Goal: Communication & Community: Answer question/provide support

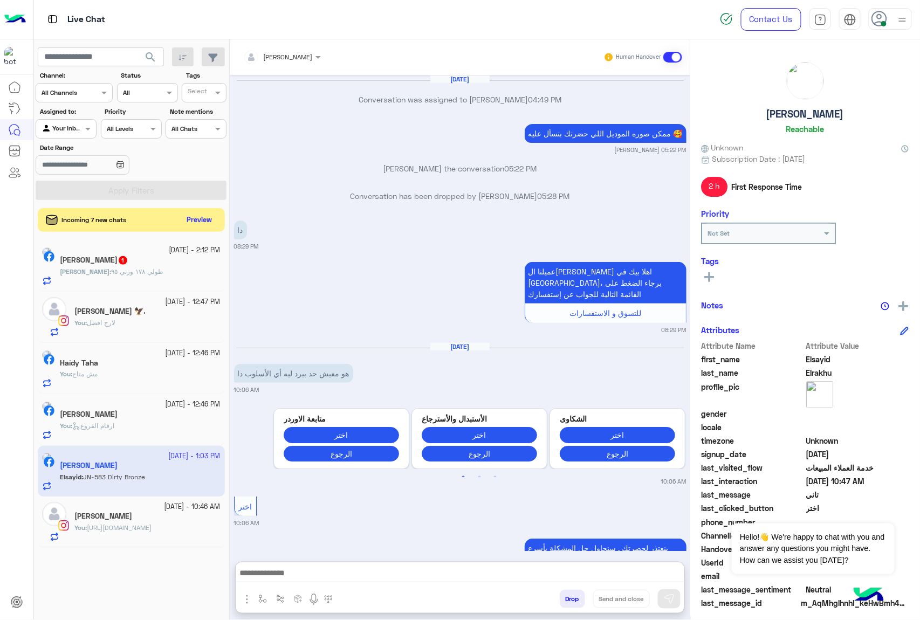
scroll to position [1547, 0]
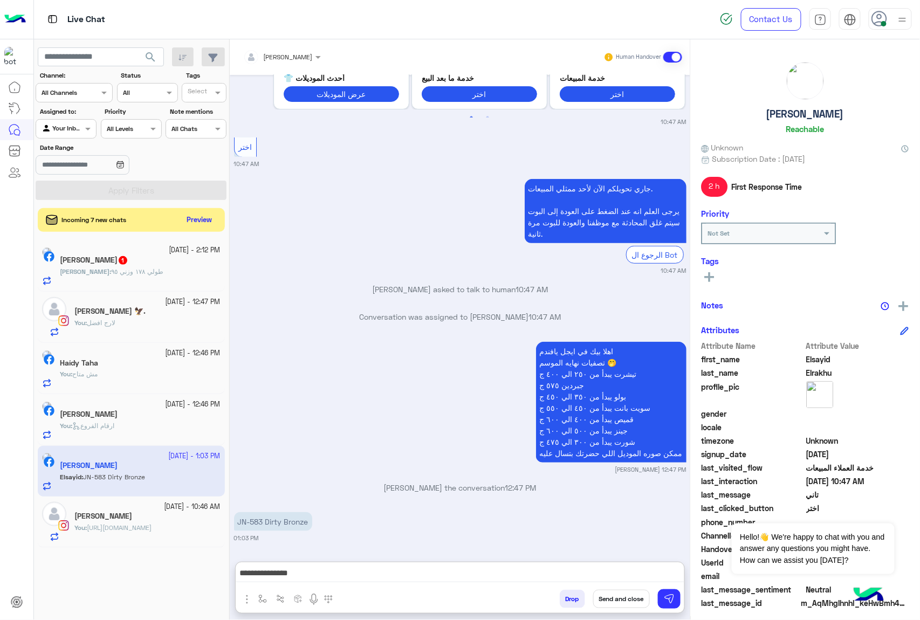
type textarea "**********"
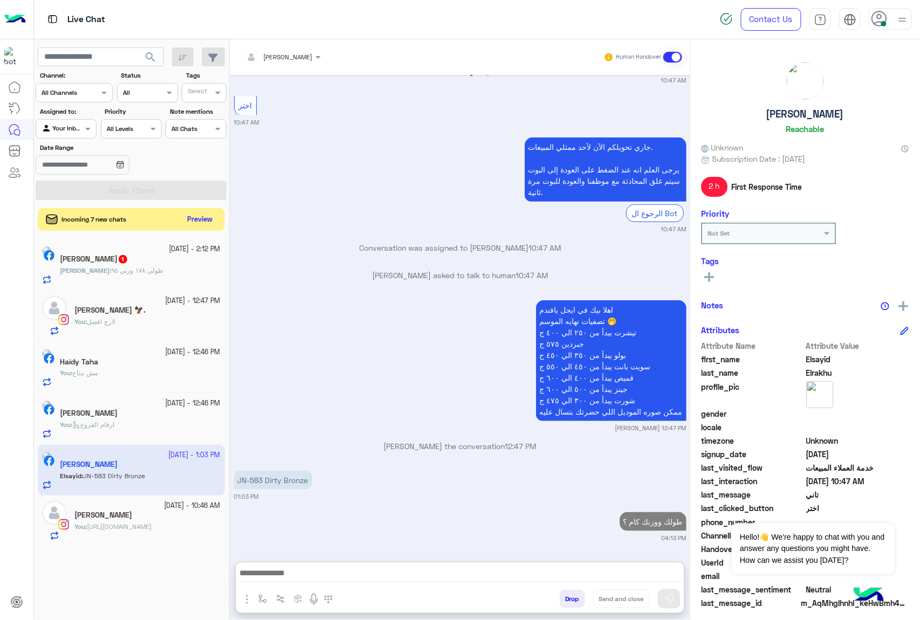
click at [210, 224] on button "Preview" at bounding box center [199, 219] width 33 height 15
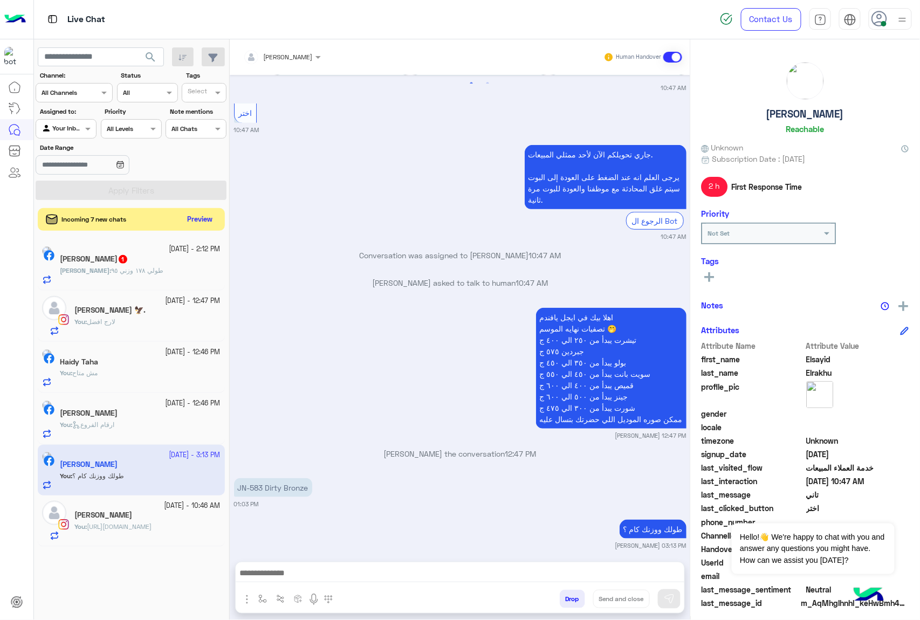
click at [188, 218] on button "Preview" at bounding box center [199, 219] width 33 height 15
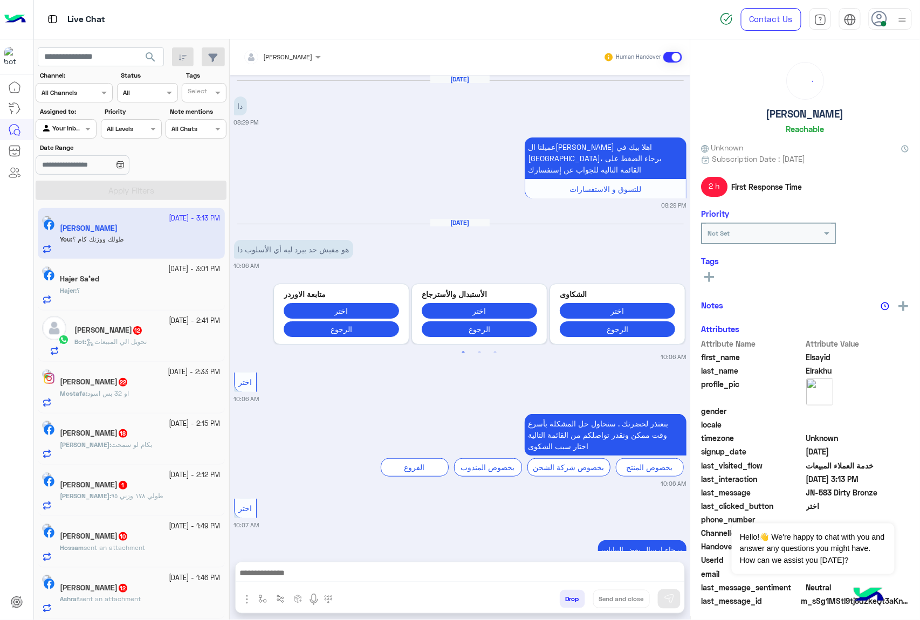
scroll to position [1415, 0]
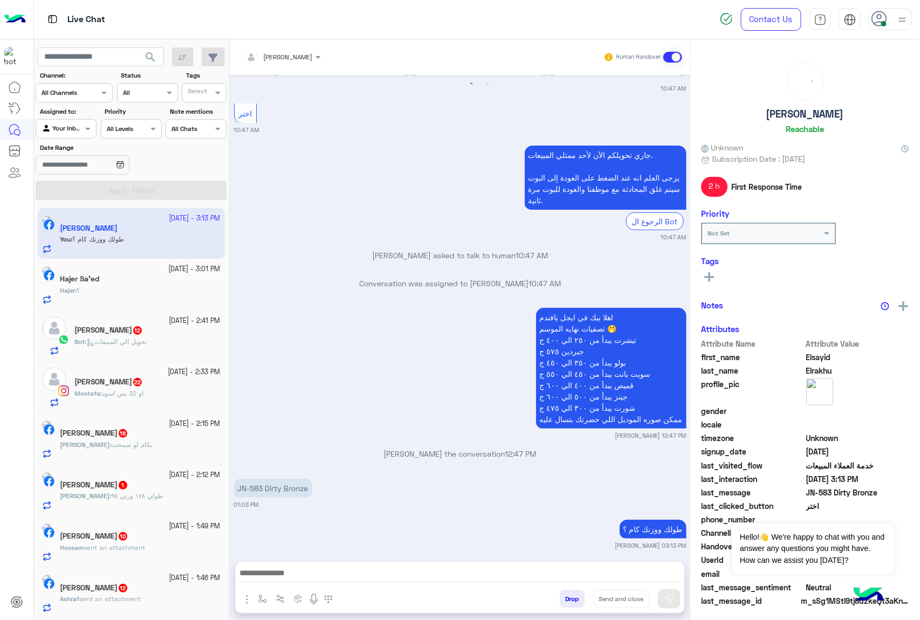
click at [149, 286] on div "Hajer : ؟" at bounding box center [140, 295] width 161 height 19
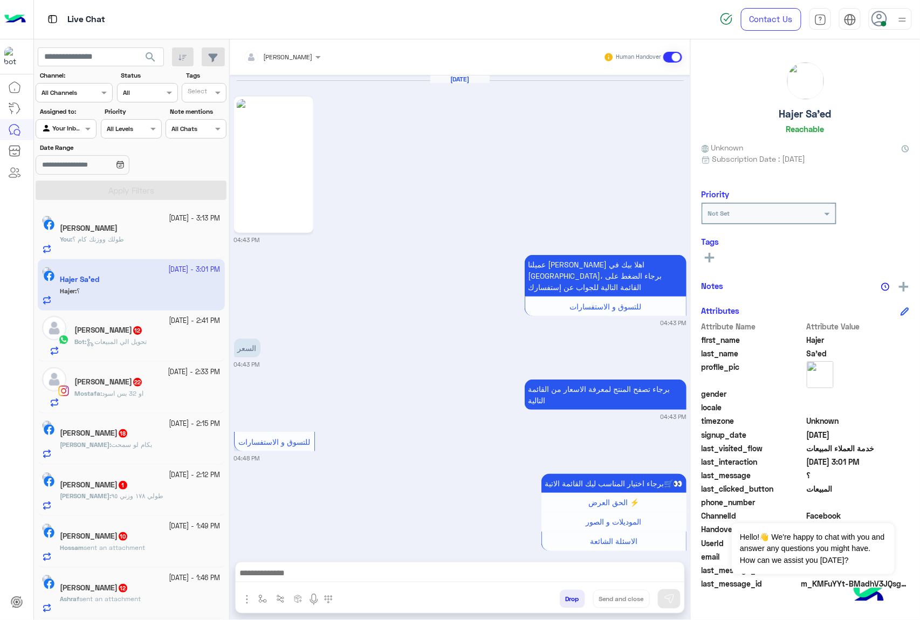
scroll to position [1761, 0]
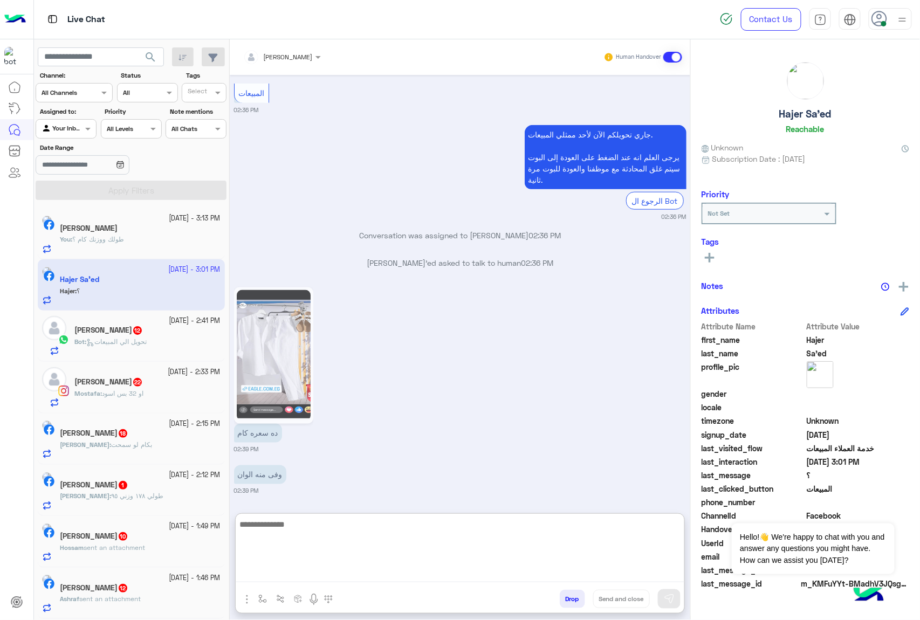
click at [278, 569] on textarea at bounding box center [460, 549] width 448 height 65
type textarea "**********"
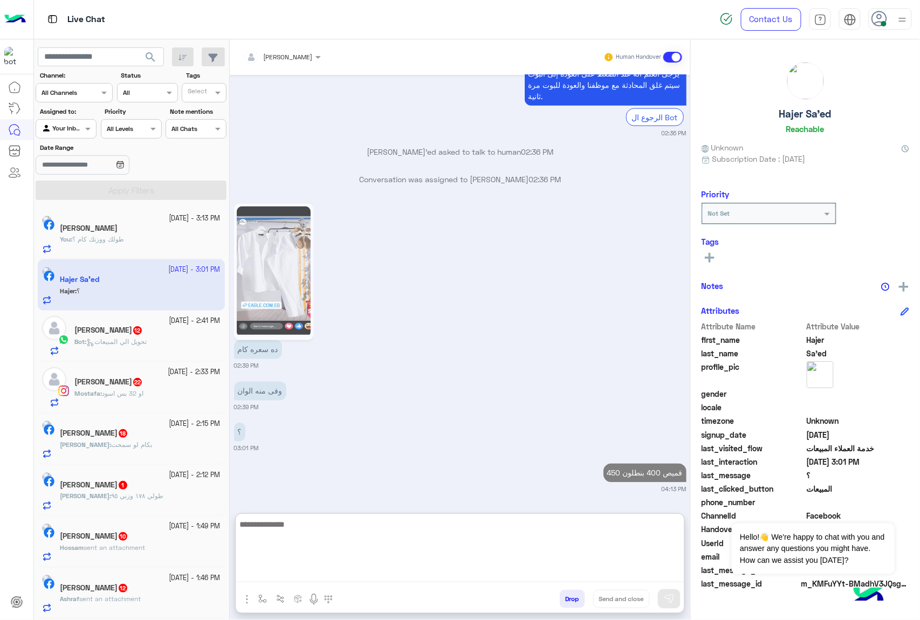
scroll to position [1879, 0]
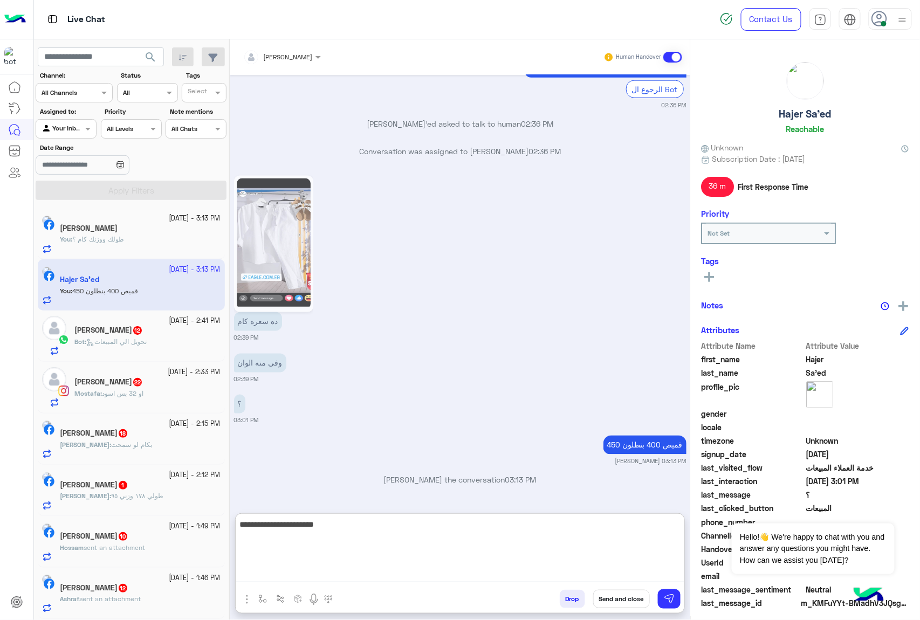
type textarea "**********"
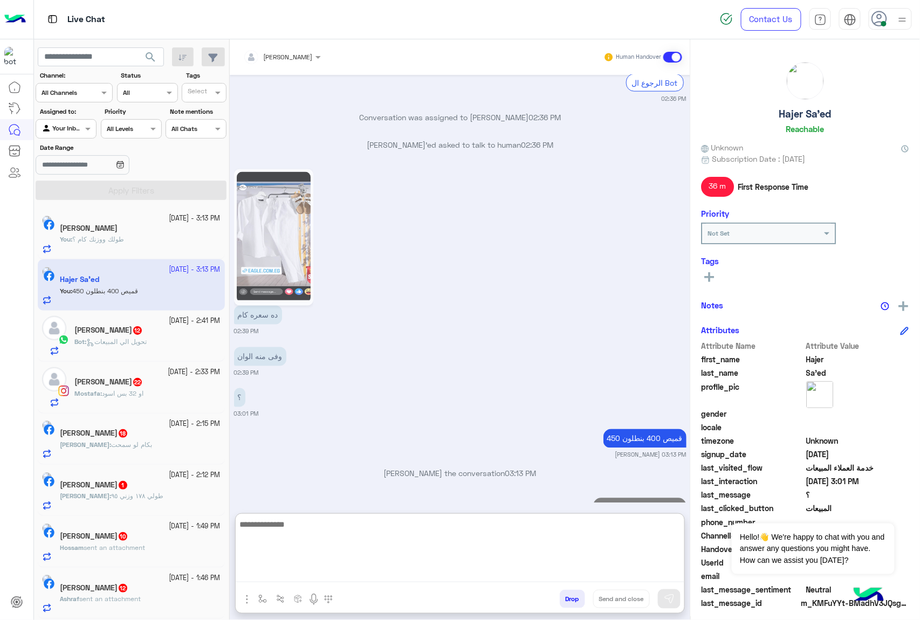
scroll to position [1920, 0]
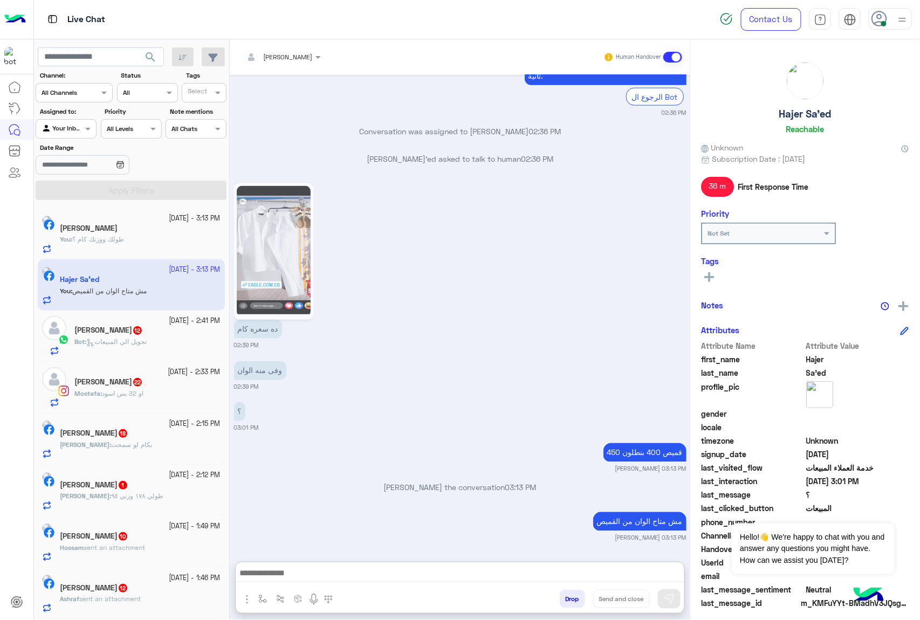
click at [102, 328] on h5 "Abdelrahman Hassona 12" at bounding box center [108, 330] width 68 height 9
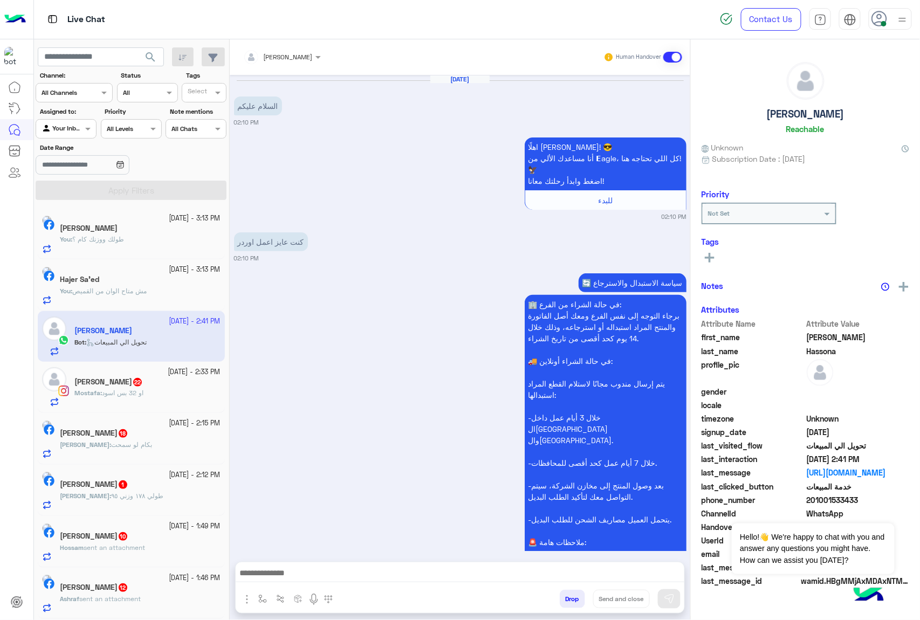
scroll to position [1928, 0]
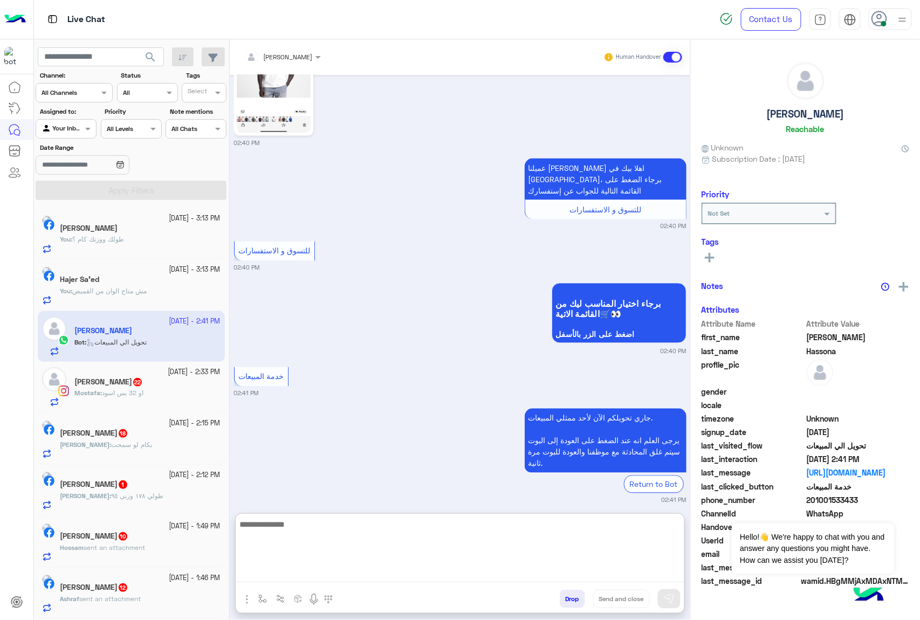
click at [277, 569] on textarea at bounding box center [460, 549] width 448 height 65
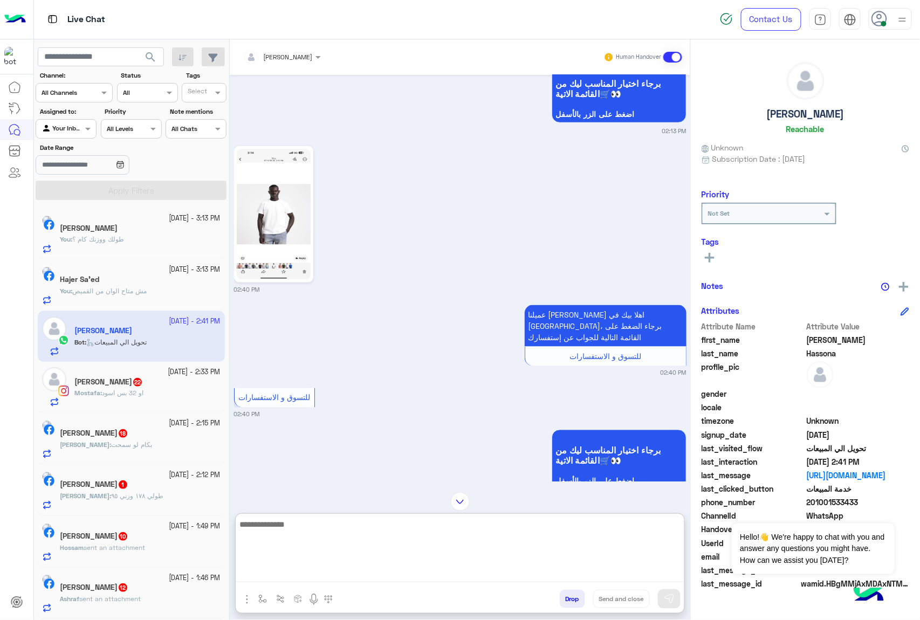
scroll to position [1712, 0]
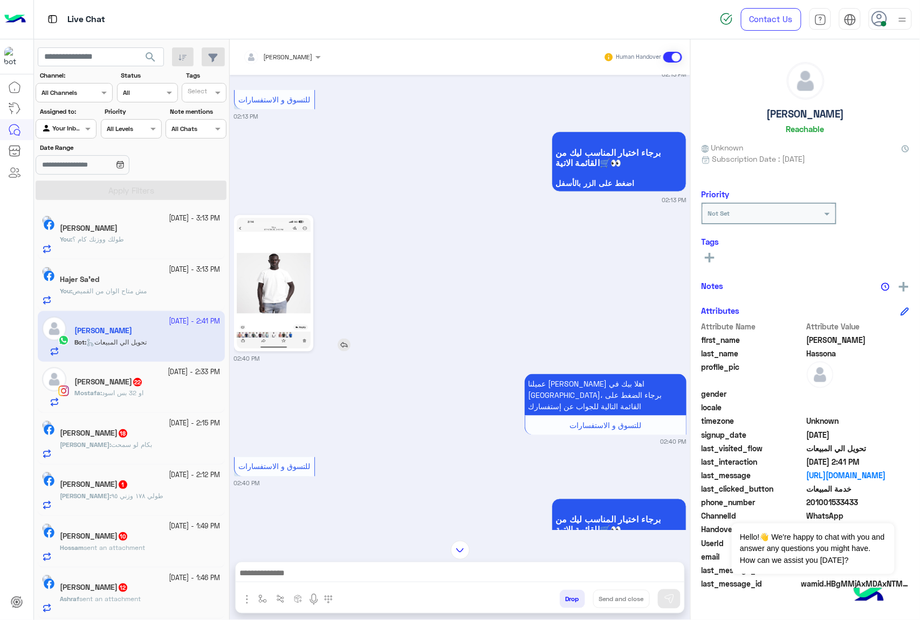
click at [268, 270] on img at bounding box center [274, 283] width 74 height 131
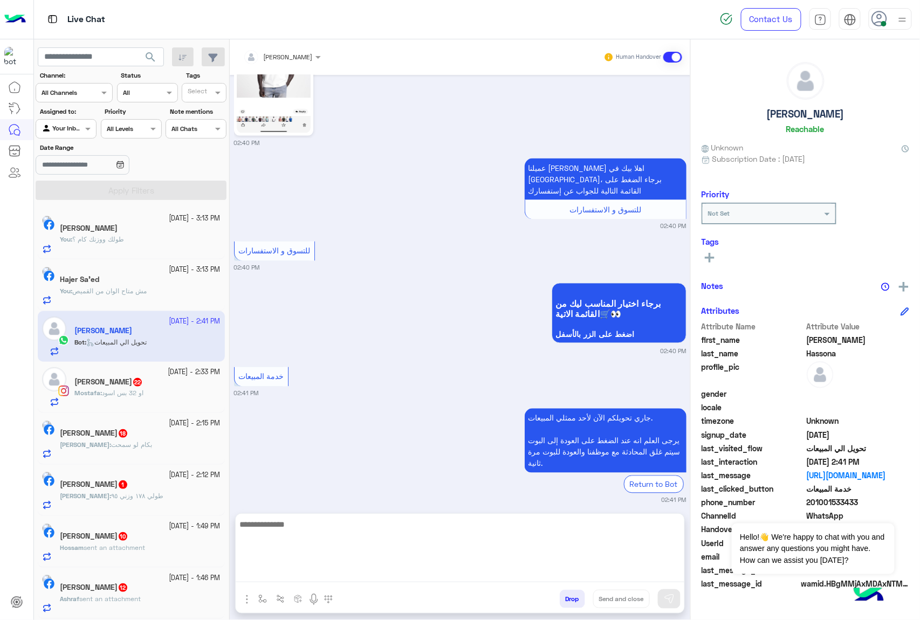
click at [276, 566] on textarea at bounding box center [460, 549] width 448 height 65
type textarea "***"
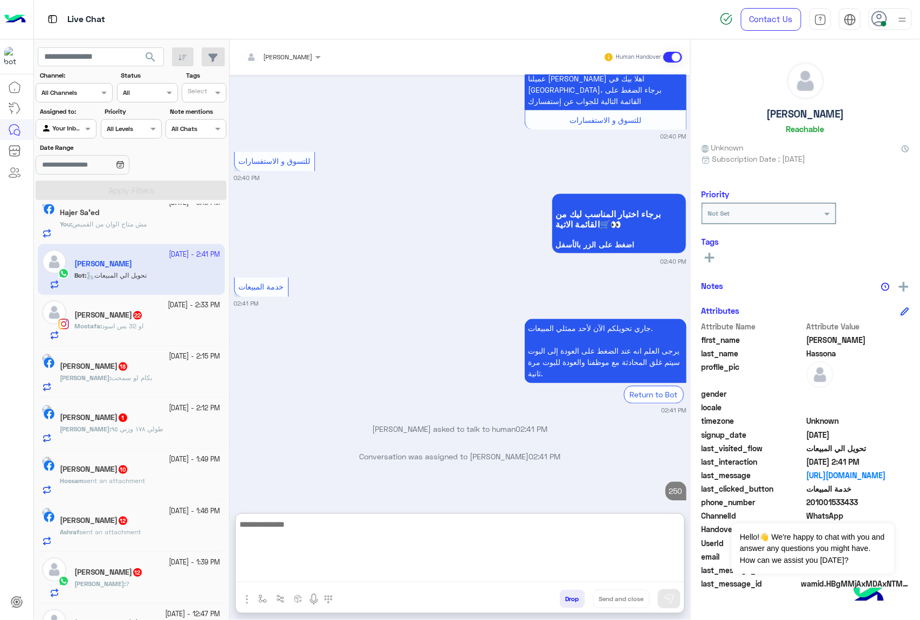
scroll to position [143, 0]
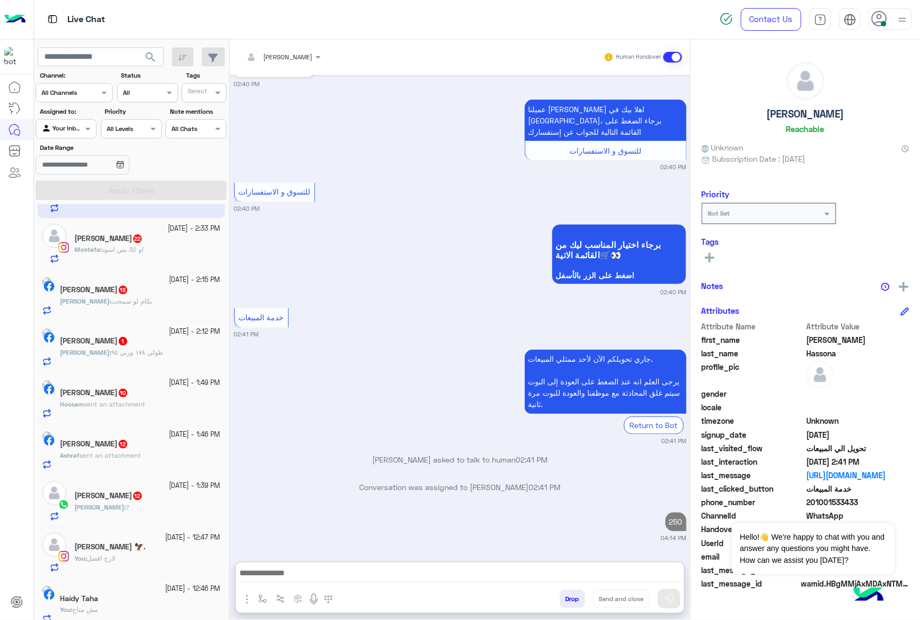
click at [132, 496] on div "عادل رضوان 12" at bounding box center [147, 496] width 146 height 11
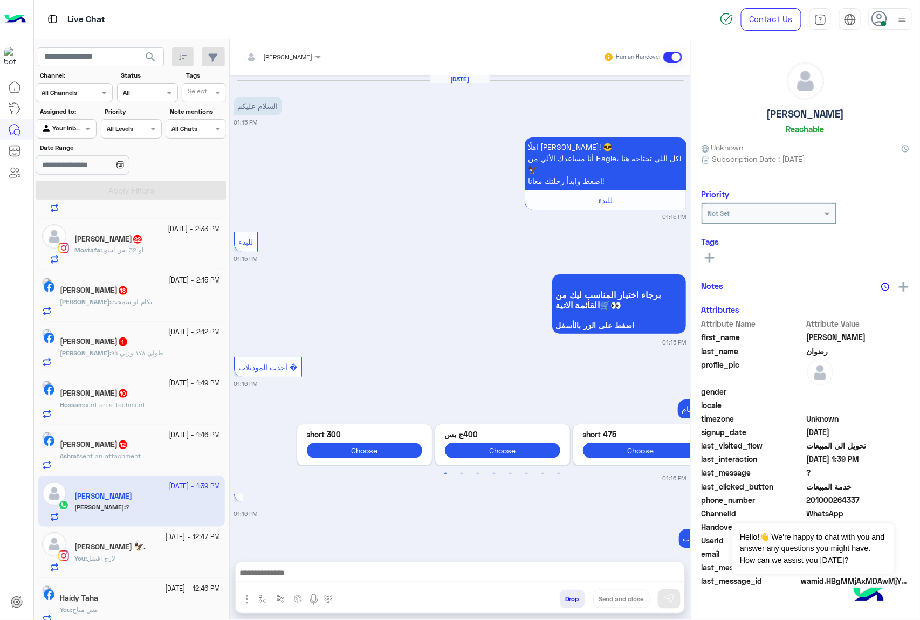
scroll to position [1074, 0]
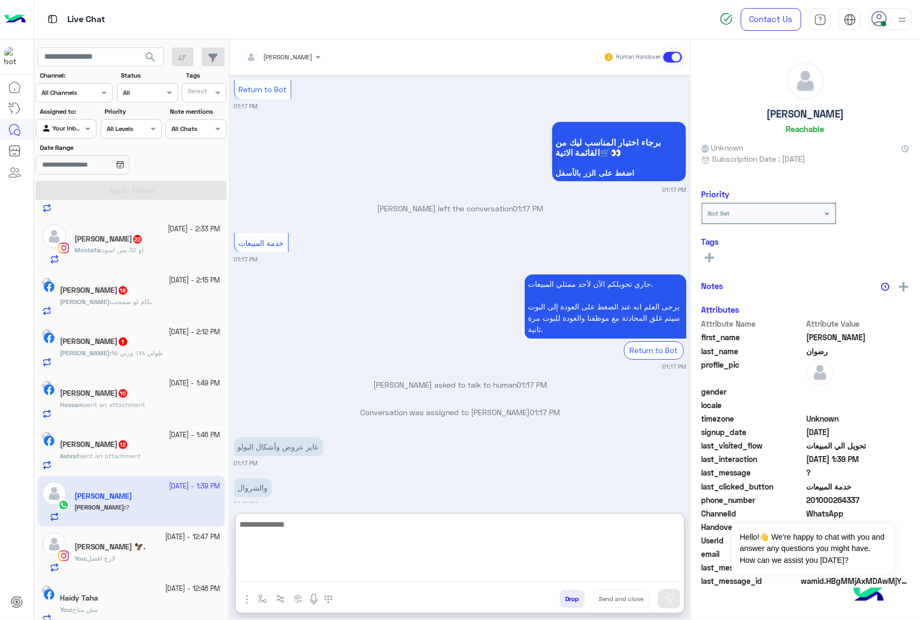
click at [301, 572] on textarea at bounding box center [460, 549] width 448 height 65
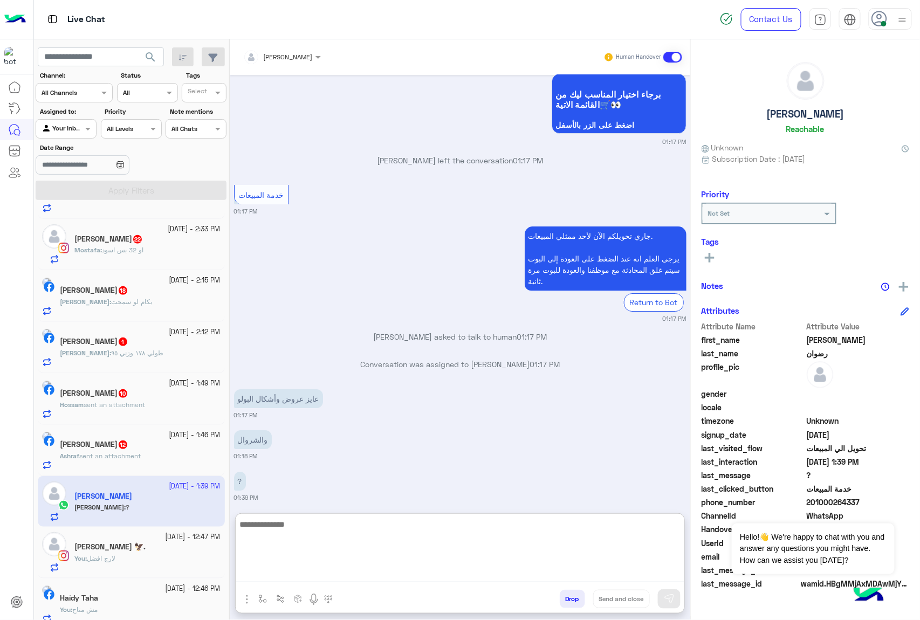
paste textarea "**********"
type textarea "**********"
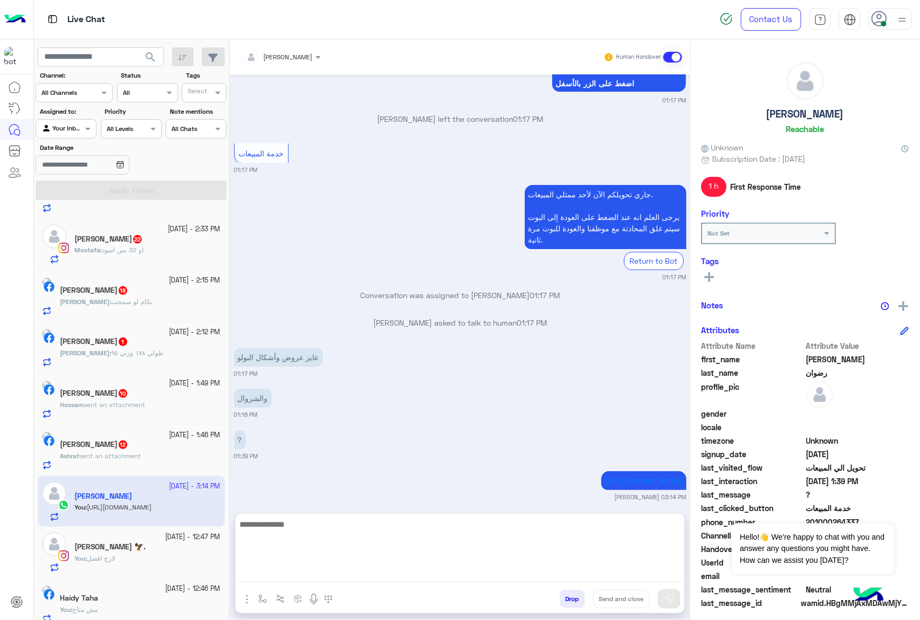
scroll to position [1163, 0]
paste textarea "**********"
type textarea "**********"
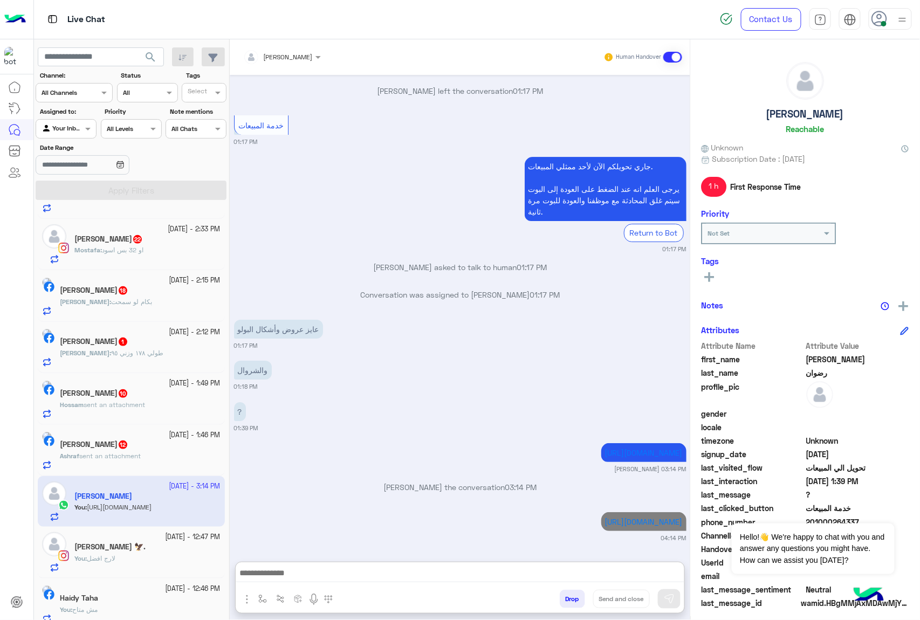
click at [116, 456] on span "sent an attachment" at bounding box center [109, 456] width 61 height 8
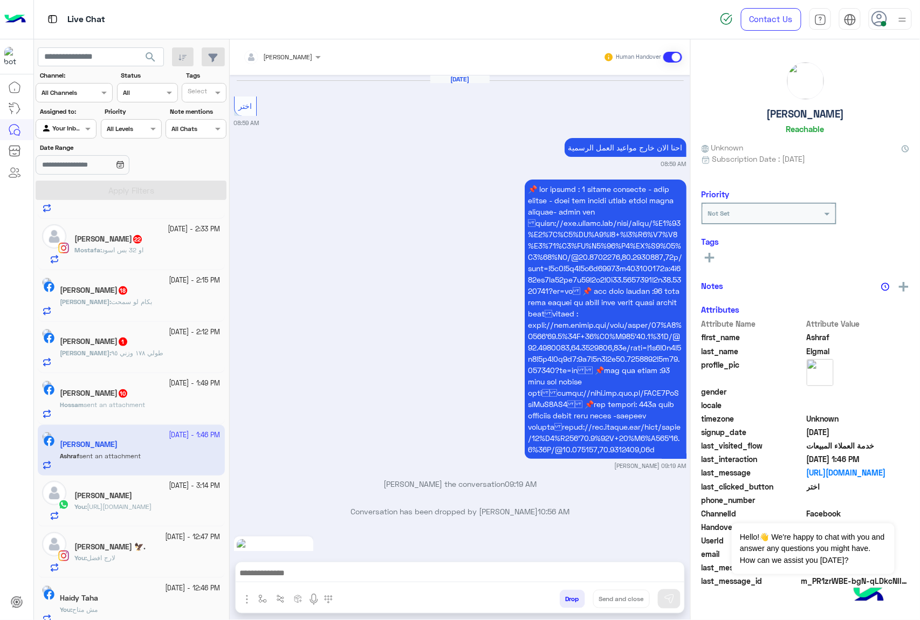
scroll to position [2227, 0]
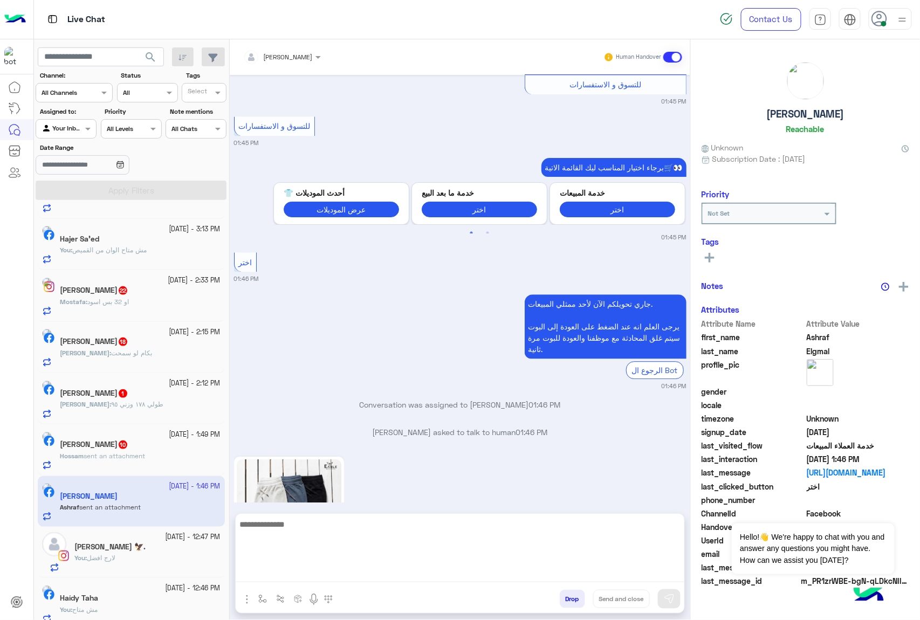
click at [309, 576] on textarea at bounding box center [460, 549] width 448 height 65
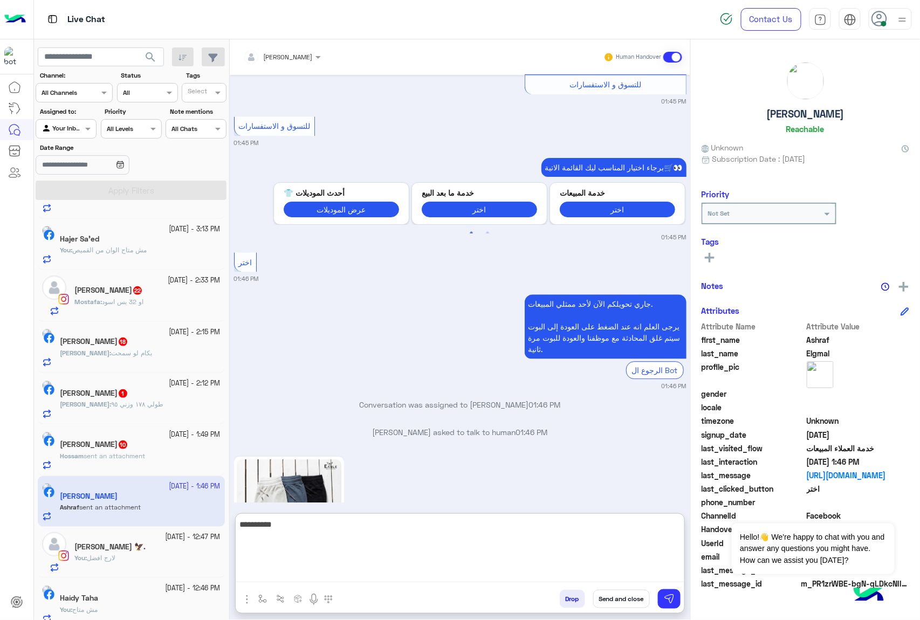
type textarea "**********"
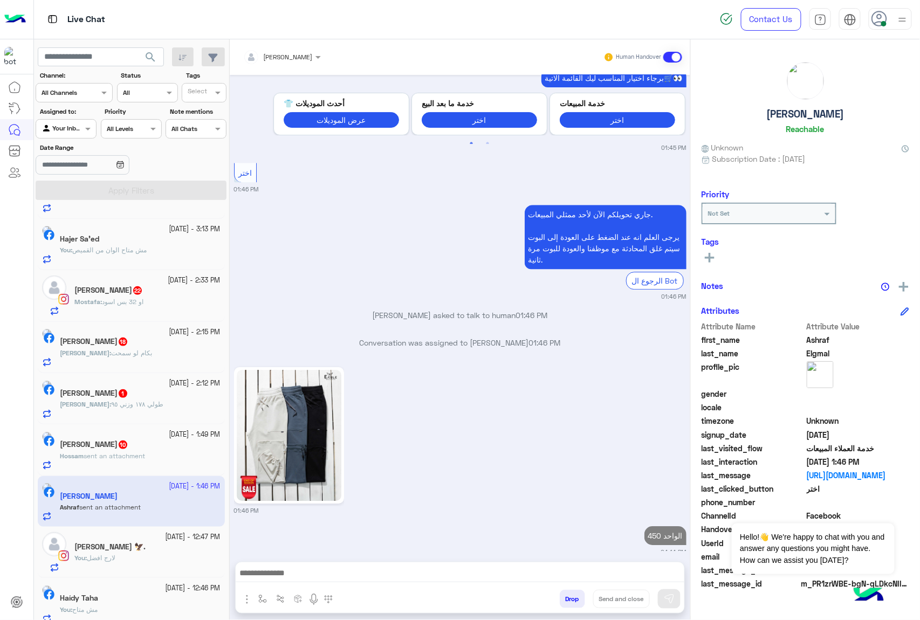
click at [120, 468] on div "Hossam sent an attachment" at bounding box center [140, 460] width 161 height 19
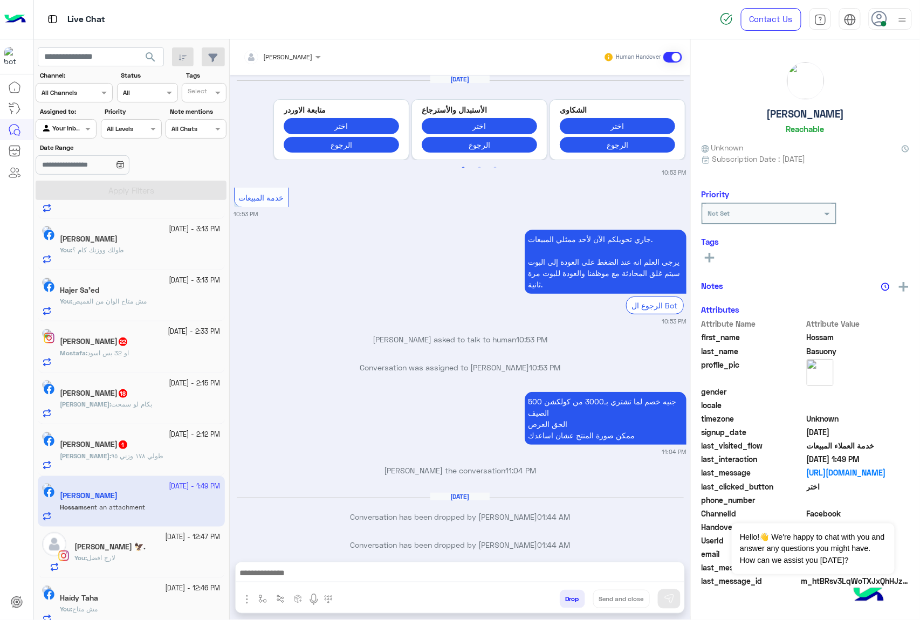
scroll to position [1945, 0]
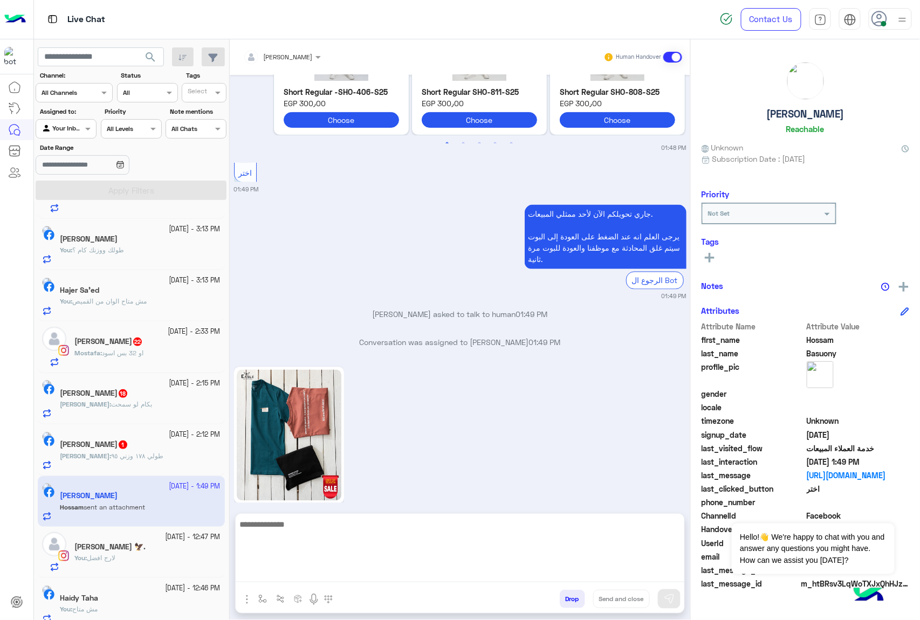
click at [315, 572] on textarea at bounding box center [460, 549] width 448 height 65
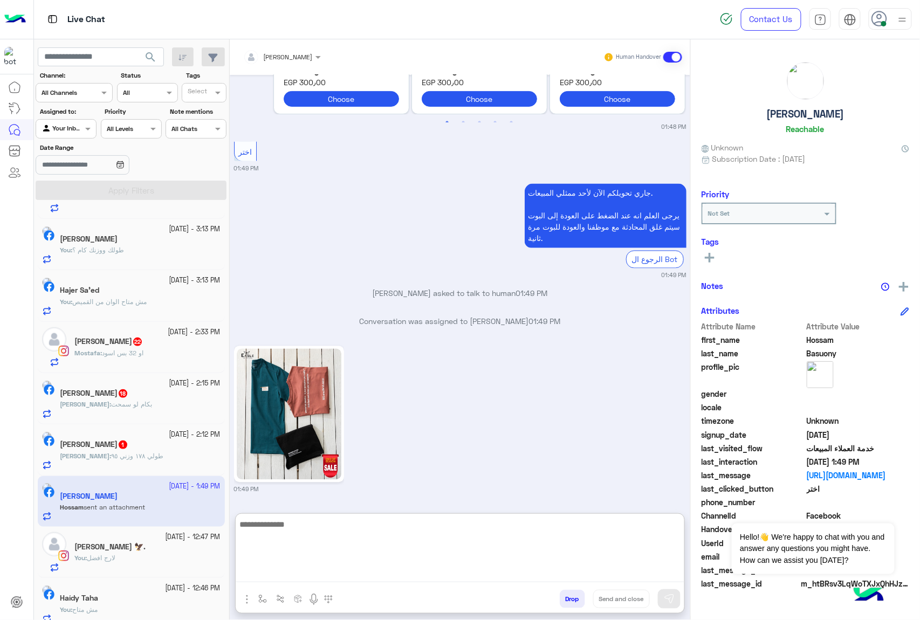
scroll to position [1994, 0]
type textarea "*********"
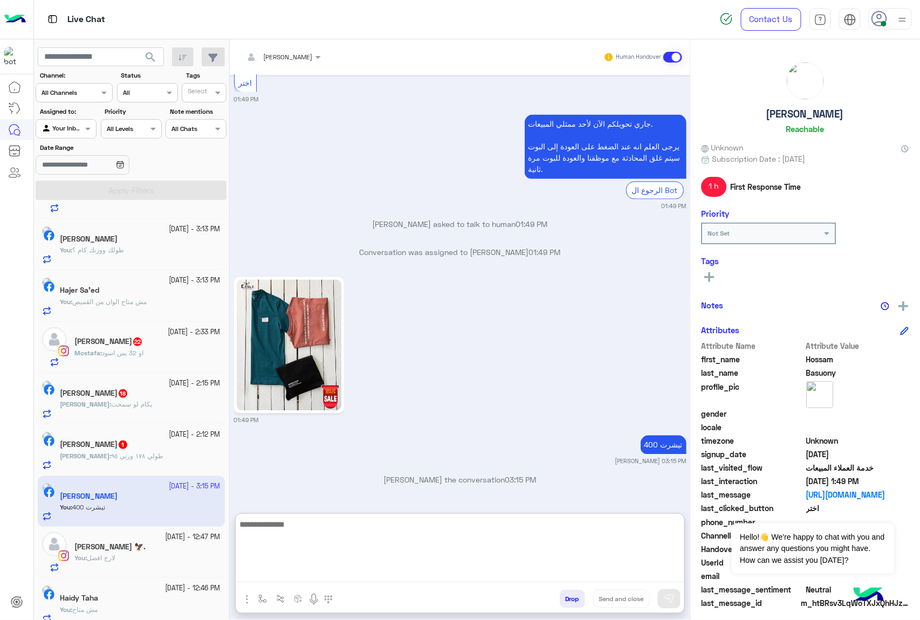
scroll to position [2063, 0]
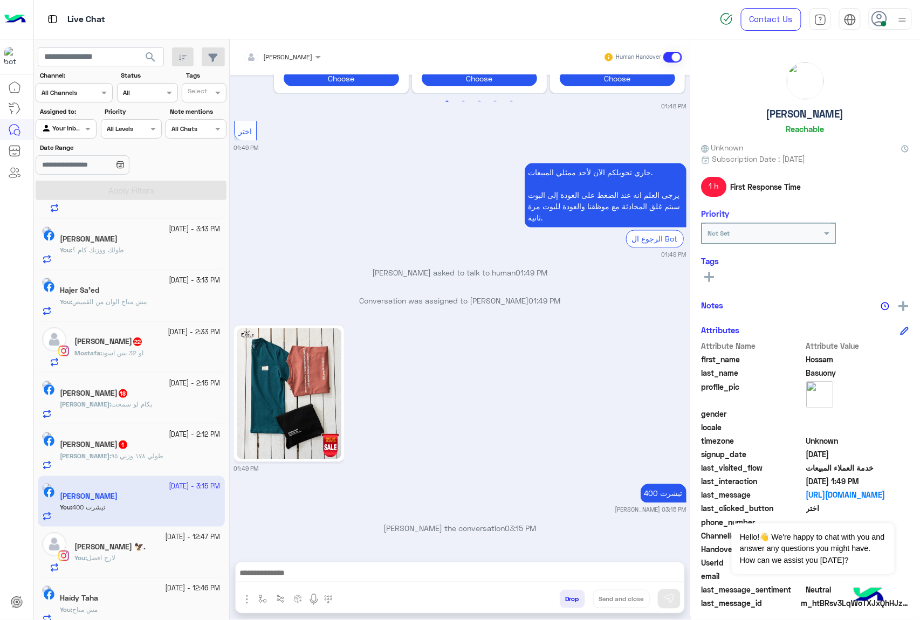
click at [123, 350] on span "او 32 بس اسود" at bounding box center [123, 353] width 42 height 8
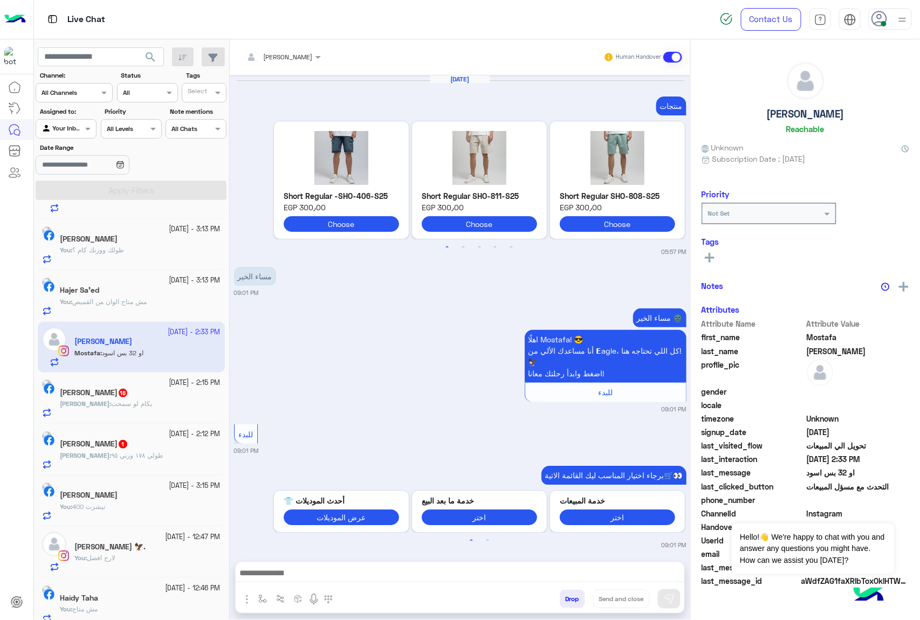
scroll to position [1818, 0]
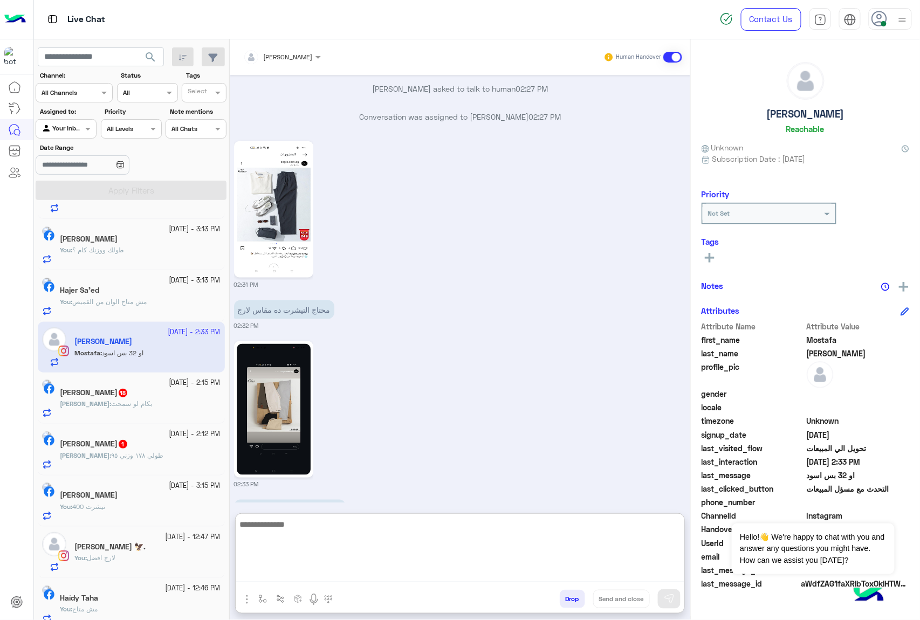
click at [277, 579] on textarea at bounding box center [460, 549] width 448 height 65
type textarea "**********"
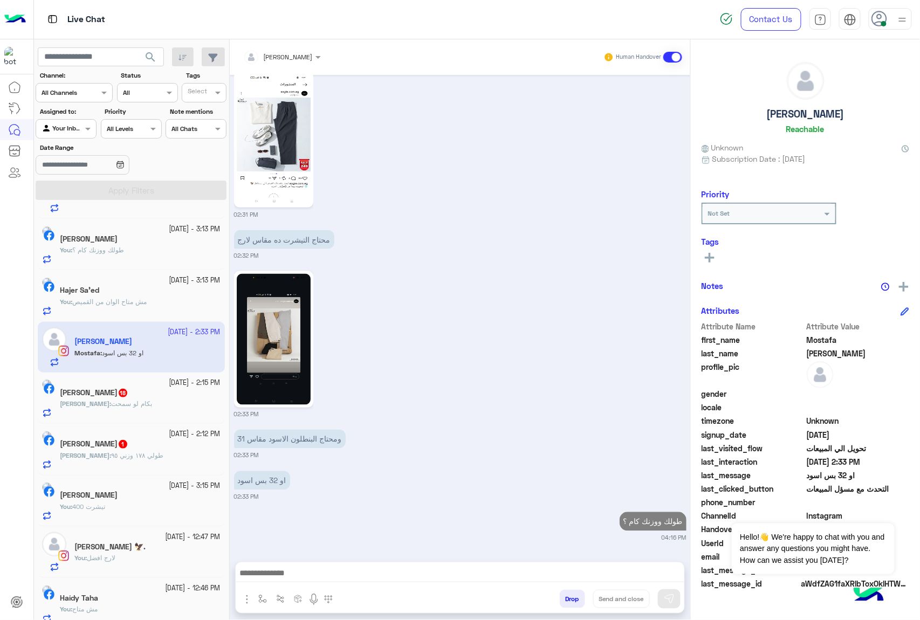
click at [87, 391] on h5 "Omar Ayman 18" at bounding box center [94, 392] width 68 height 9
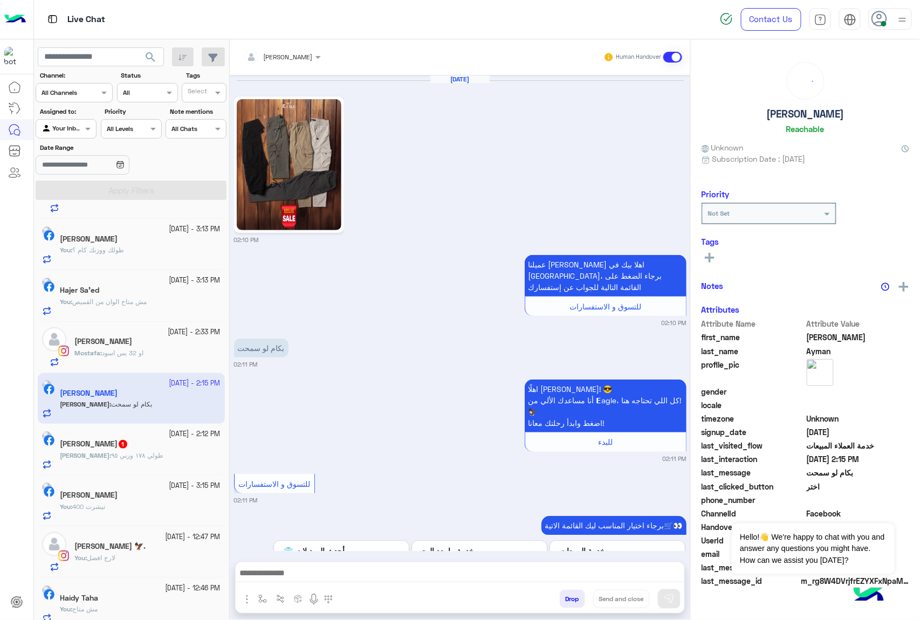
scroll to position [2029, 0]
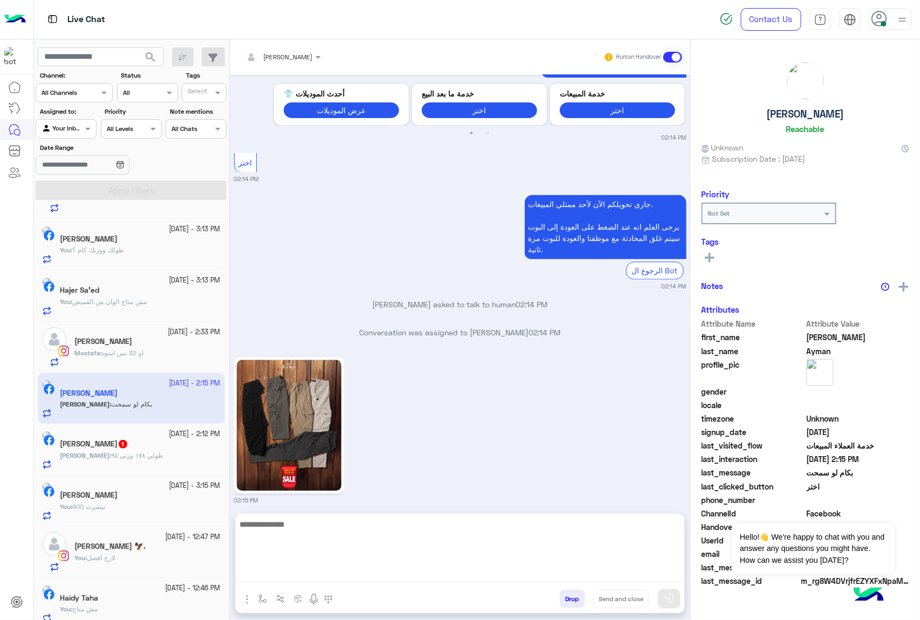
click at [285, 565] on textarea at bounding box center [460, 549] width 448 height 65
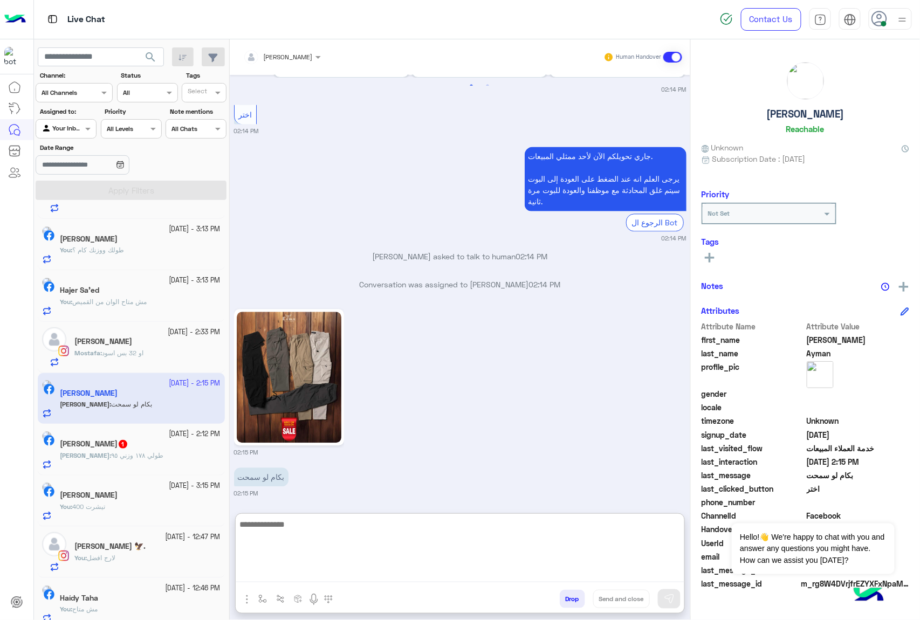
scroll to position [2079, 0]
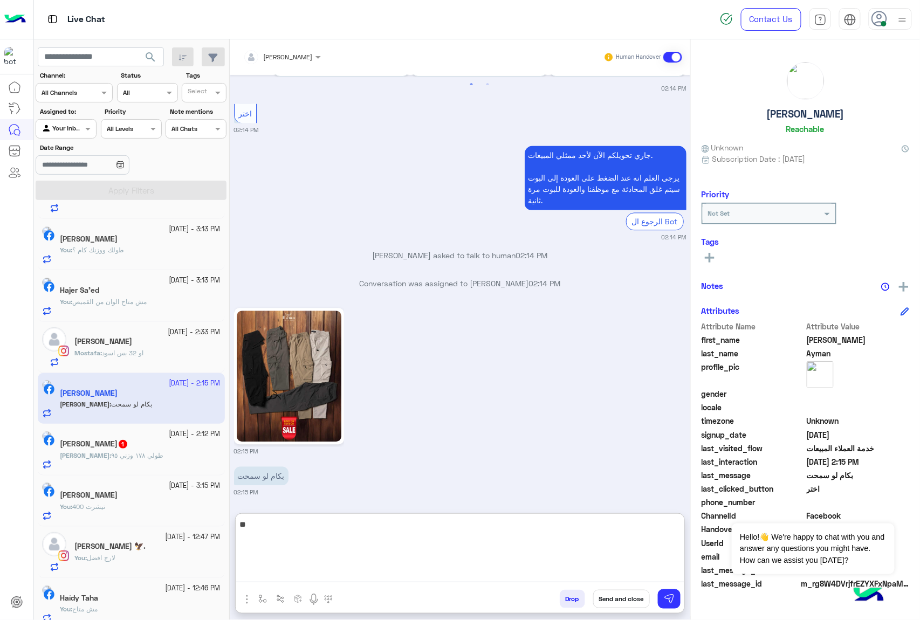
type textarea "***"
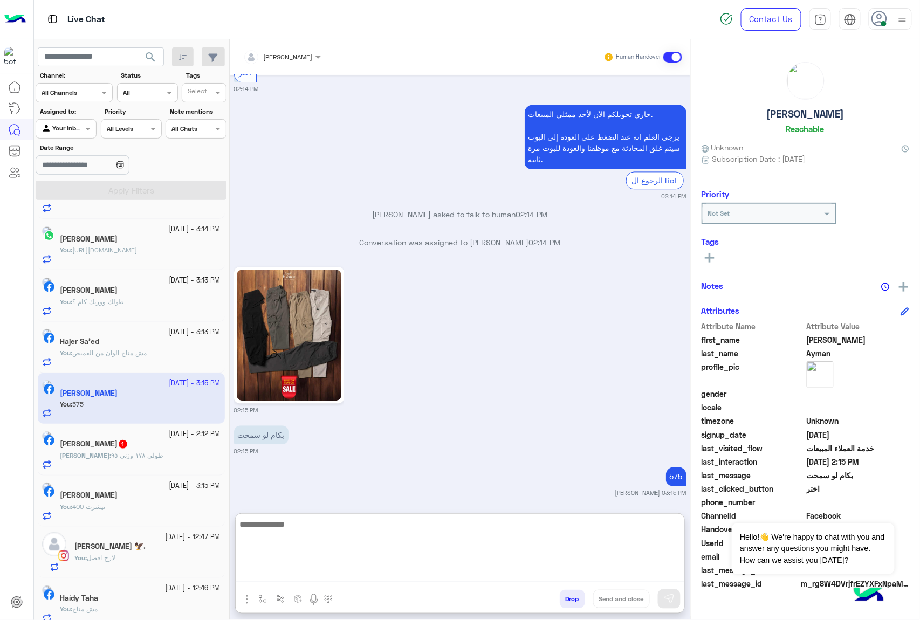
scroll to position [2148, 0]
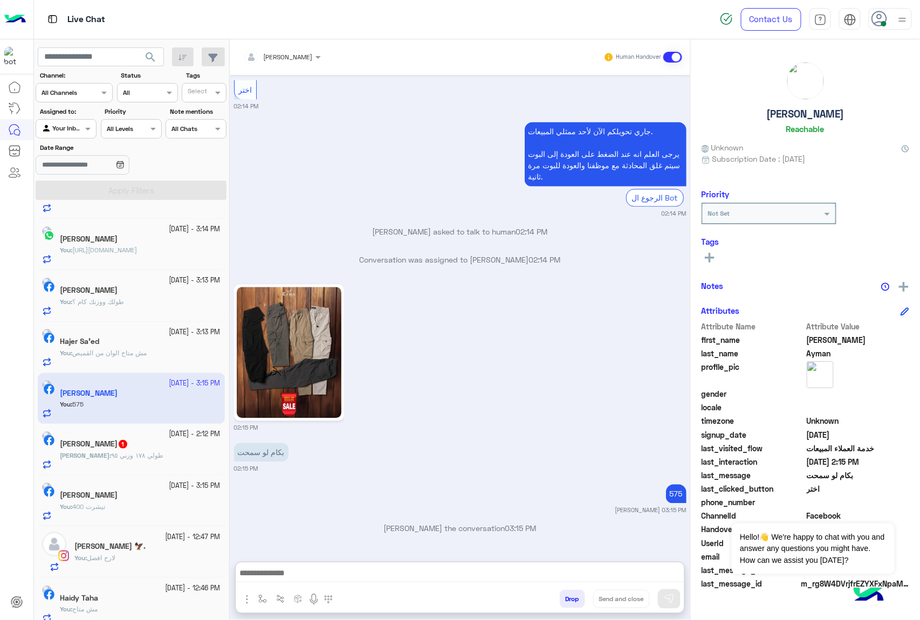
click at [154, 452] on p "Mohamed : طولي ١٧٨ وزني ٩٥" at bounding box center [111, 456] width 103 height 10
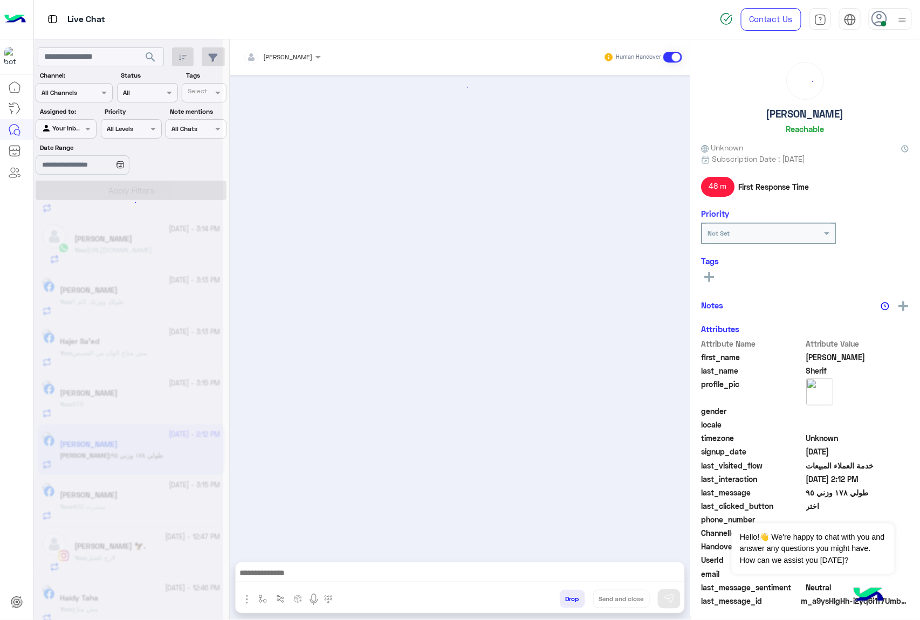
scroll to position [1557, 0]
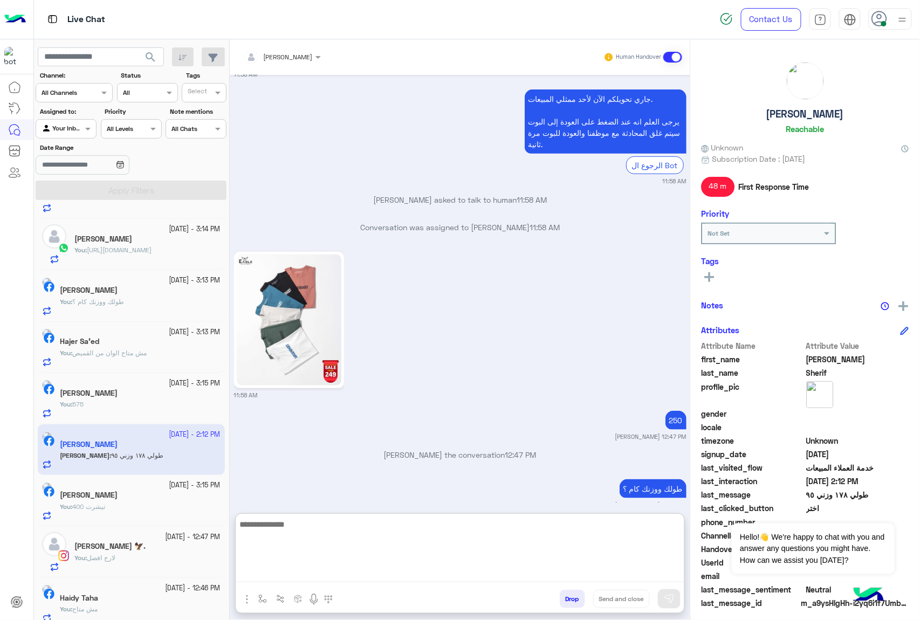
click at [301, 576] on textarea at bounding box center [460, 549] width 448 height 65
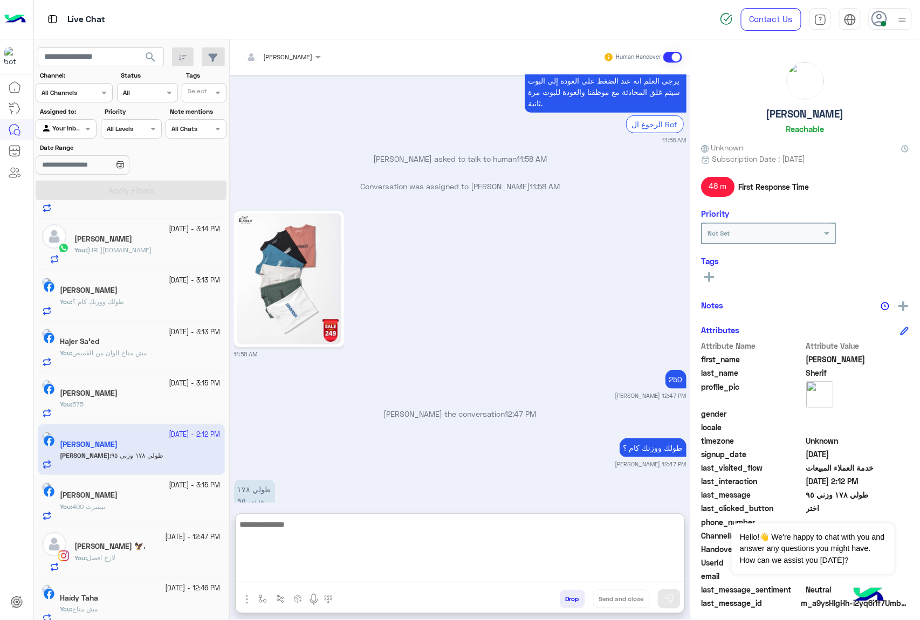
scroll to position [1606, 0]
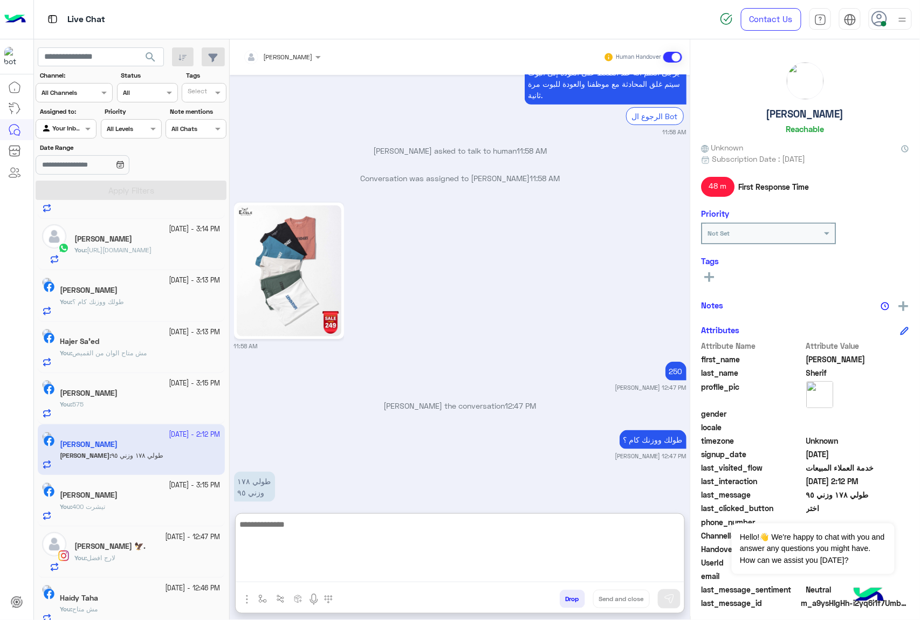
click at [302, 525] on textarea at bounding box center [460, 549] width 448 height 65
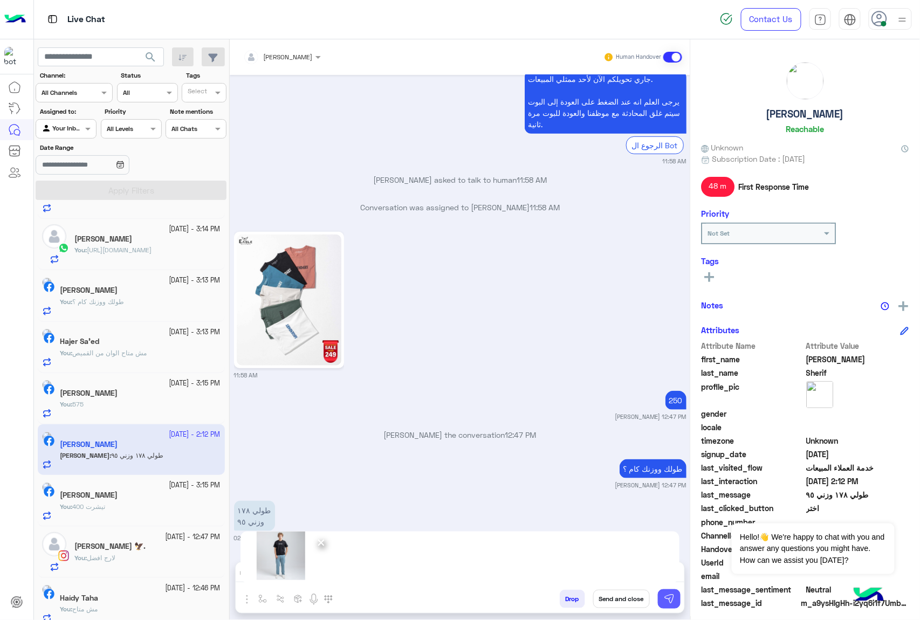
click at [669, 596] on img at bounding box center [669, 598] width 11 height 11
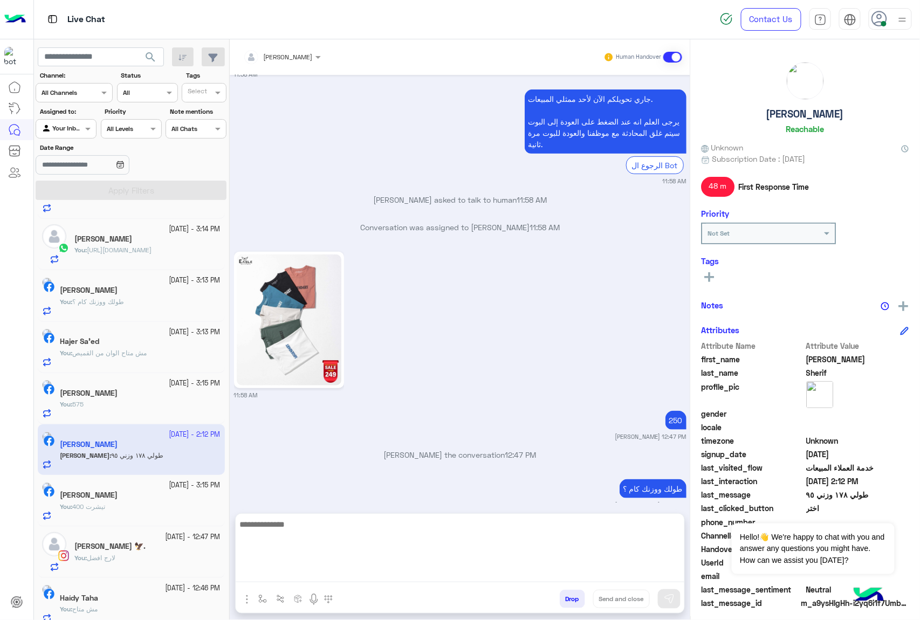
click at [273, 578] on textarea at bounding box center [460, 549] width 448 height 65
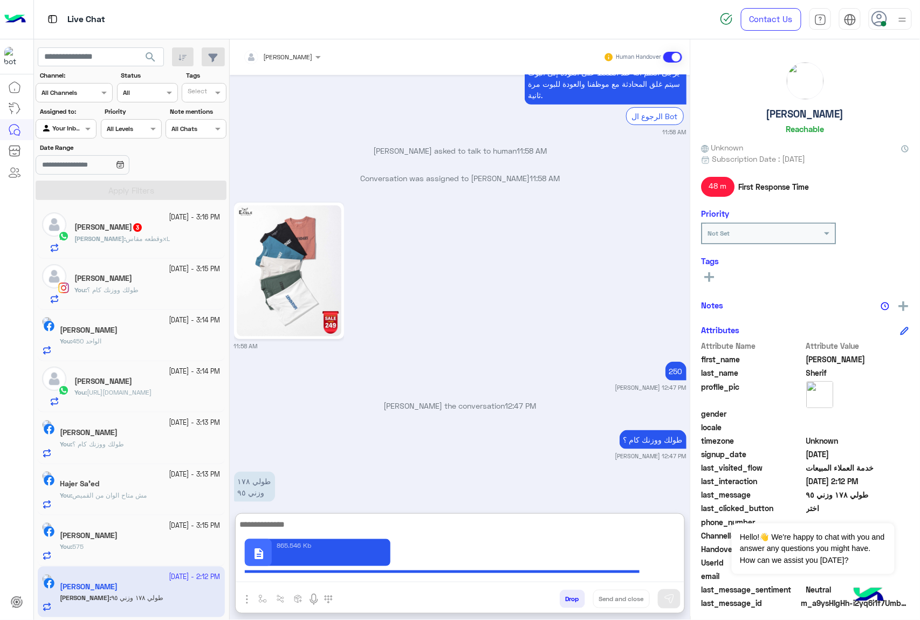
scroll to position [0, 0]
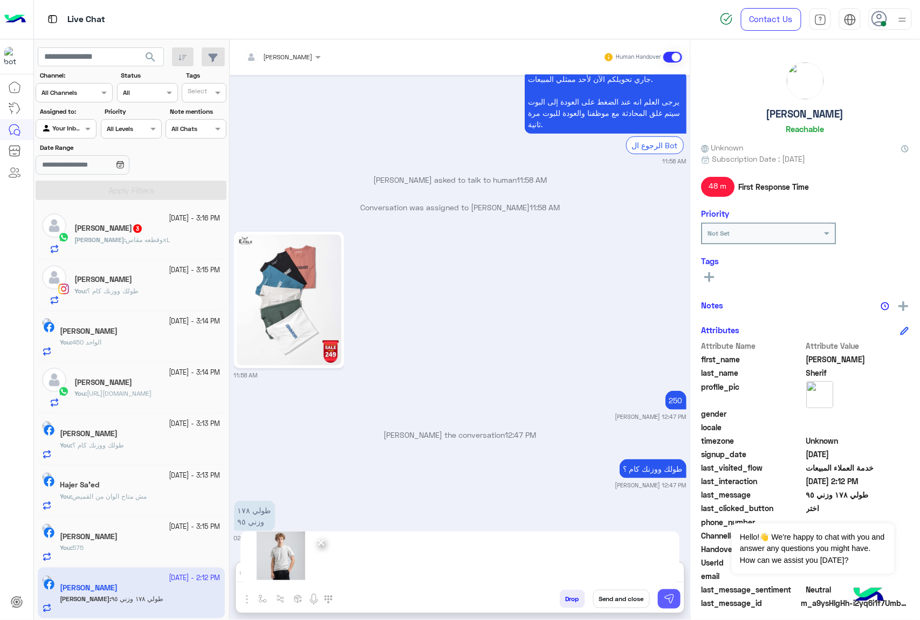
click at [672, 595] on img at bounding box center [669, 598] width 11 height 11
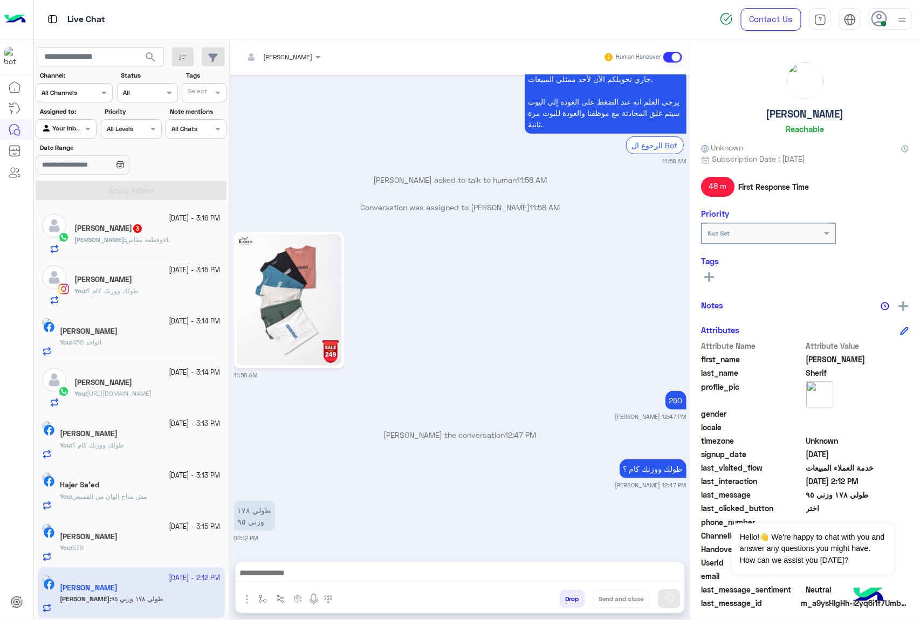
scroll to position [1557, 0]
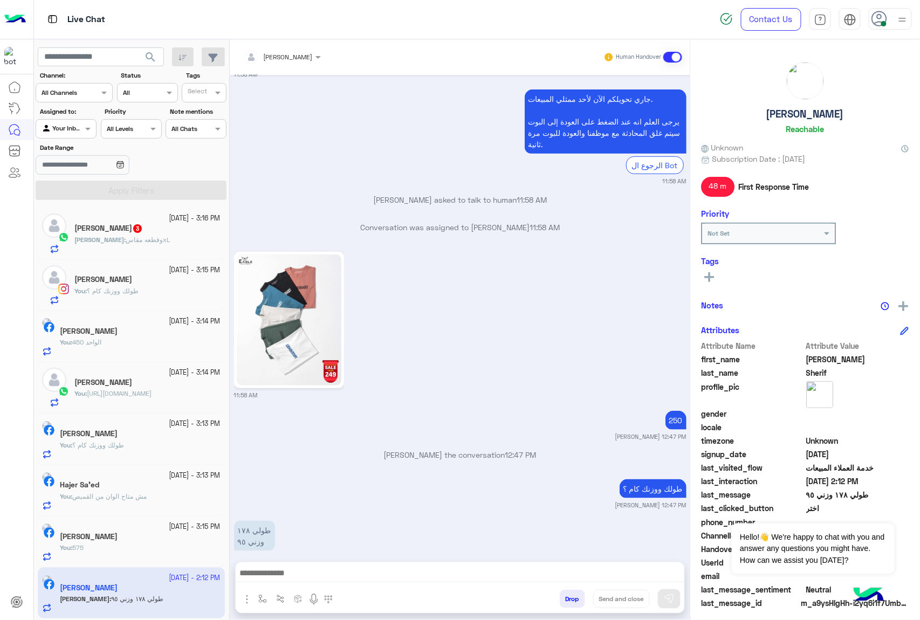
click at [130, 222] on div "7 October - 3:16 PM" at bounding box center [147, 218] width 146 height 10
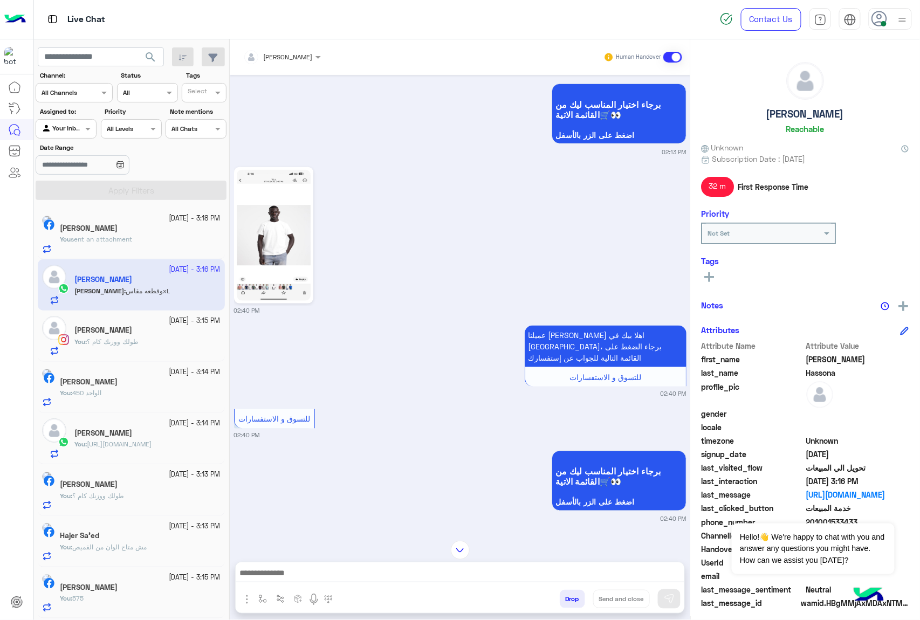
scroll to position [2079, 0]
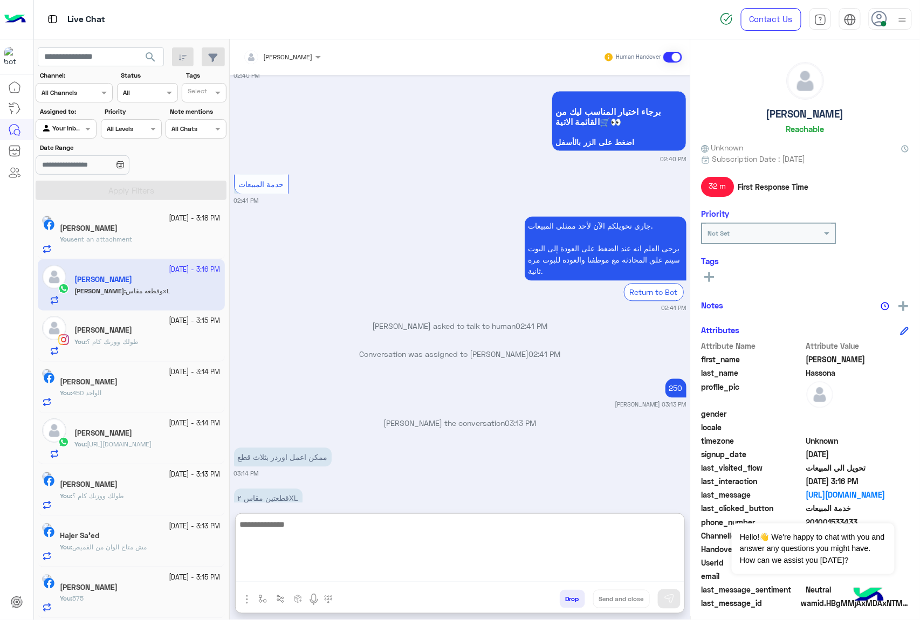
click at [277, 574] on textarea at bounding box center [460, 549] width 448 height 65
type textarea "*"
type textarea "**********"
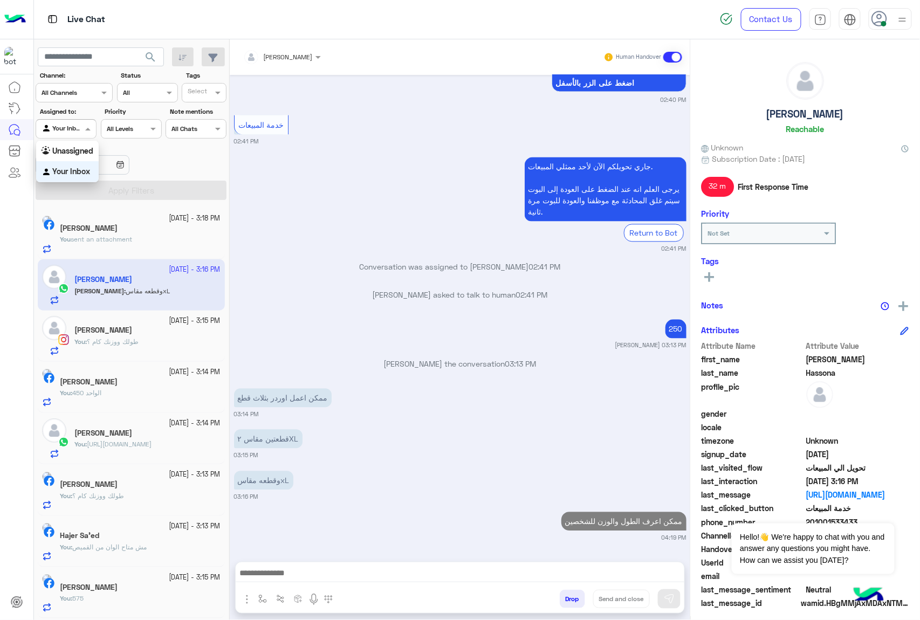
click at [83, 130] on span at bounding box center [88, 128] width 13 height 11
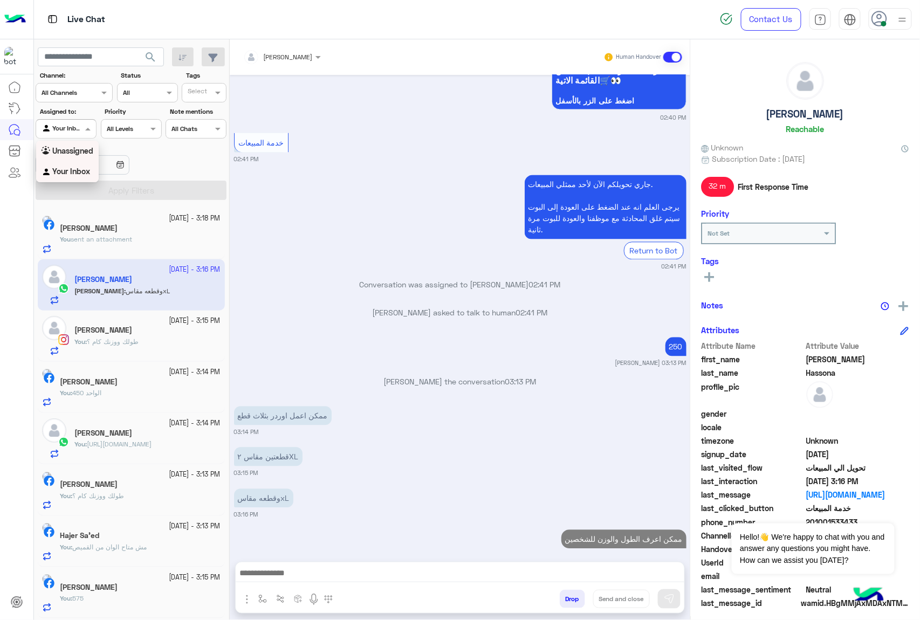
click at [70, 158] on div "Unassigned" at bounding box center [67, 151] width 63 height 21
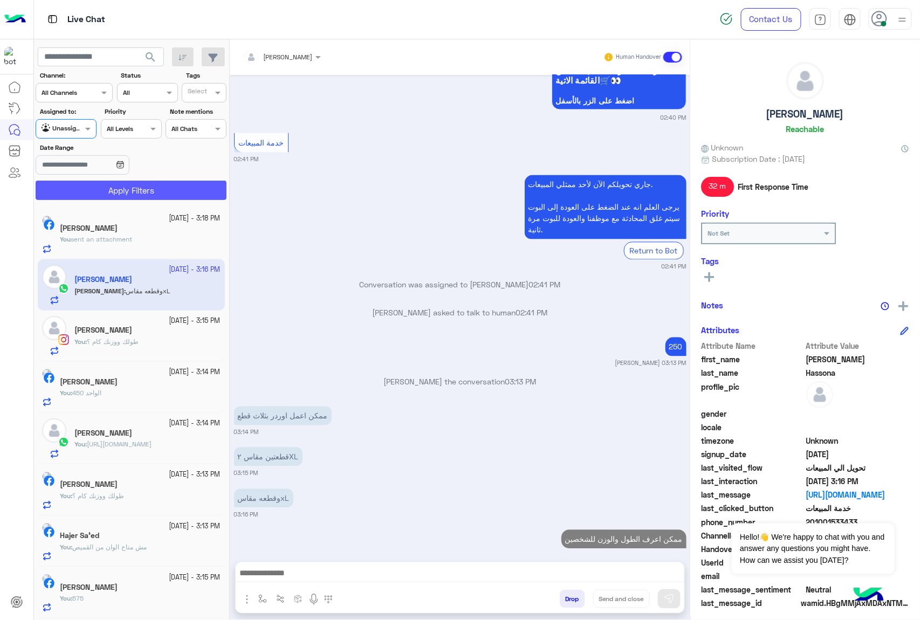
click at [122, 195] on button "Apply Filters" at bounding box center [131, 190] width 191 height 19
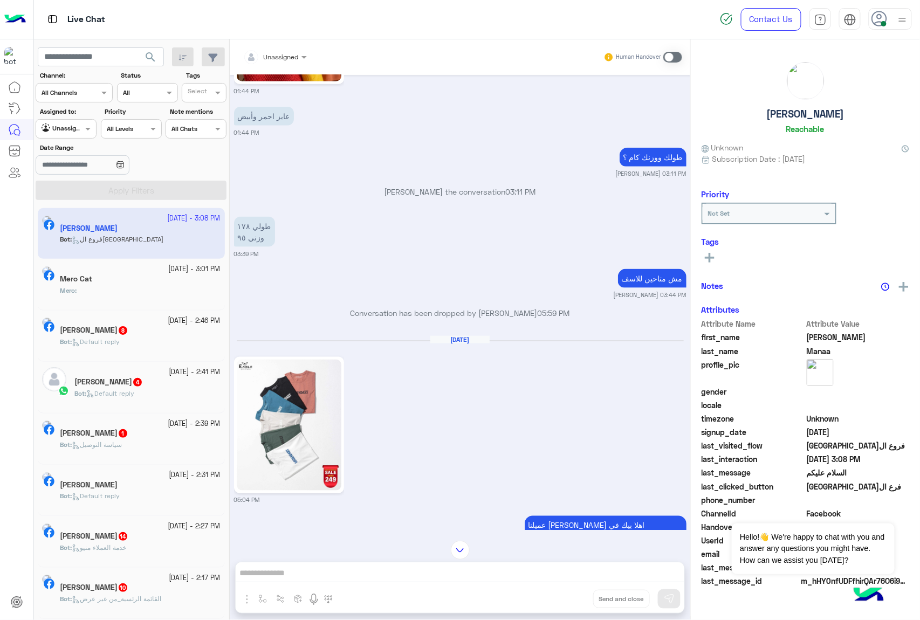
scroll to position [3849, 0]
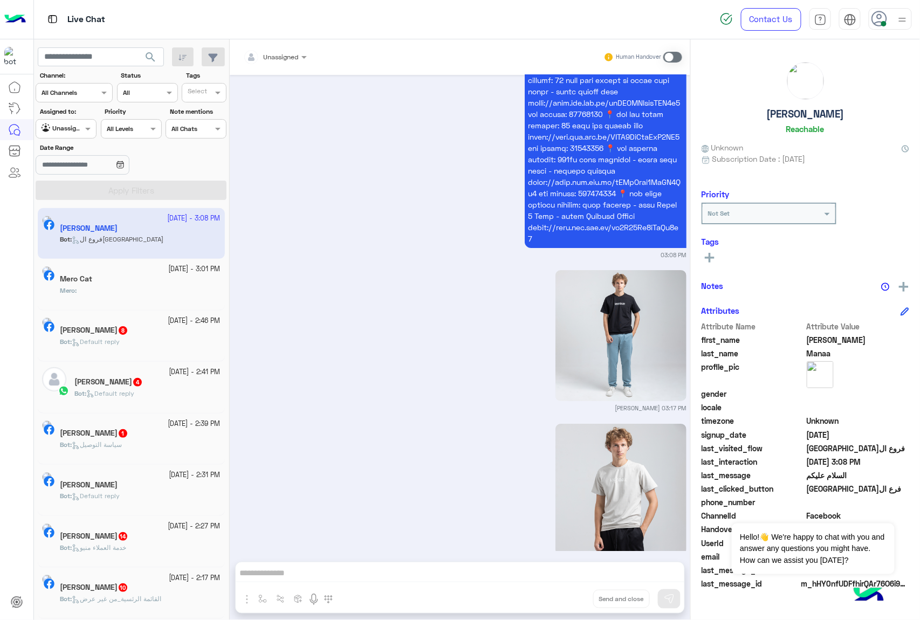
click at [104, 291] on div "Mero :" at bounding box center [140, 295] width 161 height 19
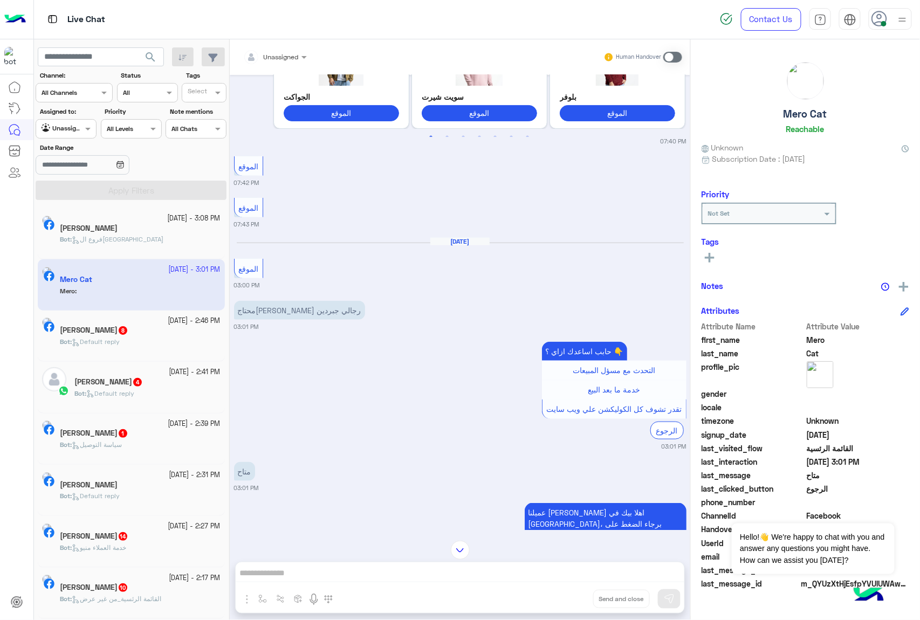
scroll to position [1737, 0]
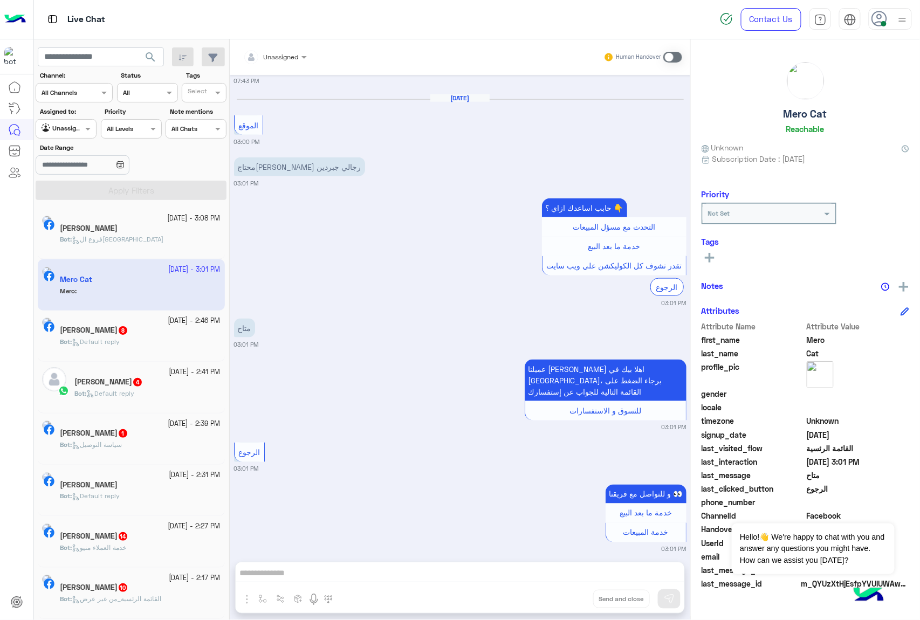
click at [678, 59] on span at bounding box center [672, 57] width 19 height 11
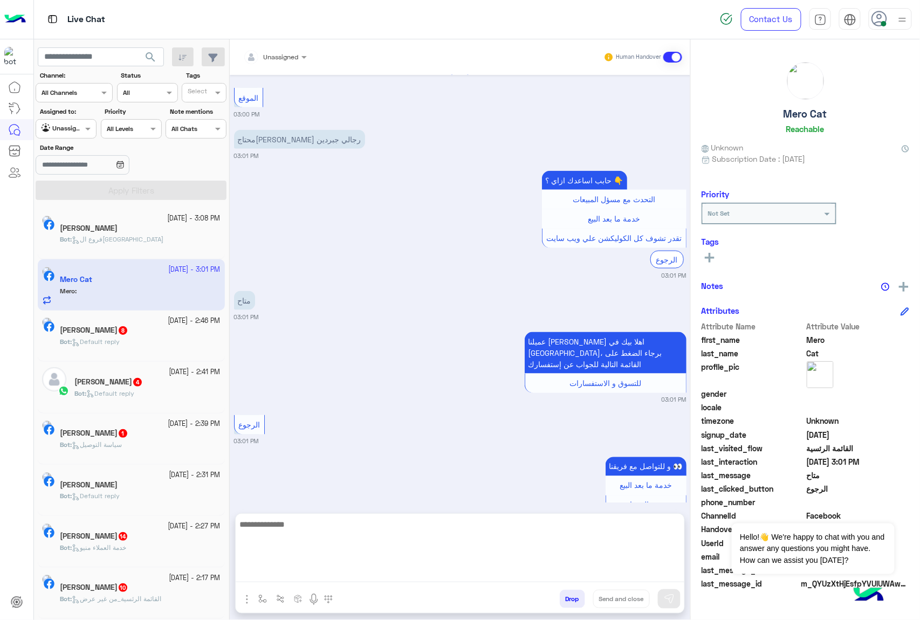
click at [309, 570] on textarea at bounding box center [460, 549] width 448 height 65
paste textarea "**********"
type textarea "**********"
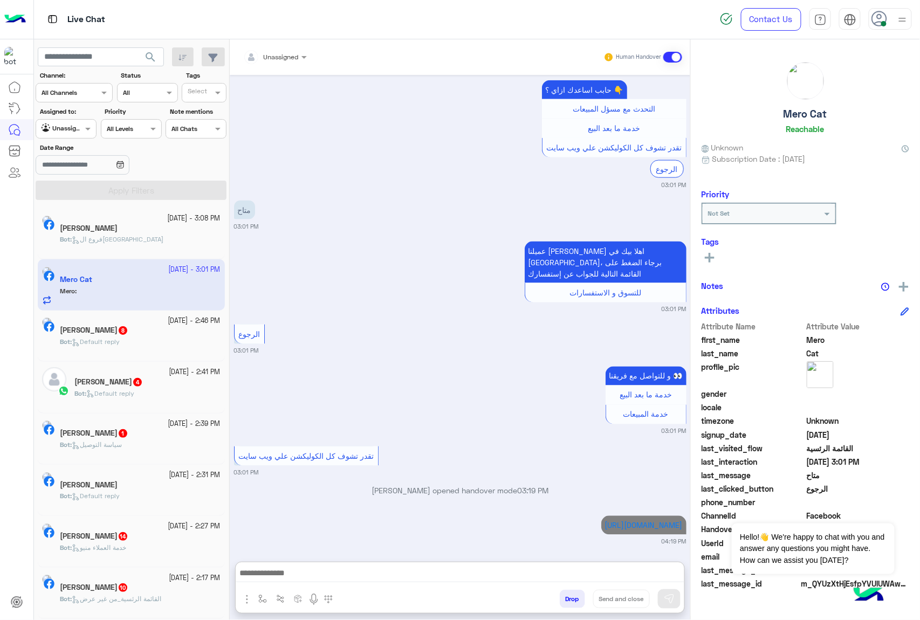
click at [292, 54] on div at bounding box center [275, 55] width 74 height 10
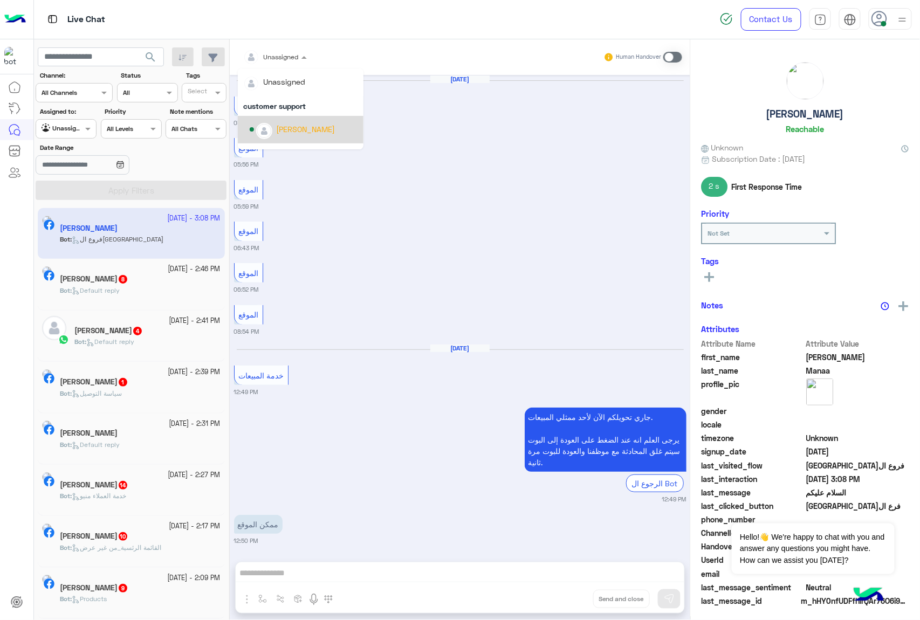
scroll to position [96, 0]
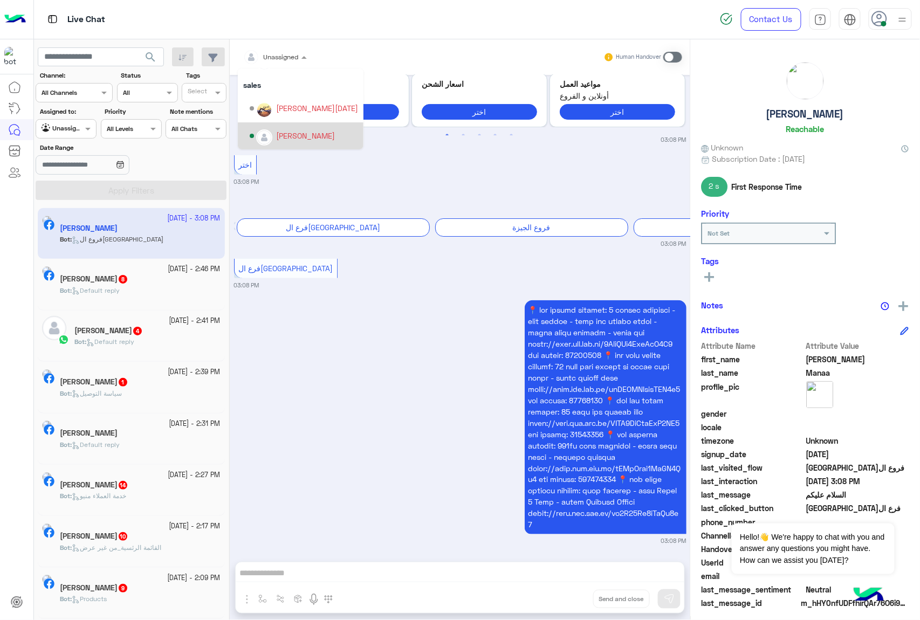
click at [384, 379] on div "03:08 PM" at bounding box center [460, 422] width 452 height 248
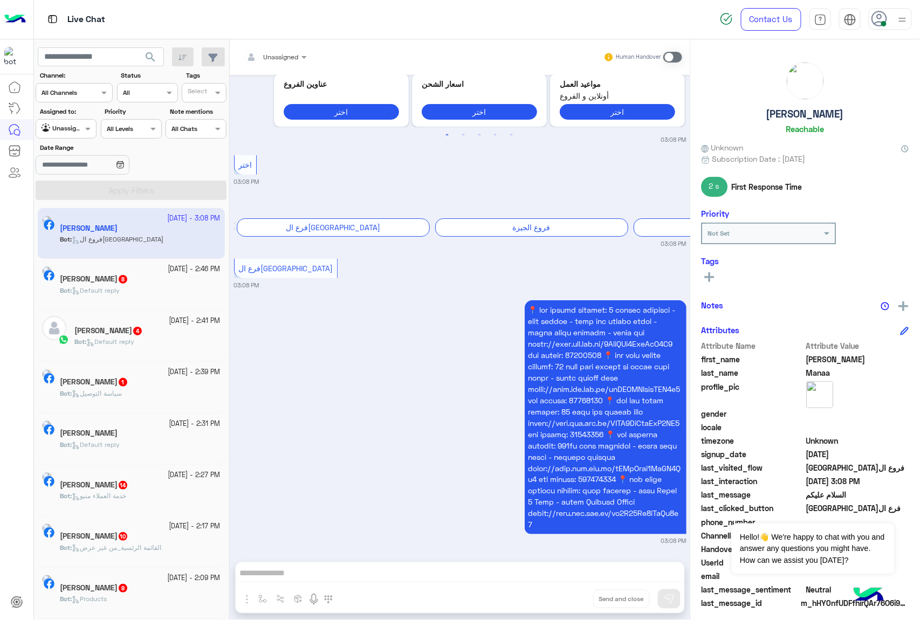
click at [149, 290] on div "Bot : Default reply" at bounding box center [140, 295] width 161 height 19
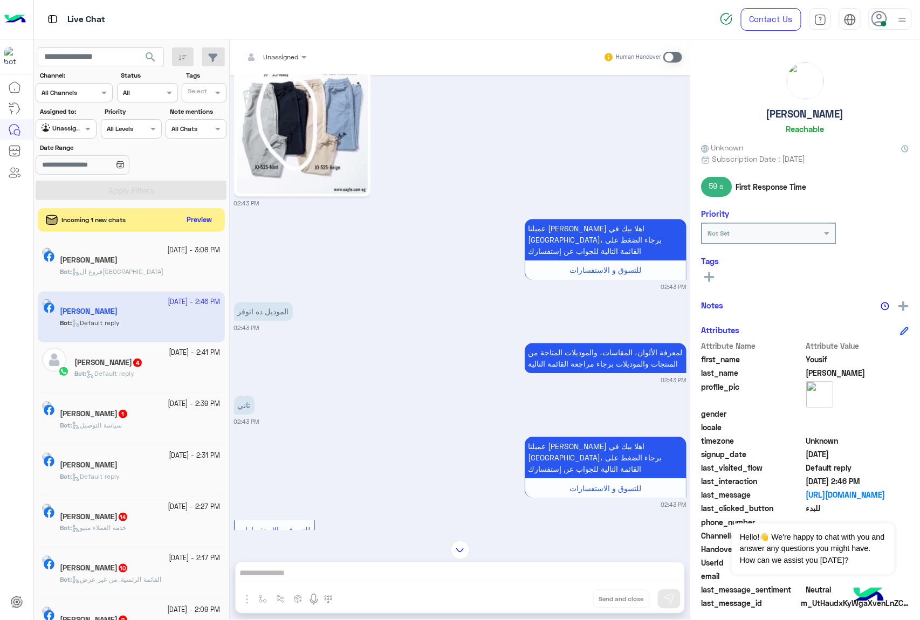
scroll to position [898, 0]
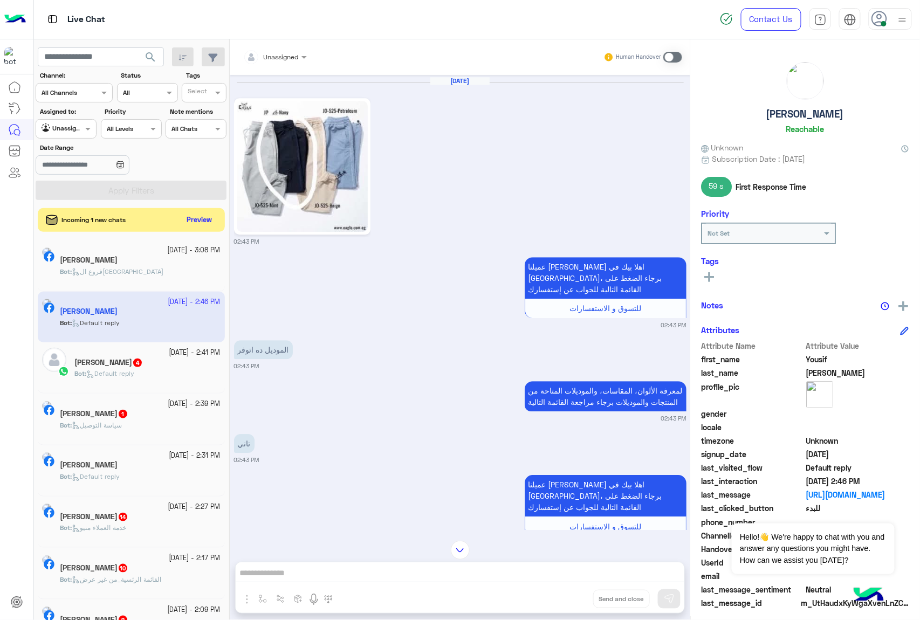
click at [669, 56] on span at bounding box center [672, 57] width 19 height 11
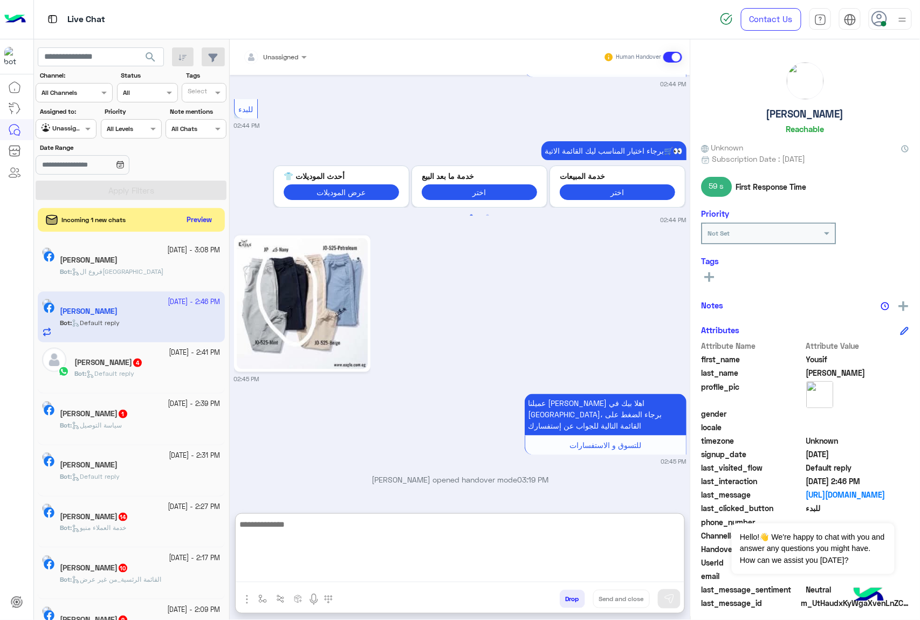
click at [280, 581] on textarea at bounding box center [460, 549] width 448 height 65
type textarea "*******"
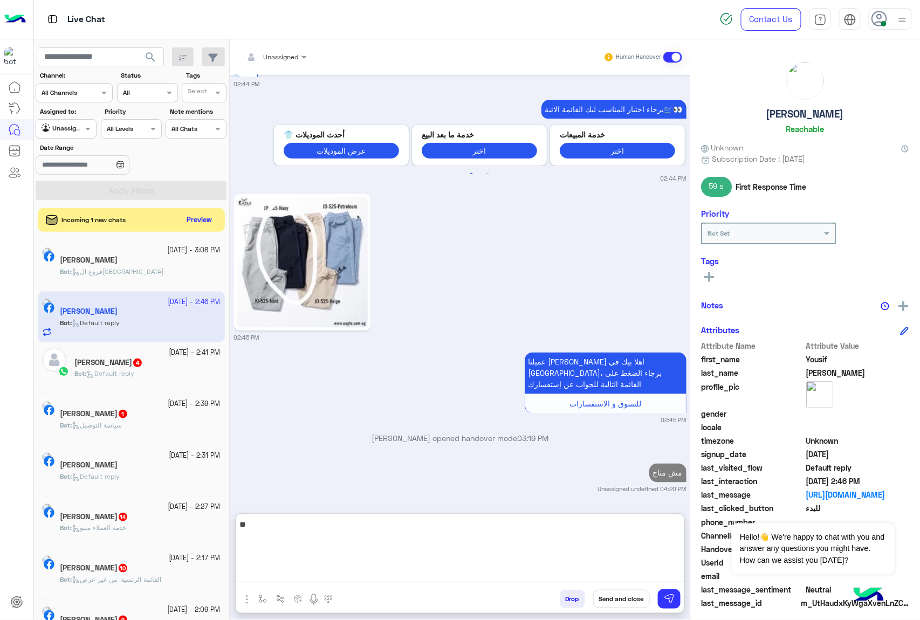
type textarea "***"
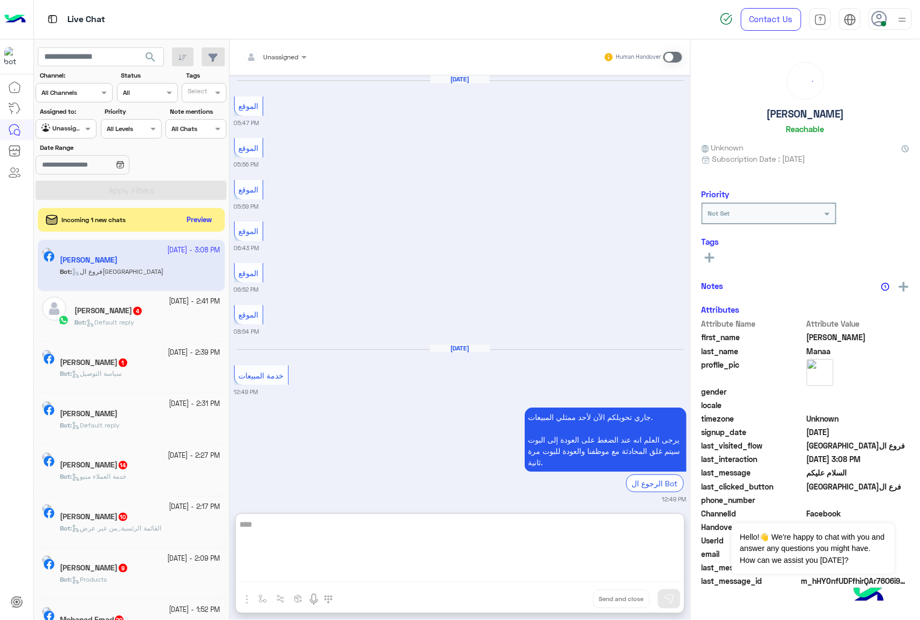
scroll to position [1713, 0]
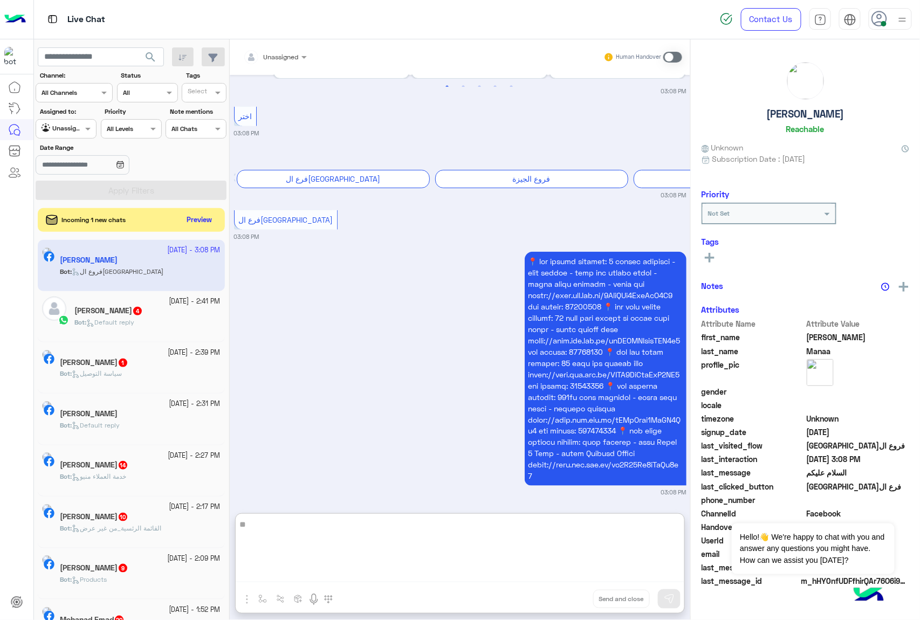
type textarea "*"
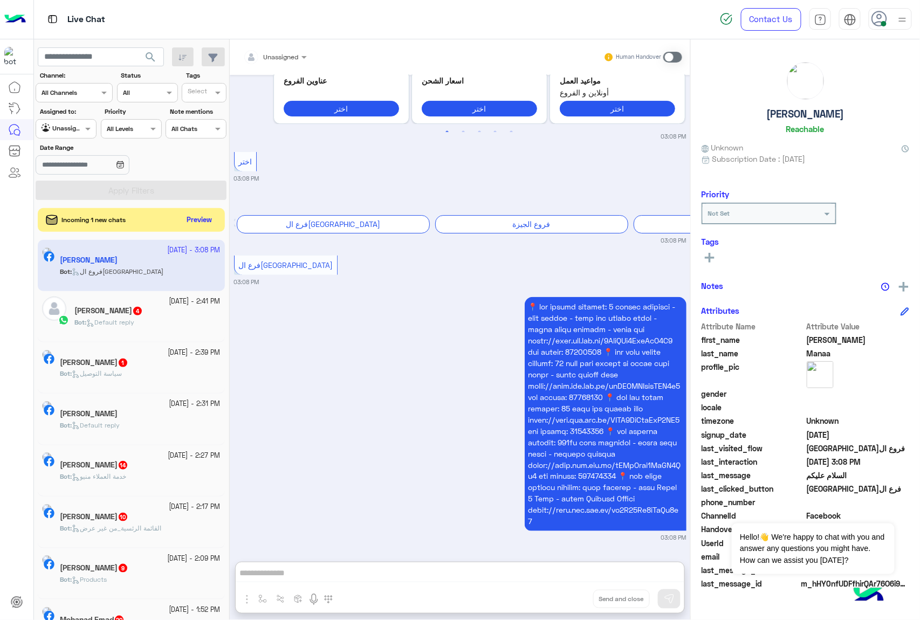
click at [289, 59] on span "Unassigned" at bounding box center [281, 57] width 35 height 8
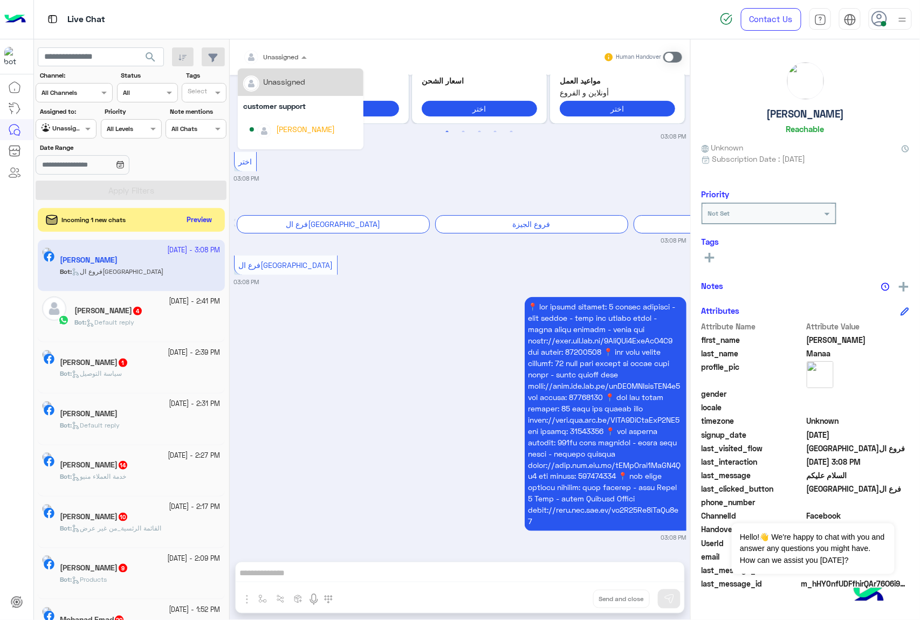
scroll to position [1665, 0]
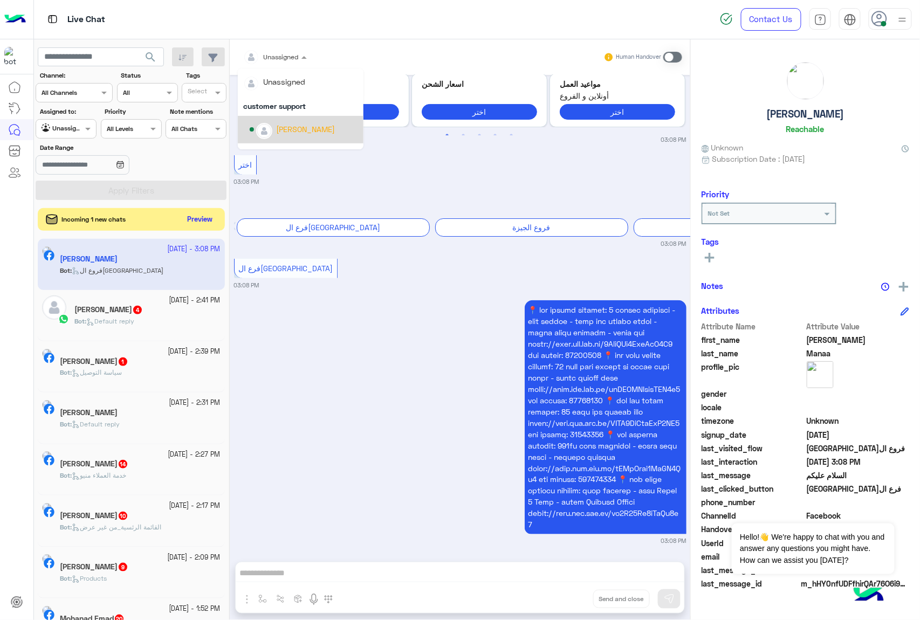
click at [205, 219] on button "Preview" at bounding box center [199, 219] width 33 height 15
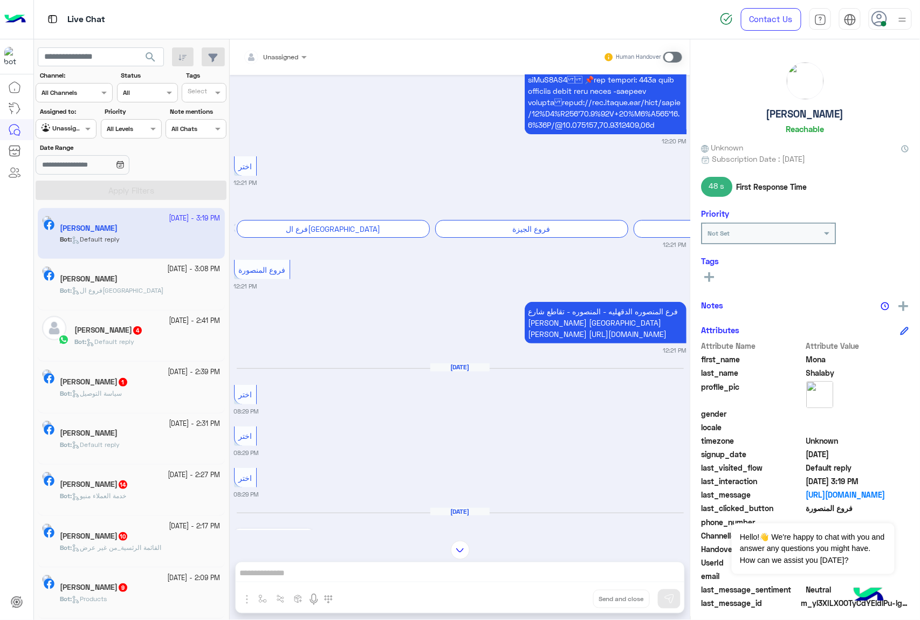
scroll to position [1627, 0]
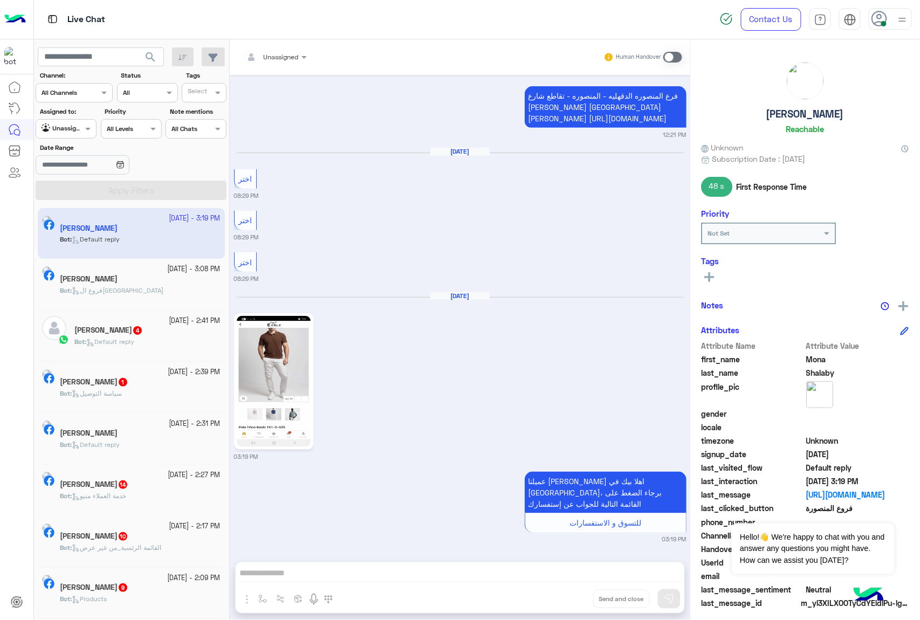
click at [672, 56] on span at bounding box center [672, 57] width 19 height 11
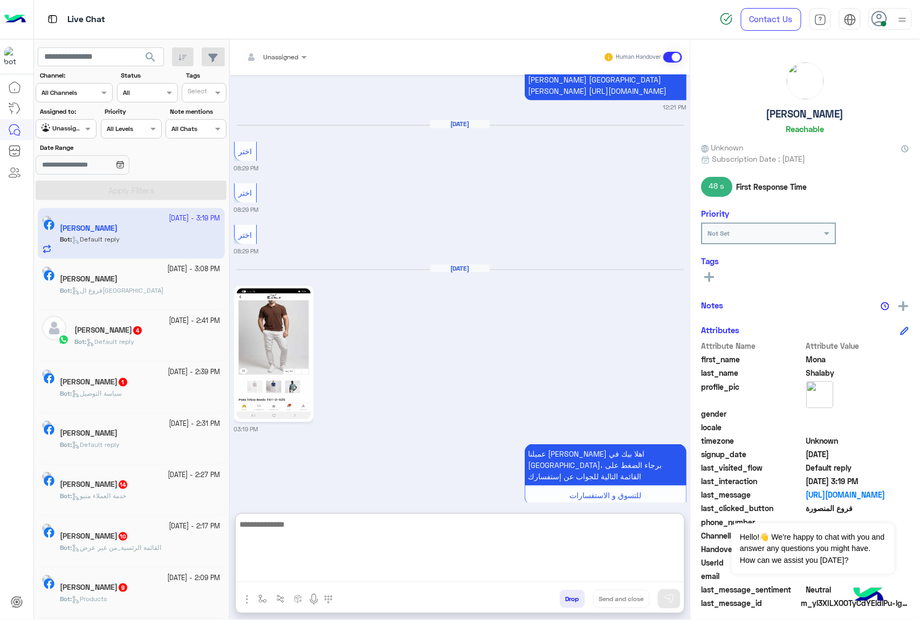
click at [266, 577] on textarea at bounding box center [460, 549] width 448 height 65
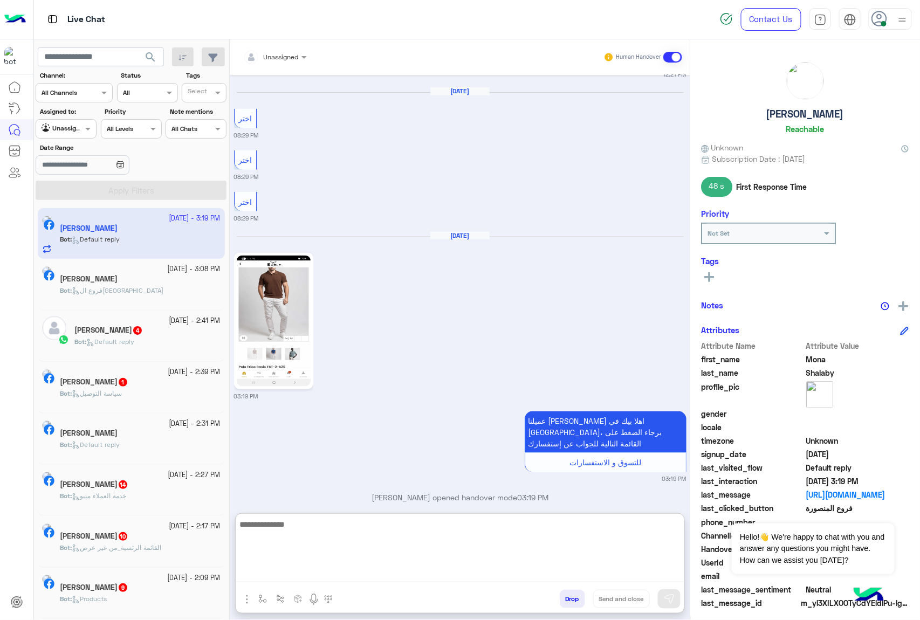
scroll to position [1703, 0]
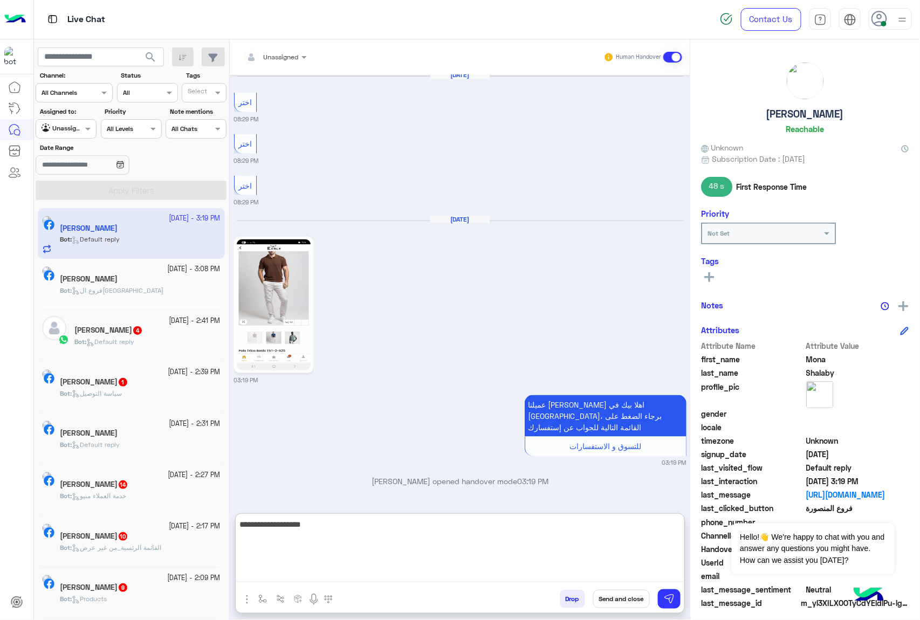
type textarea "**********"
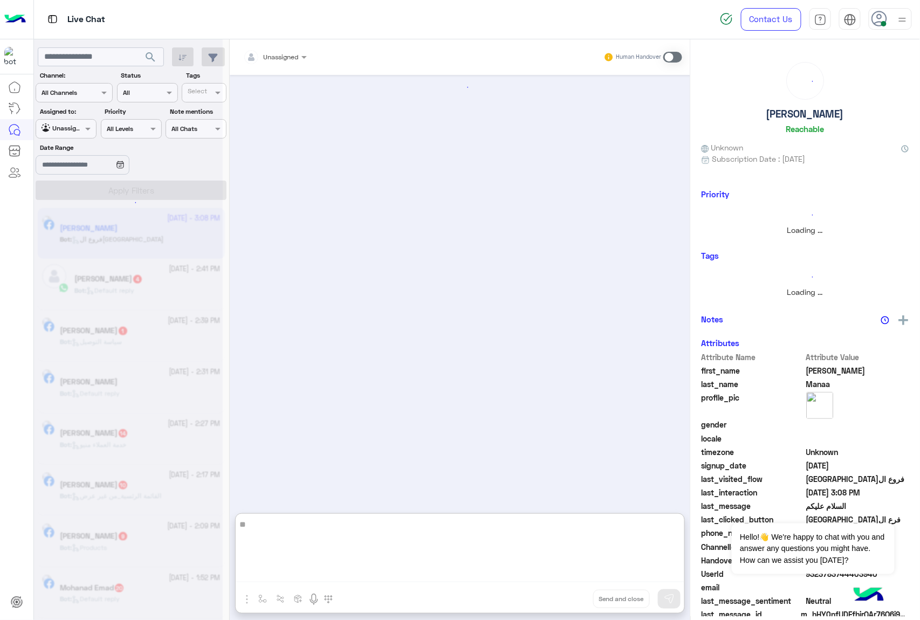
type textarea "***"
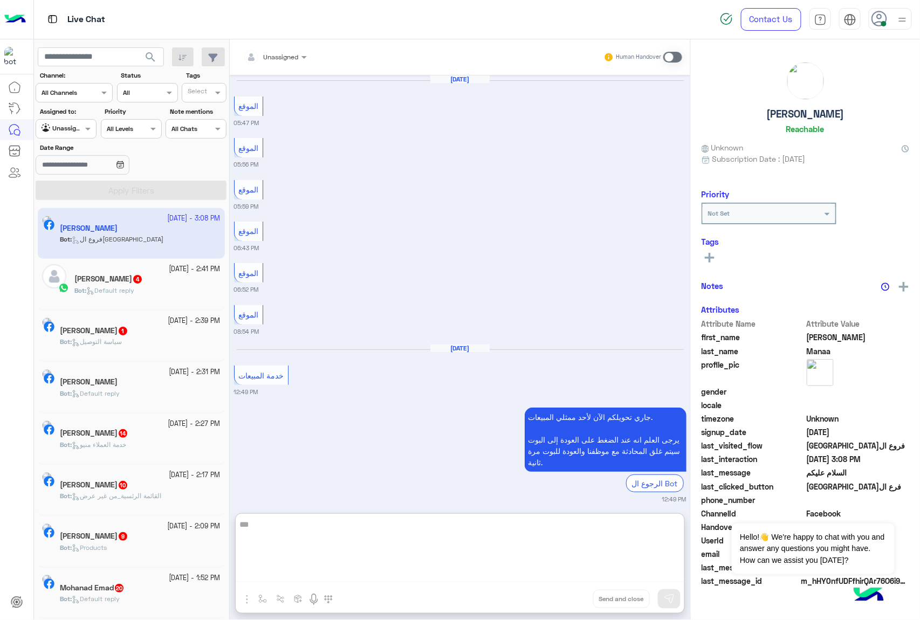
scroll to position [1713, 0]
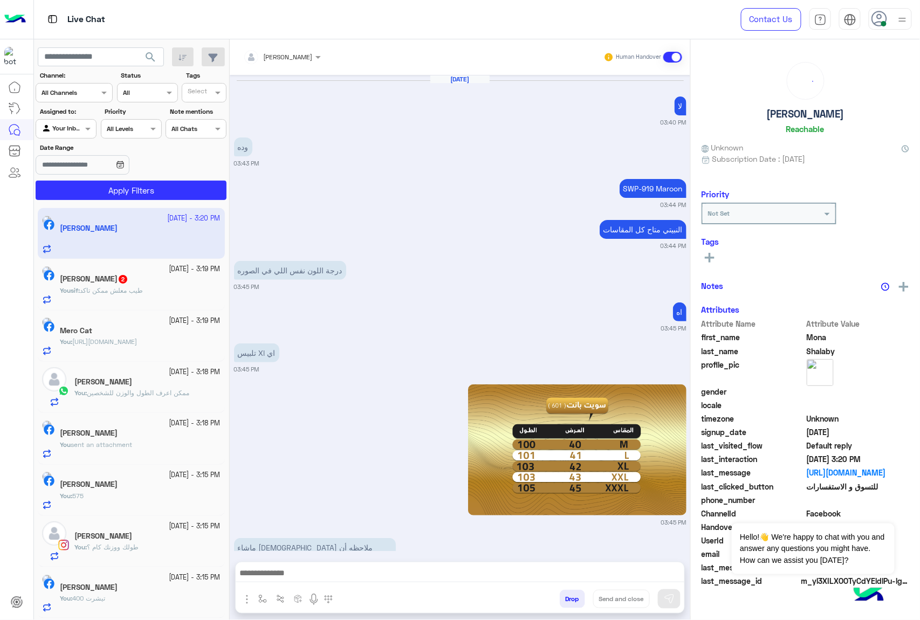
scroll to position [1614, 0]
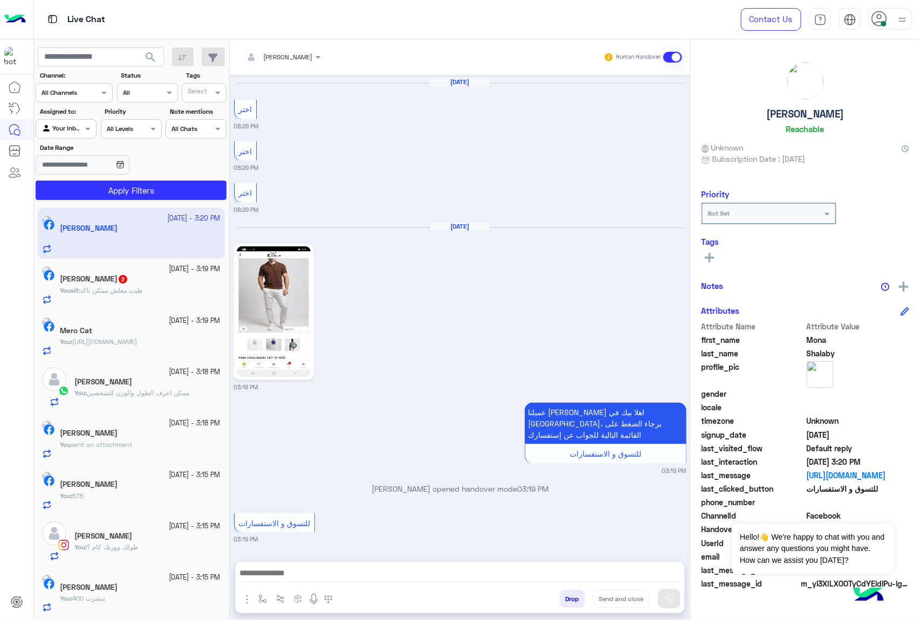
click at [132, 292] on span "طيب معلش ممكن تاكد" at bounding box center [111, 290] width 63 height 8
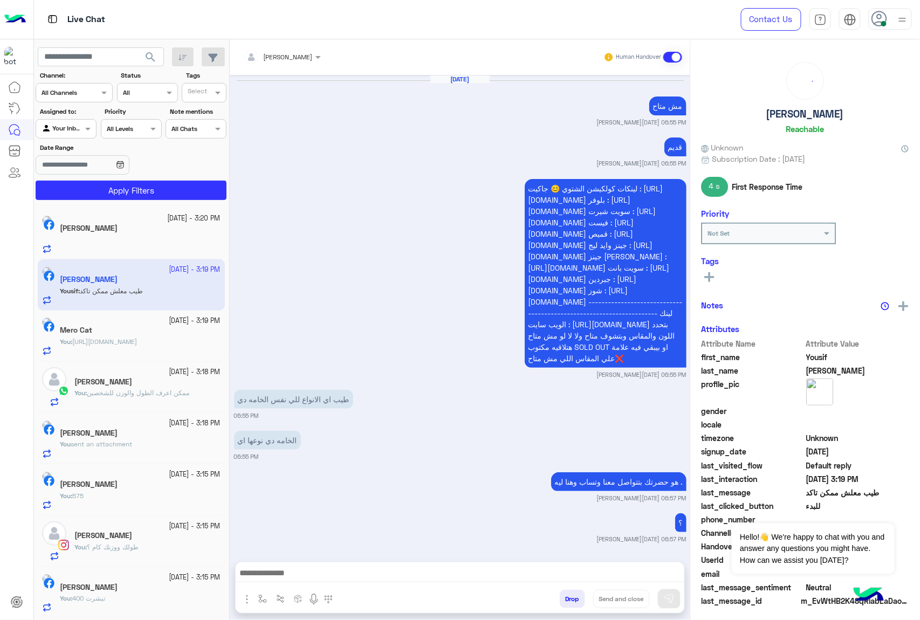
scroll to position [1713, 0]
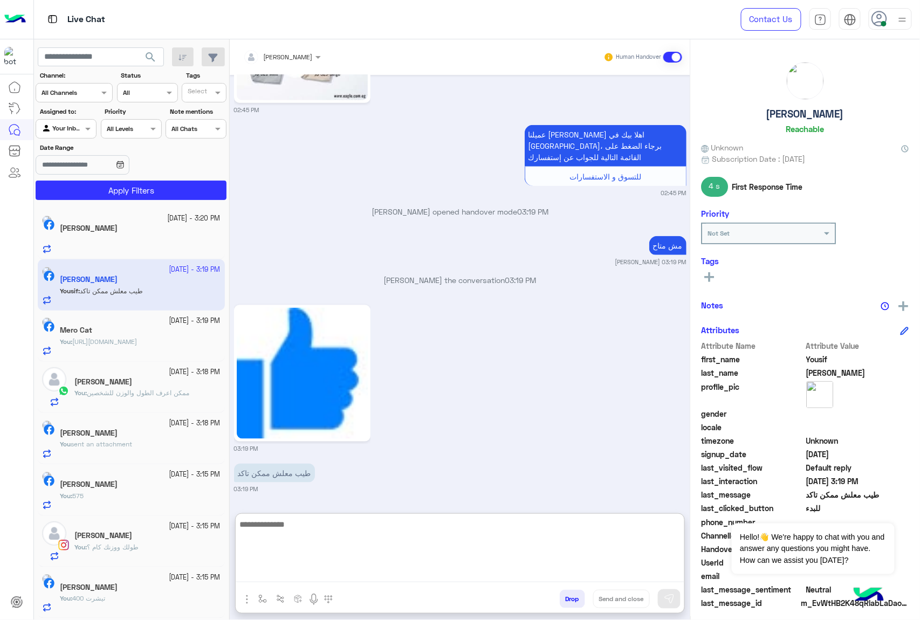
click at [304, 577] on textarea at bounding box center [460, 549] width 448 height 65
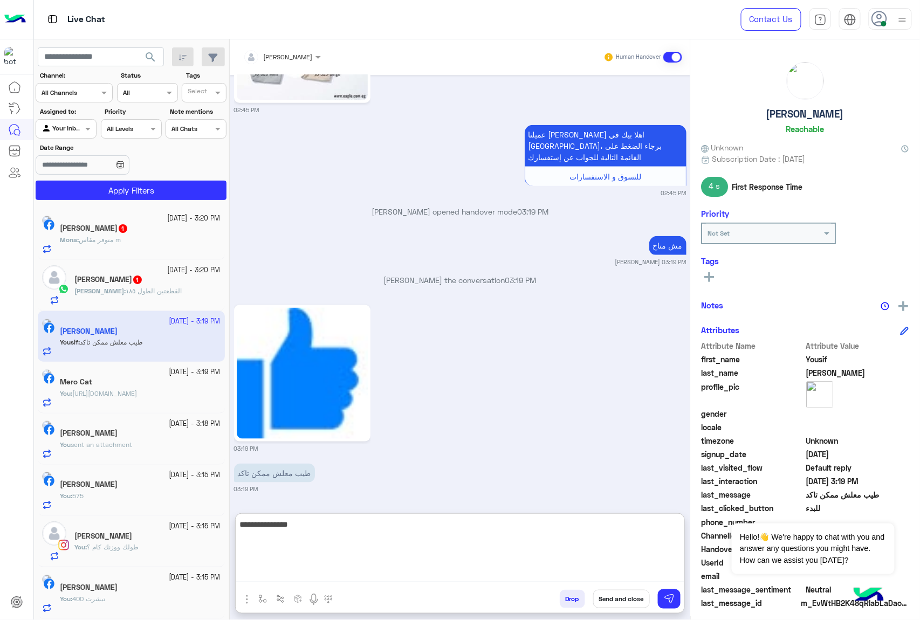
type textarea "**********"
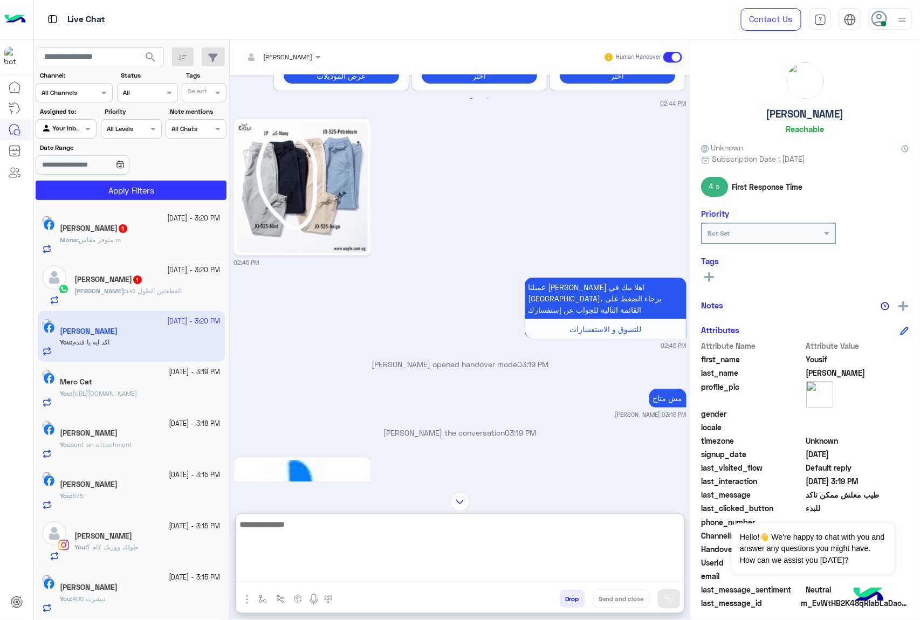
scroll to position [1804, 0]
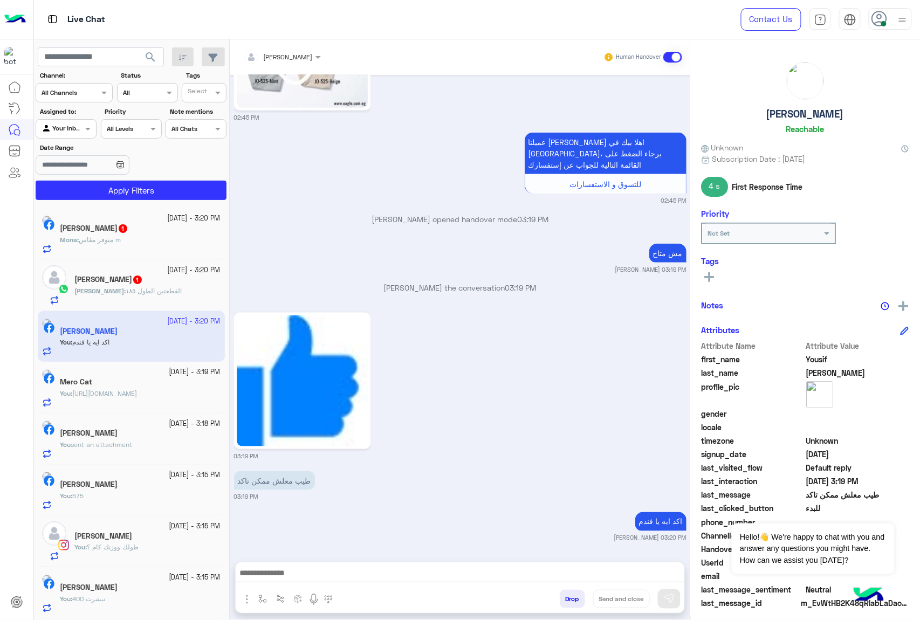
click at [127, 291] on span "القطعتين الطول ١٨٥" at bounding box center [154, 291] width 56 height 8
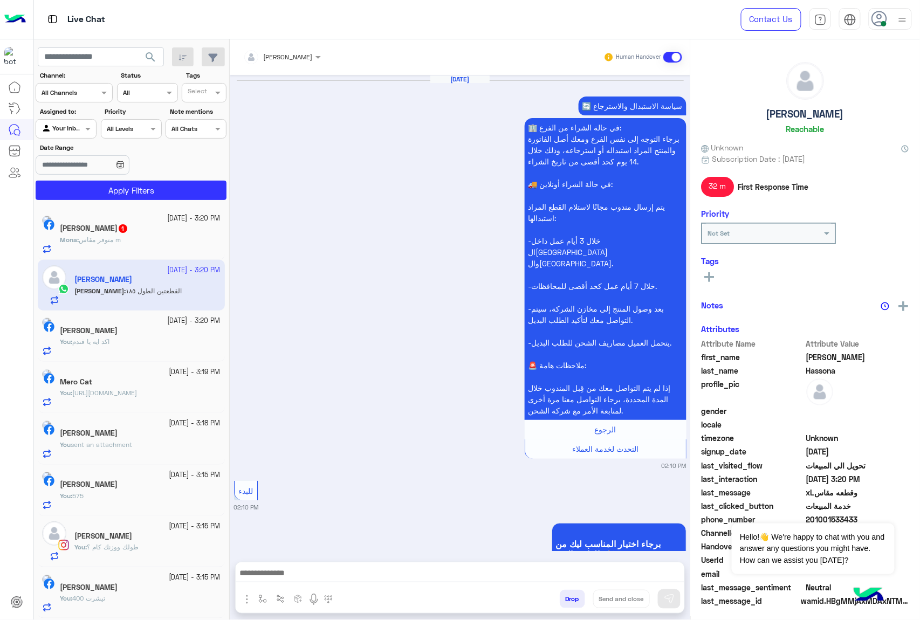
scroll to position [2025, 0]
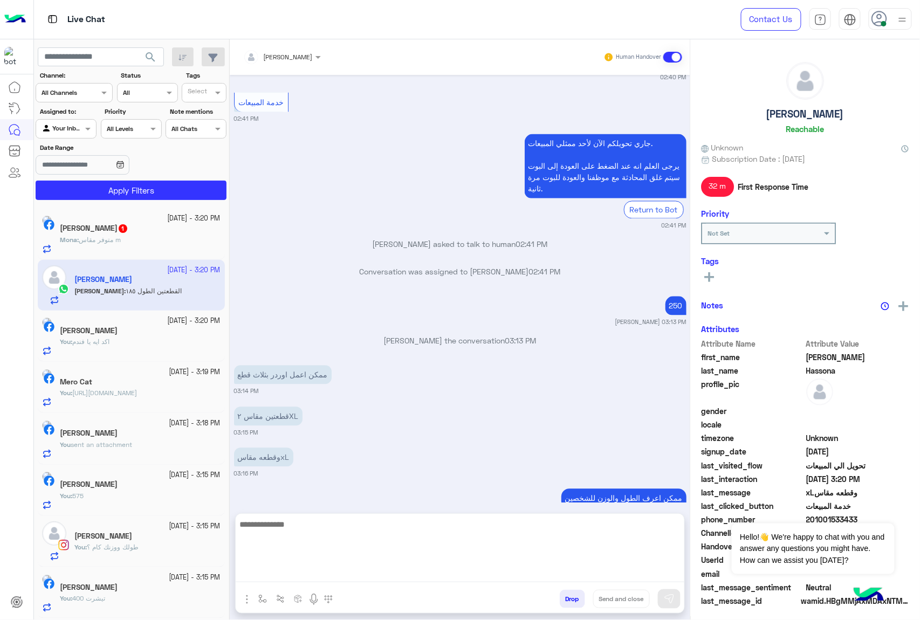
click at [260, 574] on textarea at bounding box center [460, 549] width 448 height 65
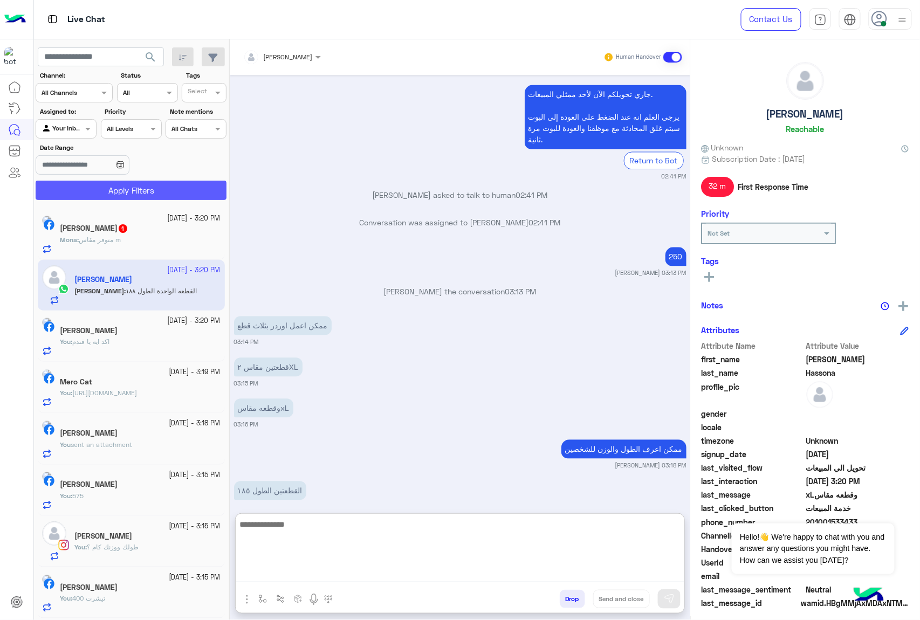
scroll to position [2115, 0]
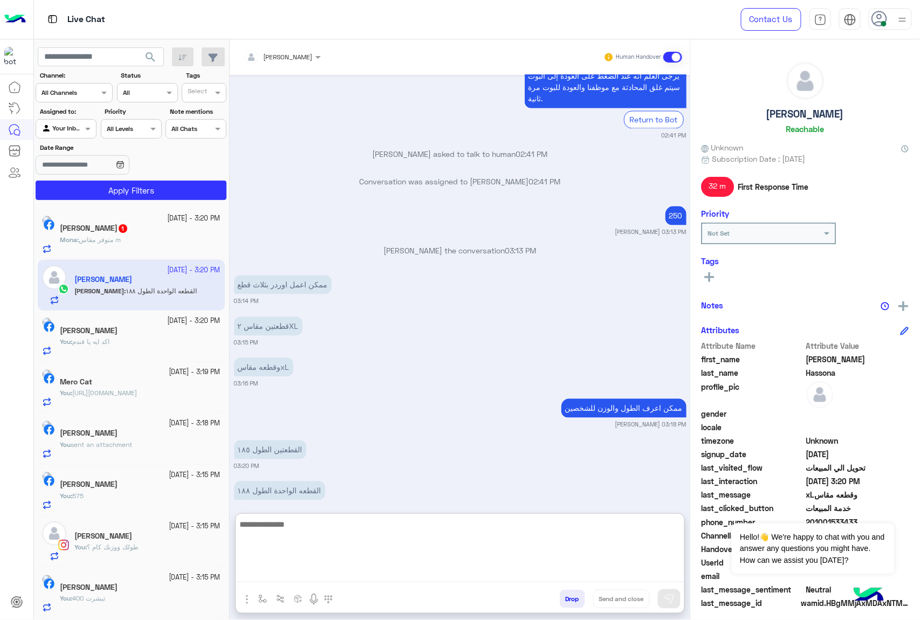
click at [292, 524] on textarea at bounding box center [460, 549] width 448 height 65
type textarea "**********"
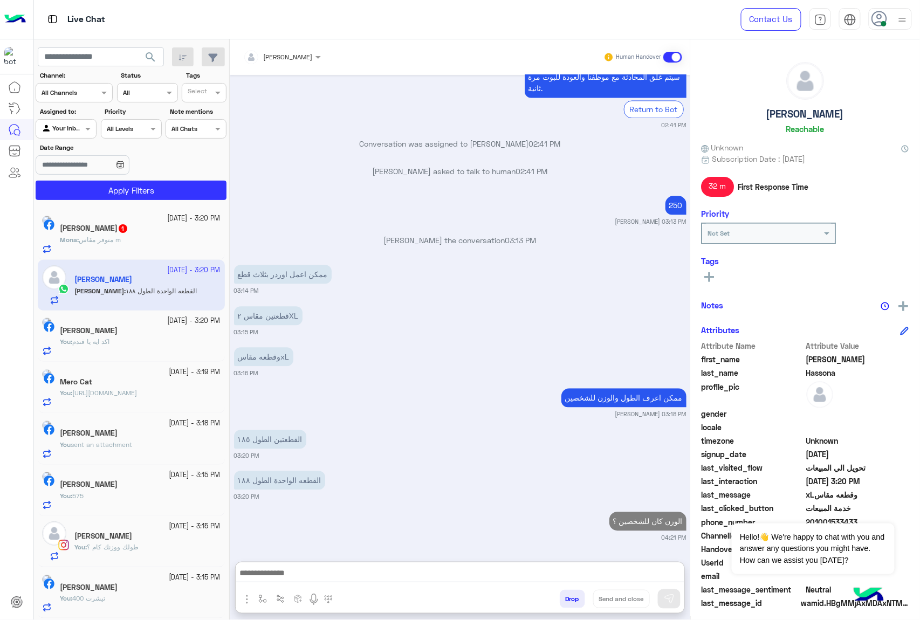
click at [96, 233] on h5 "[PERSON_NAME] 1" at bounding box center [94, 228] width 68 height 9
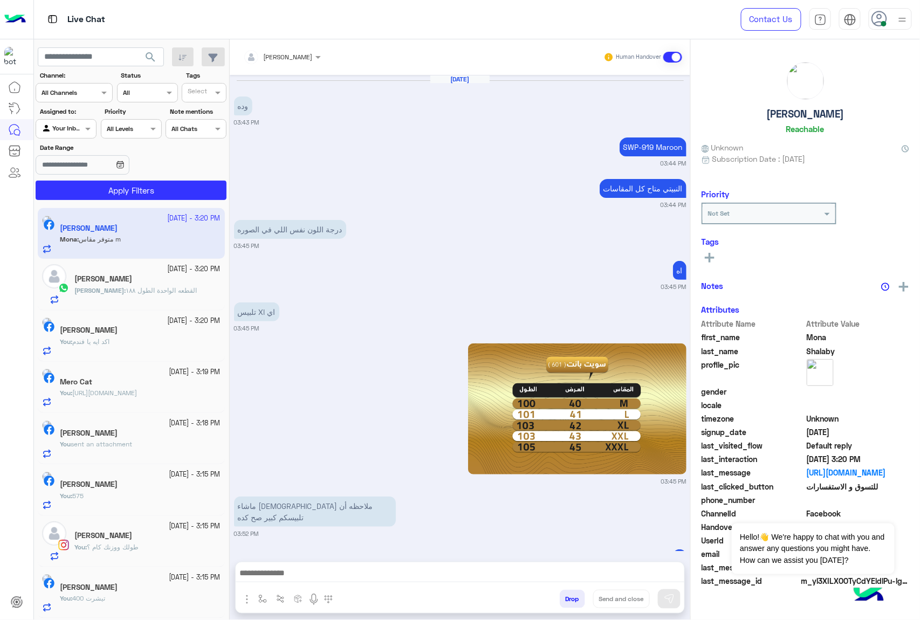
scroll to position [1614, 0]
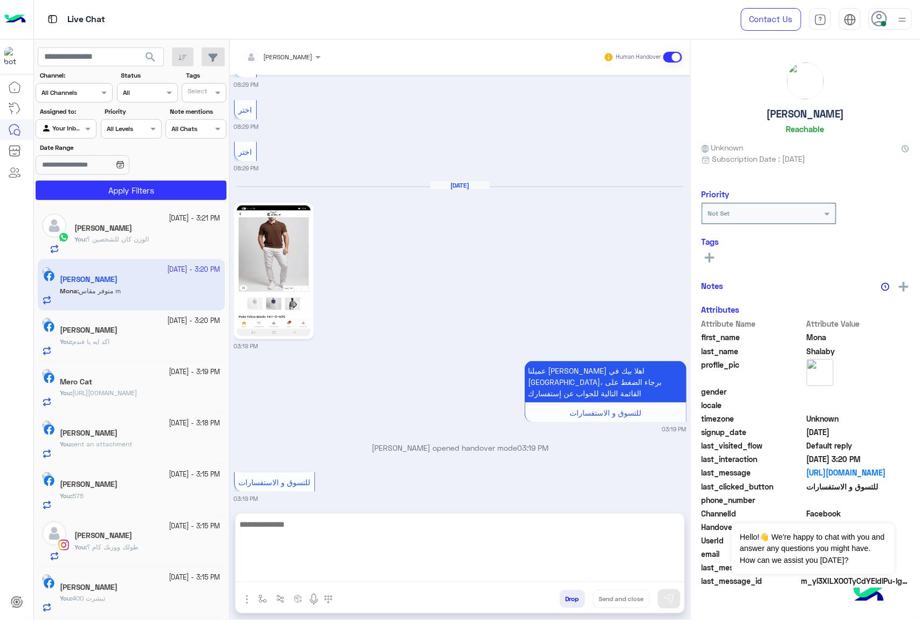
click at [277, 577] on textarea at bounding box center [460, 549] width 448 height 65
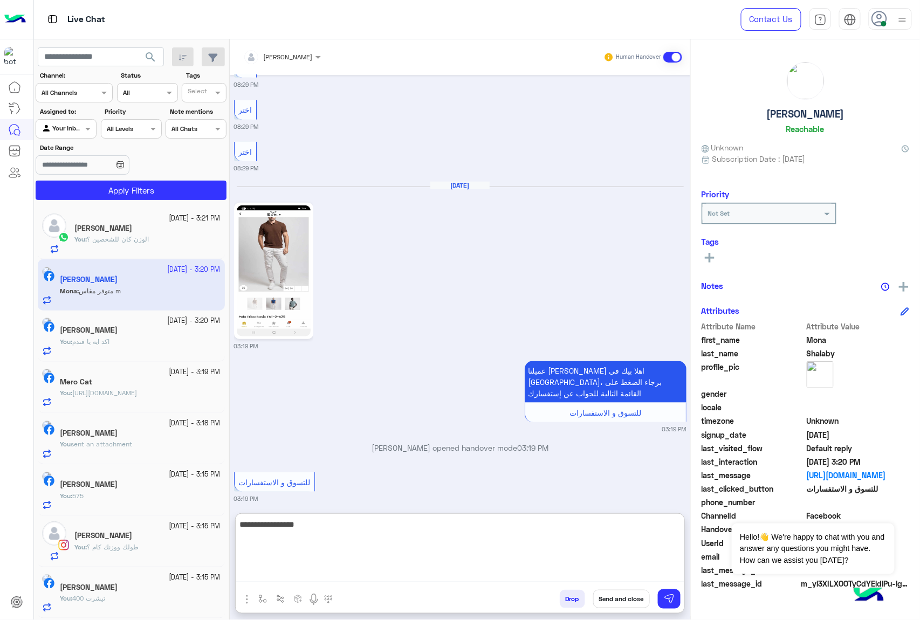
type textarea "**********"
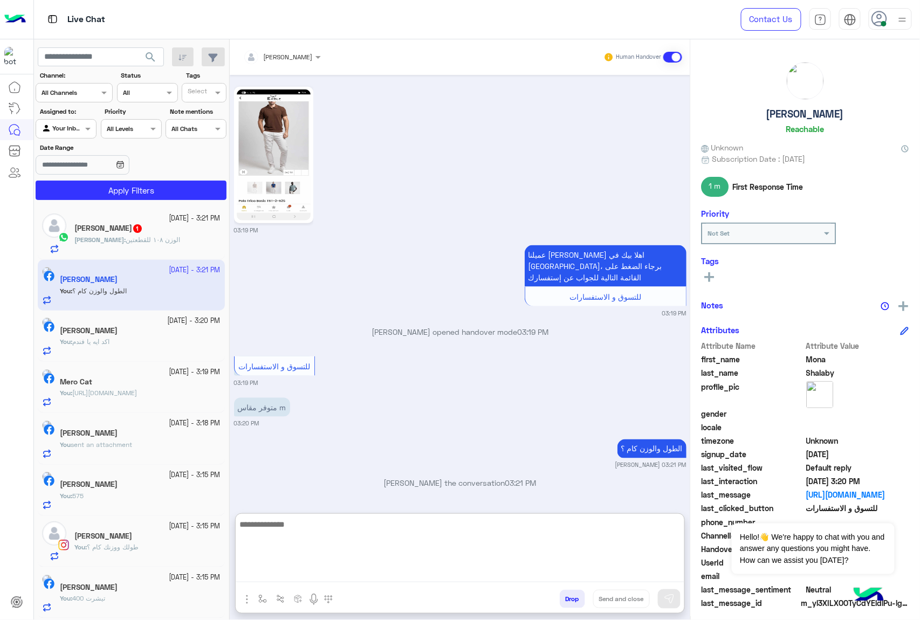
scroll to position [1732, 0]
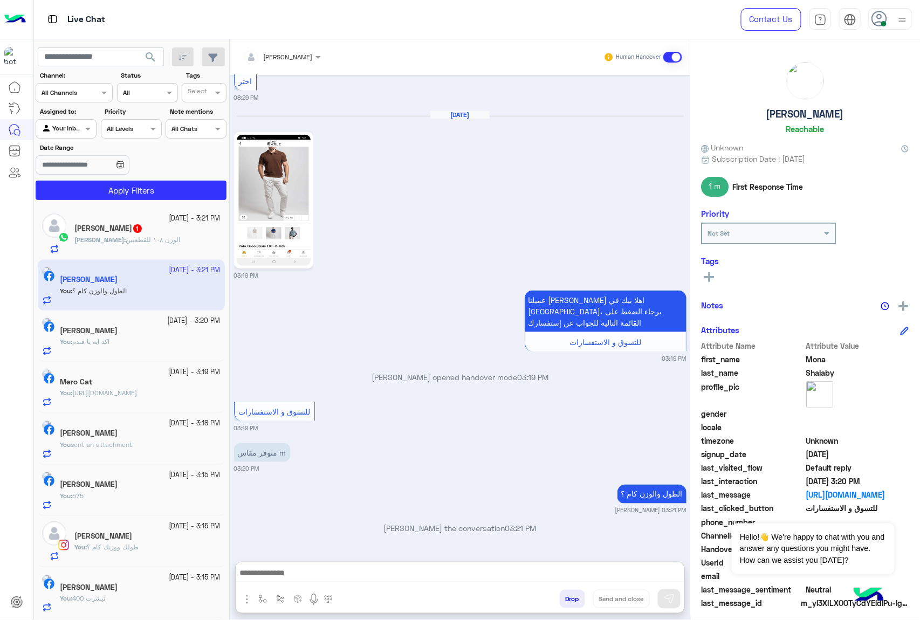
click at [132, 236] on span "الوزن ١٠٨ للقطعتين" at bounding box center [153, 240] width 54 height 8
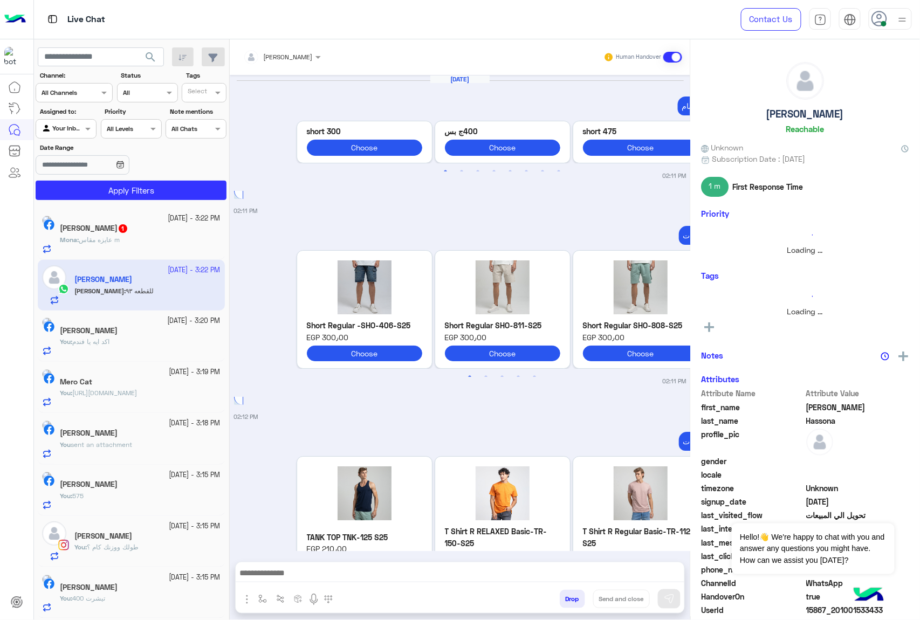
scroll to position [1680, 0]
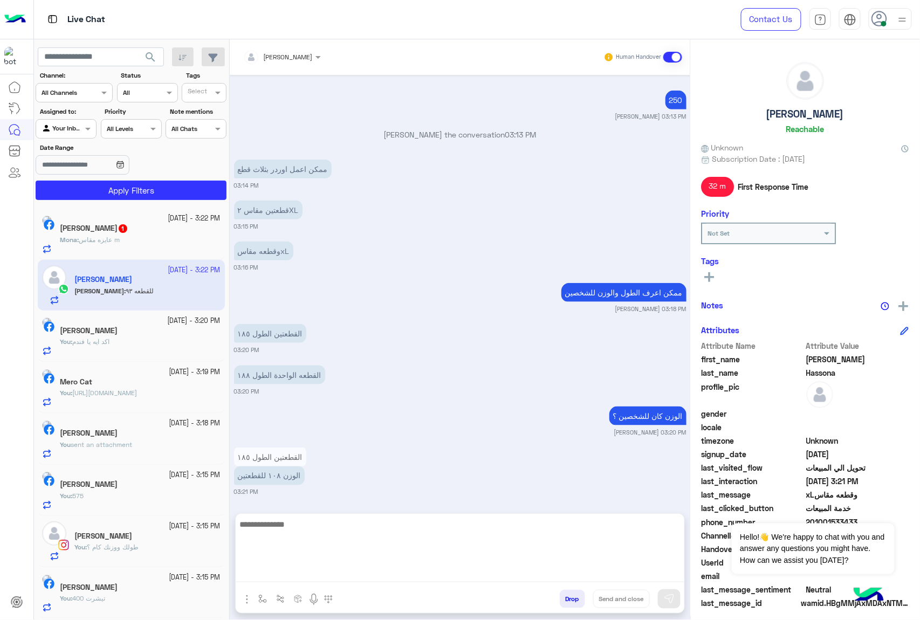
click at [291, 581] on textarea at bounding box center [460, 549] width 448 height 65
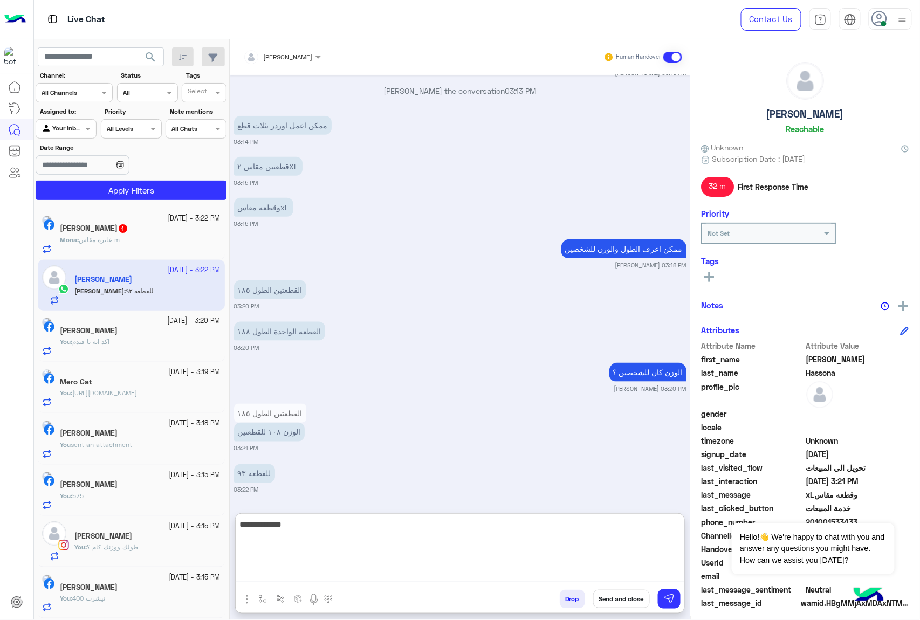
type textarea "**********"
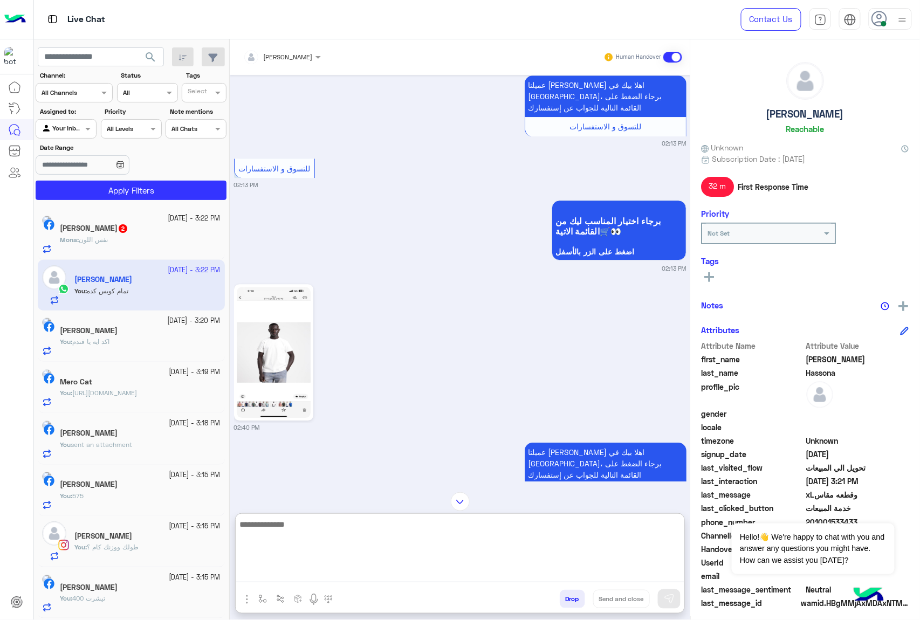
scroll to position [907, 0]
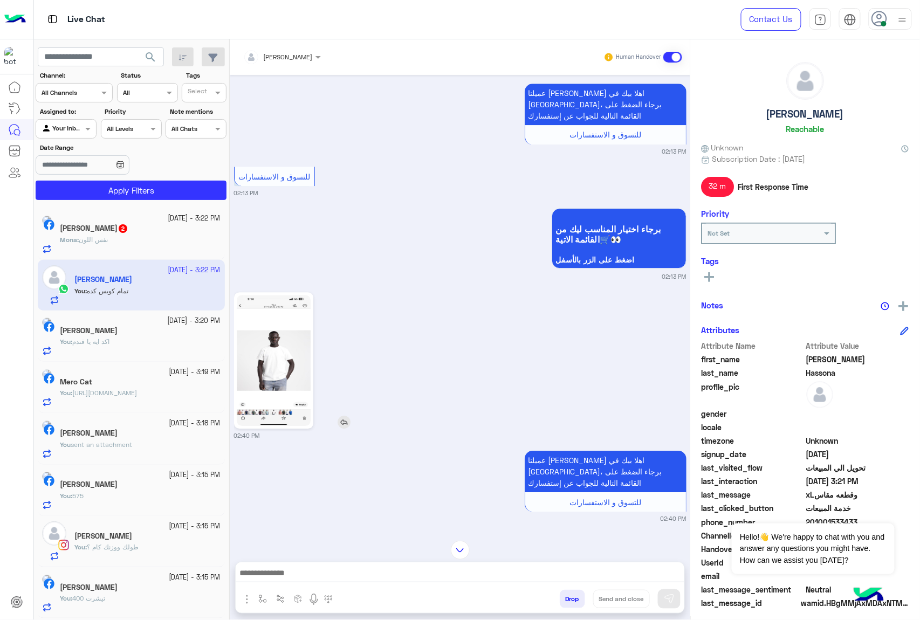
click at [282, 334] on img at bounding box center [274, 360] width 74 height 131
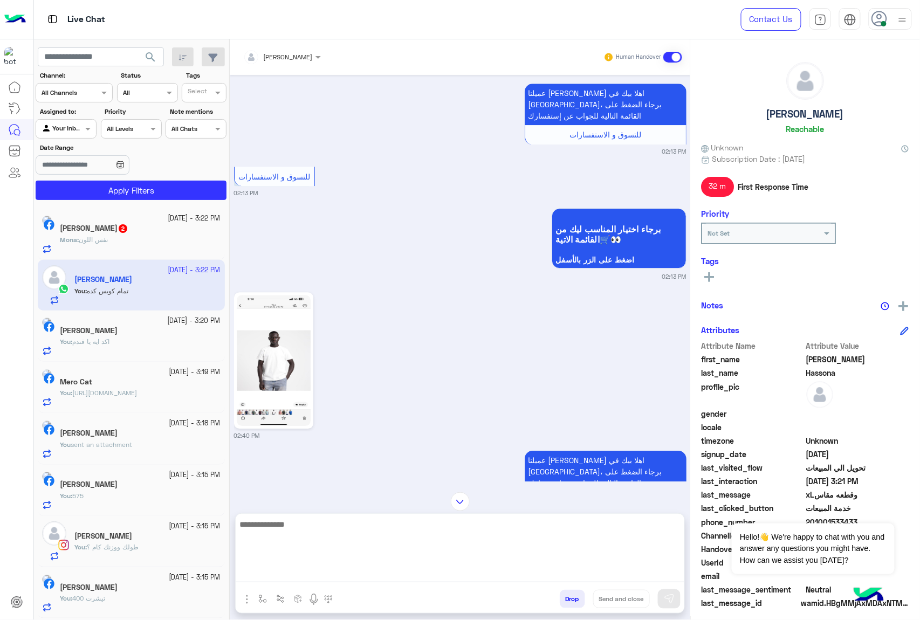
click at [301, 571] on textarea at bounding box center [460, 549] width 448 height 65
type textarea "**********"
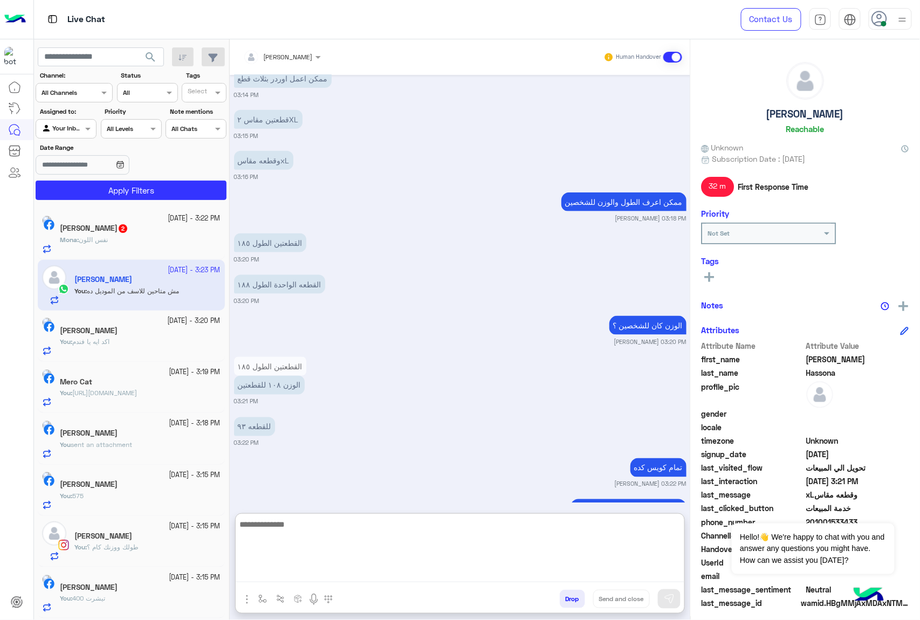
scroll to position [1810, 0]
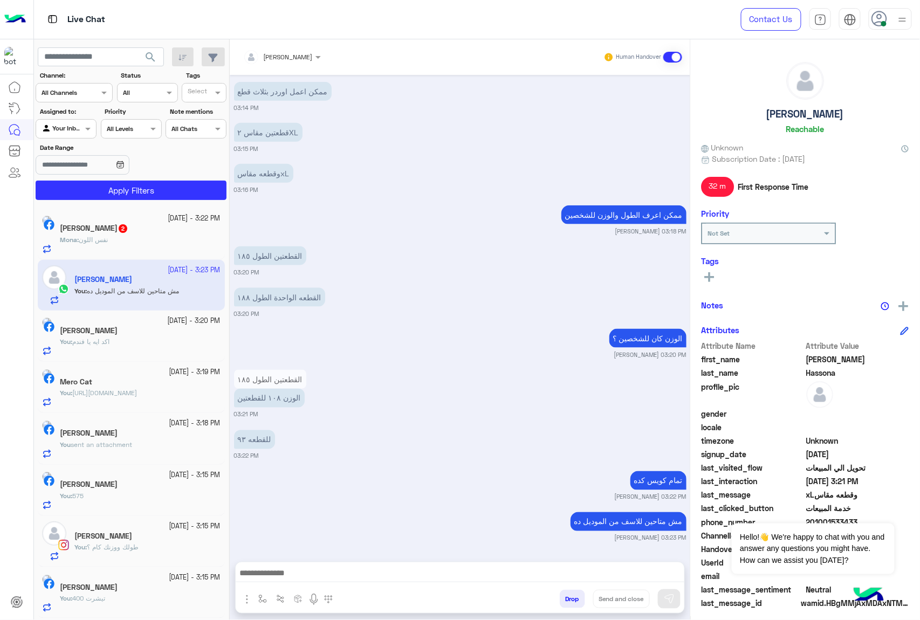
click at [169, 233] on div "Mona Shalaby 2" at bounding box center [140, 229] width 161 height 11
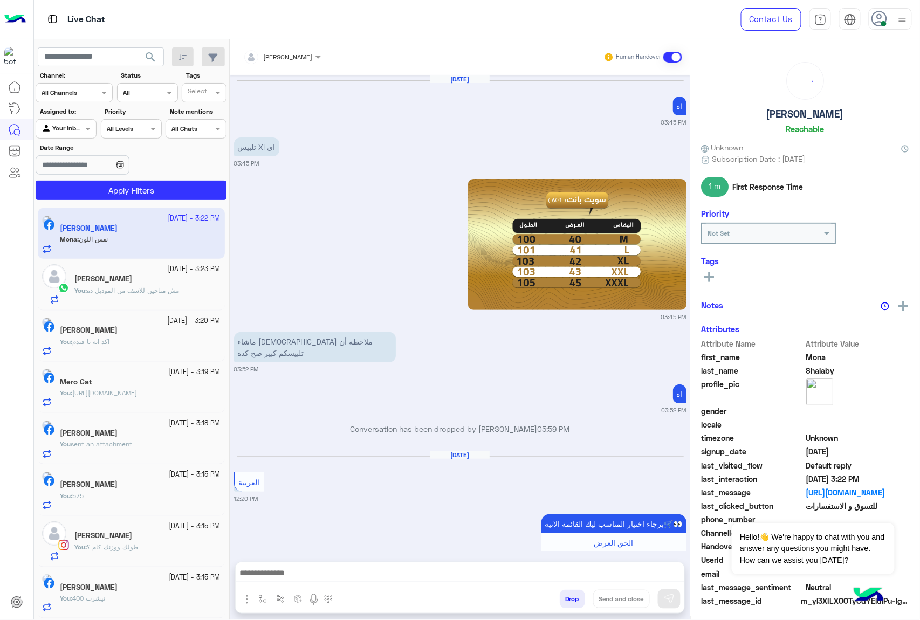
scroll to position [1600, 0]
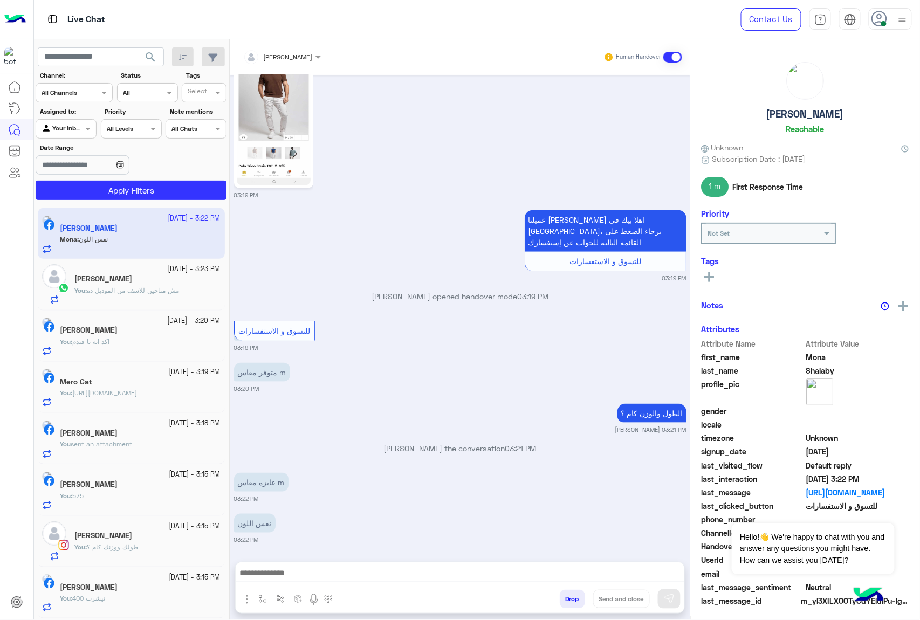
click at [324, 584] on div at bounding box center [460, 575] width 448 height 27
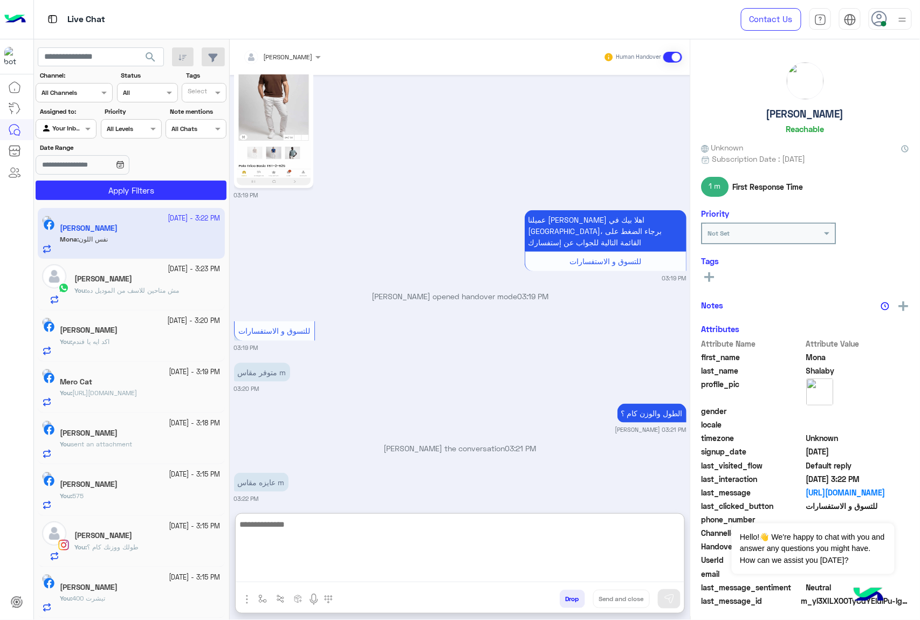
click at [328, 575] on textarea at bounding box center [460, 549] width 448 height 65
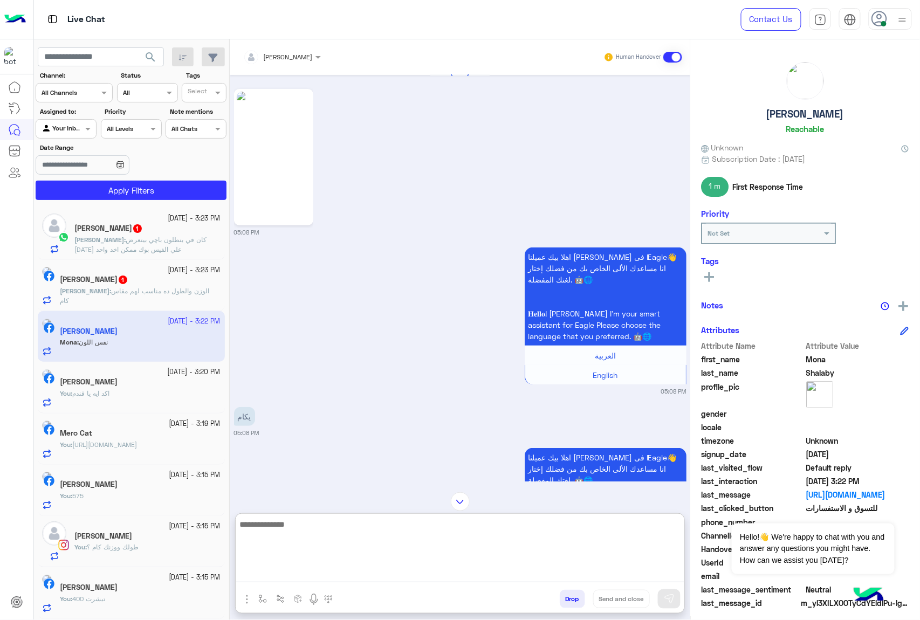
scroll to position [0, 0]
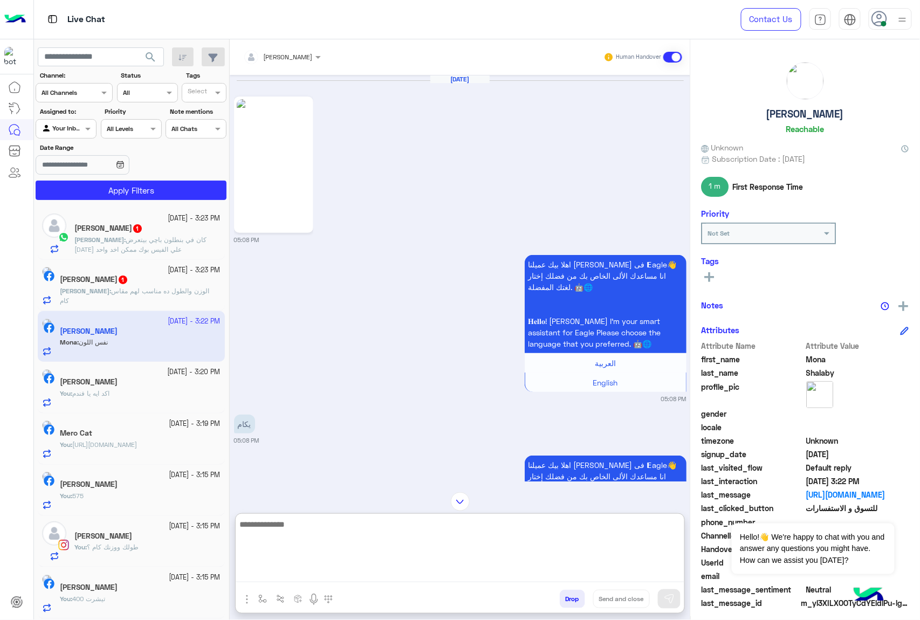
click at [270, 525] on textarea at bounding box center [460, 549] width 448 height 65
type textarea "**********"
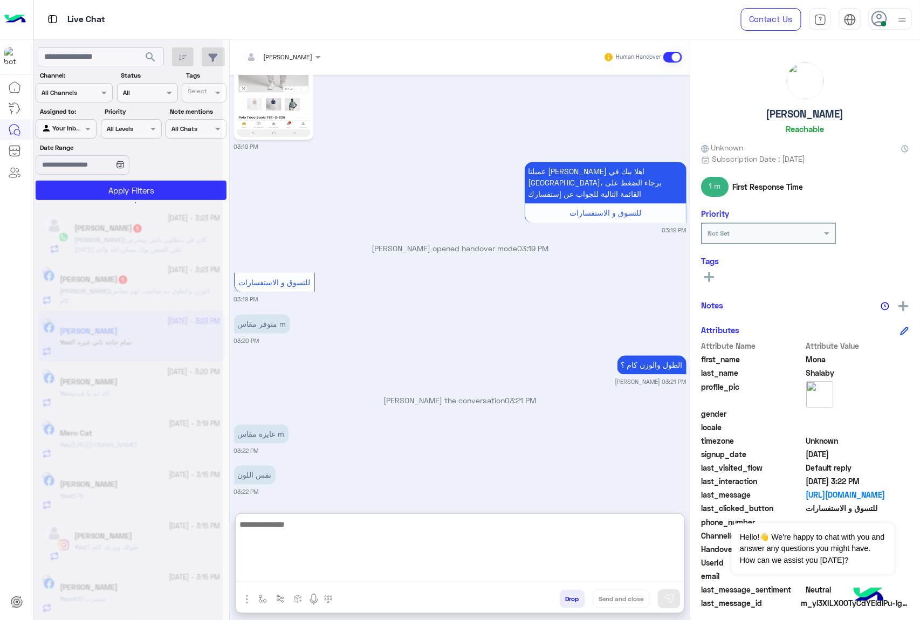
scroll to position [6129, 0]
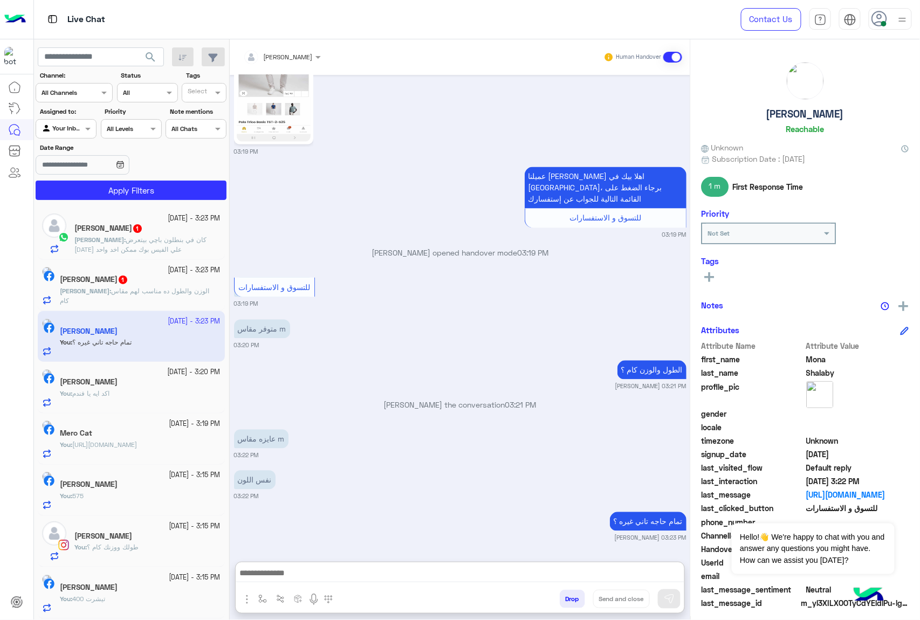
click at [145, 292] on span "الوزن والطول ده مناسب لهم مقاس كام" at bounding box center [134, 296] width 149 height 18
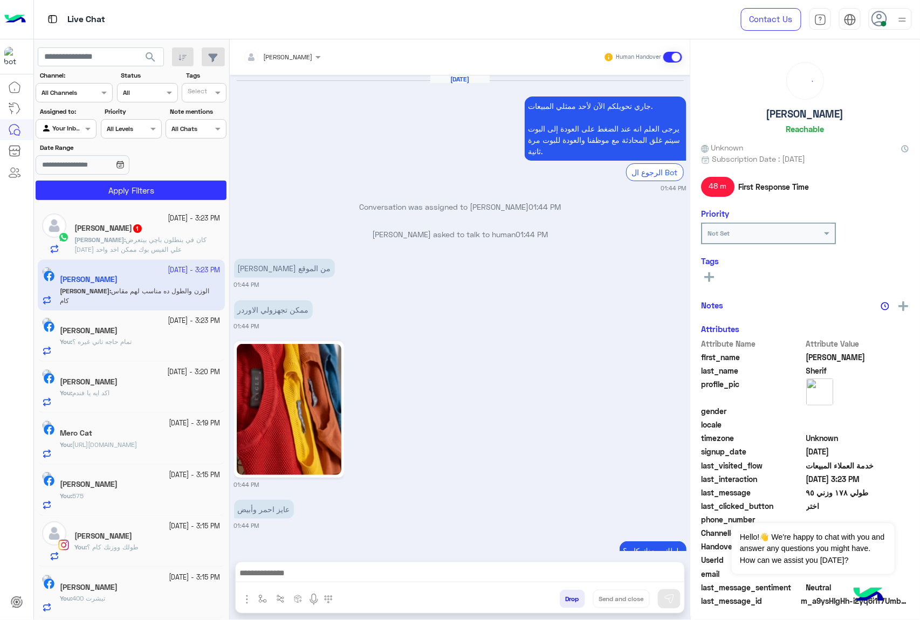
scroll to position [1757, 0]
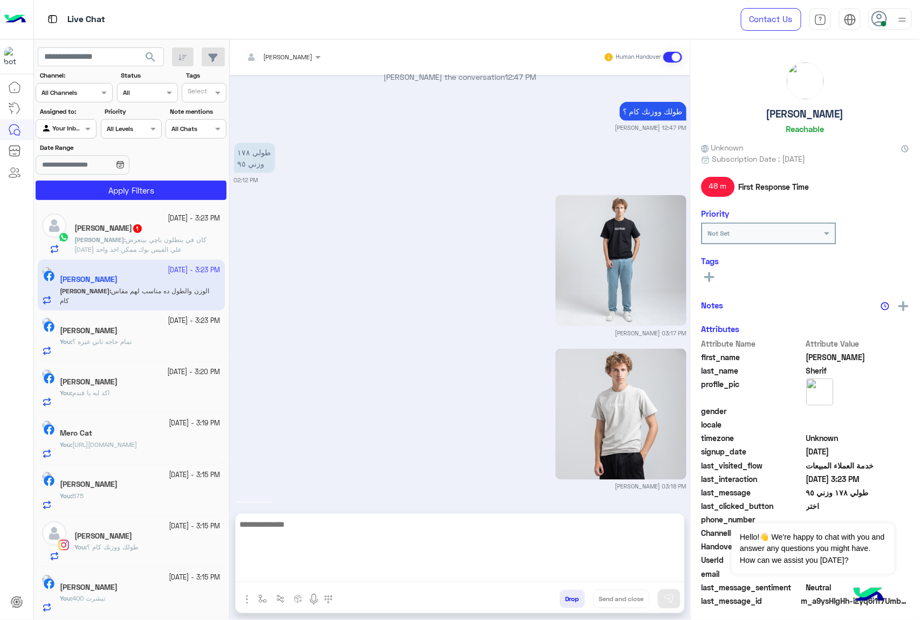
click at [300, 572] on textarea at bounding box center [460, 549] width 448 height 65
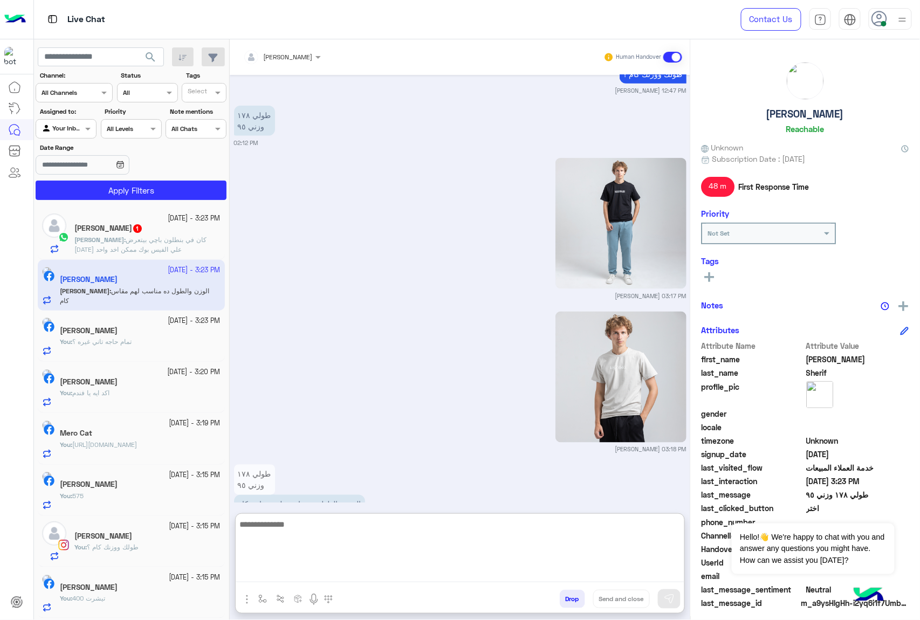
scroll to position [1806, 0]
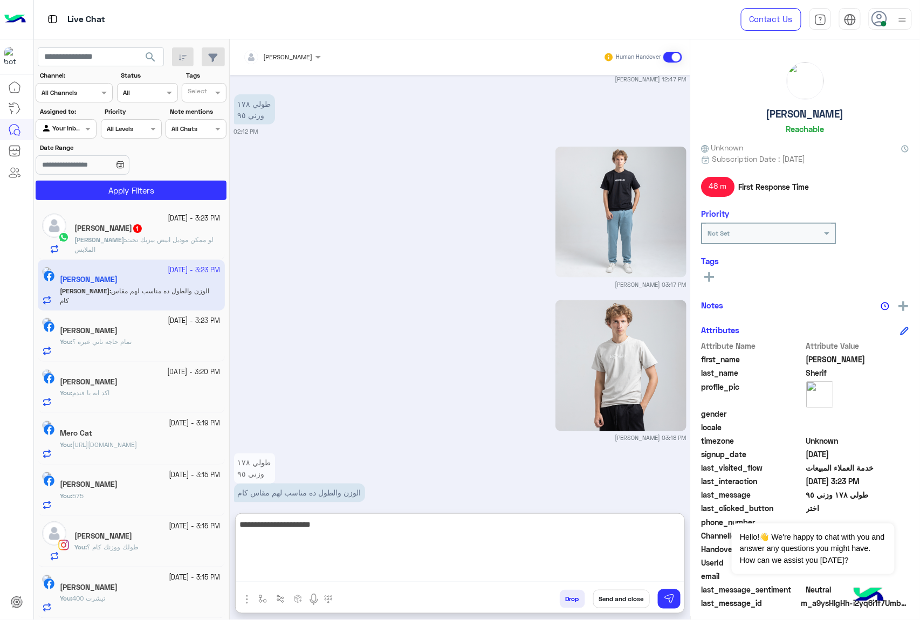
type textarea "**********"
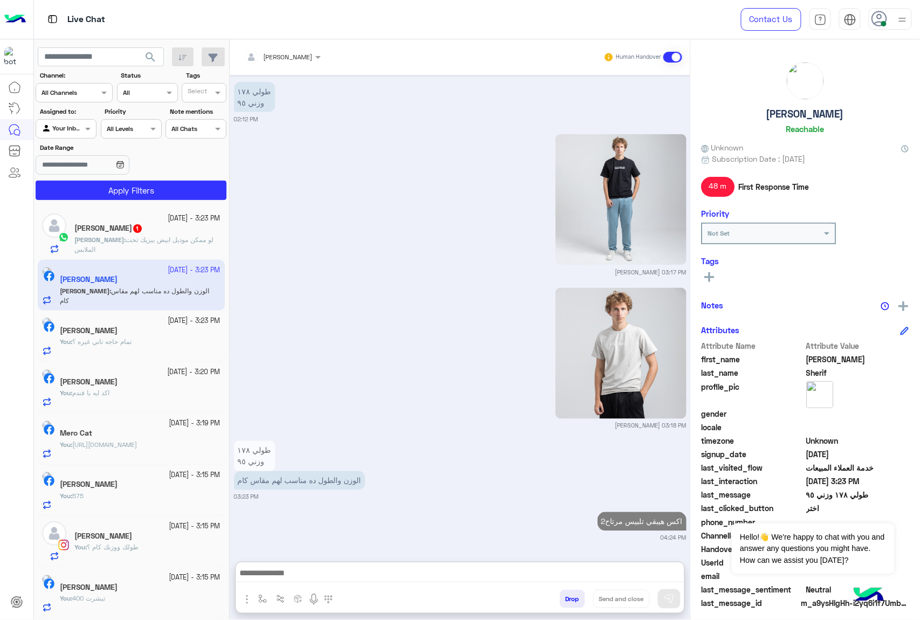
click at [148, 241] on span "لو ممكن موديل ابيض بيزيك تحت الملابس" at bounding box center [143, 245] width 139 height 18
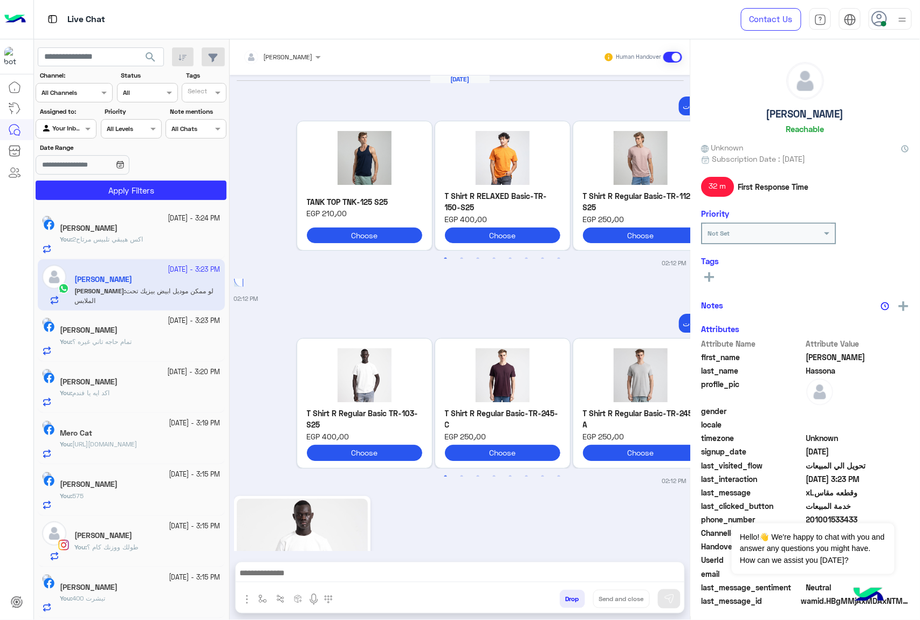
scroll to position [1518, 0]
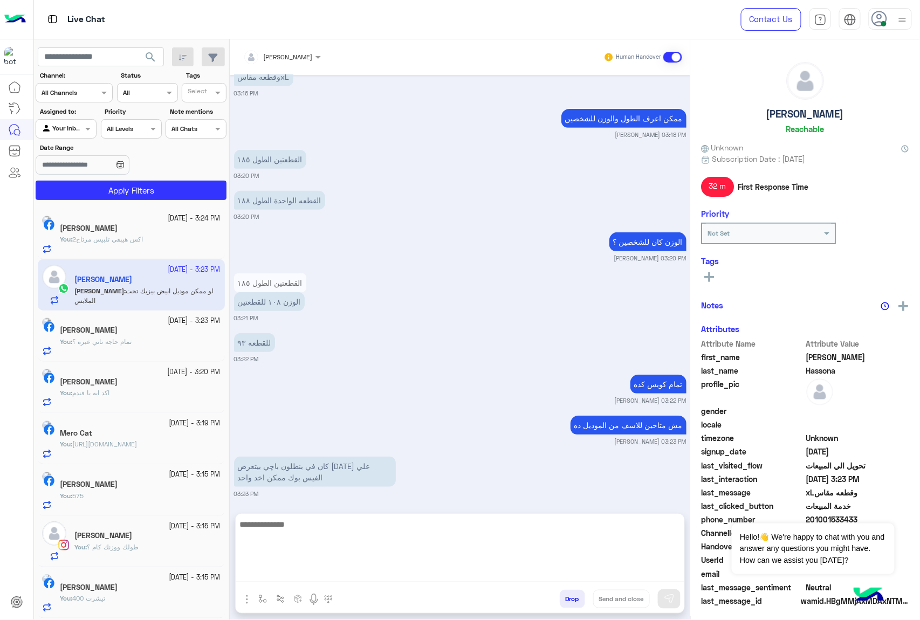
click at [307, 575] on textarea at bounding box center [460, 549] width 448 height 65
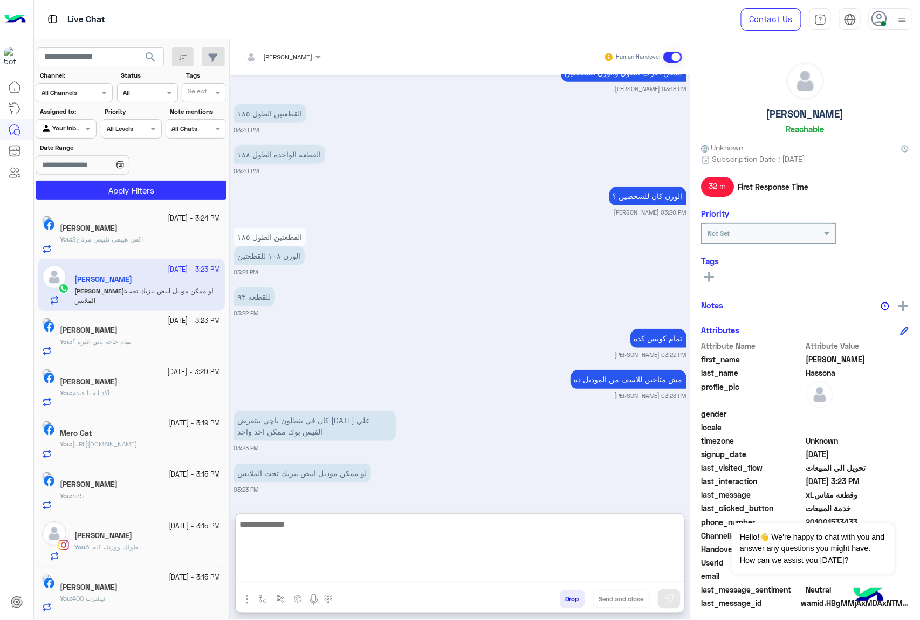
click at [302, 524] on textarea at bounding box center [460, 549] width 448 height 65
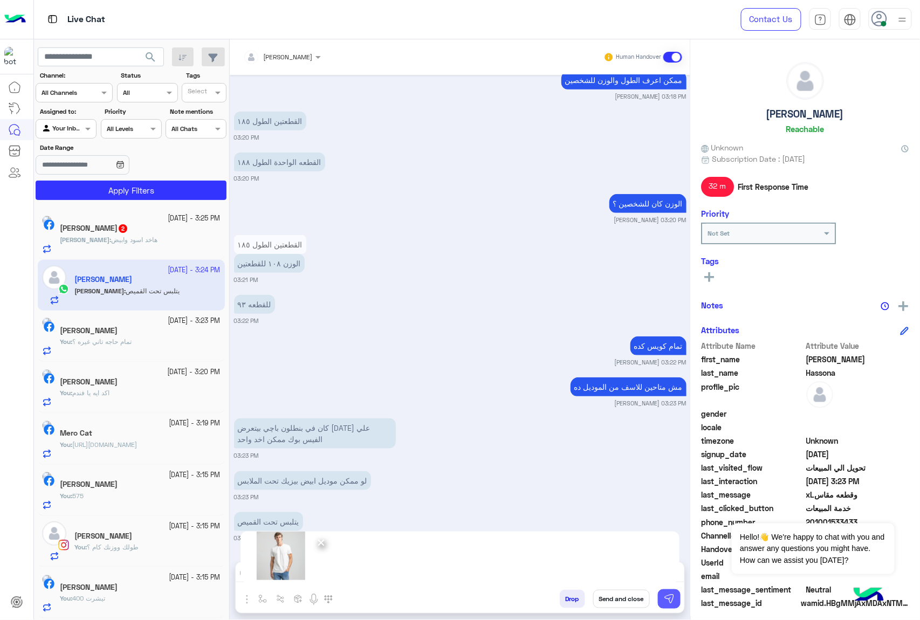
click at [667, 593] on img at bounding box center [669, 598] width 11 height 11
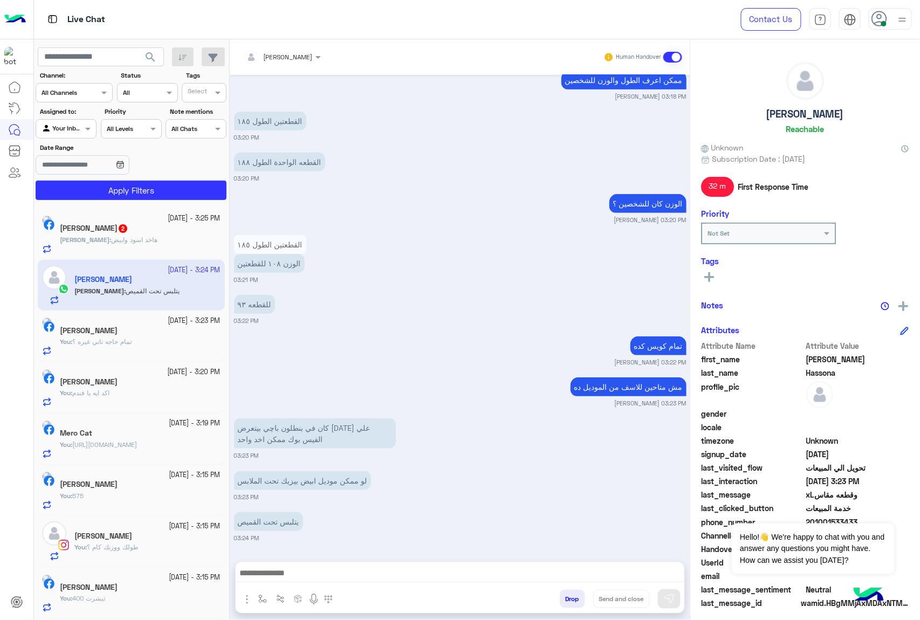
click at [129, 237] on span "هاخد اسود وابيض" at bounding box center [134, 240] width 46 height 8
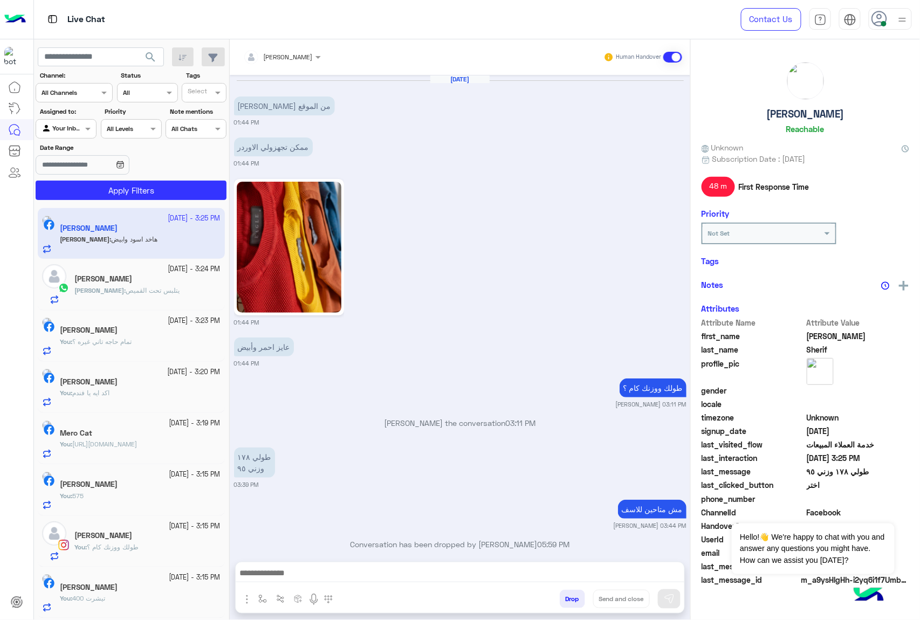
scroll to position [1717, 0]
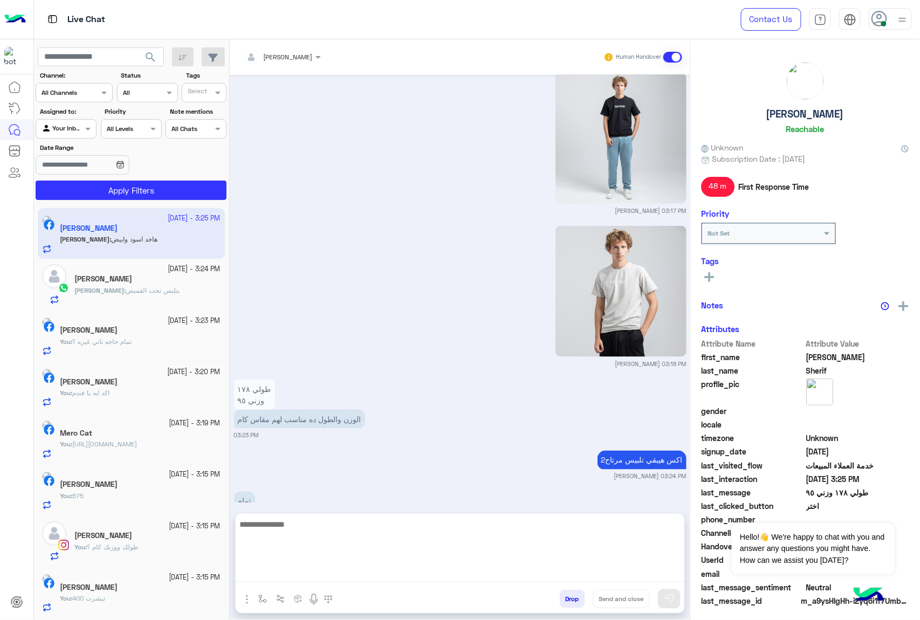
click at [301, 576] on textarea at bounding box center [460, 549] width 448 height 65
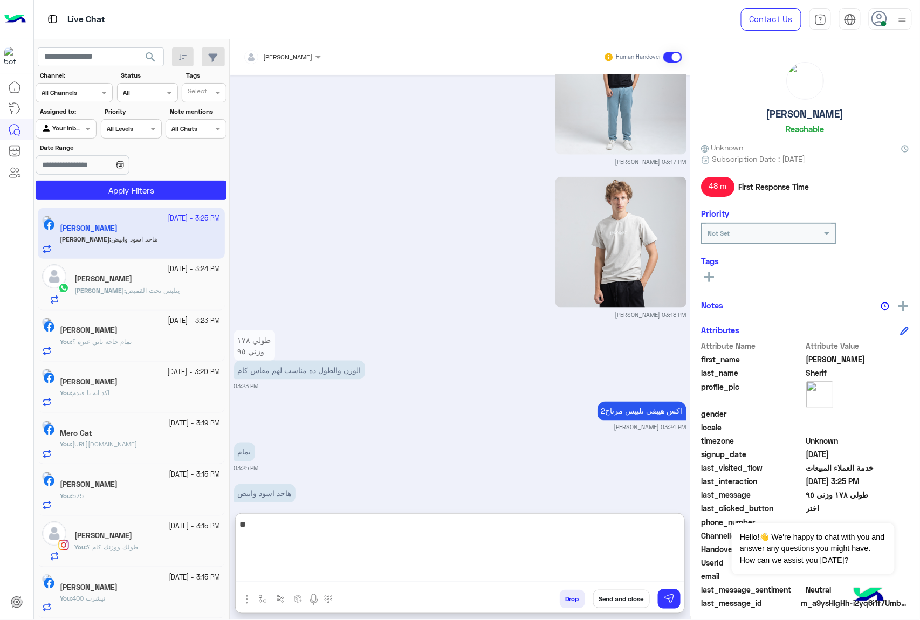
type textarea "*"
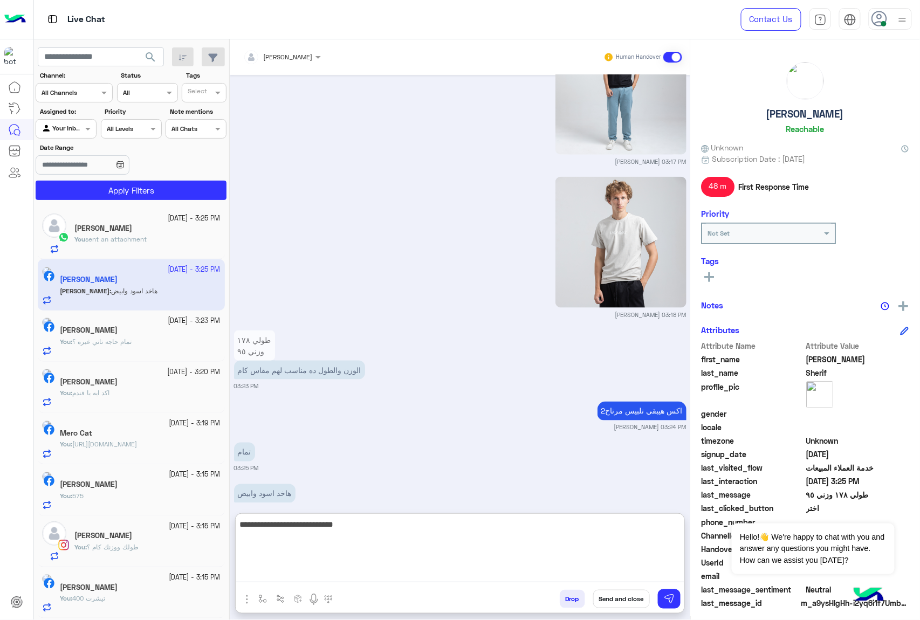
type textarea "**********"
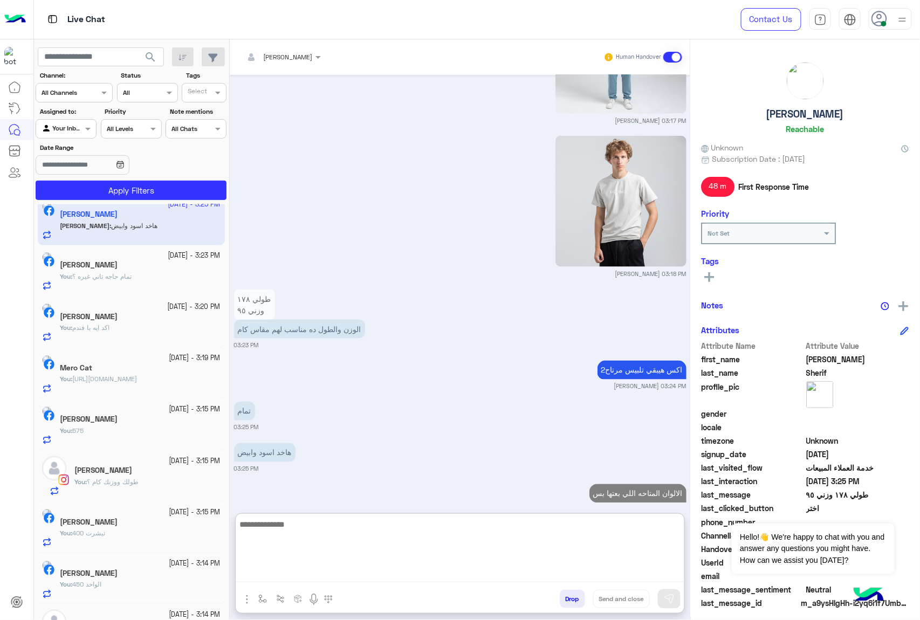
scroll to position [0, 0]
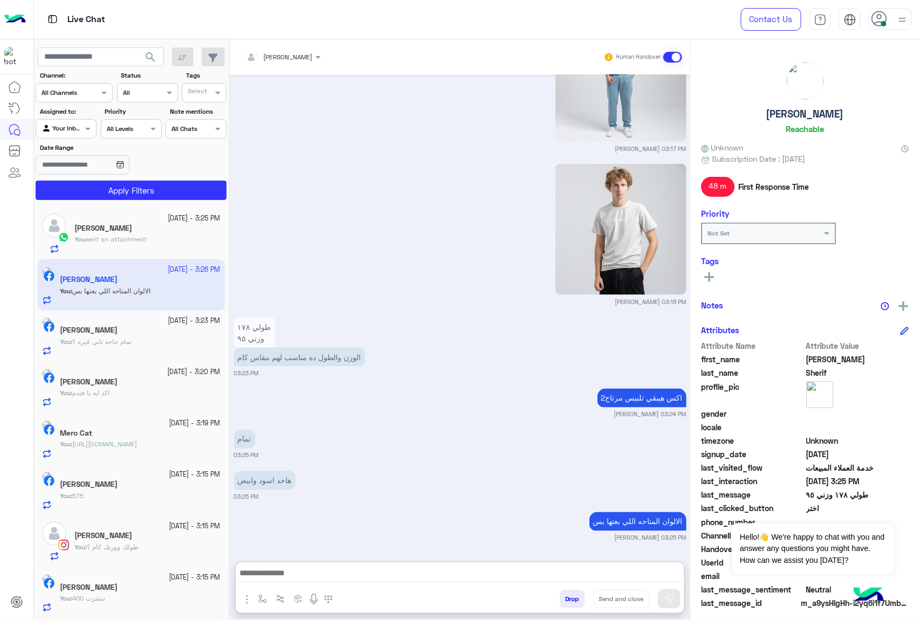
click at [66, 126] on input "text" at bounding box center [54, 128] width 25 height 10
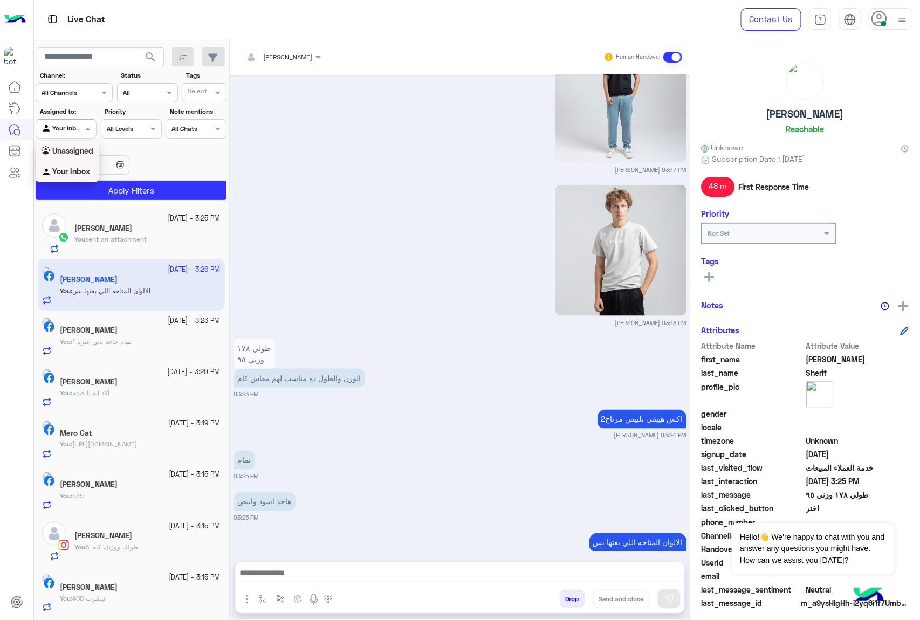
click at [66, 150] on b "Unassigned" at bounding box center [72, 150] width 41 height 9
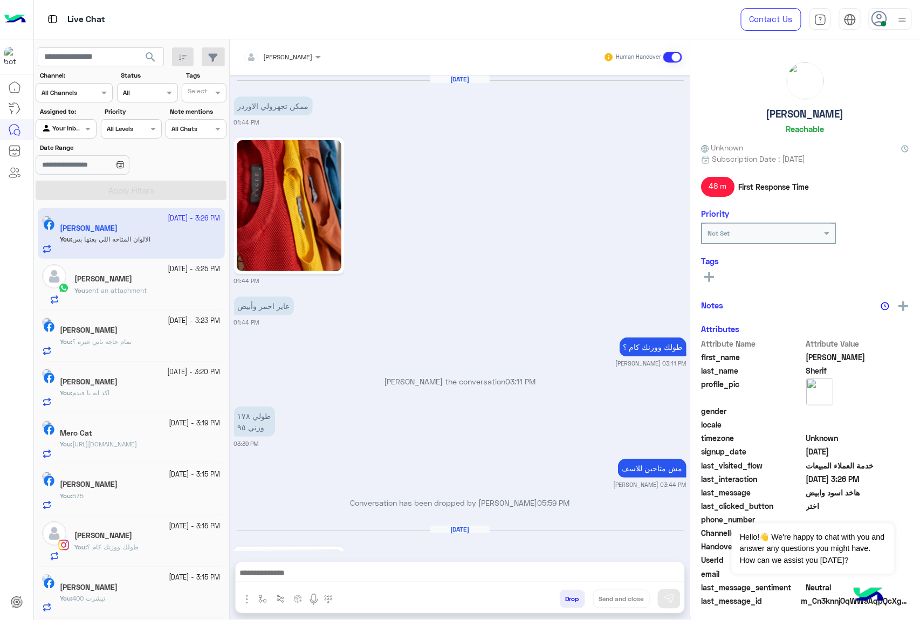
scroll to position [1717, 0]
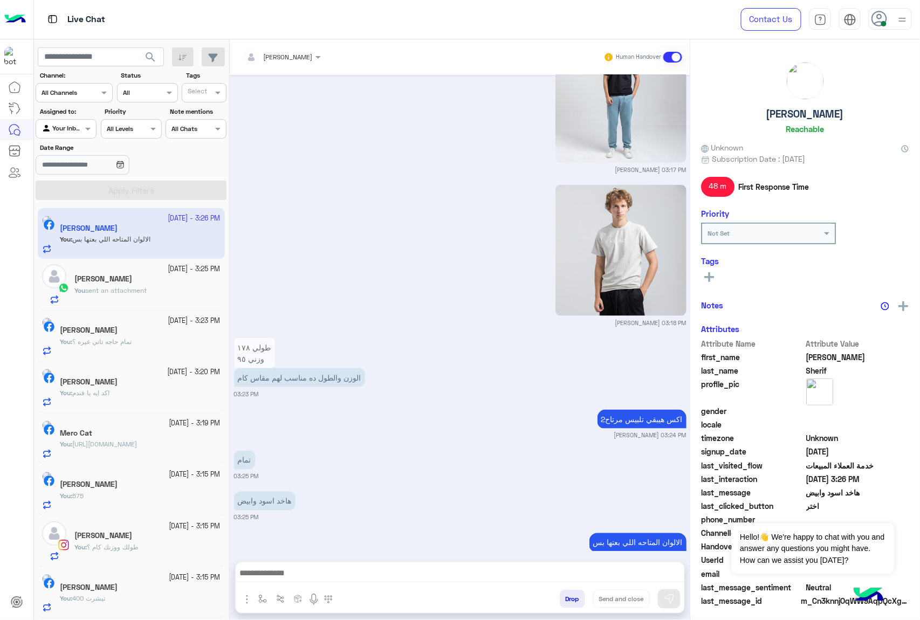
click at [96, 133] on div "Agent Filter Your Inbox" at bounding box center [66, 128] width 61 height 19
click at [61, 168] on b "Unassigned" at bounding box center [72, 170] width 41 height 9
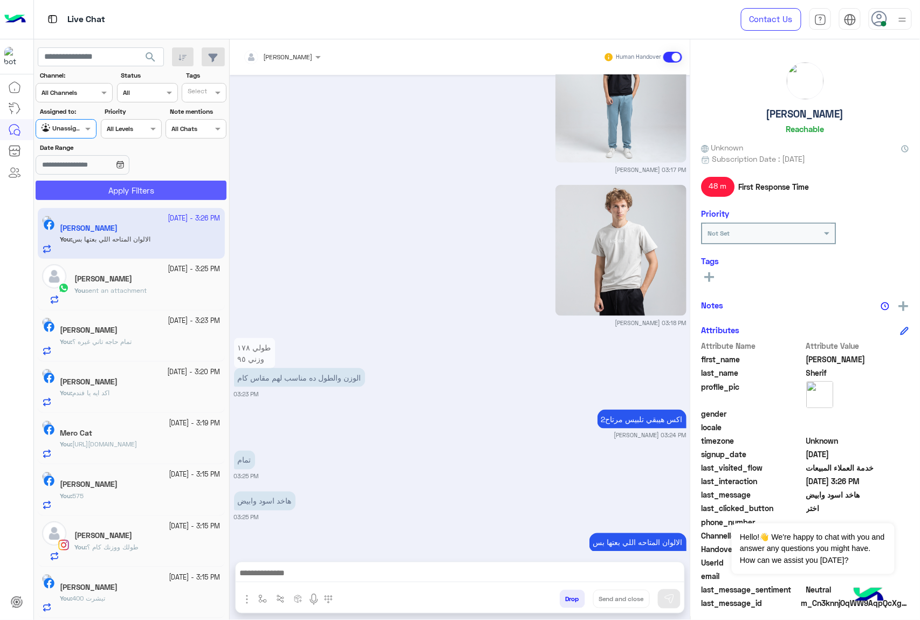
click at [106, 192] on button "Apply Filters" at bounding box center [131, 190] width 191 height 19
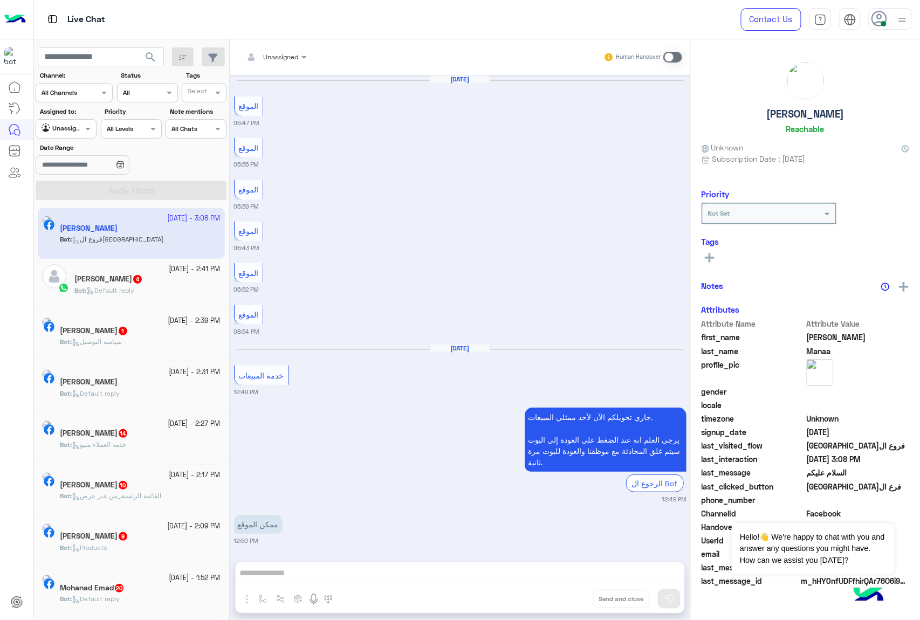
scroll to position [1665, 0]
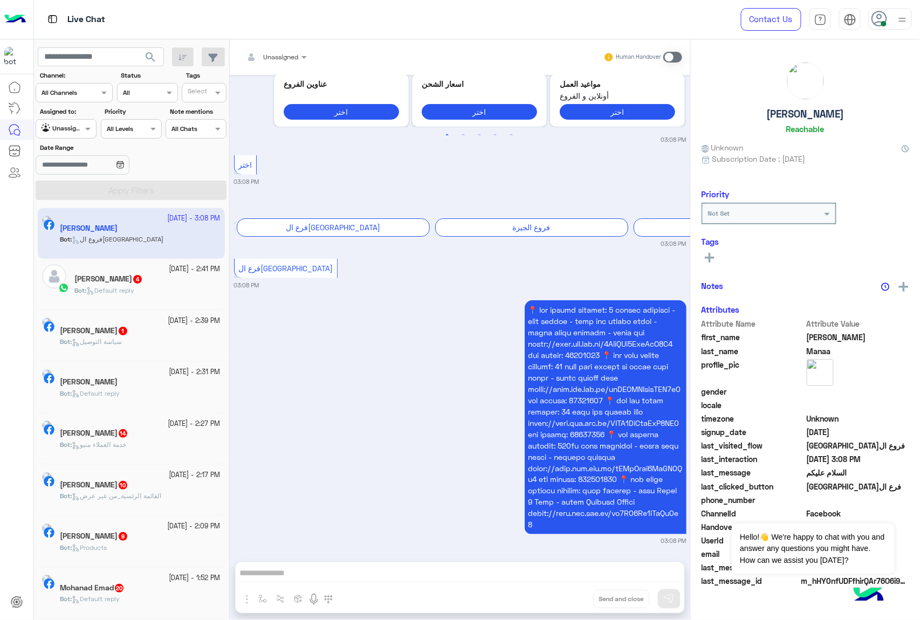
click at [123, 303] on div "Bot : Default reply" at bounding box center [147, 295] width 146 height 19
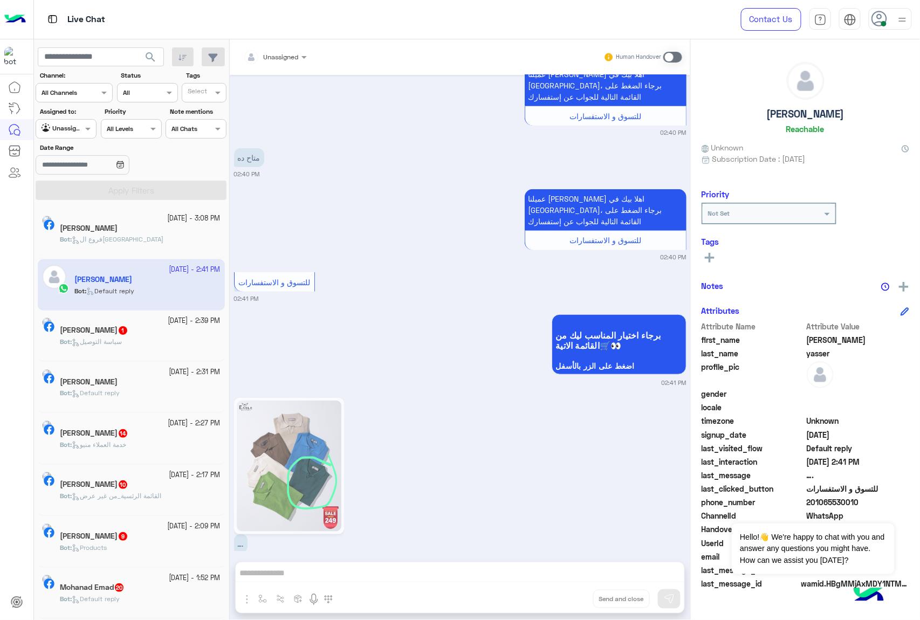
scroll to position [262, 0]
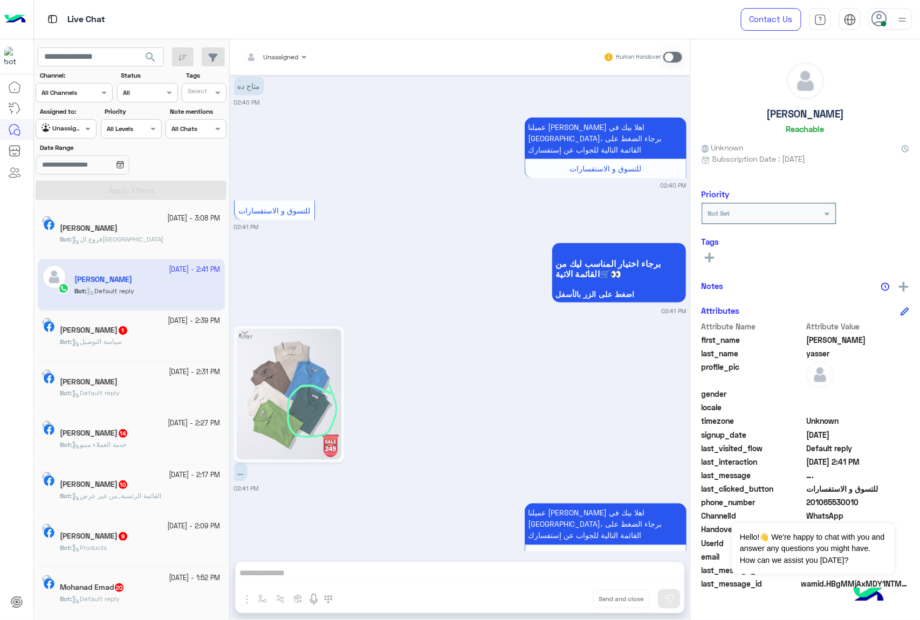
drag, startPoint x: 272, startPoint y: 575, endPoint x: 652, endPoint y: 225, distance: 516.1
click at [274, 575] on div "Unassigned Human Handover [DATE] 02:40 PM عميلنا [PERSON_NAME] اهلا بيك في [GEO…" at bounding box center [460, 331] width 460 height 585
click at [669, 52] on span at bounding box center [672, 57] width 19 height 11
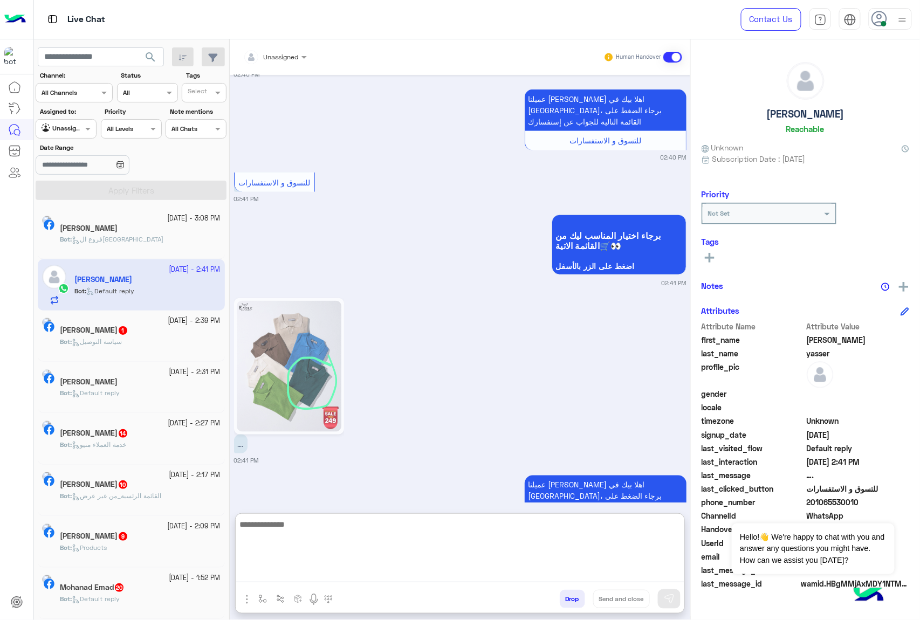
click at [289, 572] on textarea at bounding box center [460, 549] width 448 height 65
type textarea "**********"
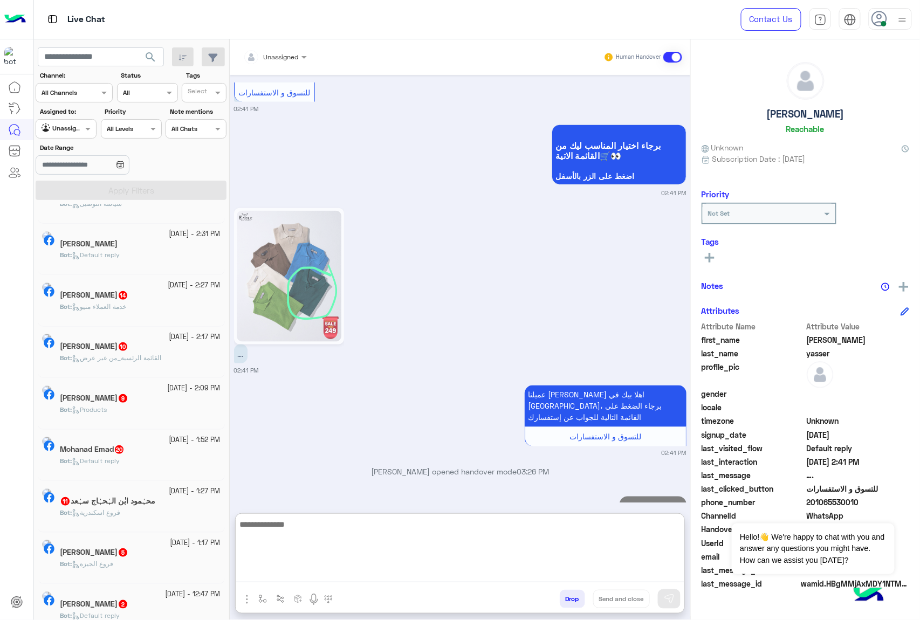
scroll to position [143, 0]
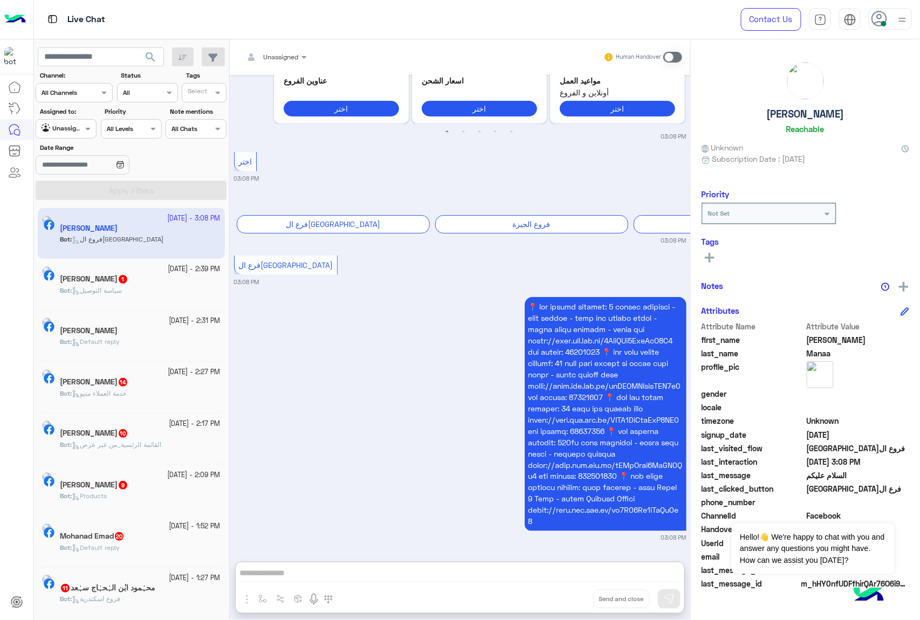
click at [120, 341] on span "Default reply" at bounding box center [96, 341] width 48 height 8
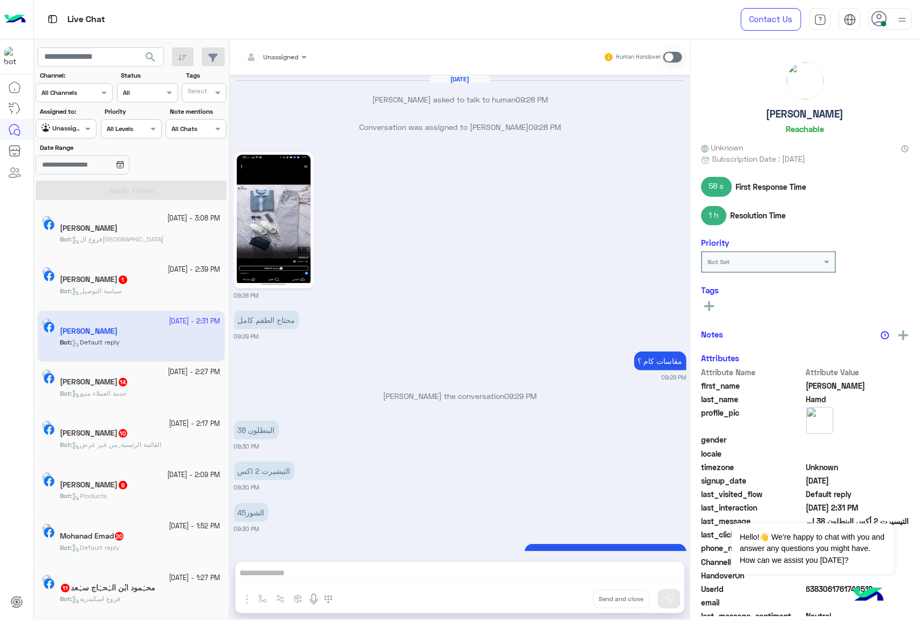
scroll to position [1969, 0]
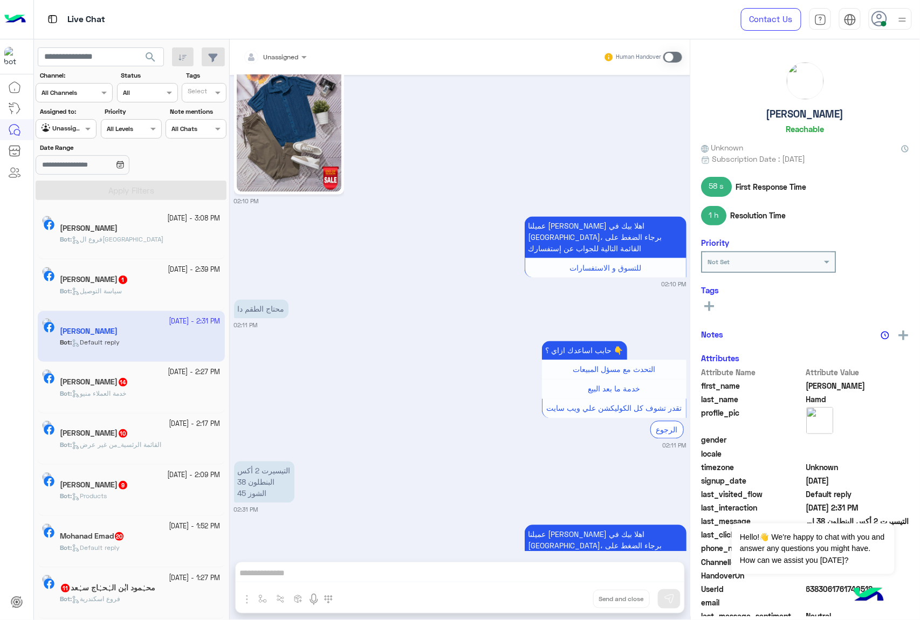
click at [134, 299] on div "Bot : سياسة التوصيل" at bounding box center [140, 295] width 161 height 19
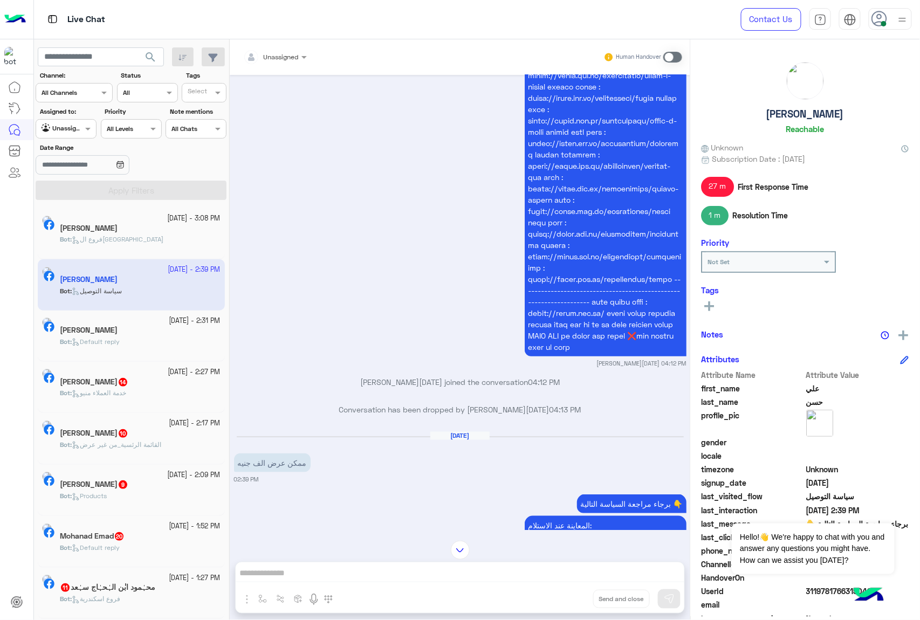
scroll to position [1734, 0]
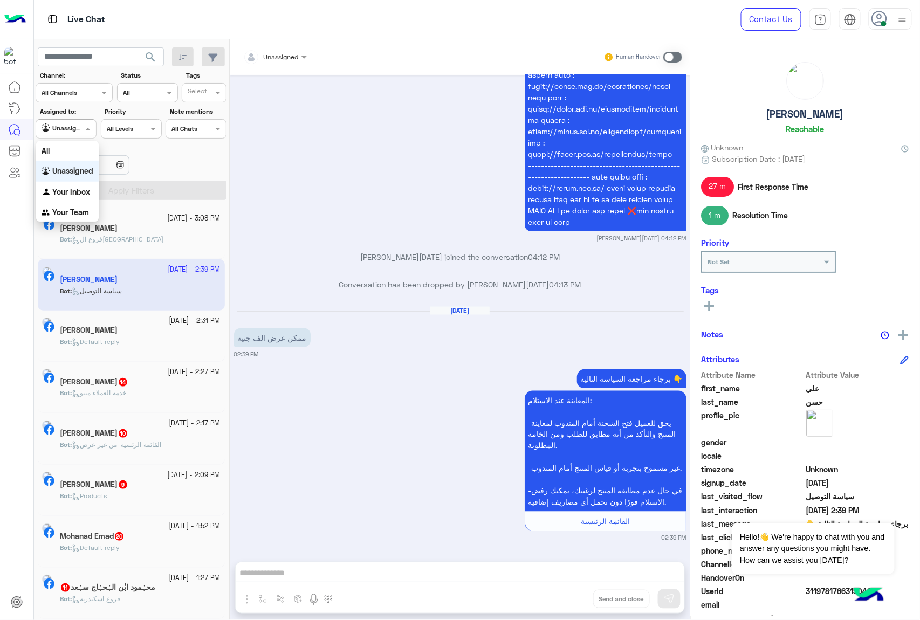
click at [84, 129] on span at bounding box center [88, 128] width 13 height 11
click at [70, 196] on div "Your Inbox" at bounding box center [67, 192] width 63 height 21
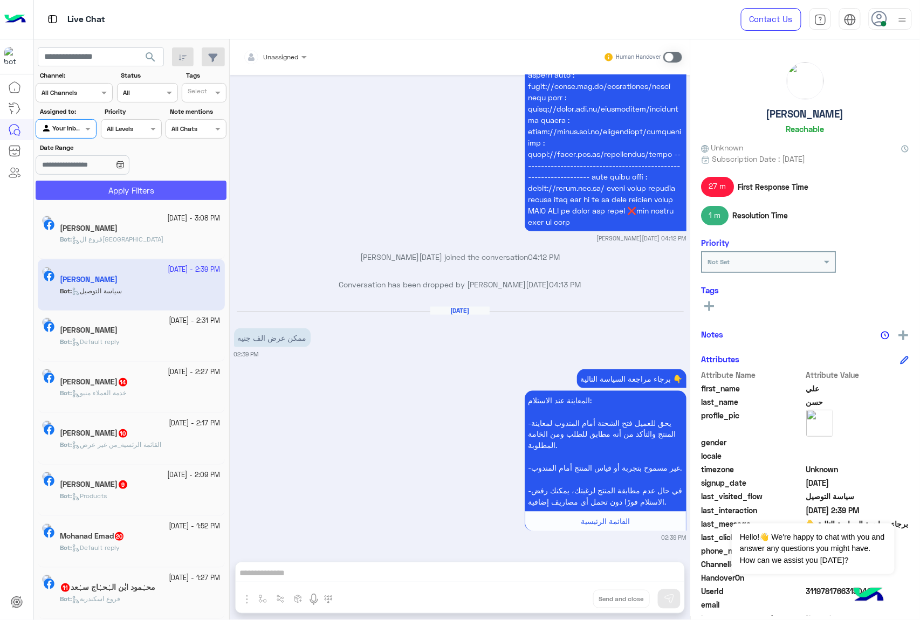
click at [106, 195] on button "Apply Filters" at bounding box center [131, 190] width 191 height 19
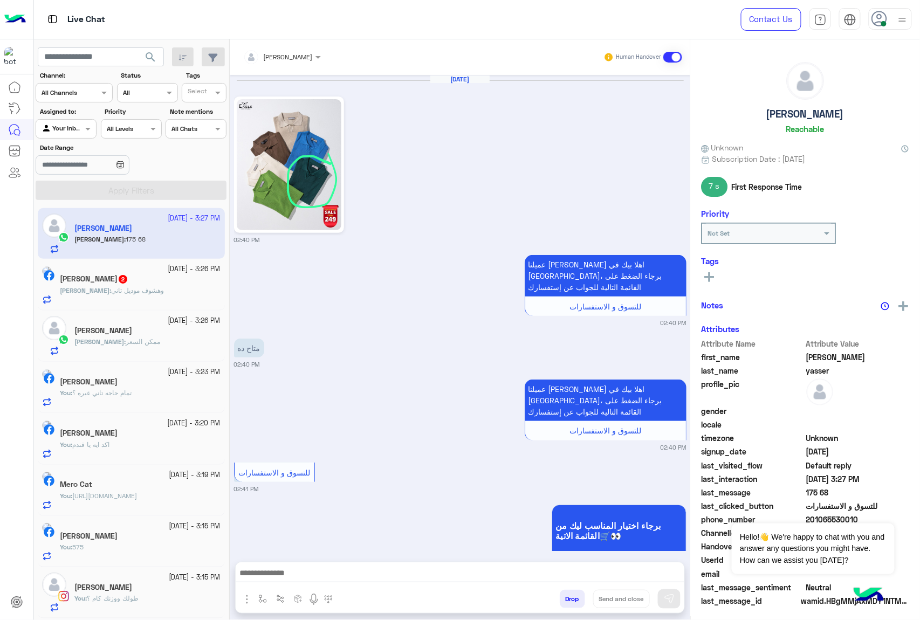
scroll to position [411, 0]
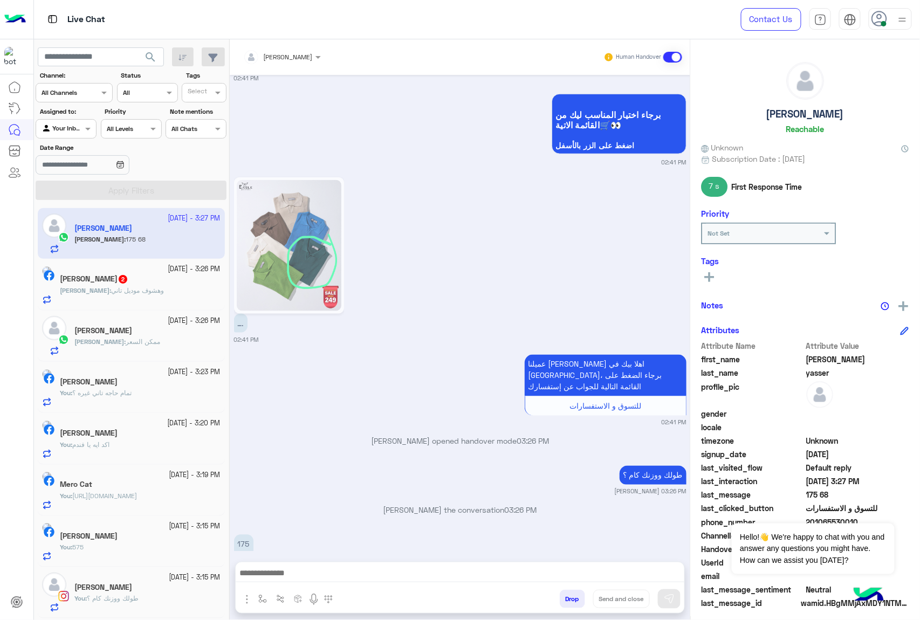
click at [275, 564] on div at bounding box center [460, 575] width 448 height 27
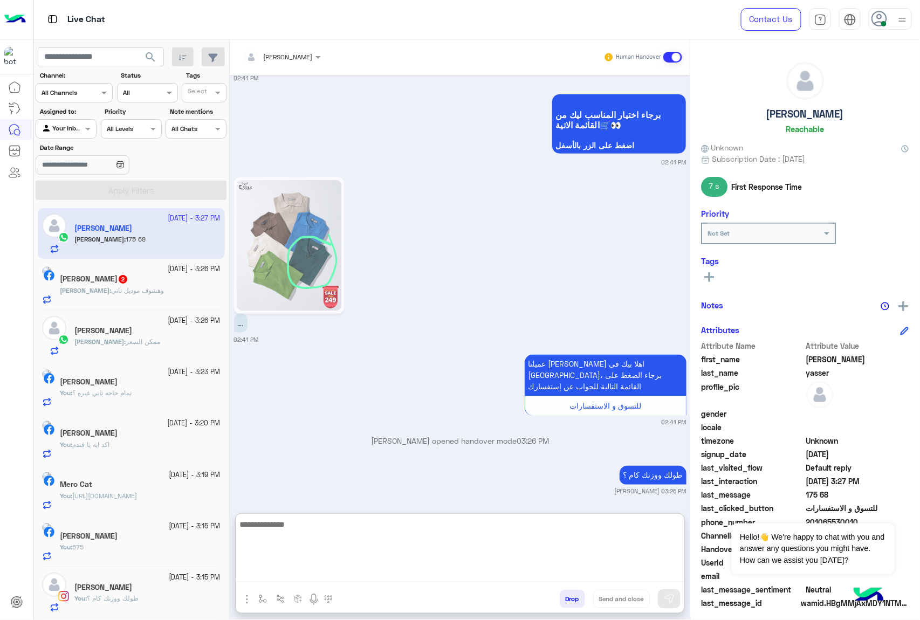
click at [277, 574] on textarea at bounding box center [460, 549] width 448 height 65
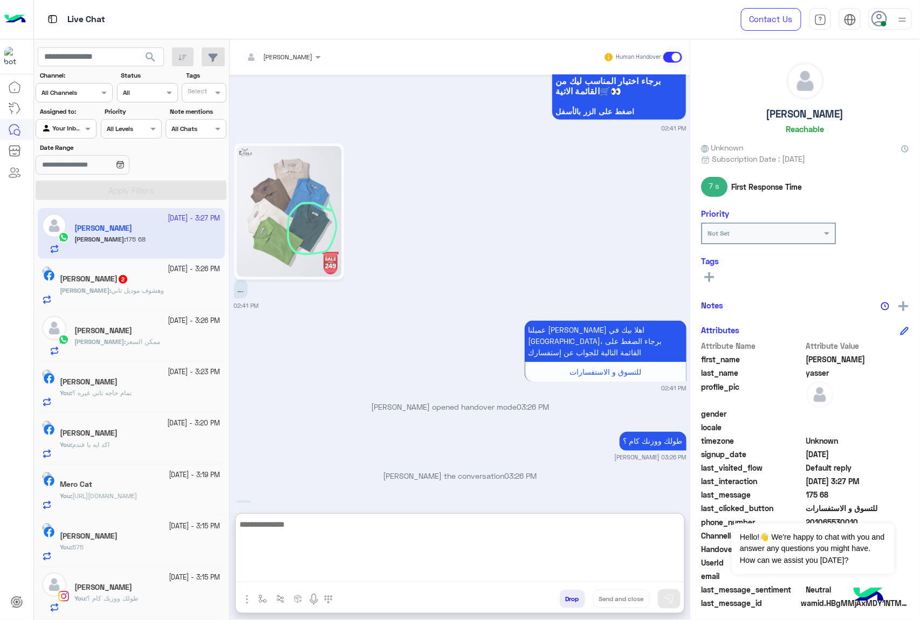
scroll to position [460, 0]
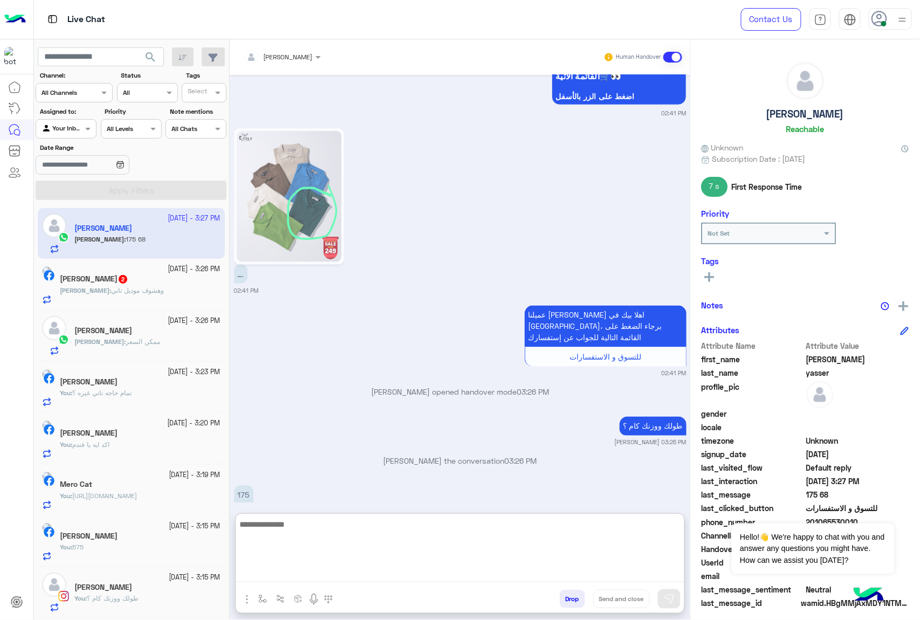
click at [279, 522] on textarea at bounding box center [460, 549] width 448 height 65
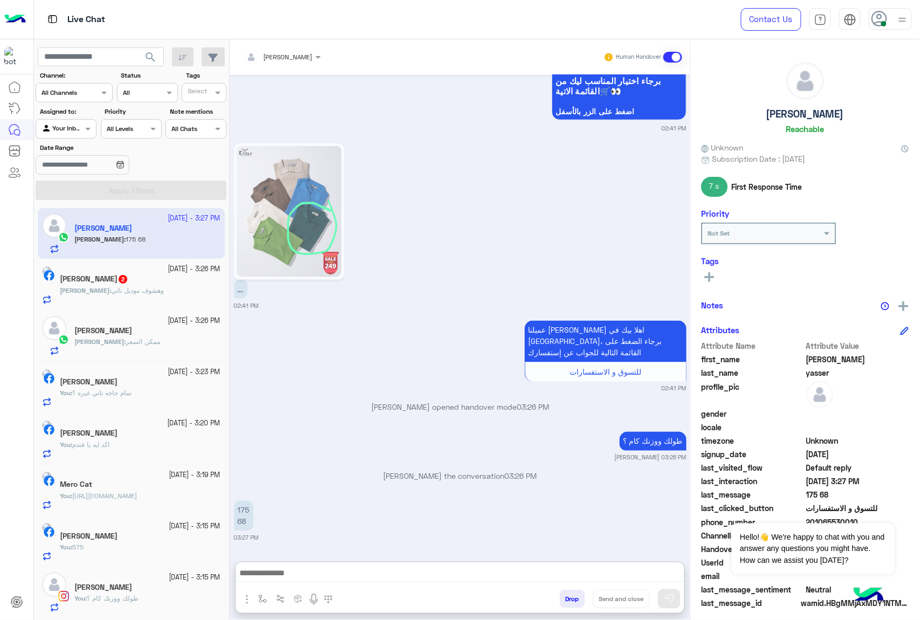
click at [289, 57] on input "text" at bounding box center [268, 56] width 50 height 10
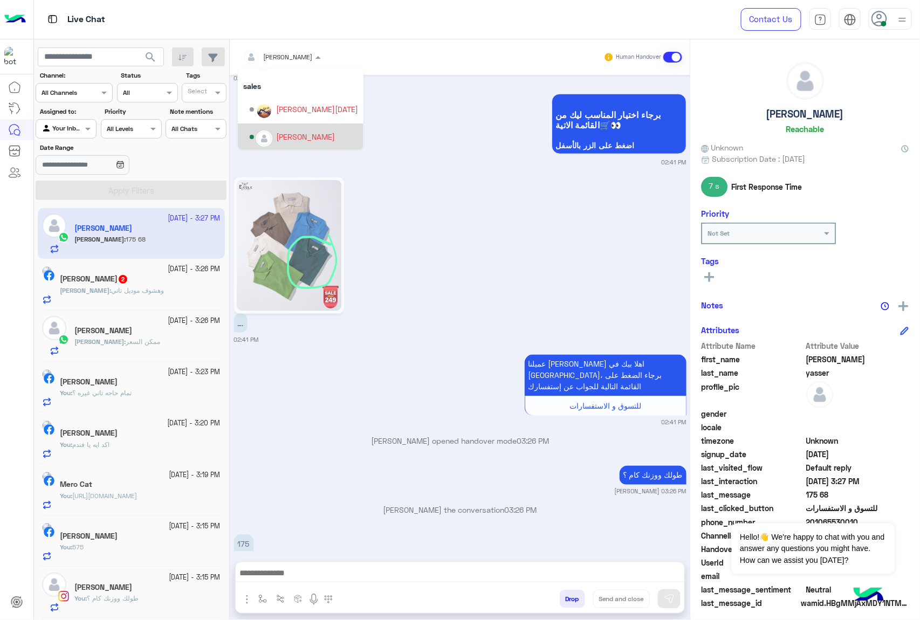
scroll to position [96, 0]
click at [285, 396] on div "[DATE] 02:40 PM عميلنا [PERSON_NAME] اهلا بيك في [GEOGRAPHIC_DATA]، برجاء الضغط…" at bounding box center [460, 313] width 460 height 476
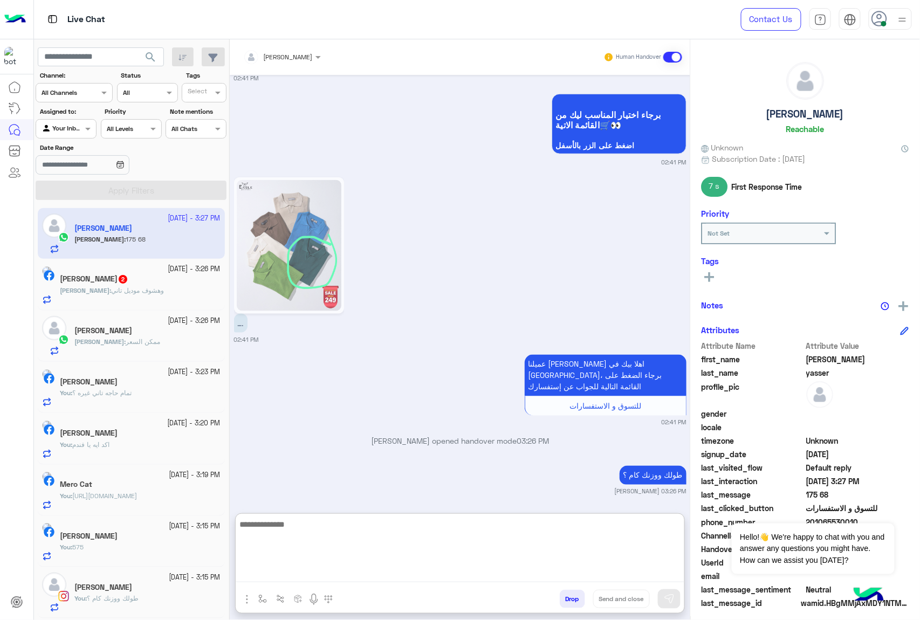
click at [292, 570] on textarea at bounding box center [460, 549] width 448 height 65
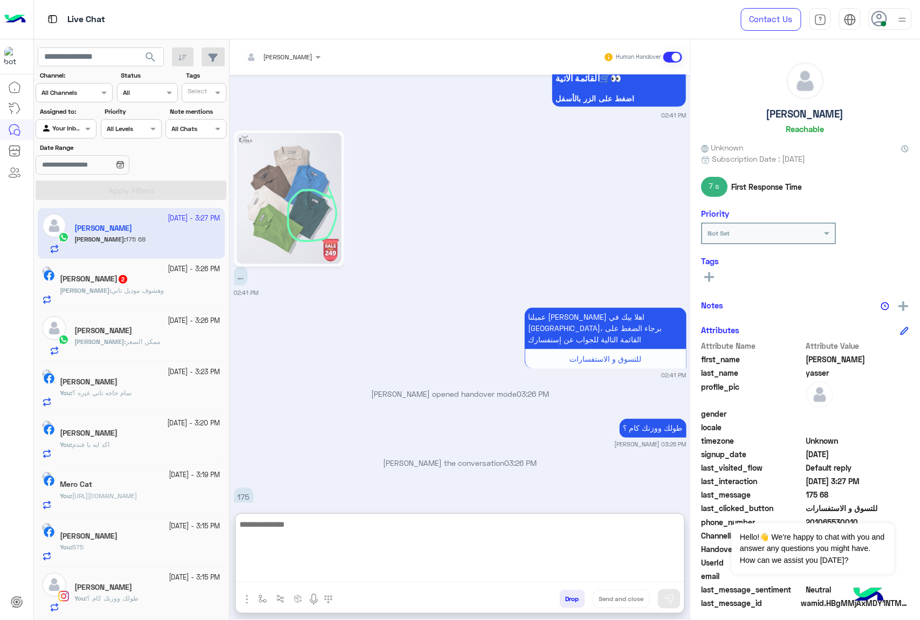
scroll to position [460, 0]
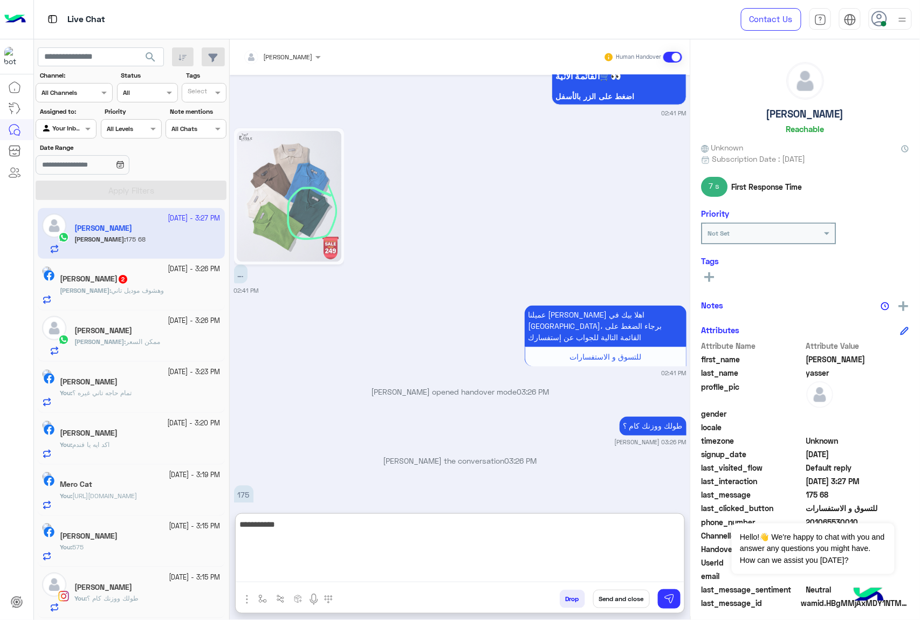
type textarea "**********"
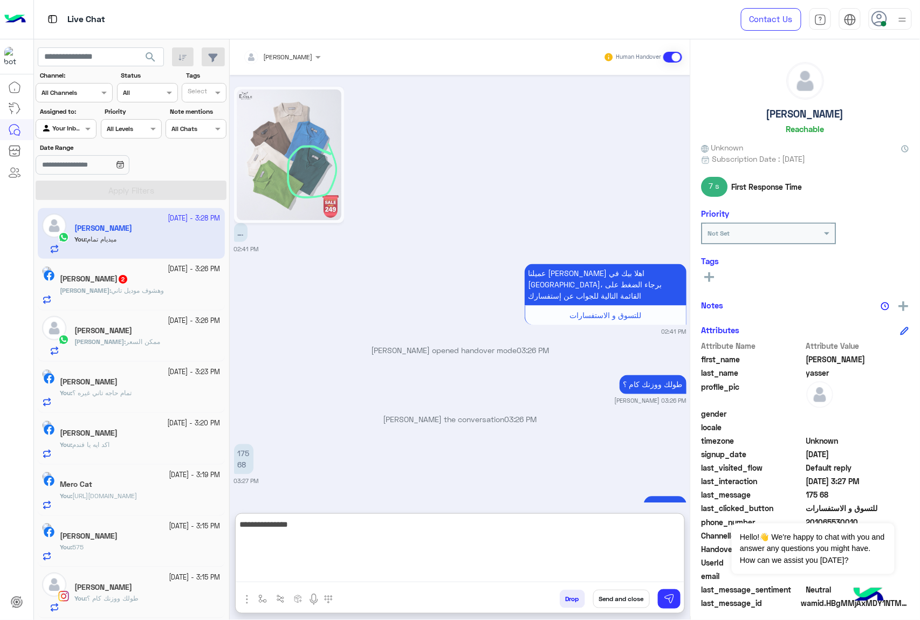
type textarea "**********"
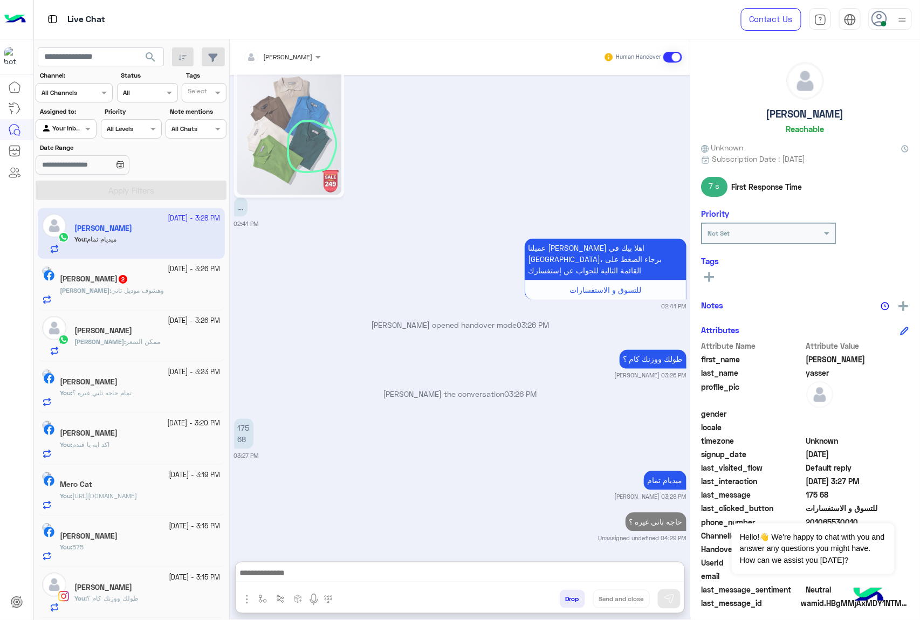
click at [174, 287] on div "[DEMOGRAPHIC_DATA] : و[PERSON_NAME]" at bounding box center [140, 295] width 161 height 19
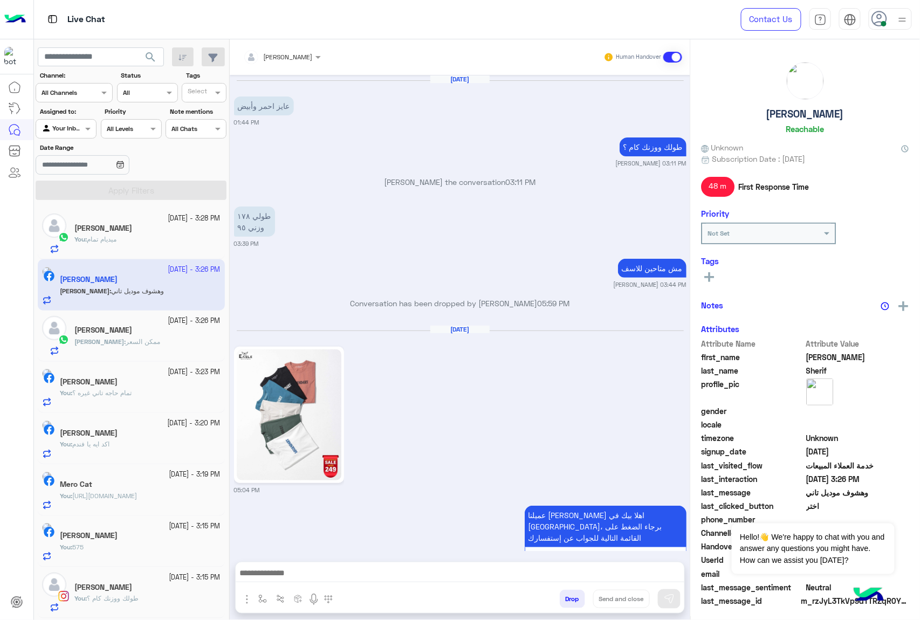
scroll to position [1600, 0]
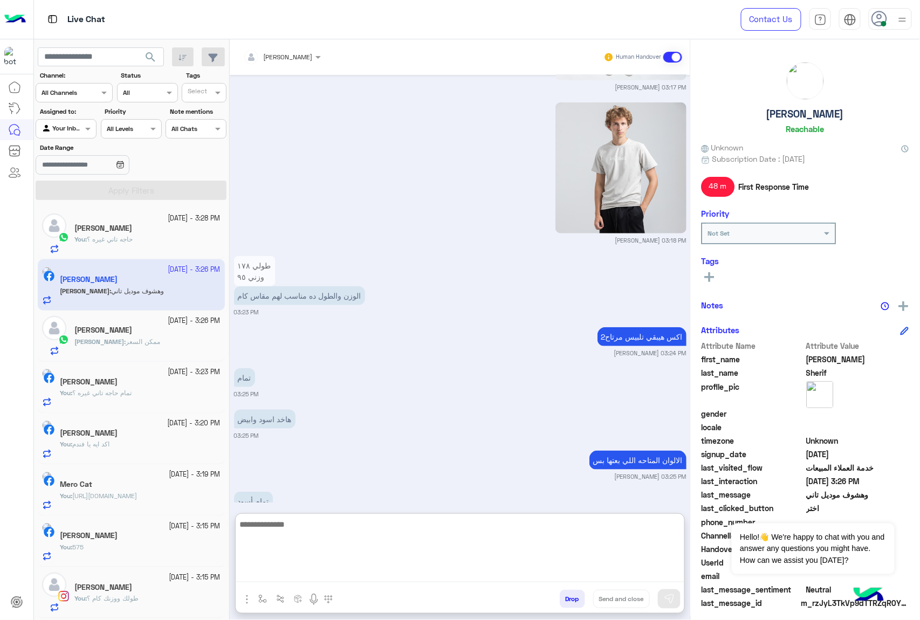
click at [315, 576] on textarea at bounding box center [460, 549] width 448 height 65
type textarea "**********"
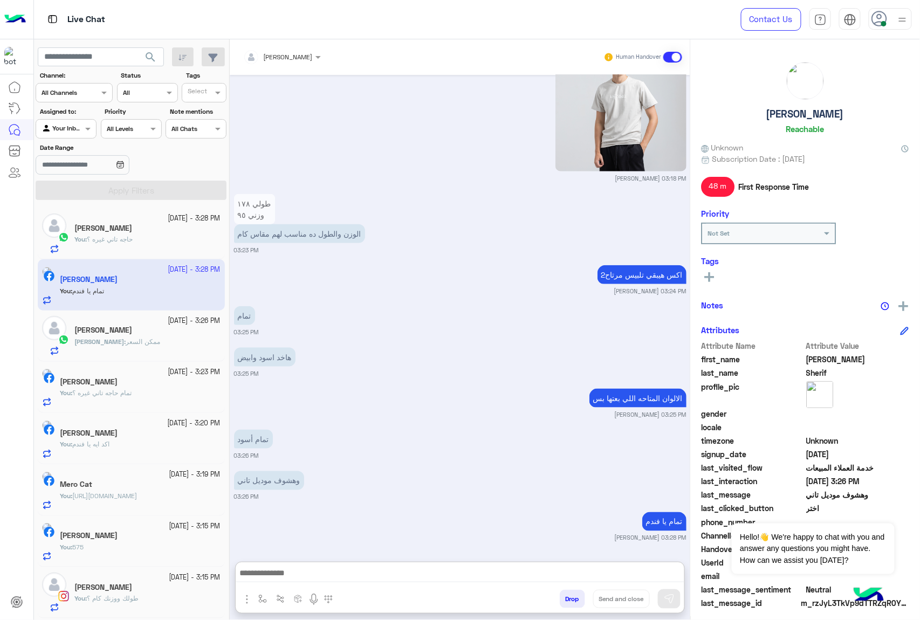
click at [148, 350] on div "[PERSON_NAME] : ممكن السعر" at bounding box center [147, 346] width 146 height 19
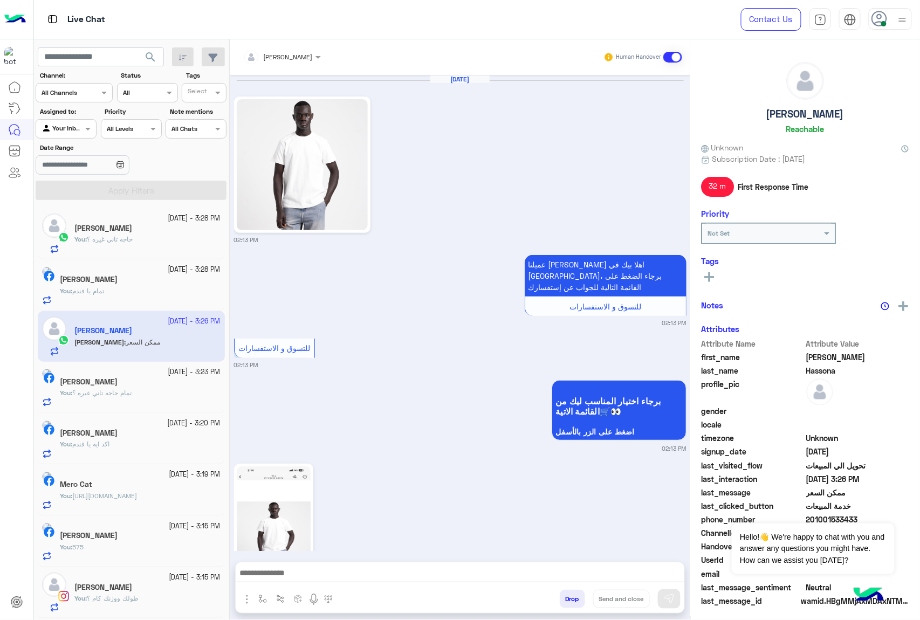
scroll to position [1353, 0]
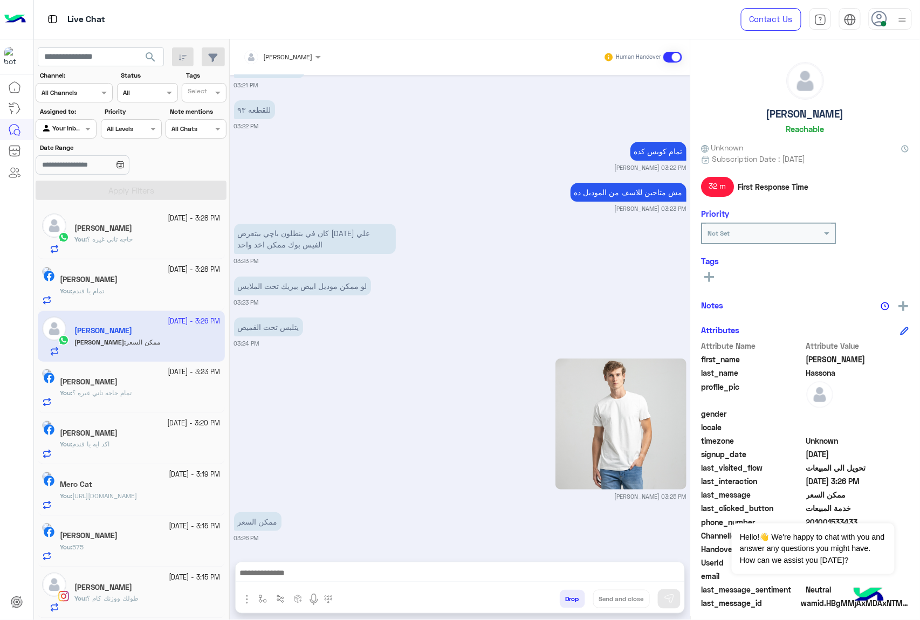
click at [298, 565] on div at bounding box center [460, 575] width 448 height 27
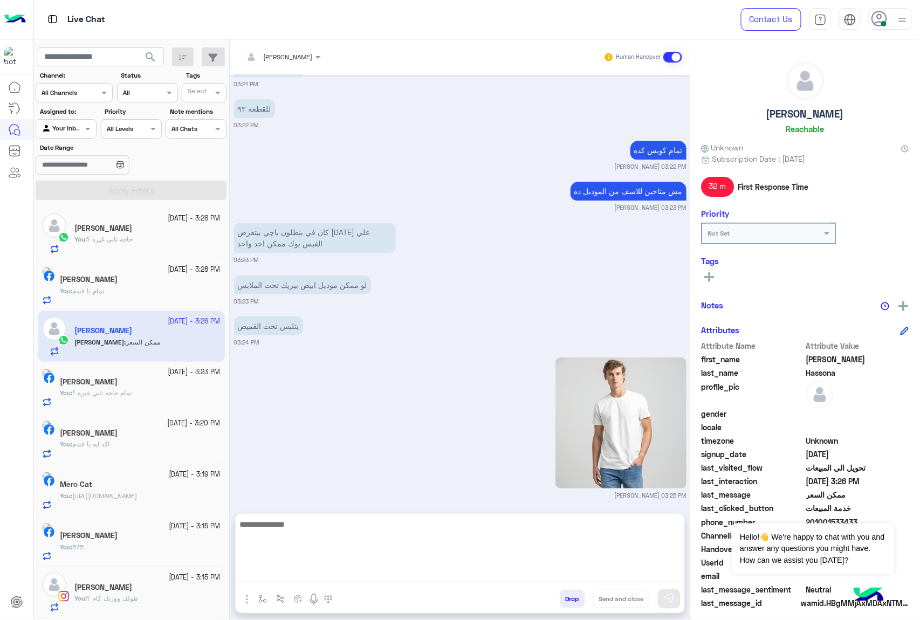
click at [293, 574] on textarea at bounding box center [460, 549] width 448 height 65
type textarea "**********"
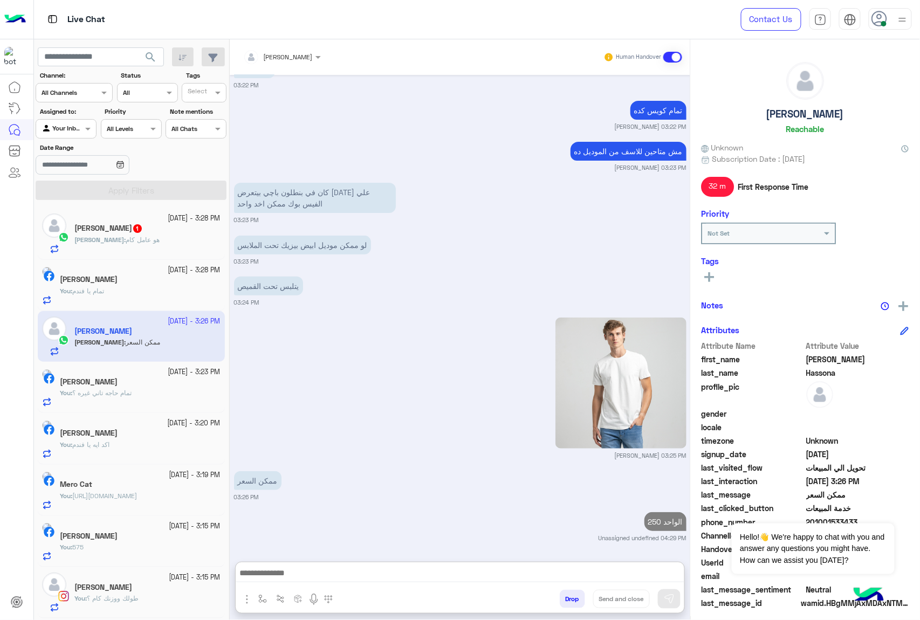
click at [112, 232] on h5 "[PERSON_NAME] 1" at bounding box center [108, 228] width 68 height 9
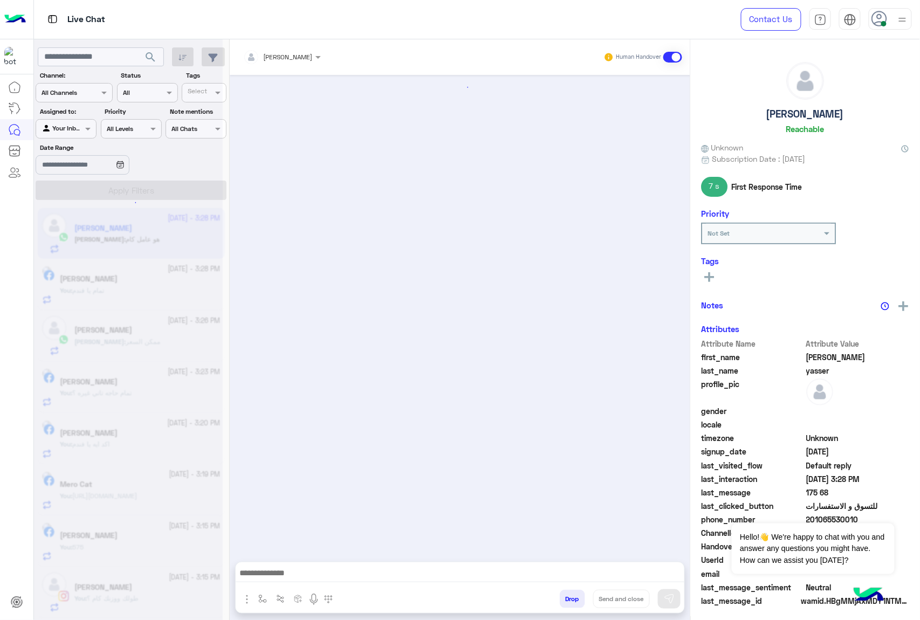
scroll to position [535, 0]
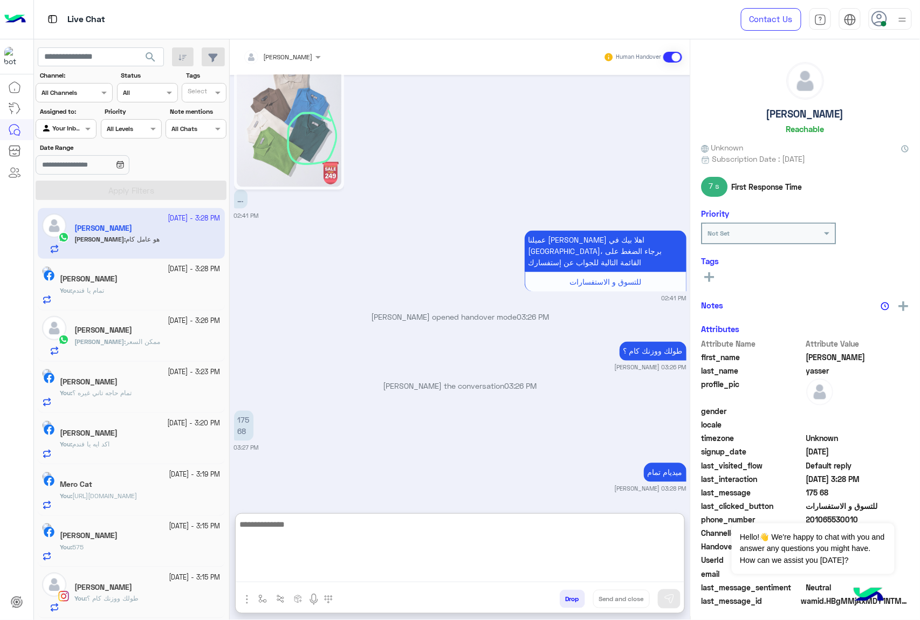
click at [309, 577] on textarea at bounding box center [460, 549] width 448 height 65
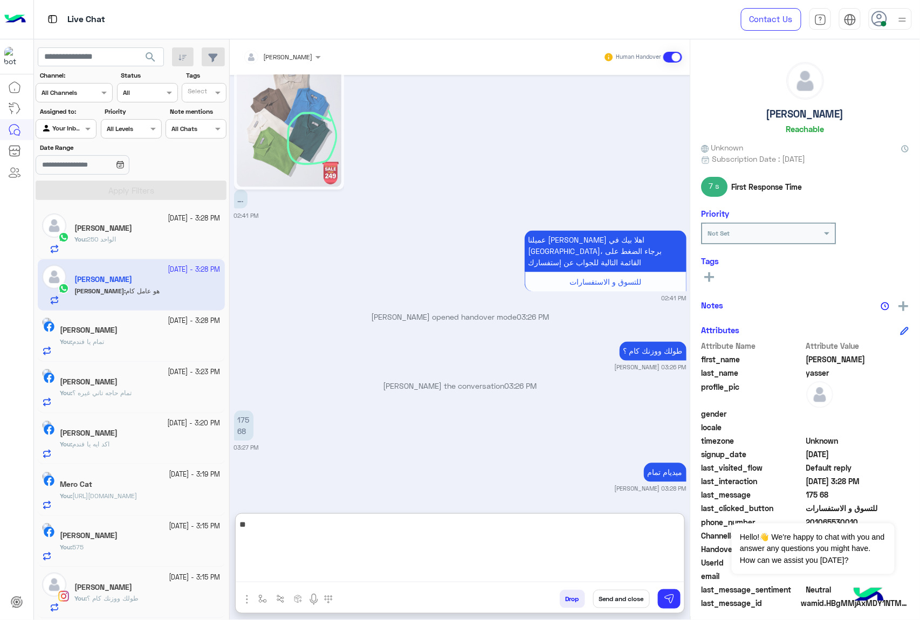
type textarea "***"
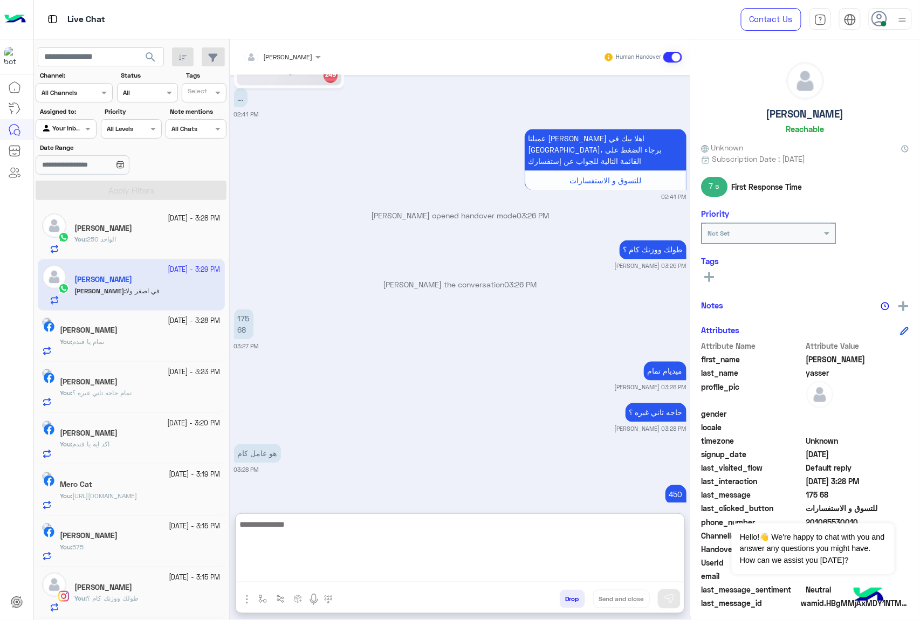
scroll to position [685, 0]
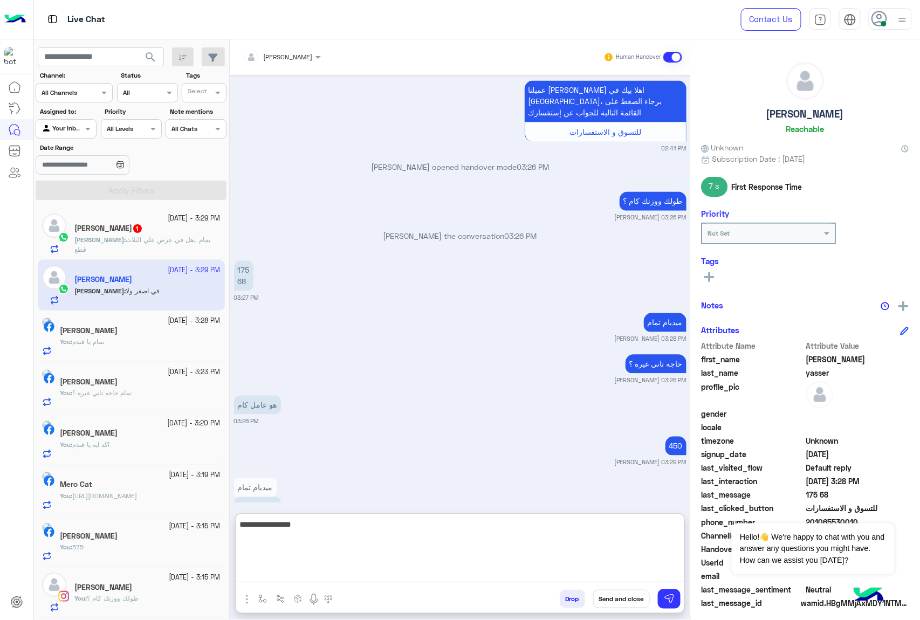
type textarea "**********"
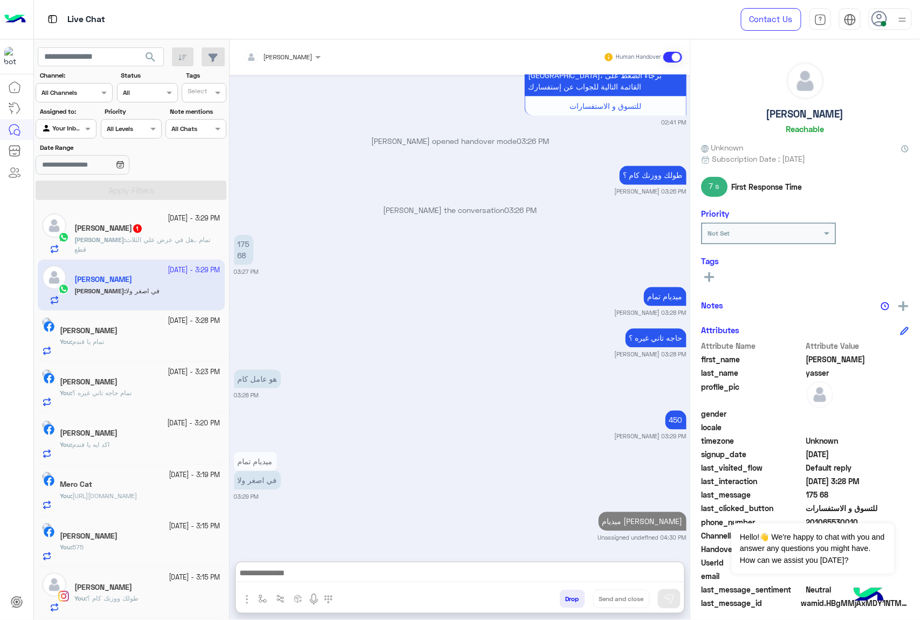
click at [147, 238] on span "تمام ..هل في عرض علي الثلاث قطع" at bounding box center [142, 245] width 136 height 18
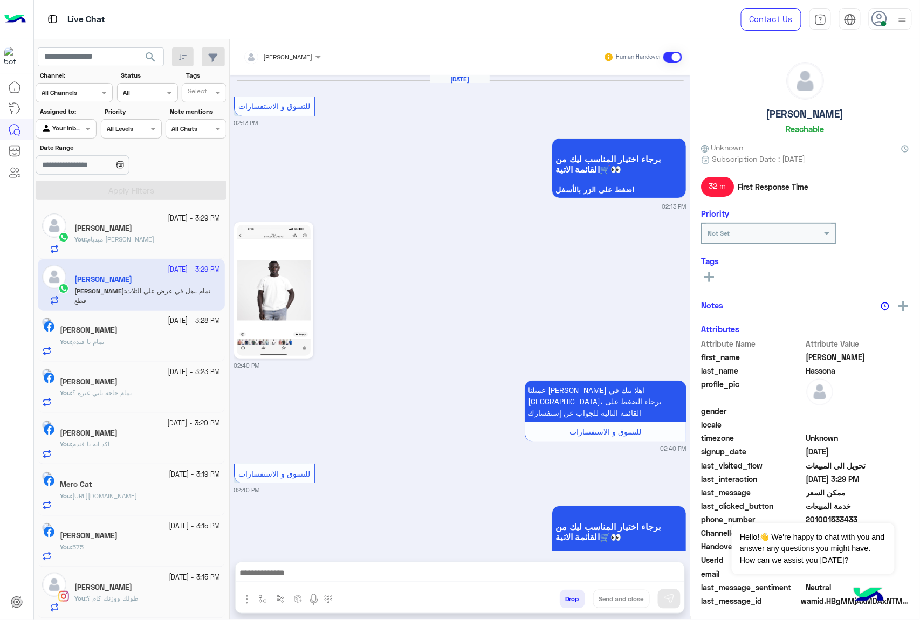
scroll to position [1193, 0]
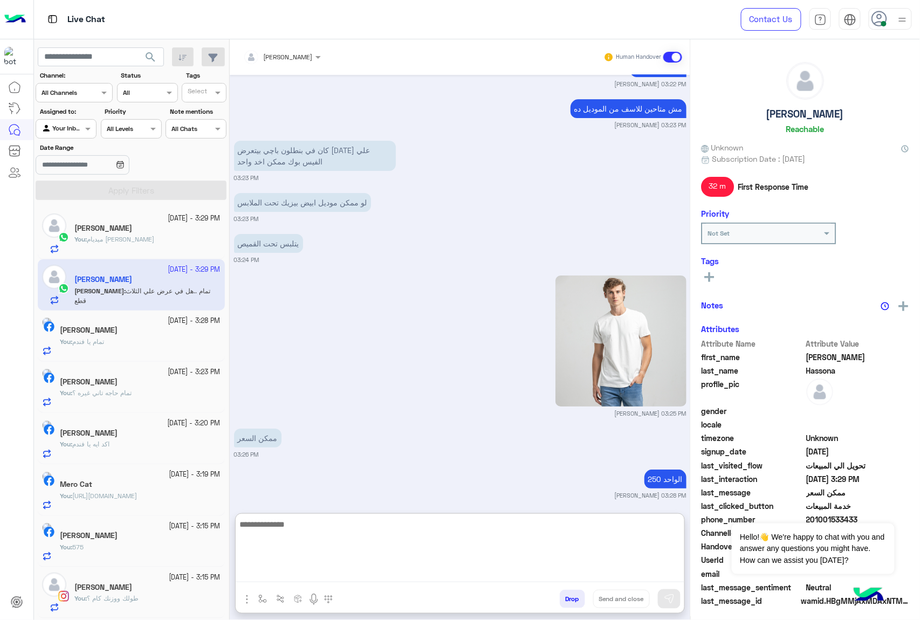
click at [340, 571] on textarea at bounding box center [460, 549] width 448 height 65
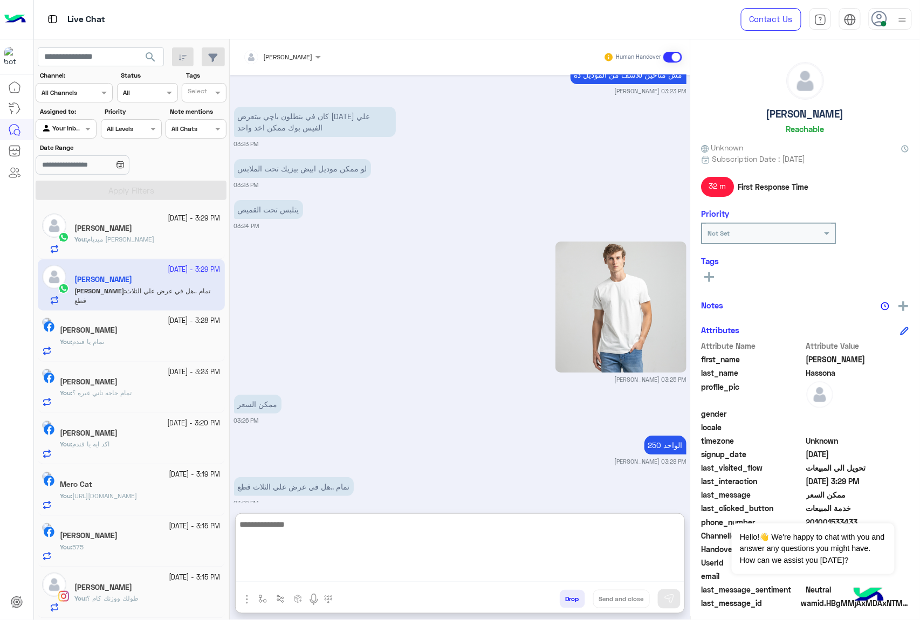
scroll to position [1242, 0]
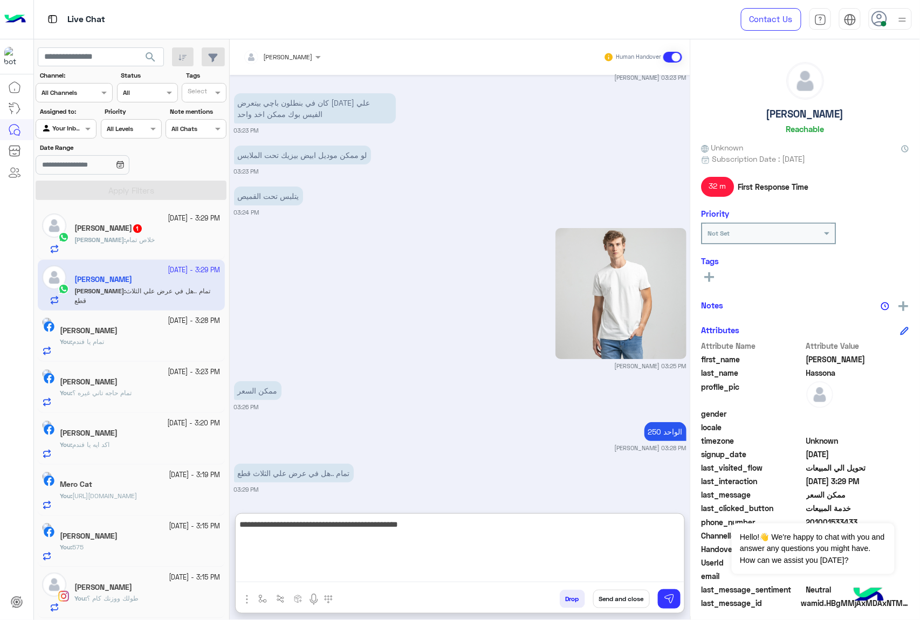
type textarea "**********"
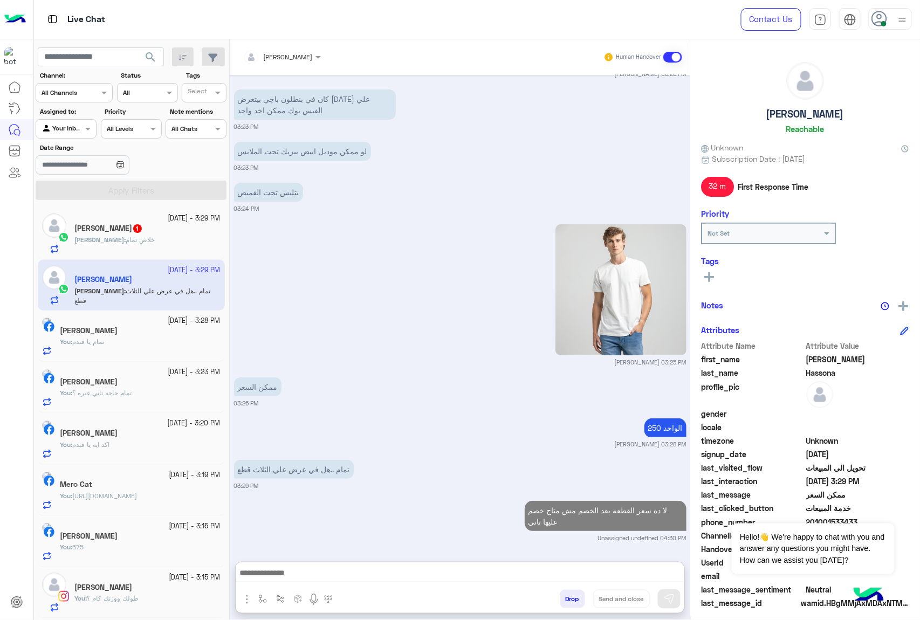
click at [132, 240] on div "[PERSON_NAME] : خلاص تمام" at bounding box center [147, 244] width 146 height 19
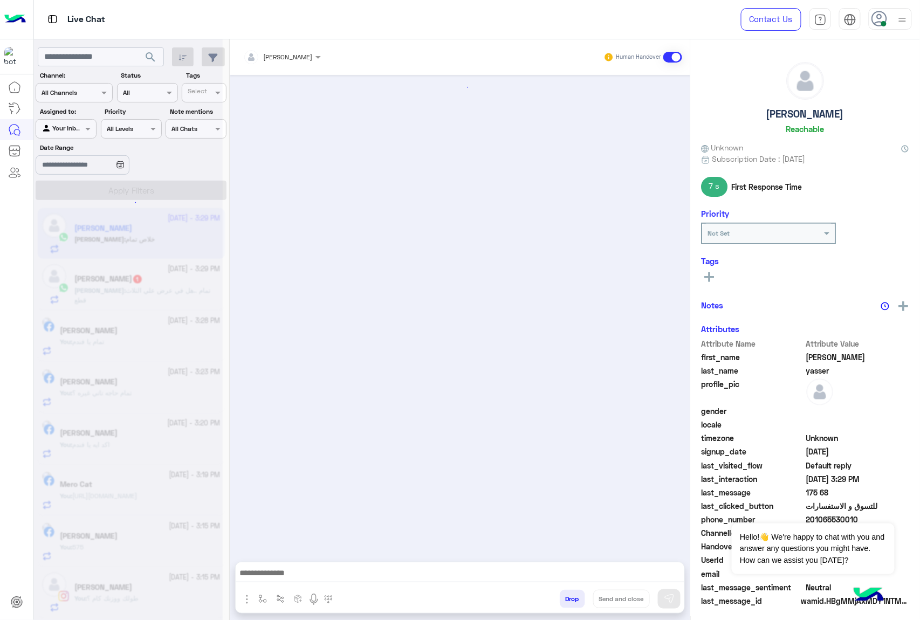
scroll to position [719, 0]
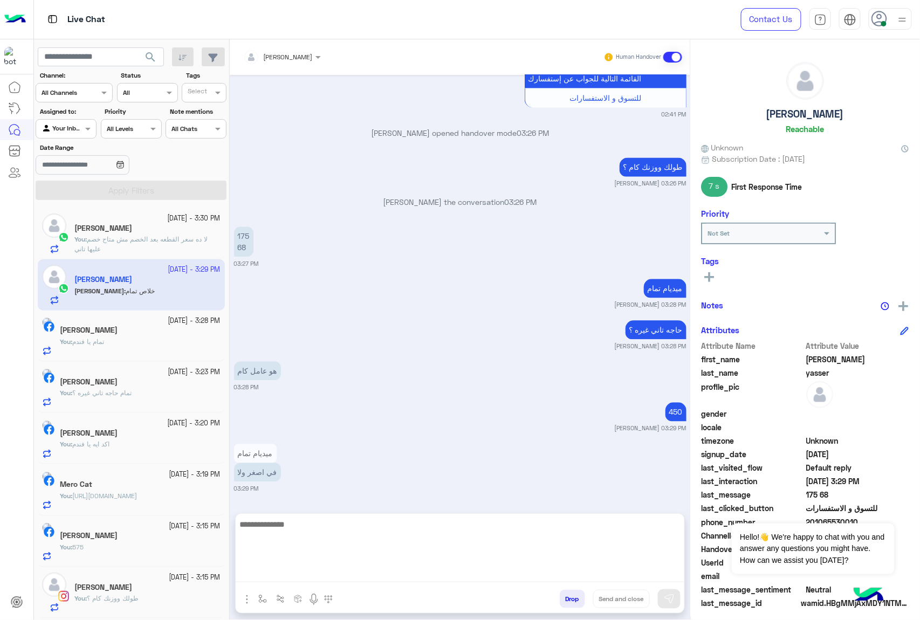
click at [326, 570] on textarea at bounding box center [460, 549] width 448 height 65
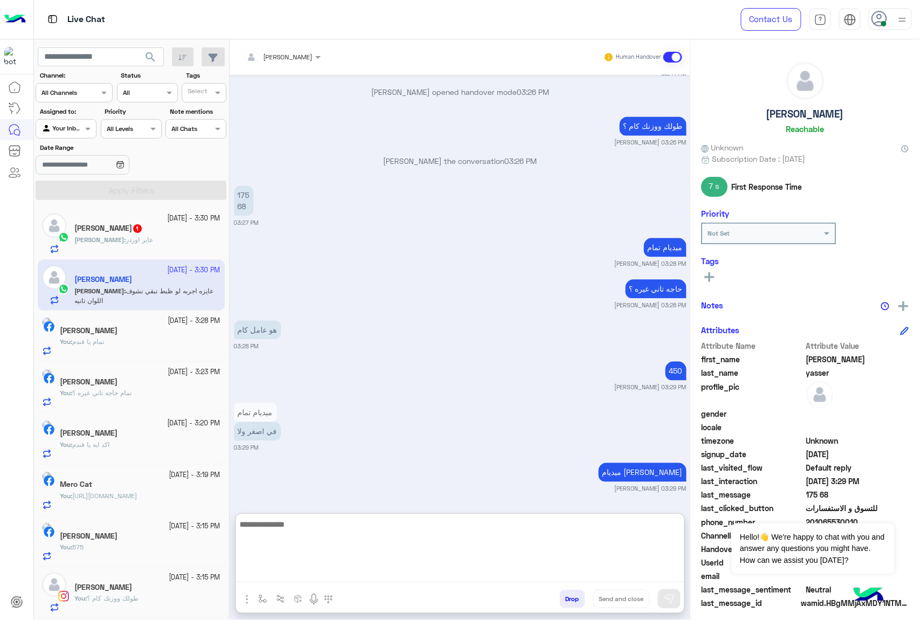
scroll to position [809, 0]
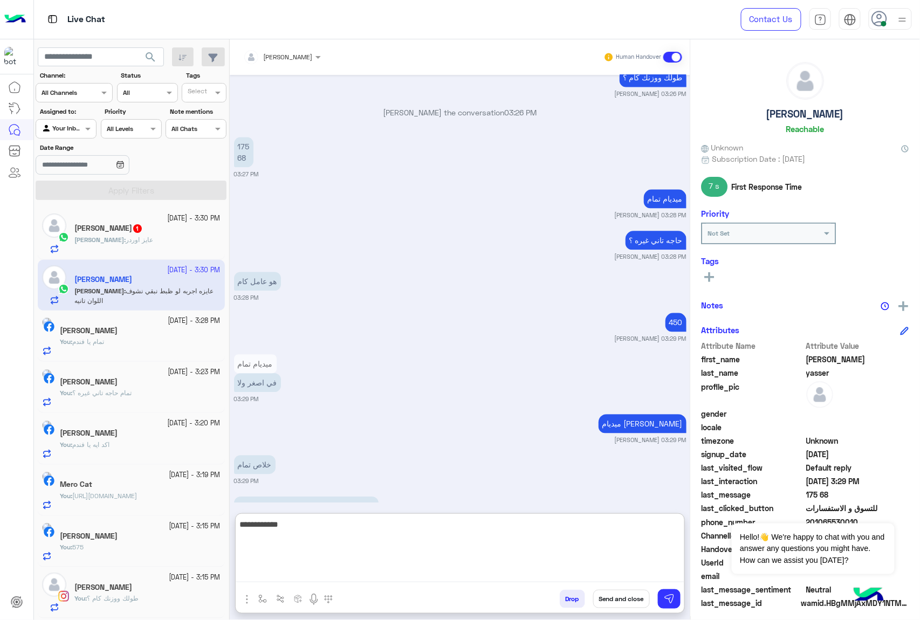
type textarea "**********"
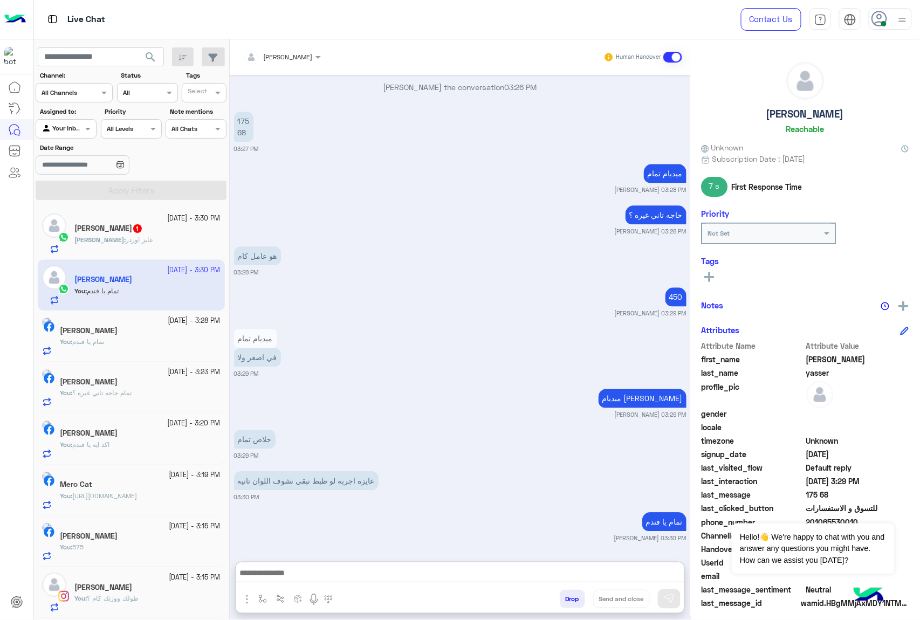
click at [142, 231] on h5 "[PERSON_NAME] 1" at bounding box center [108, 228] width 68 height 9
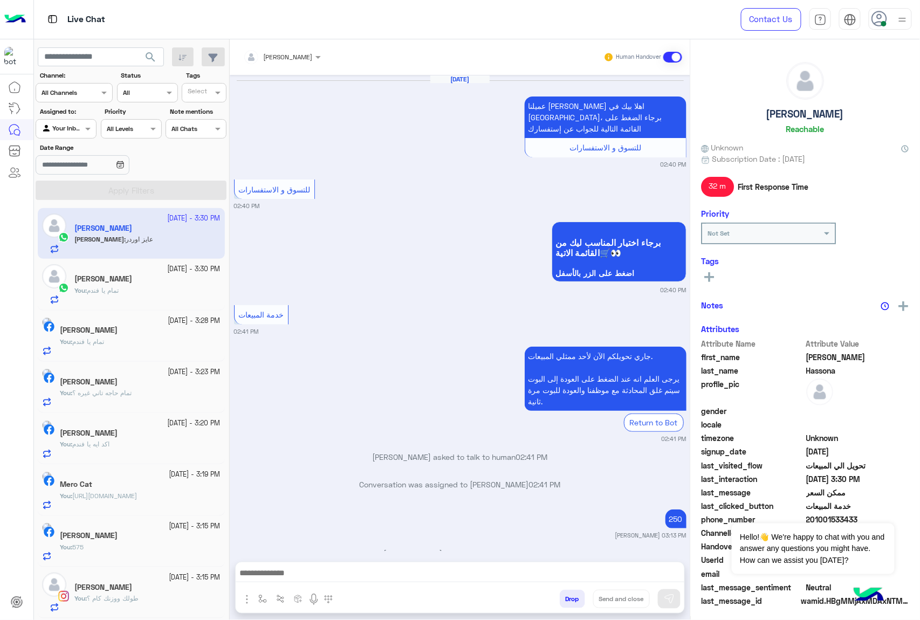
scroll to position [1044, 0]
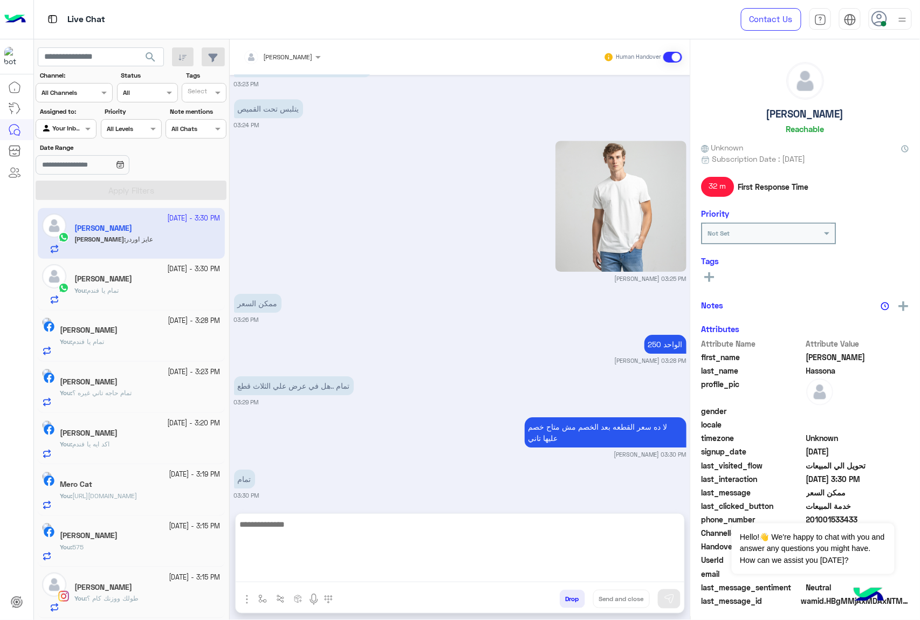
click at [306, 578] on textarea at bounding box center [460, 549] width 448 height 65
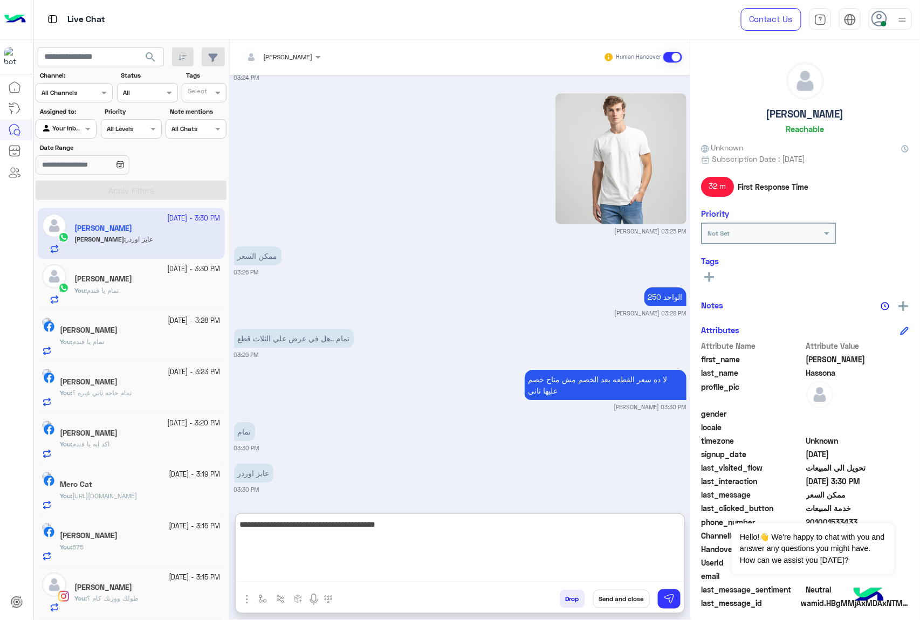
type textarea "**********"
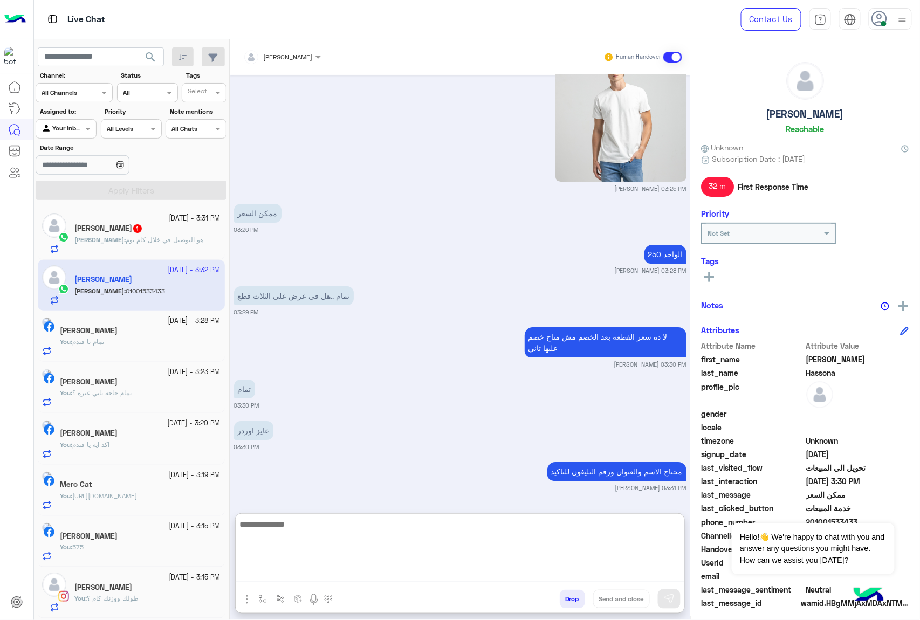
scroll to position [1269, 0]
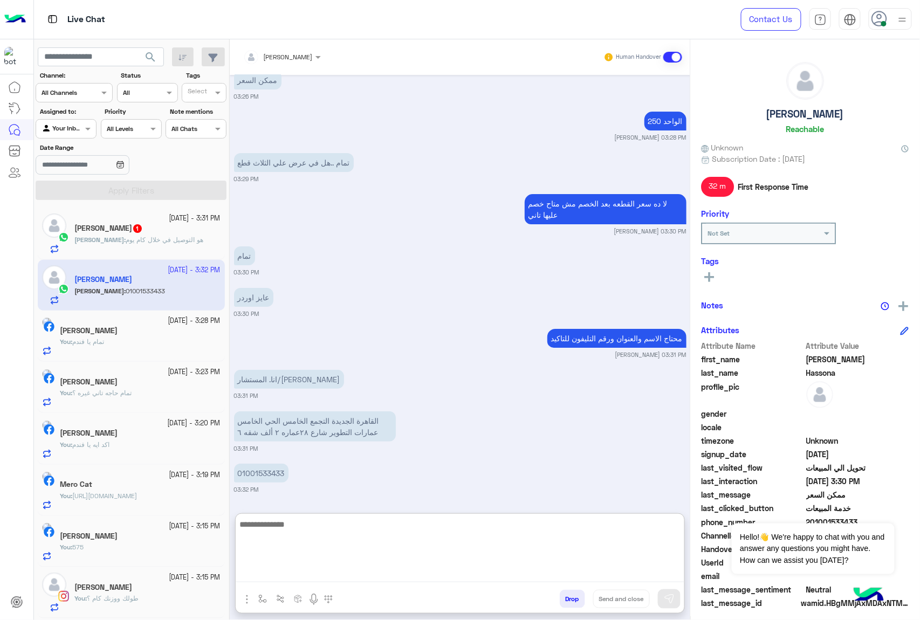
click at [311, 526] on textarea at bounding box center [460, 549] width 448 height 65
type textarea "**********"
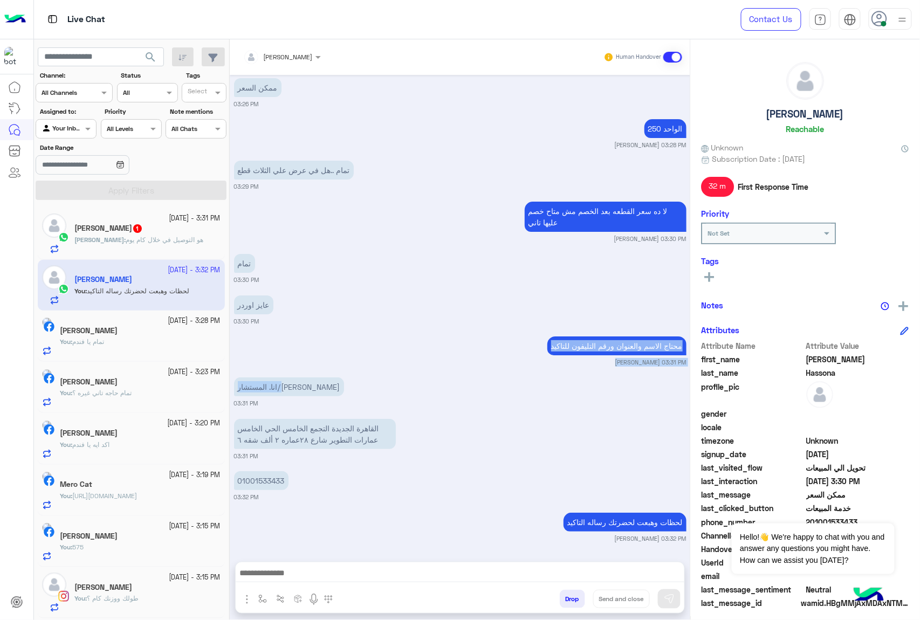
scroll to position [1261, 0]
drag, startPoint x: 292, startPoint y: 339, endPoint x: 240, endPoint y: 335, distance: 52.4
click at [240, 335] on div "[DATE] عميلنا [PERSON_NAME] اهلا بيك في [GEOGRAPHIC_DATA]، برجاء الضغط على القا…" at bounding box center [460, 313] width 460 height 476
click at [298, 378] on p "انا. المستشار/[PERSON_NAME]" at bounding box center [289, 386] width 110 height 19
drag, startPoint x: 325, startPoint y: 385, endPoint x: 233, endPoint y: 386, distance: 91.6
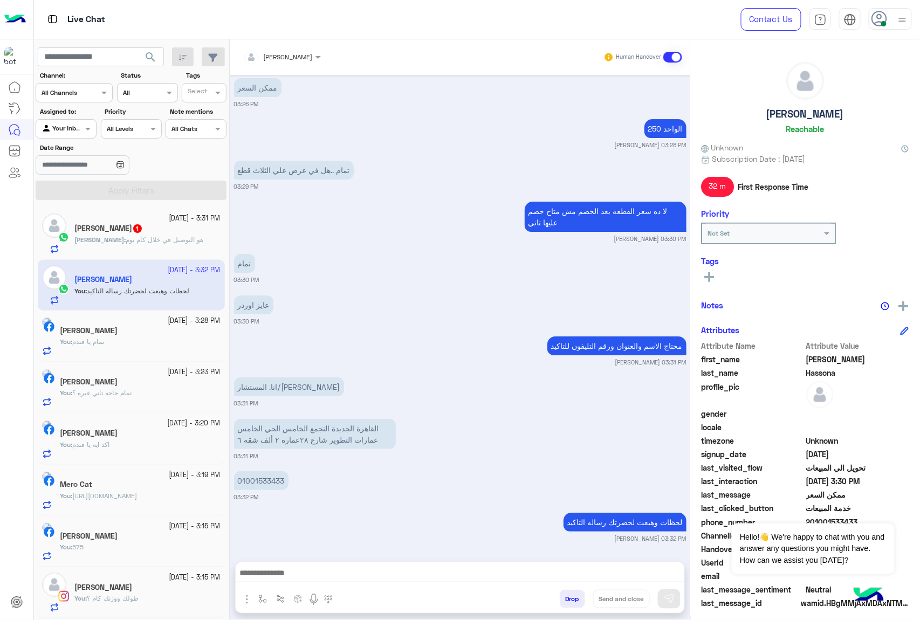
click at [233, 386] on div "[DATE] عميلنا [PERSON_NAME] اهلا بيك في [GEOGRAPHIC_DATA]، برجاء الضغط على القا…" at bounding box center [460, 313] width 460 height 476
copy p "المستشار/[PERSON_NAME]"
click at [275, 426] on p "القاهرة الجديدة التجمع الخامس الحي الخامس عمارات التطوير شارع ٢٨عماره ٢ ألف شقه…" at bounding box center [315, 434] width 162 height 30
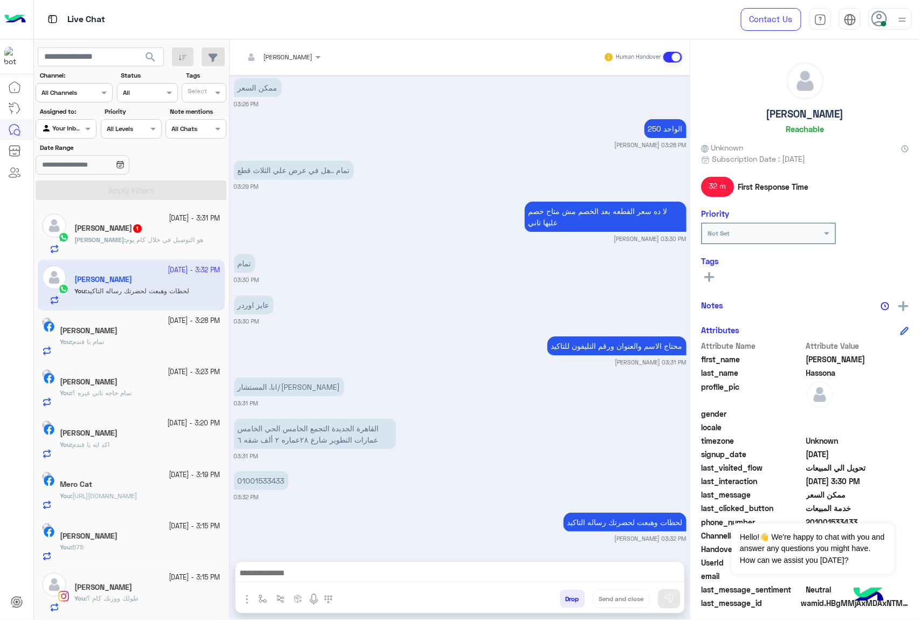
copy app-msgs-text
click at [261, 478] on p "01001533433" at bounding box center [261, 480] width 54 height 19
copy p "01001533433"
click at [367, 518] on div "لحظات وهبعت لحضرتك رساله التاكيد [PERSON_NAME] 03:32 PM" at bounding box center [460, 526] width 452 height 33
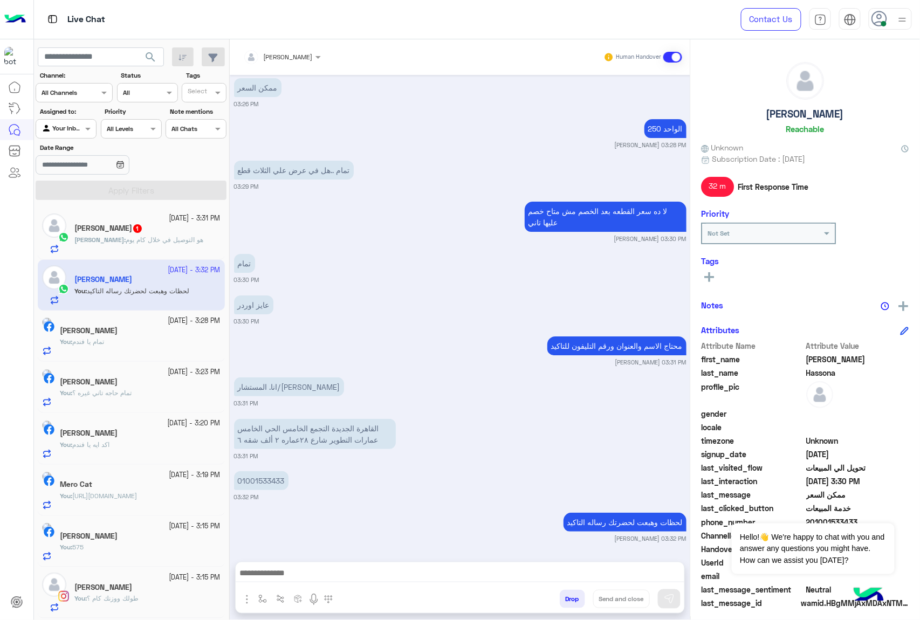
drag, startPoint x: 326, startPoint y: 384, endPoint x: 231, endPoint y: 389, distance: 95.0
click at [231, 389] on div "[DATE] عميلنا [PERSON_NAME] اهلا بيك في [GEOGRAPHIC_DATA]، برجاء الضغط على القا…" at bounding box center [460, 313] width 460 height 476
copy p "المستشار/[PERSON_NAME]"
click at [308, 432] on p "القاهرة الجديدة التجمع الخامس الحي الخامس عمارات التطوير شارع ٢٨عماره ٢ ألف شقه…" at bounding box center [315, 434] width 162 height 30
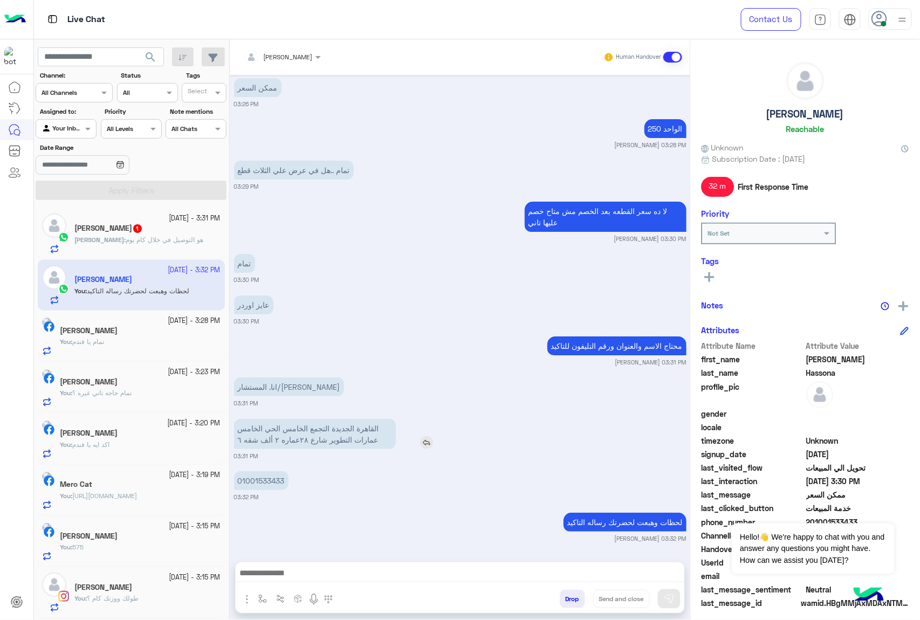
click at [308, 432] on p "القاهرة الجديدة التجمع الخامس الحي الخامس عمارات التطوير شارع ٢٨عماره ٢ ألف شقه…" at bounding box center [315, 434] width 162 height 30
copy app-msgs-text
click at [259, 482] on p "01001533433" at bounding box center [261, 480] width 54 height 19
copy p "01001533433"
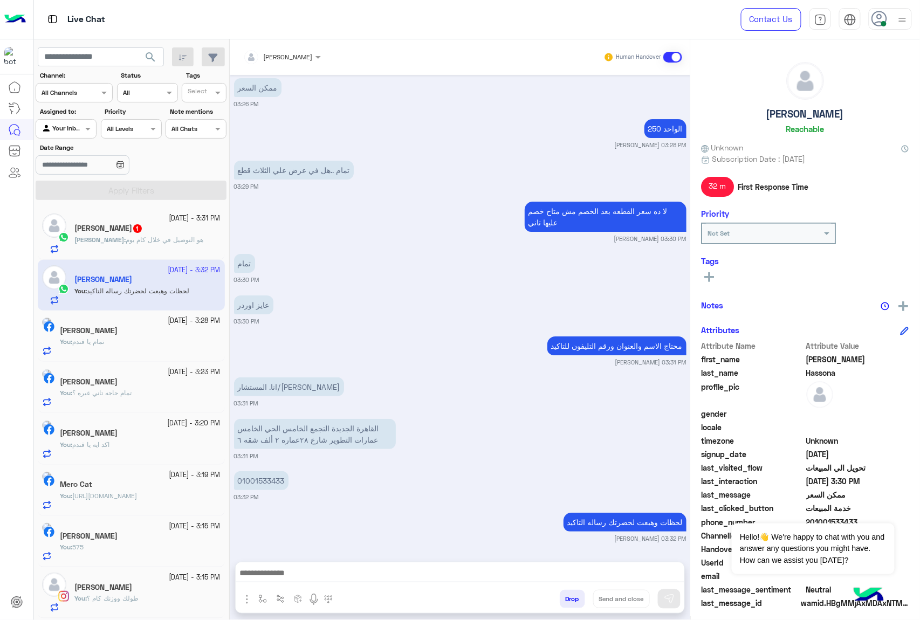
click at [540, 459] on small "03:31 PM" at bounding box center [460, 456] width 452 height 9
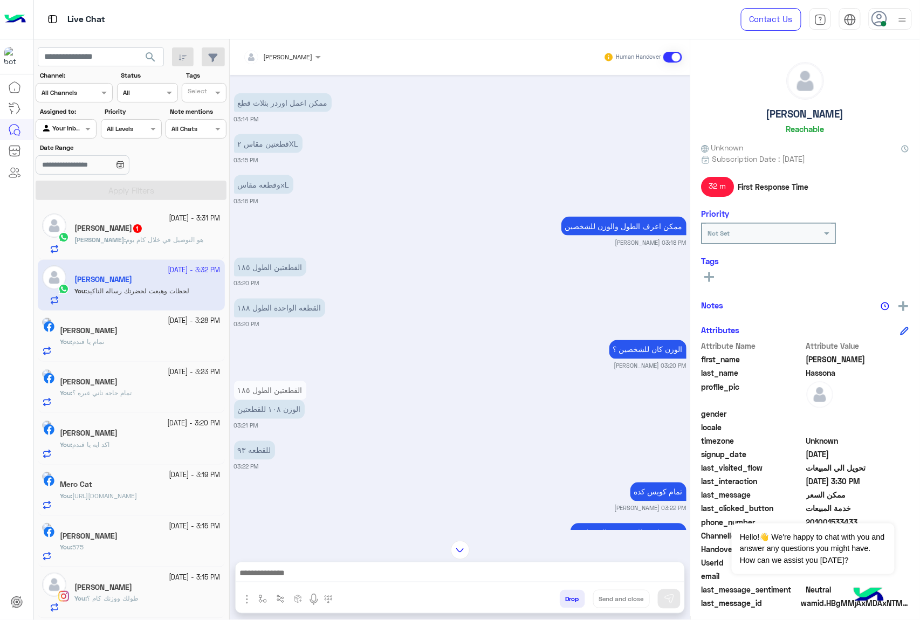
scroll to position [471, 0]
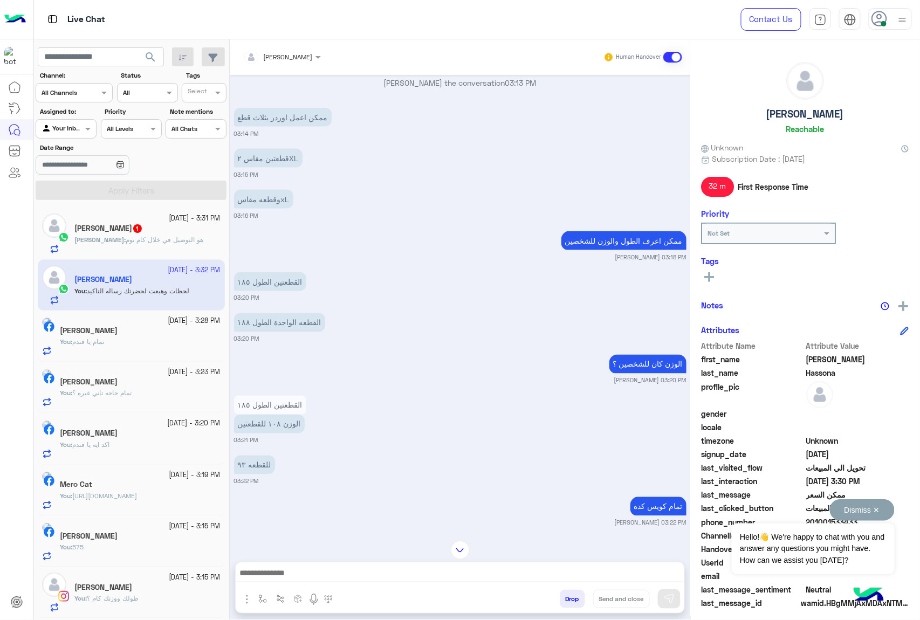
click at [878, 509] on button "Dismiss ✕" at bounding box center [862, 510] width 65 height 22
click at [841, 566] on span "15867_201001533433" at bounding box center [857, 562] width 103 height 11
copy span "15867_201001533433"
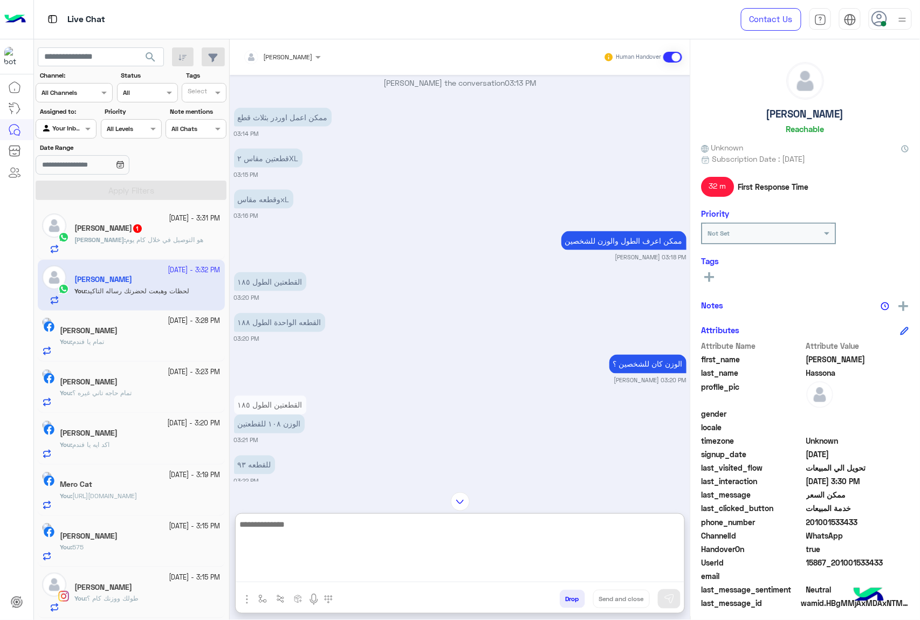
click at [294, 576] on textarea at bounding box center [460, 549] width 448 height 65
type textarea "*"
paste textarea "**********"
type textarea "**********"
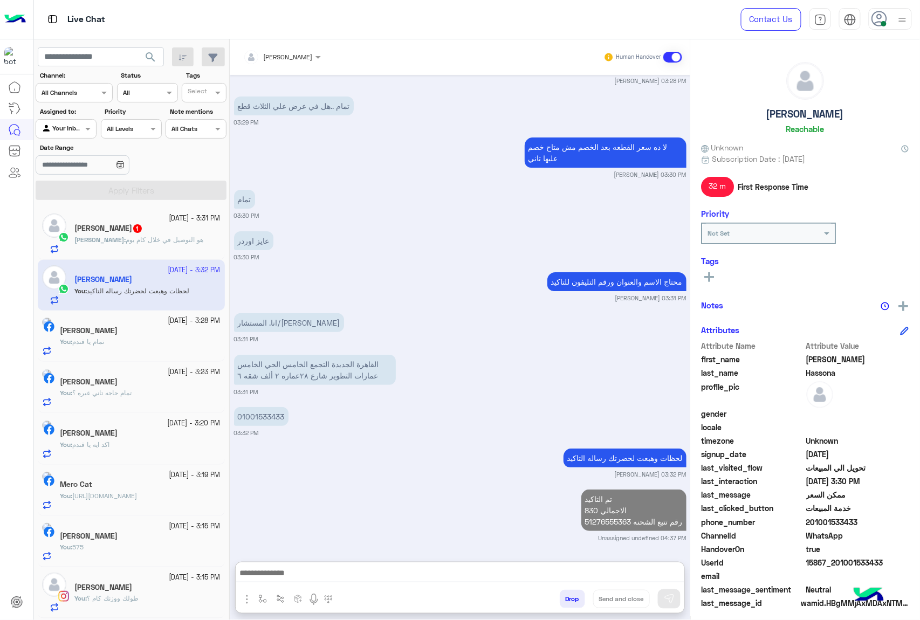
click at [132, 224] on span "1" at bounding box center [137, 227] width 11 height 9
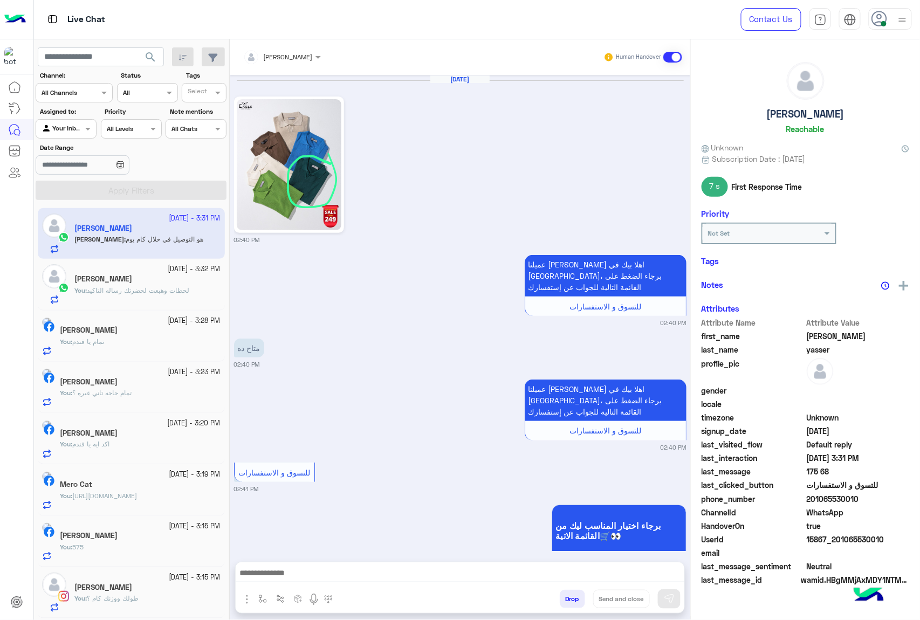
scroll to position [841, 0]
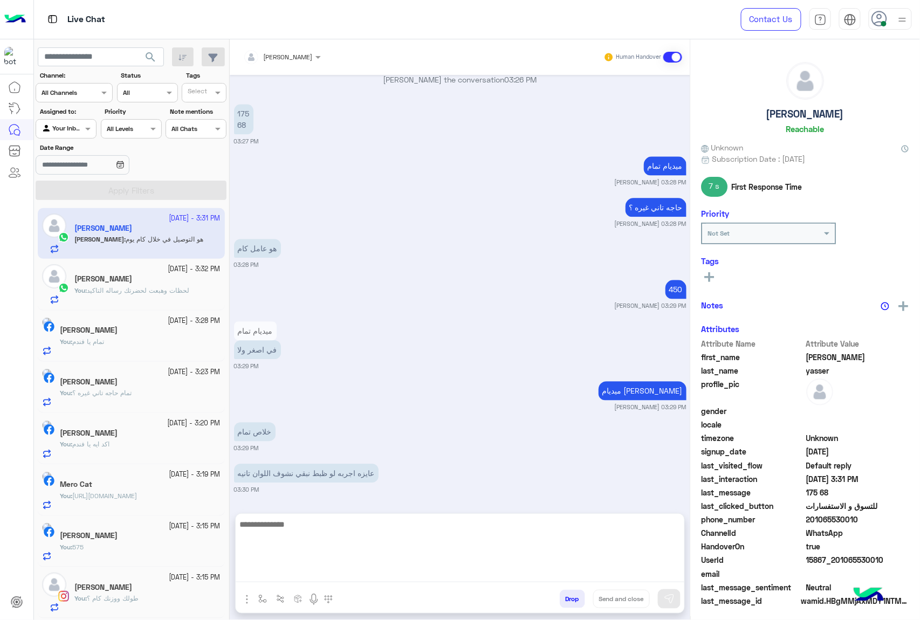
click at [318, 572] on textarea at bounding box center [460, 549] width 448 height 65
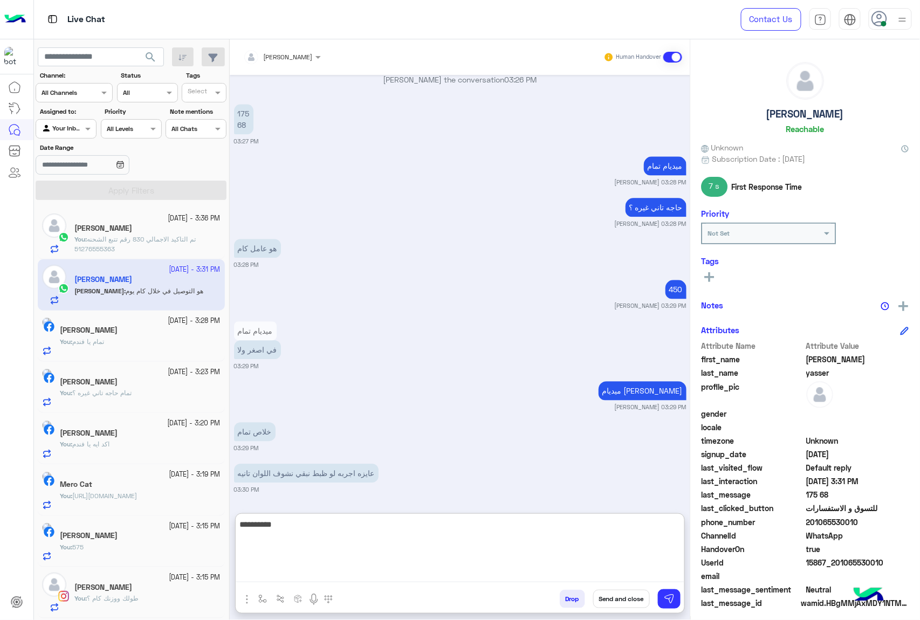
type textarea "**********"
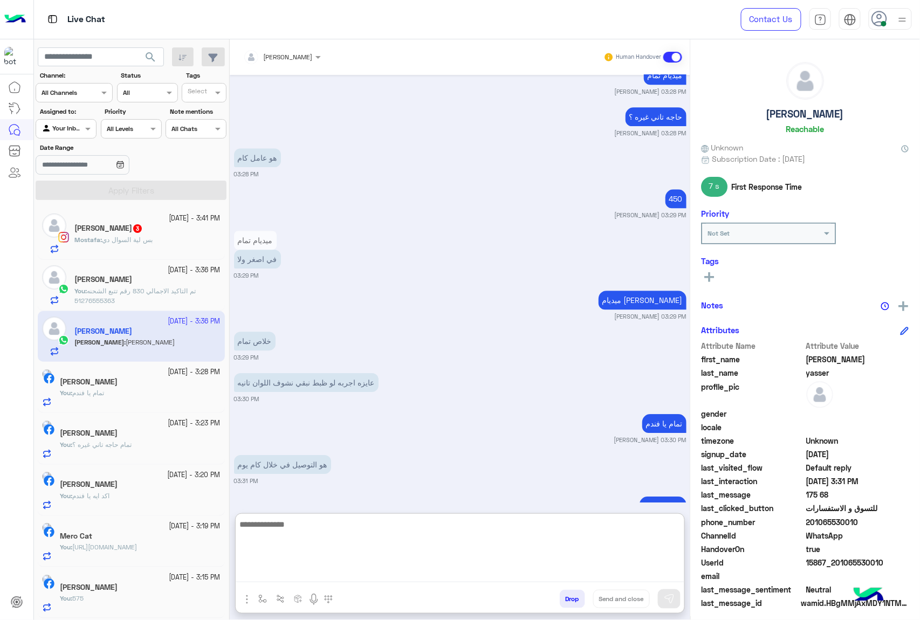
scroll to position [973, 0]
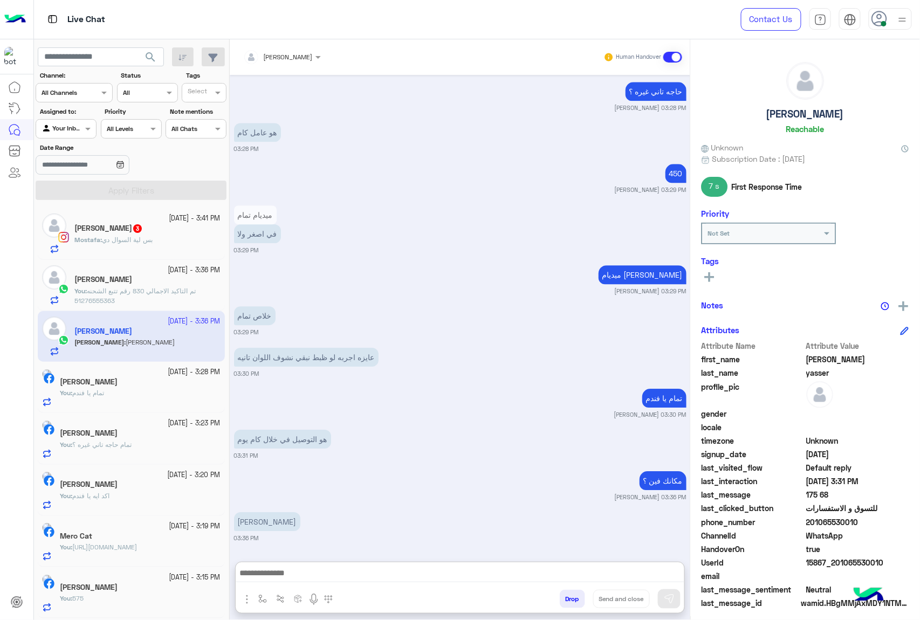
click at [135, 236] on span "بس لية السوال دي" at bounding box center [127, 240] width 51 height 8
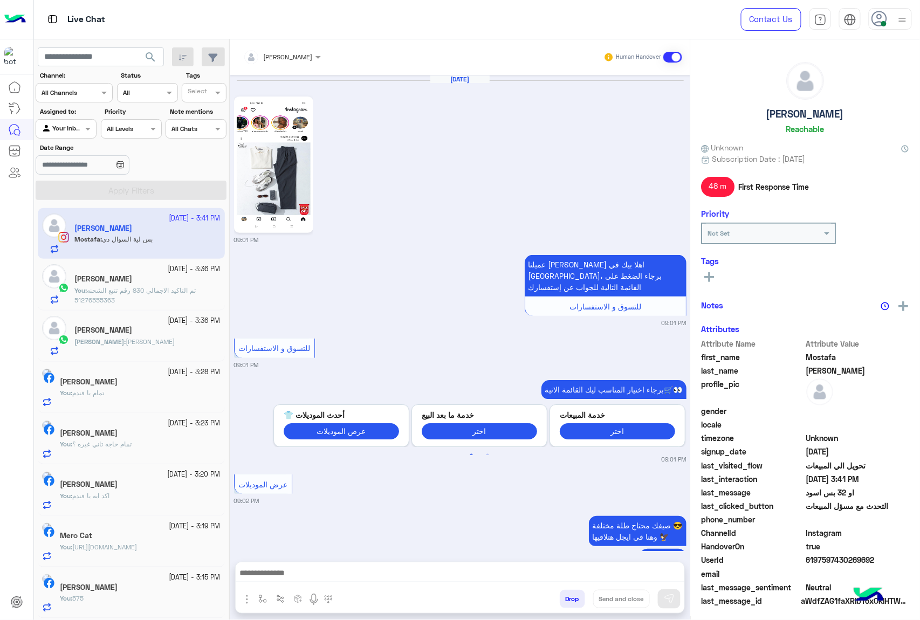
scroll to position [1545, 0]
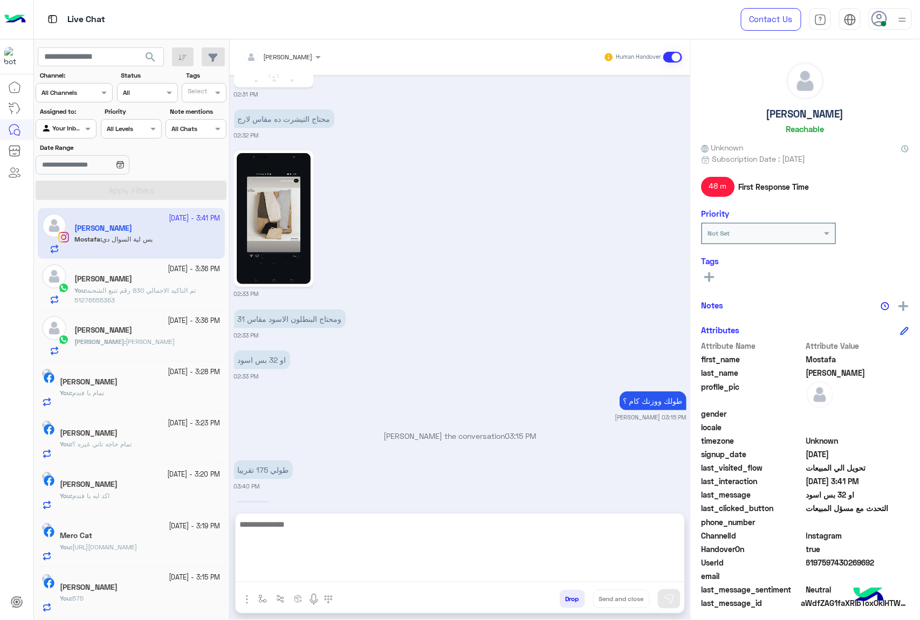
click at [265, 568] on textarea at bounding box center [460, 549] width 448 height 65
type textarea "**********"
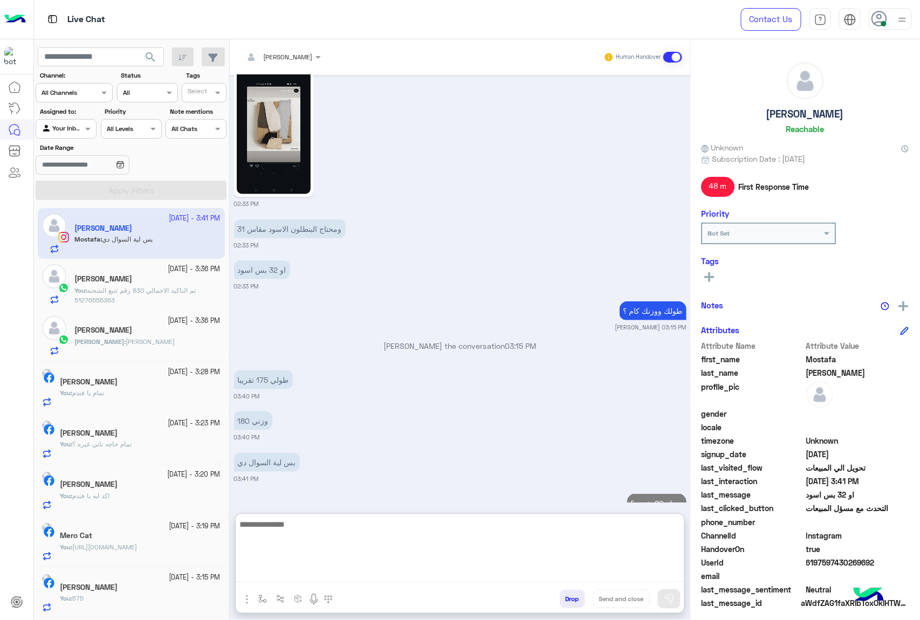
type textarea "*"
type textarea "**********"
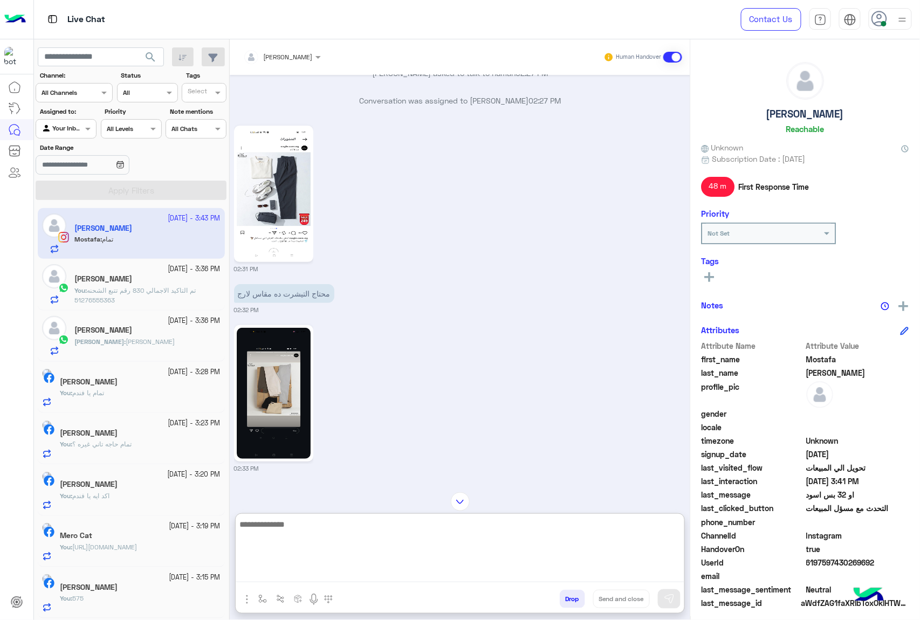
scroll to position [1327, 0]
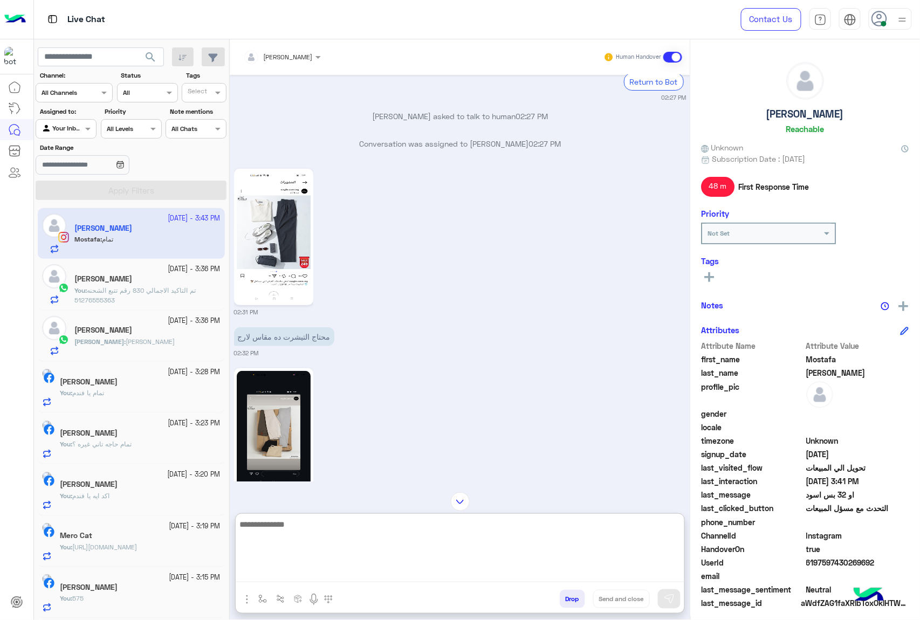
click at [300, 526] on textarea at bounding box center [460, 549] width 448 height 65
type textarea "**********"
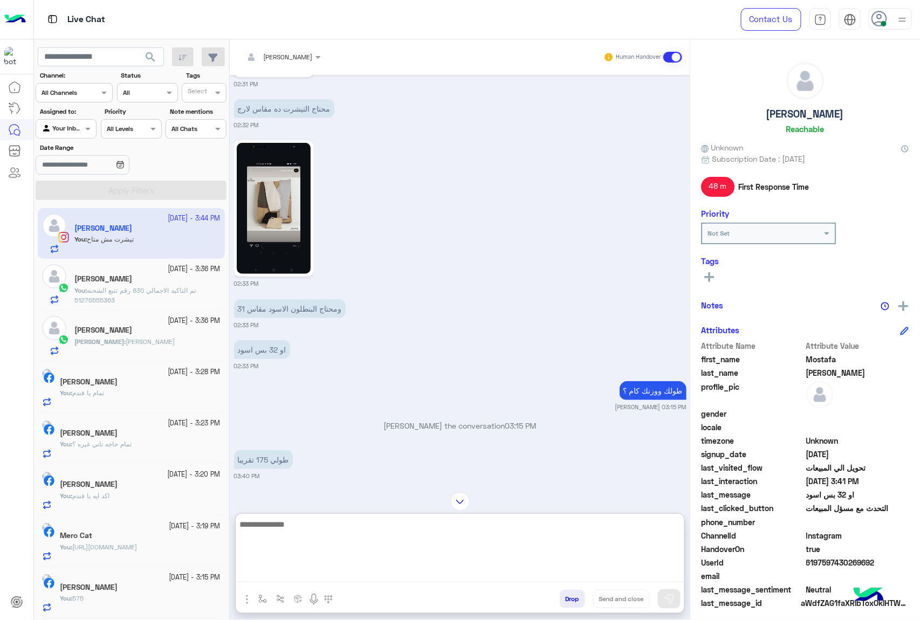
scroll to position [1440, 0]
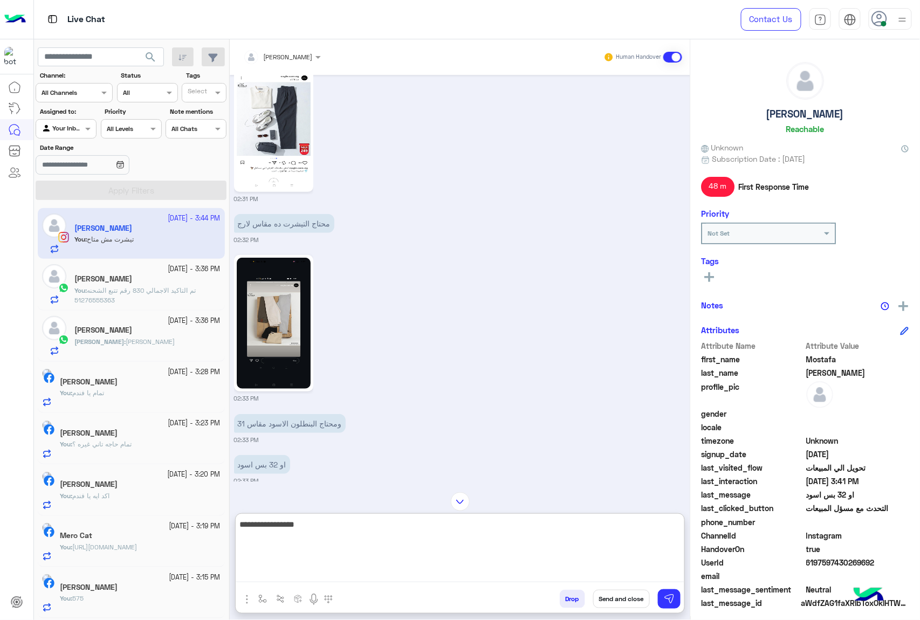
type textarea "**********"
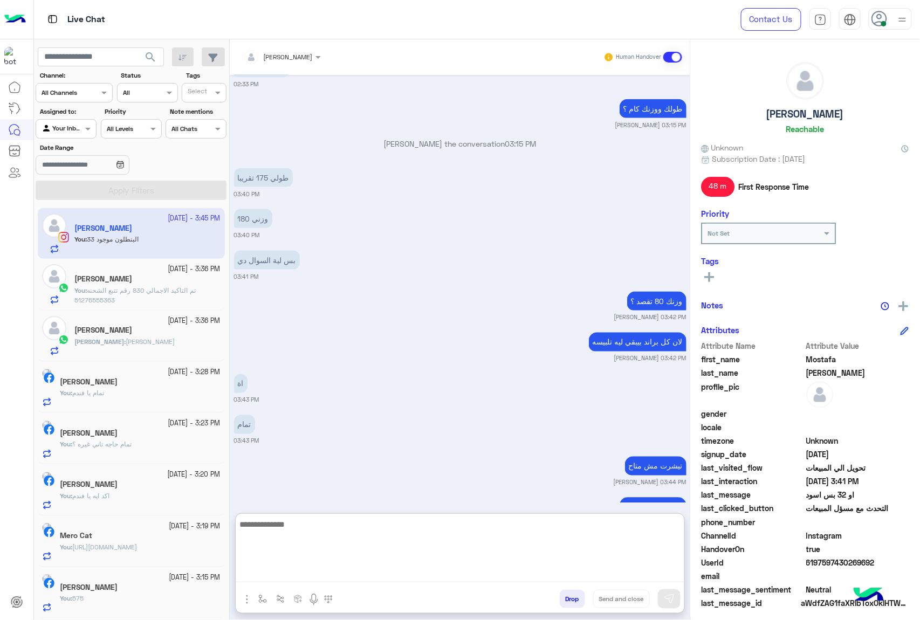
scroll to position [1840, 0]
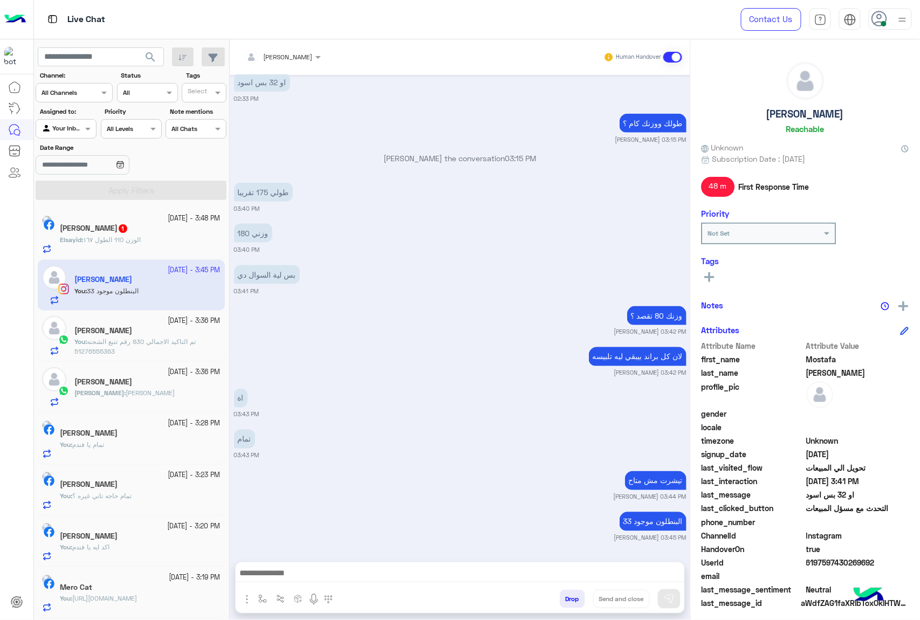
click at [126, 238] on span "الوزن 110 الطول ١٦٧" at bounding box center [112, 240] width 58 height 8
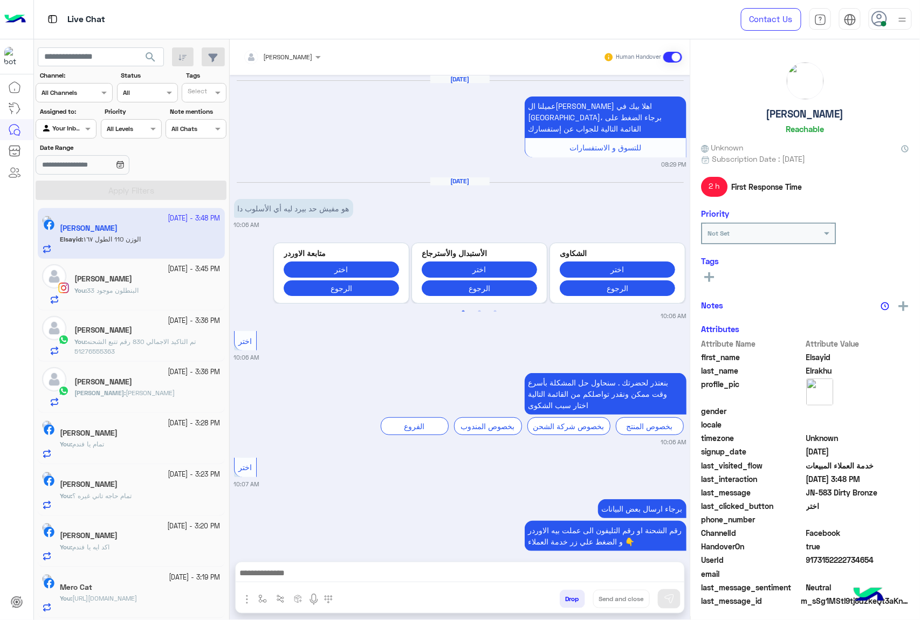
scroll to position [1426, 0]
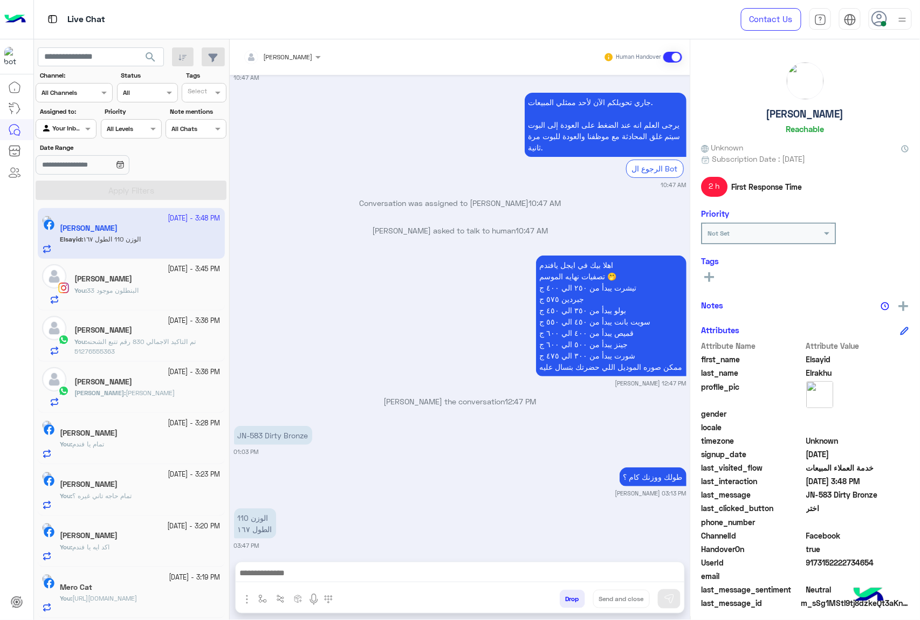
click at [266, 426] on p "JN-583 Dirty Bronze" at bounding box center [273, 435] width 78 height 19
copy app-message "JN-583 Dirty Bronze"
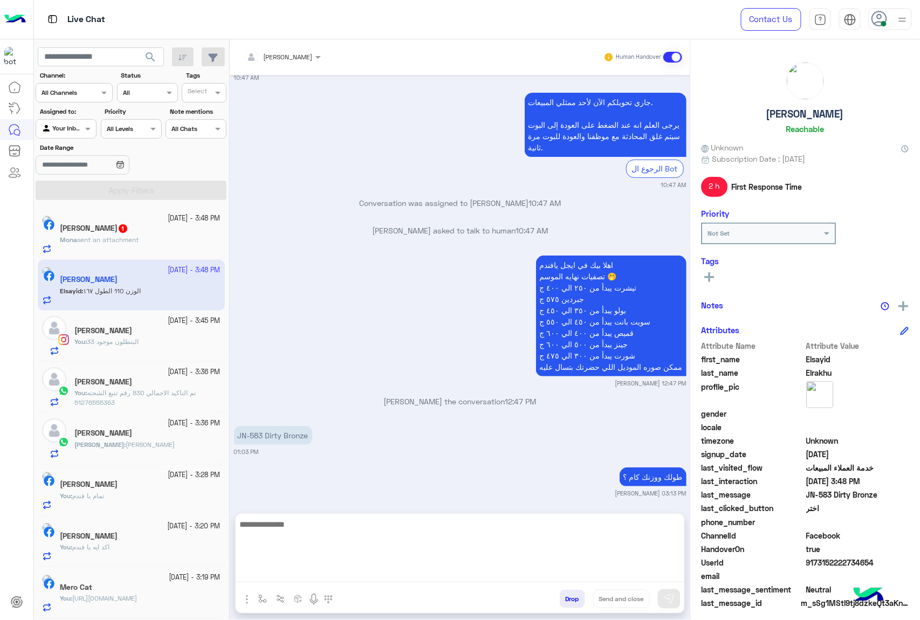
click at [305, 578] on textarea at bounding box center [460, 549] width 448 height 65
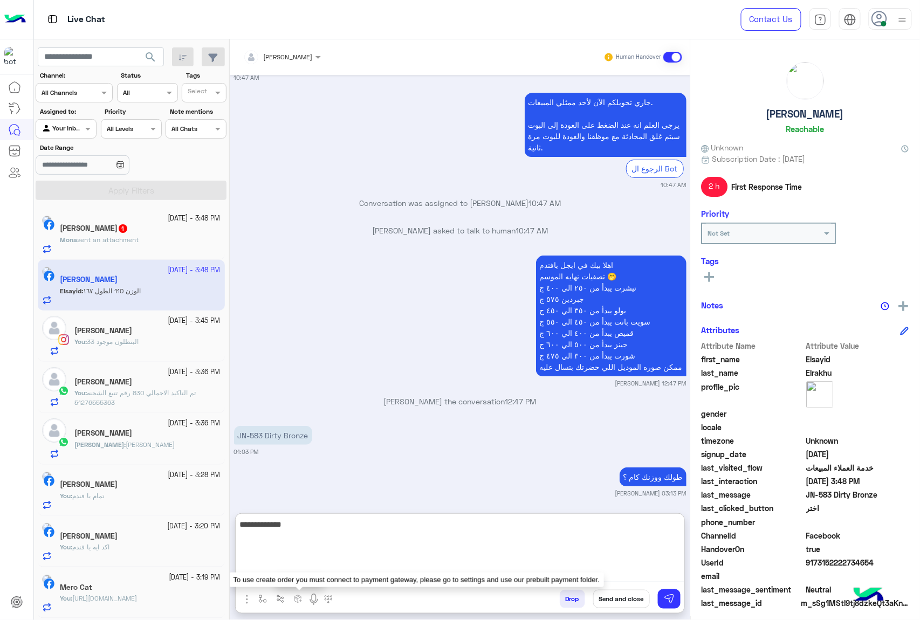
type textarea "**********"
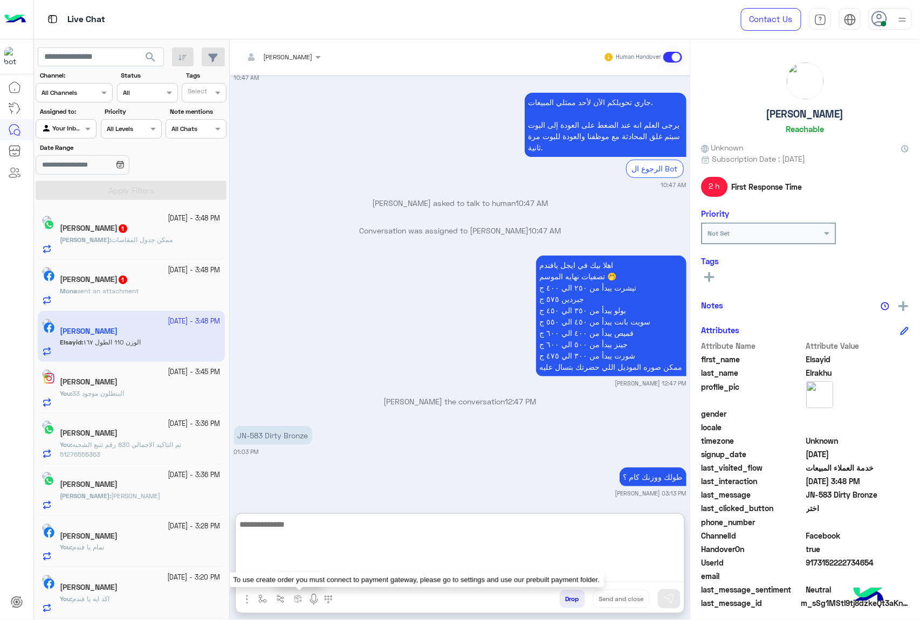
scroll to position [1516, 0]
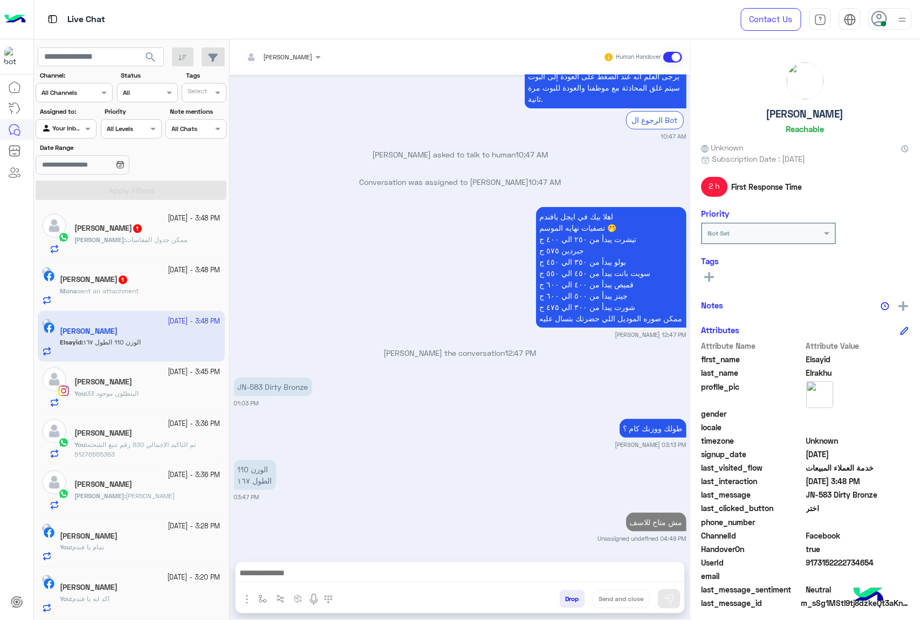
click at [141, 284] on div "[PERSON_NAME] 1" at bounding box center [140, 280] width 161 height 11
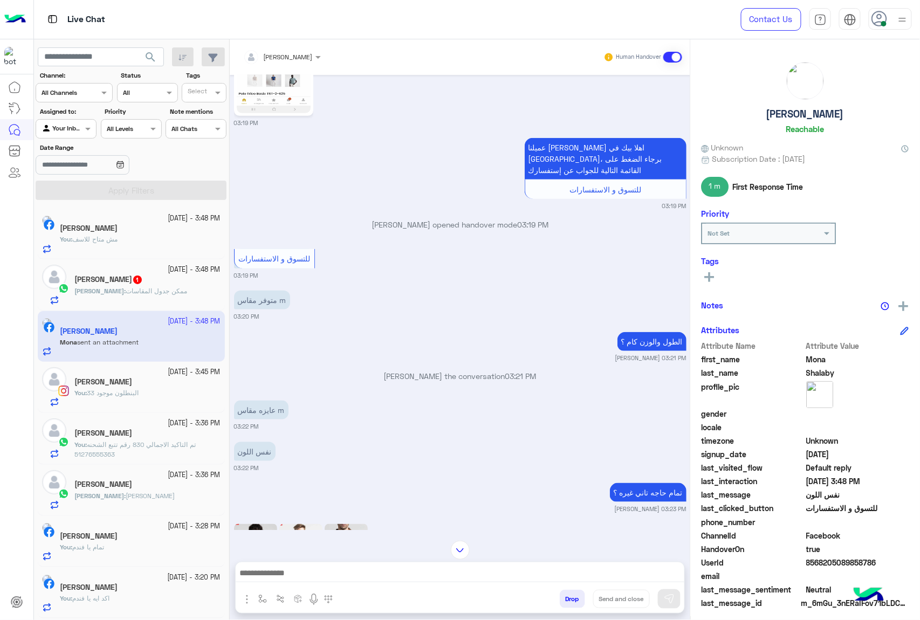
scroll to position [1646, 0]
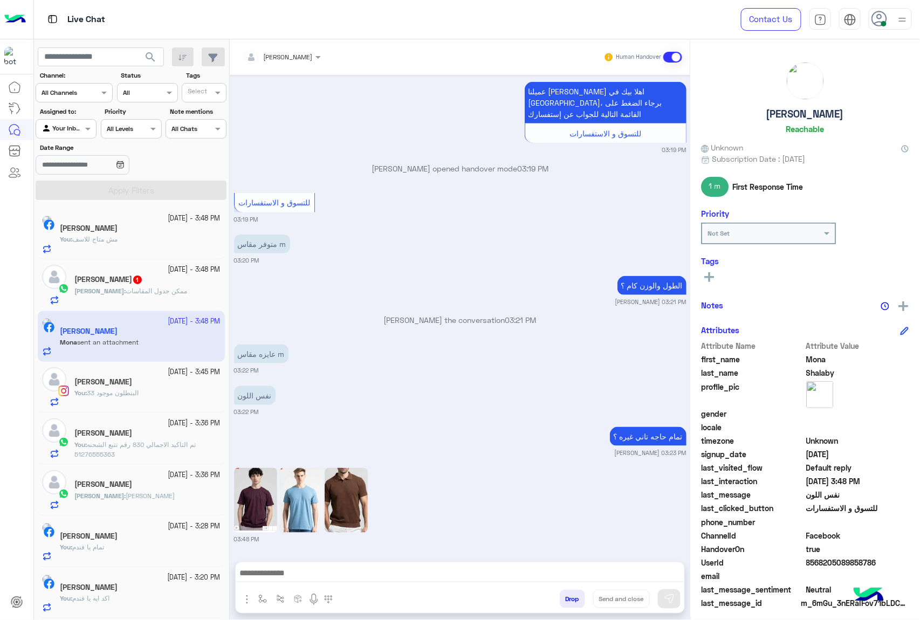
click at [285, 503] on img at bounding box center [300, 500] width 43 height 65
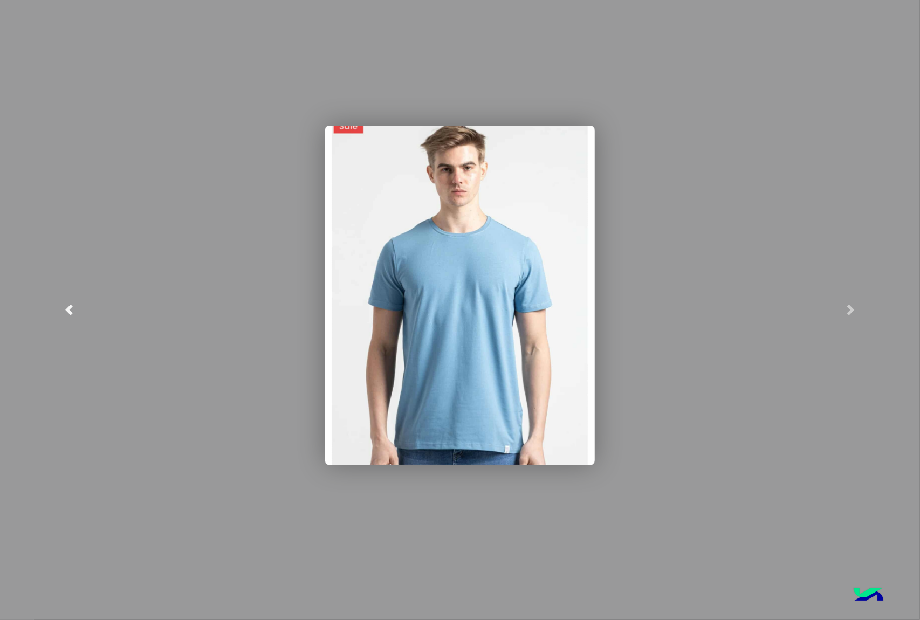
click at [70, 302] on link at bounding box center [69, 310] width 138 height 620
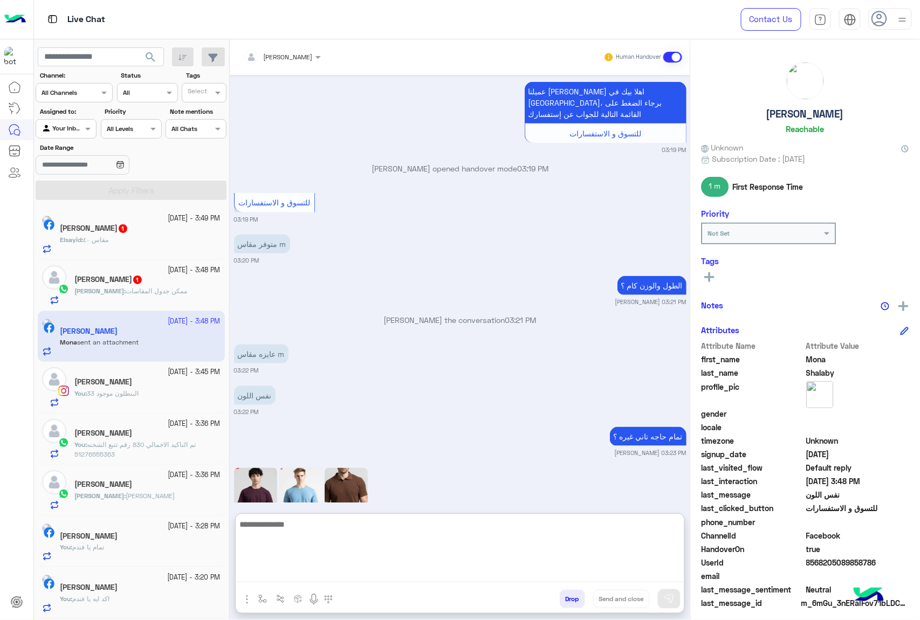
click at [299, 571] on textarea at bounding box center [460, 549] width 448 height 65
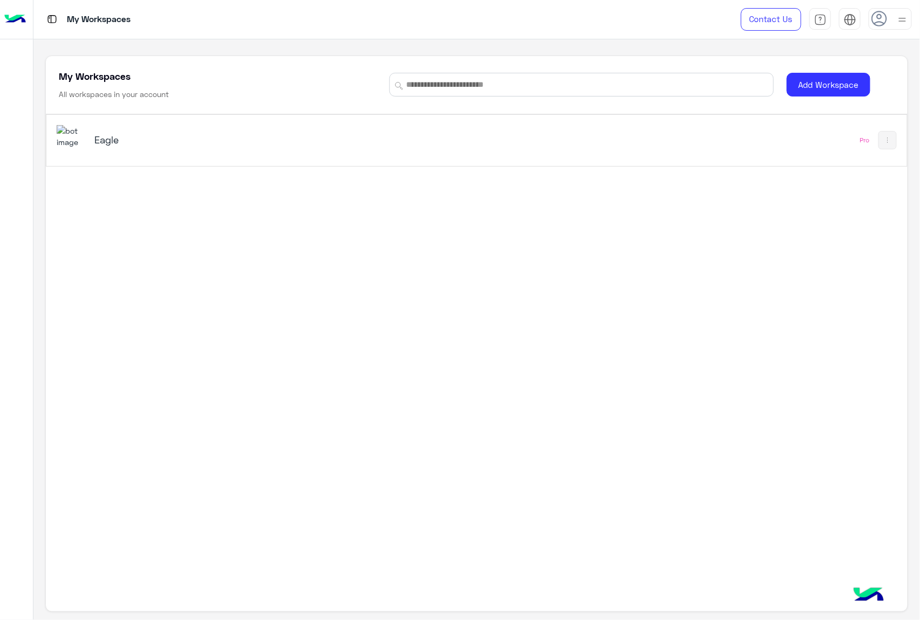
click at [63, 134] on img at bounding box center [71, 136] width 29 height 23
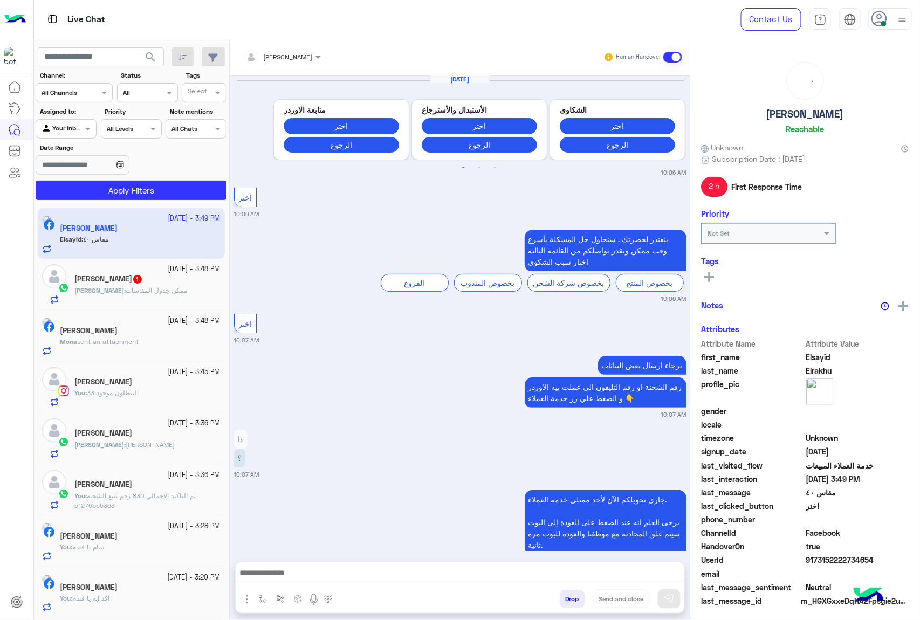
scroll to position [1377, 0]
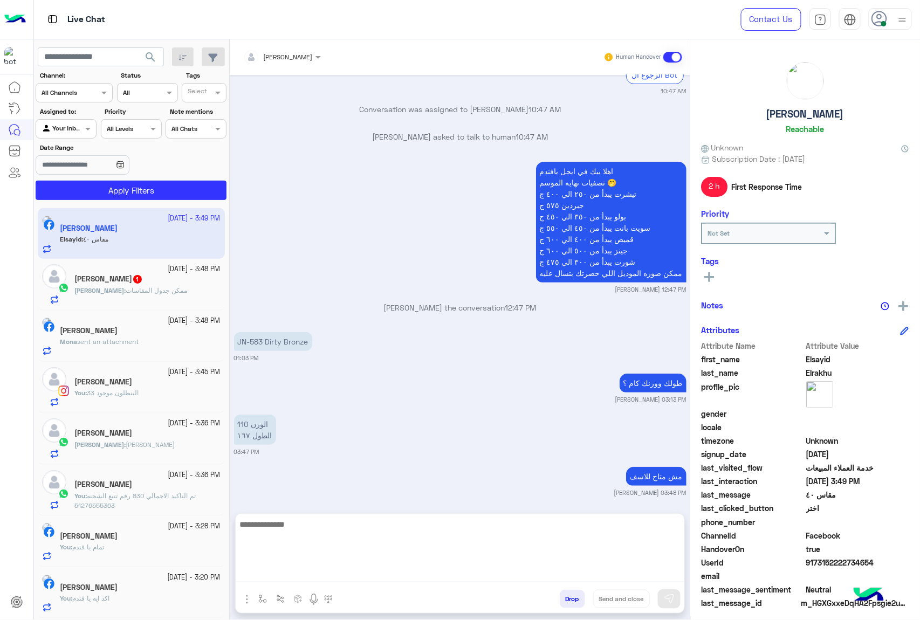
click at [295, 565] on textarea at bounding box center [460, 549] width 448 height 65
type textarea "*******"
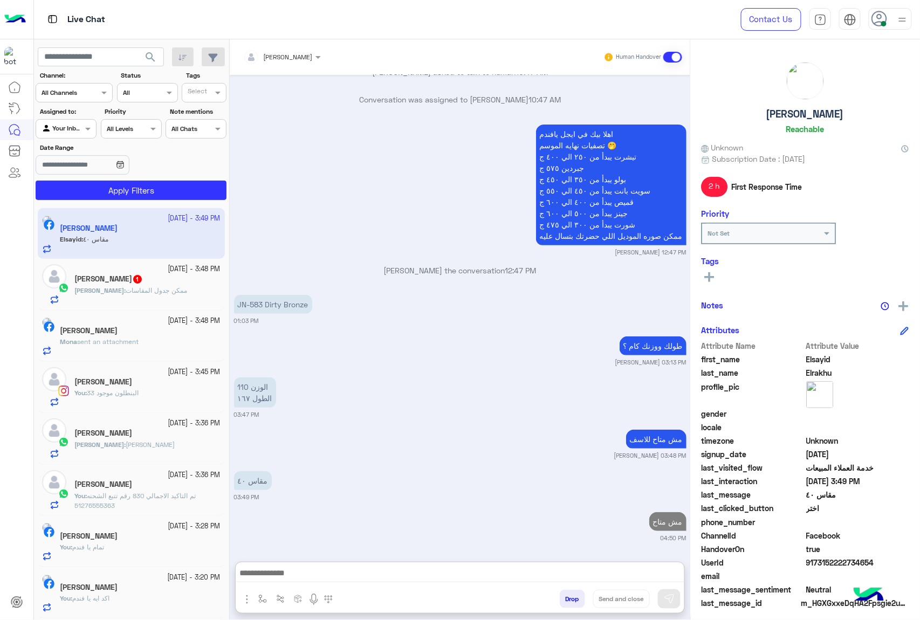
click at [168, 322] on small "[DATE] - 3:48 PM" at bounding box center [194, 321] width 52 height 10
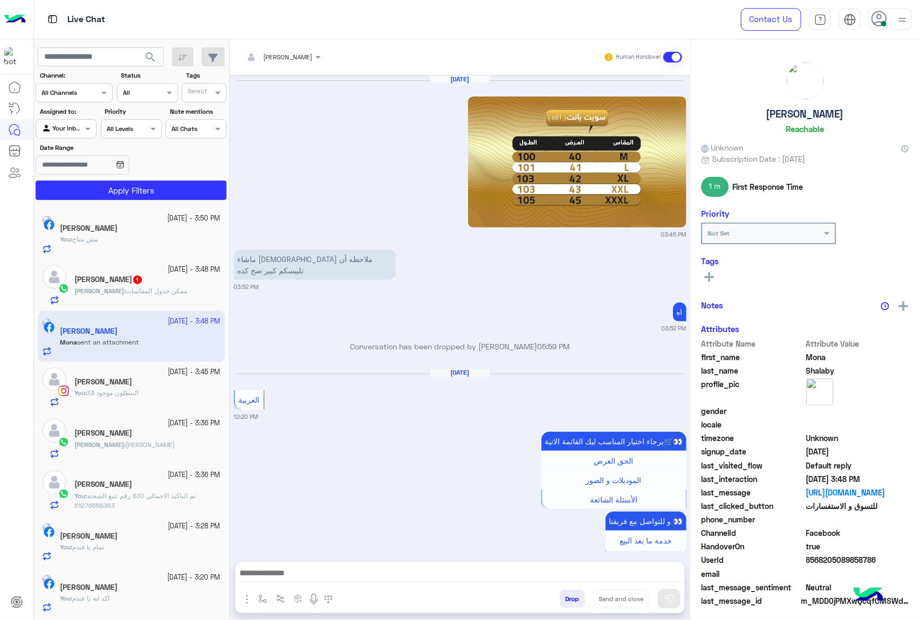
scroll to position [1646, 0]
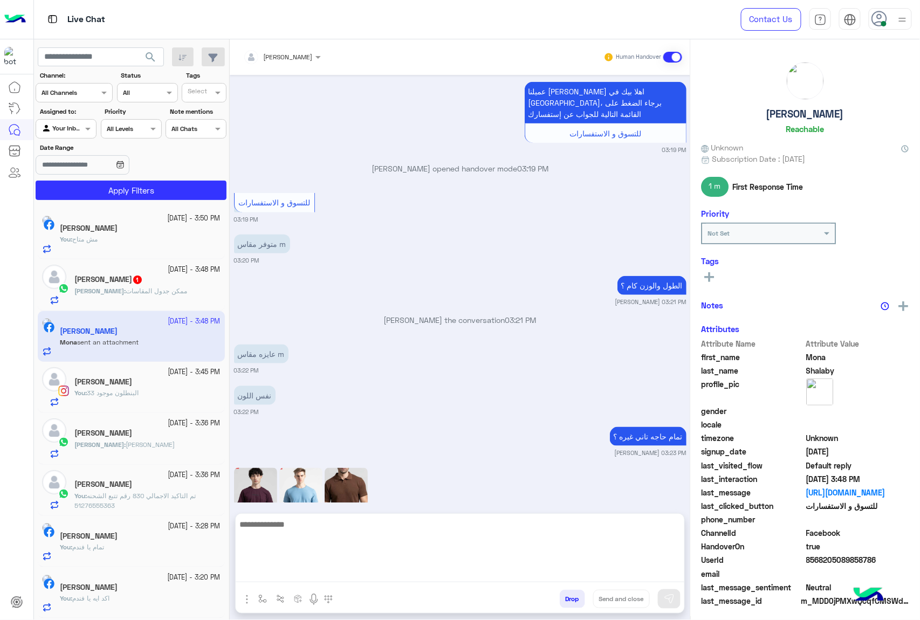
click at [295, 571] on textarea at bounding box center [460, 549] width 448 height 65
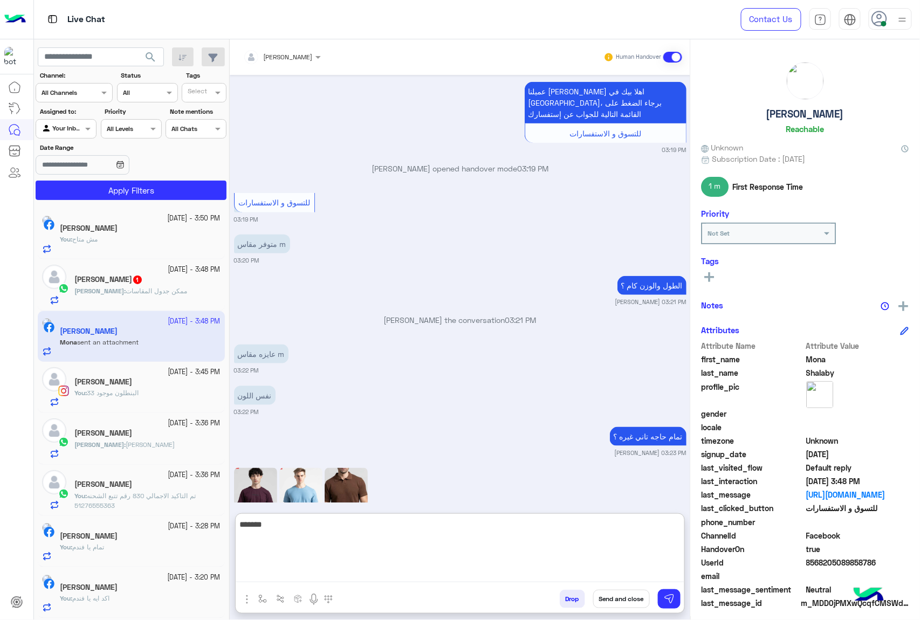
type textarea "********"
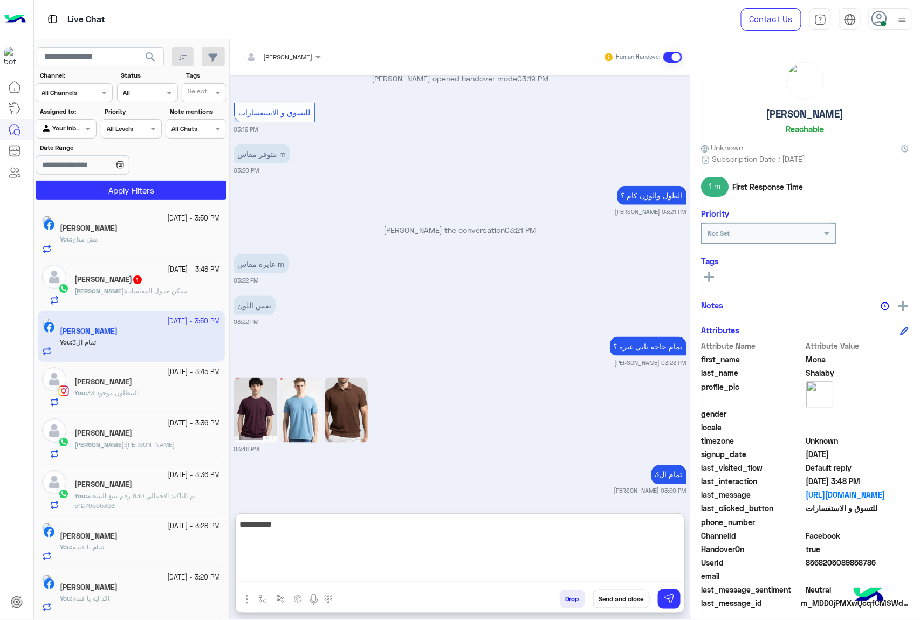
type textarea "**********"
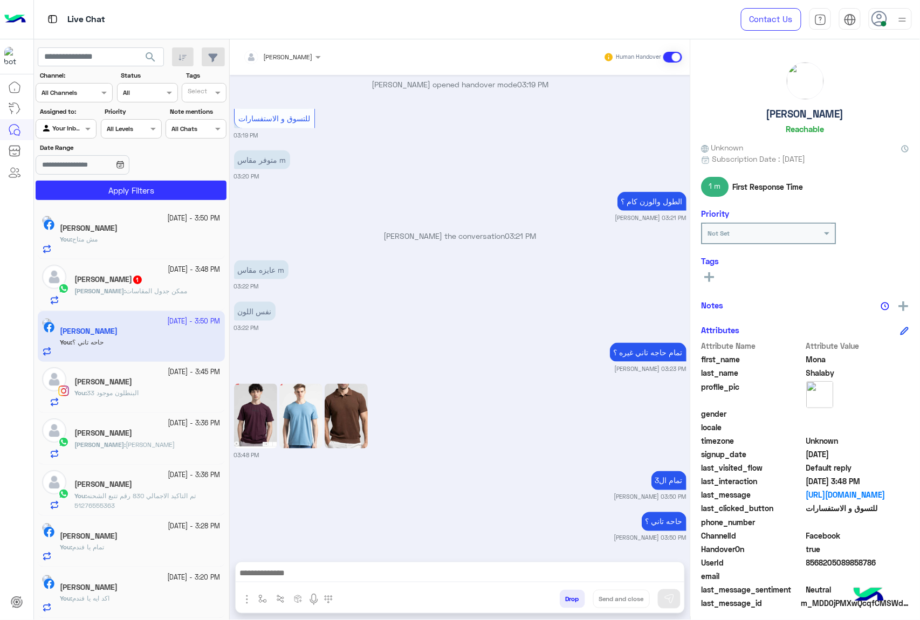
click at [118, 273] on div "[DATE] - 3:48 PM" at bounding box center [147, 270] width 146 height 10
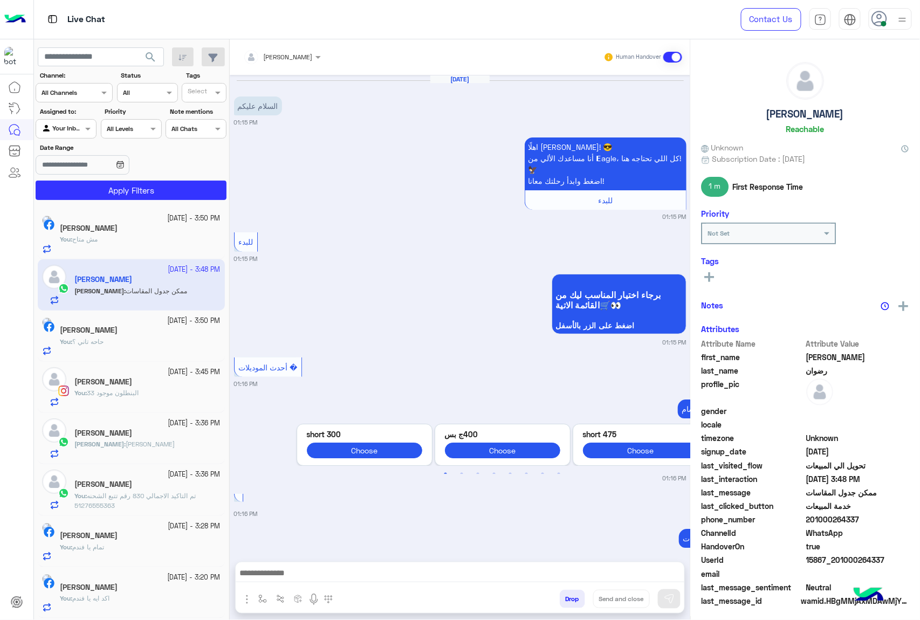
scroll to position [1236, 0]
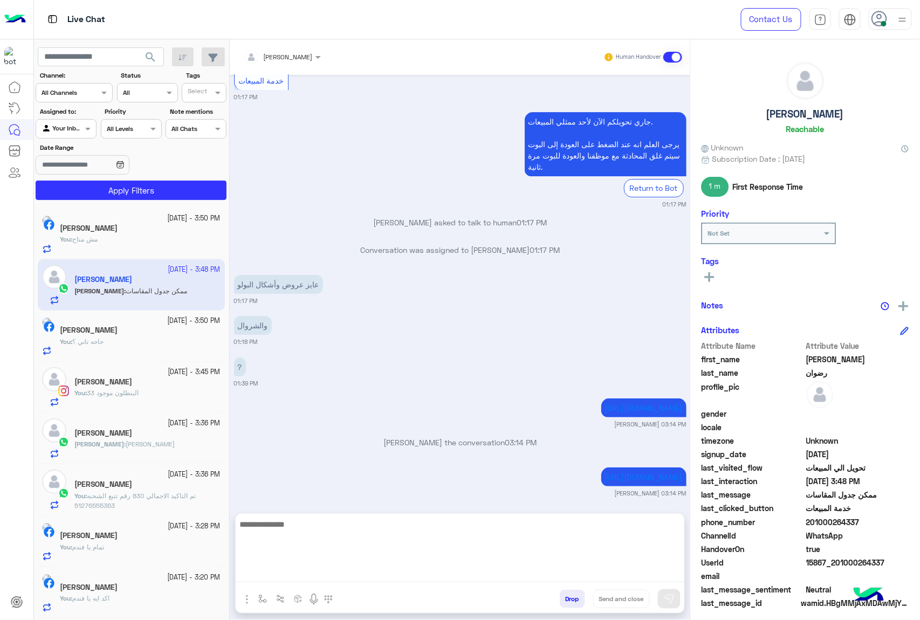
click at [268, 576] on textarea at bounding box center [460, 549] width 448 height 65
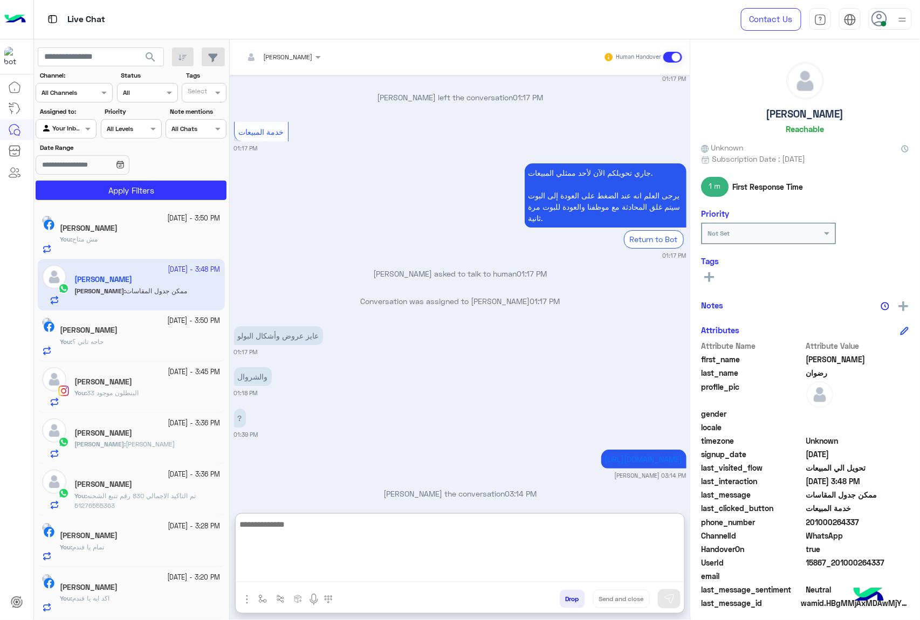
scroll to position [1285, 0]
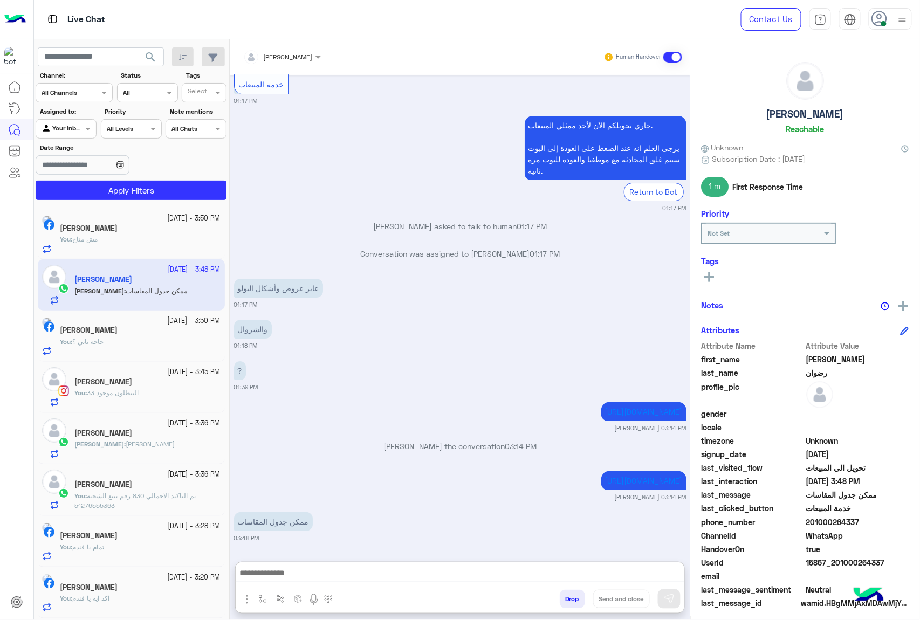
click at [249, 600] on img "button" at bounding box center [246, 599] width 13 height 13
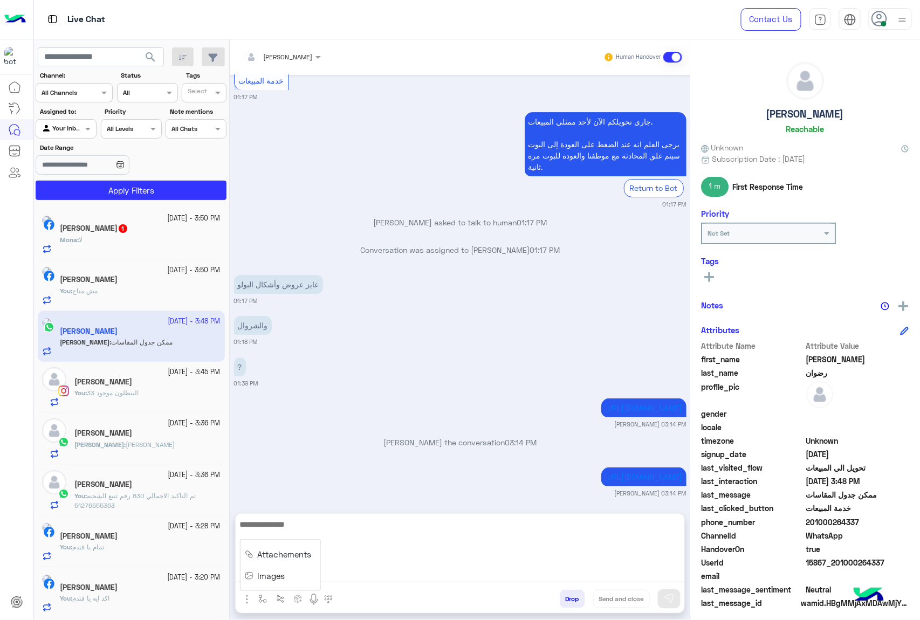
click at [354, 574] on textarea at bounding box center [460, 549] width 448 height 65
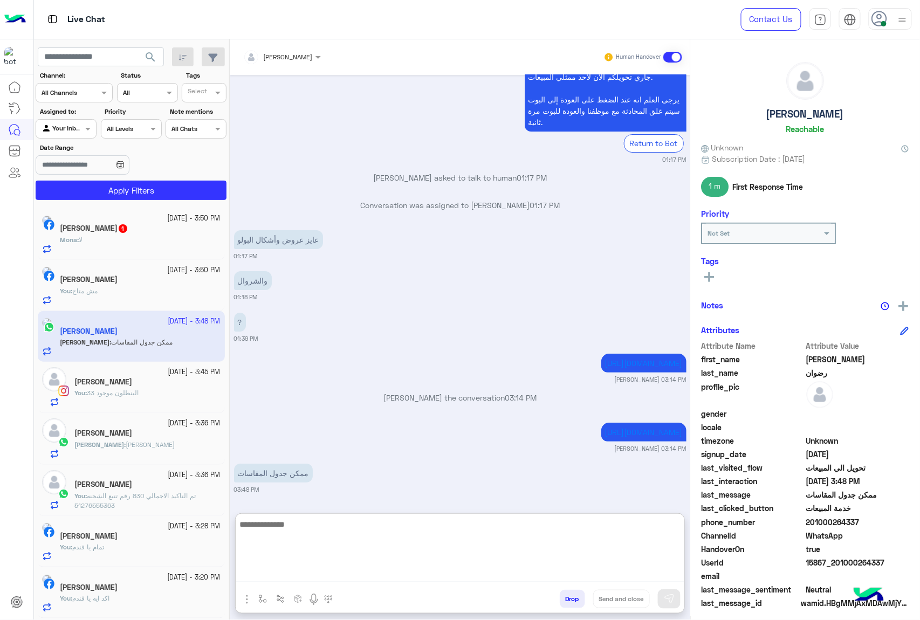
scroll to position [1285, 0]
type textarea "**********"
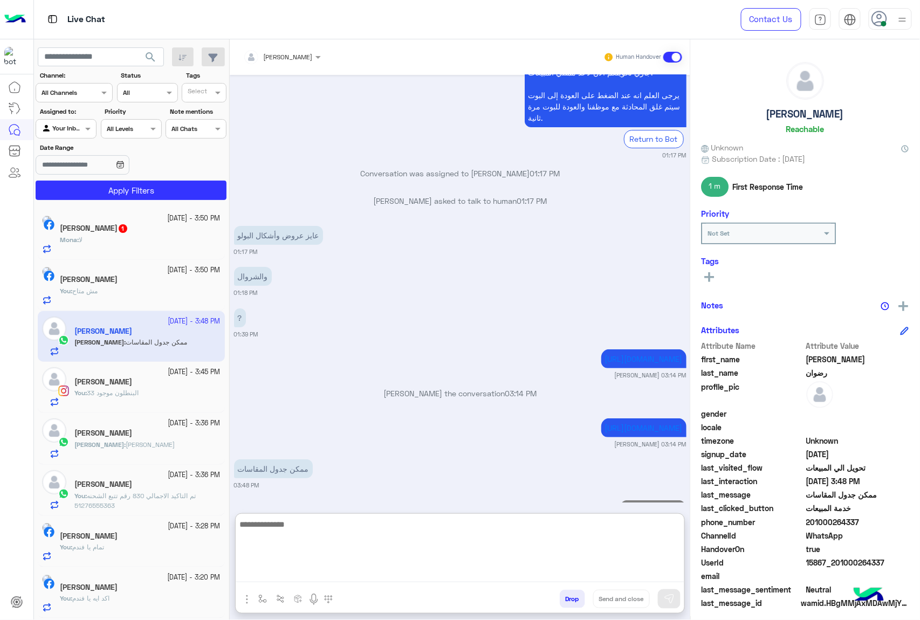
scroll to position [1326, 0]
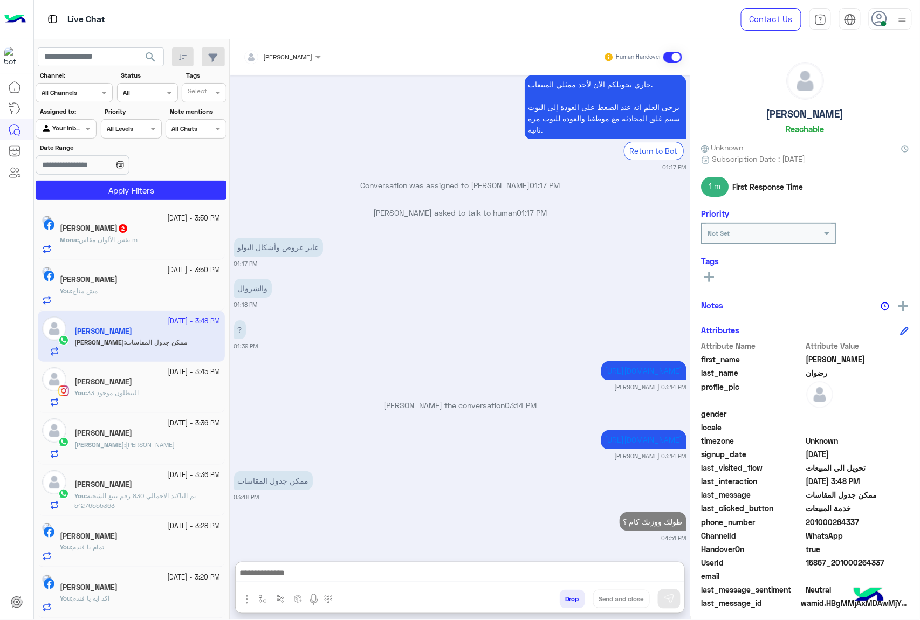
click at [110, 241] on span "نفس الألوان مقاس m" at bounding box center [108, 240] width 59 height 8
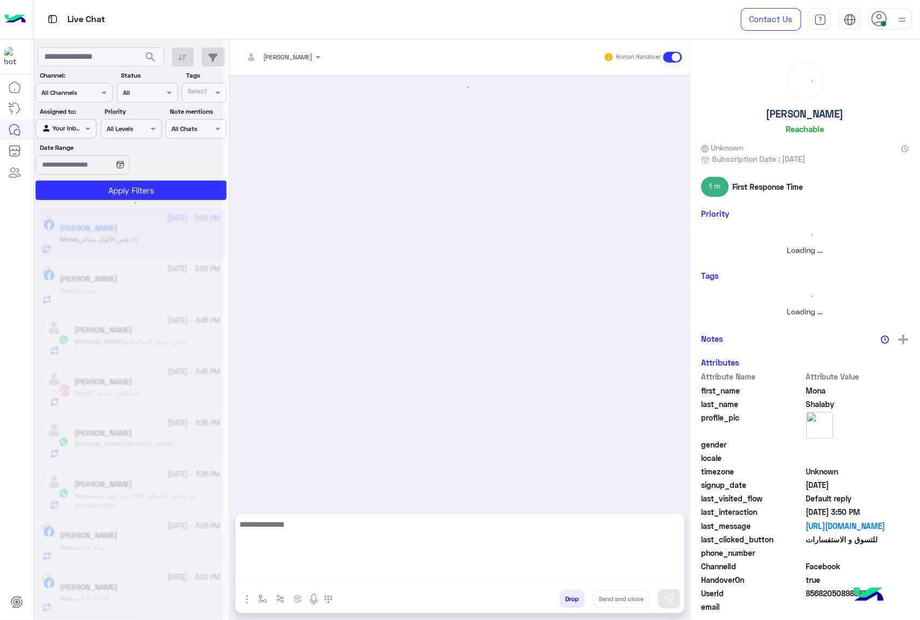
click at [307, 571] on textarea at bounding box center [460, 549] width 448 height 65
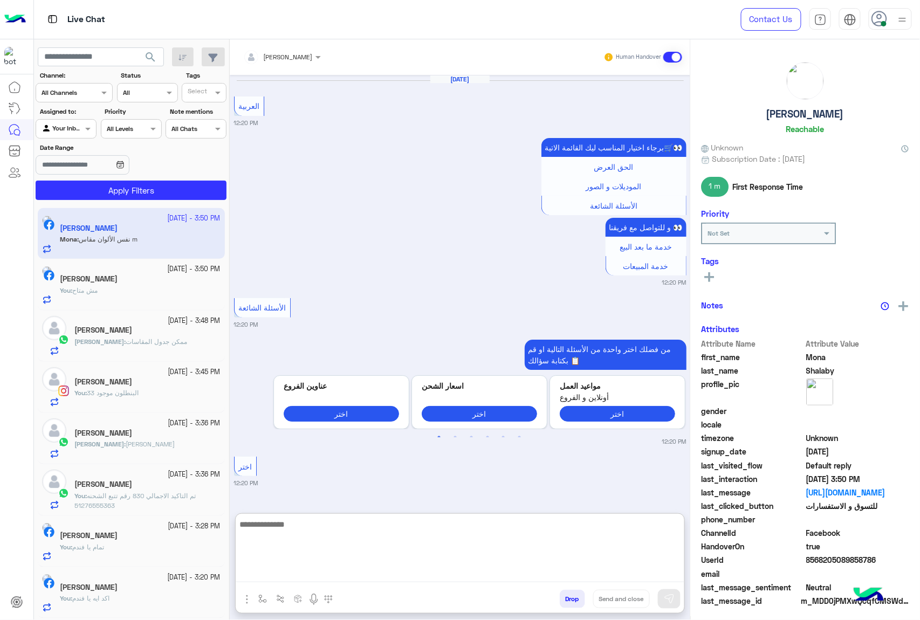
scroll to position [1577, 0]
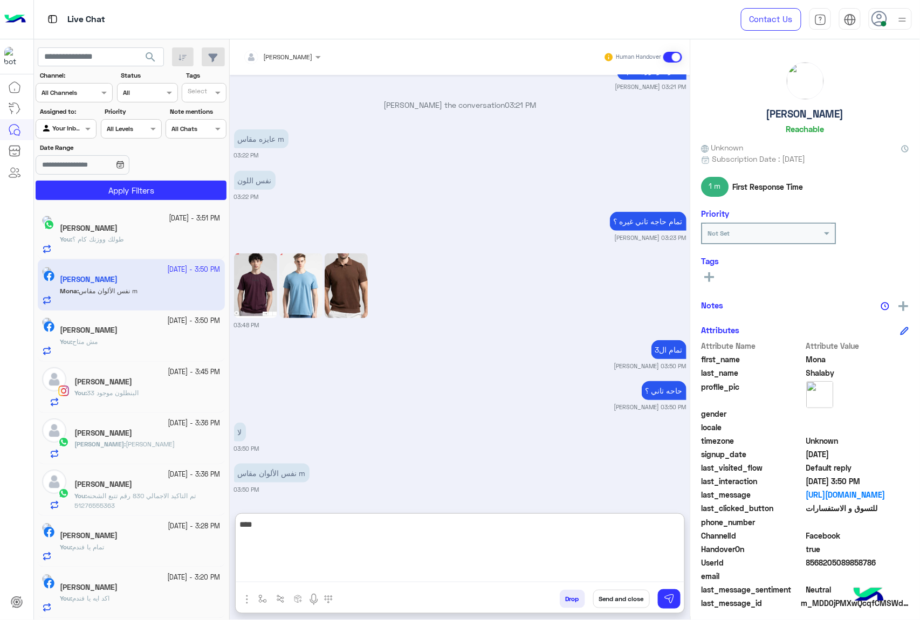
type textarea "****"
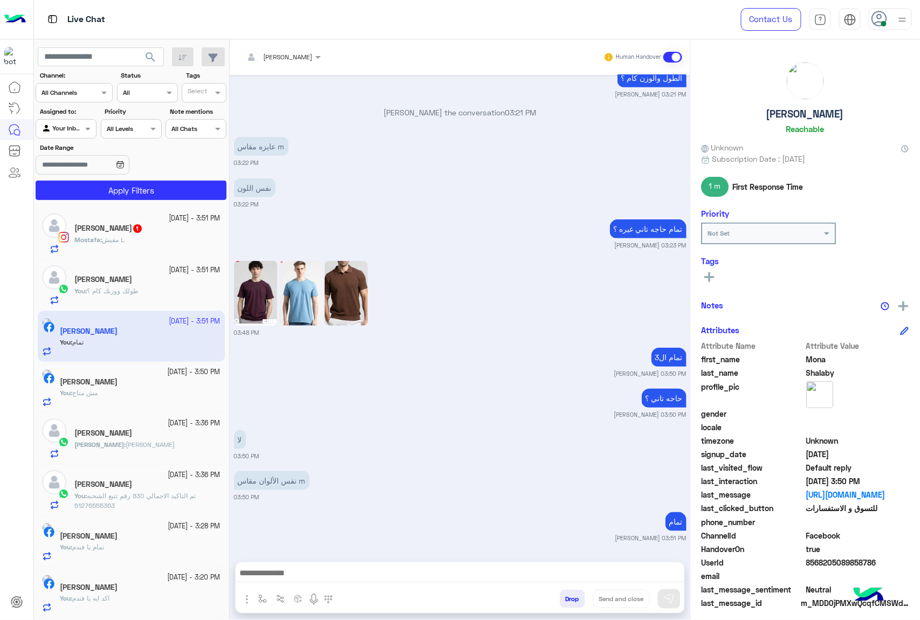
scroll to position [1570, 0]
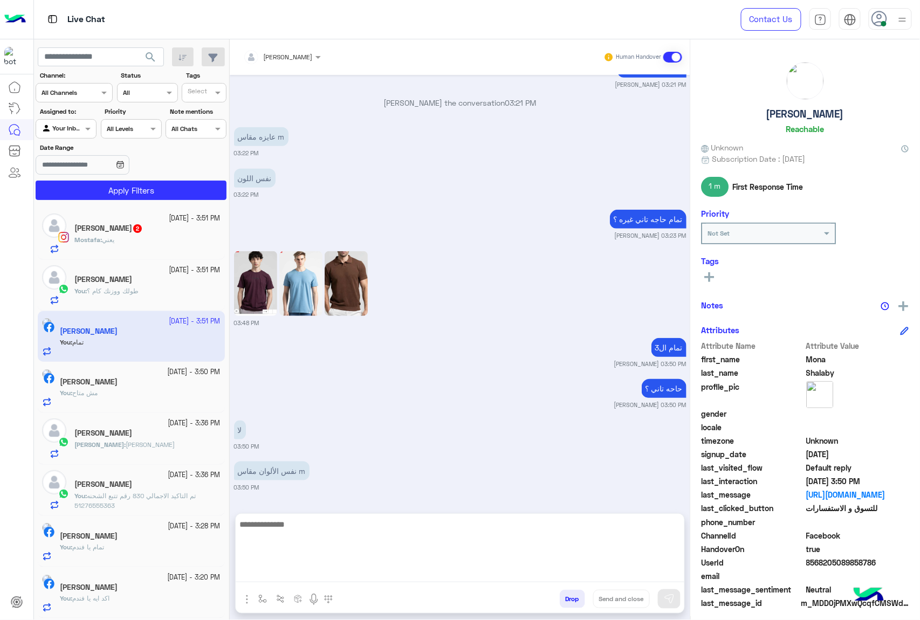
click at [302, 576] on textarea at bounding box center [460, 549] width 448 height 65
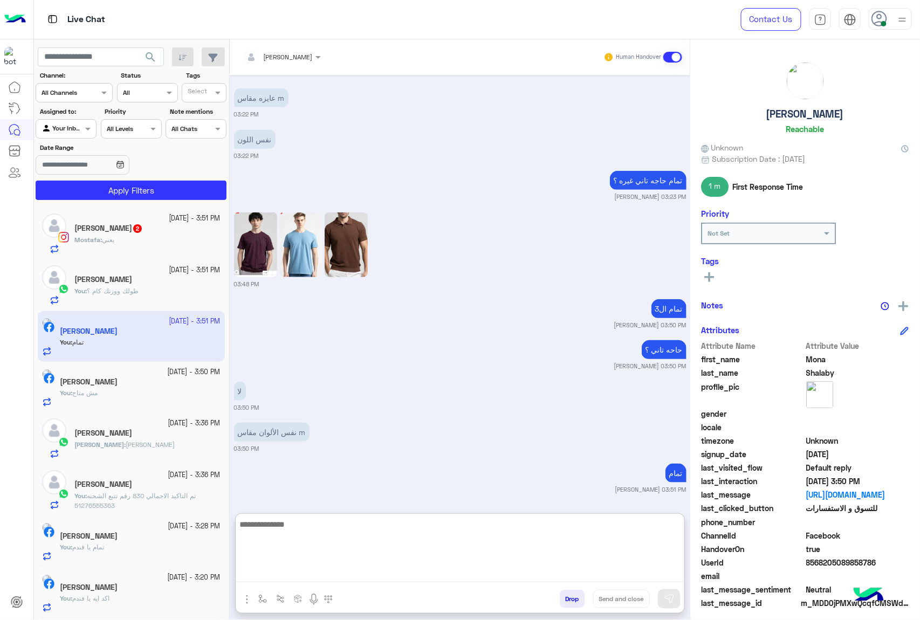
scroll to position [1618, 0]
type textarea "**********"
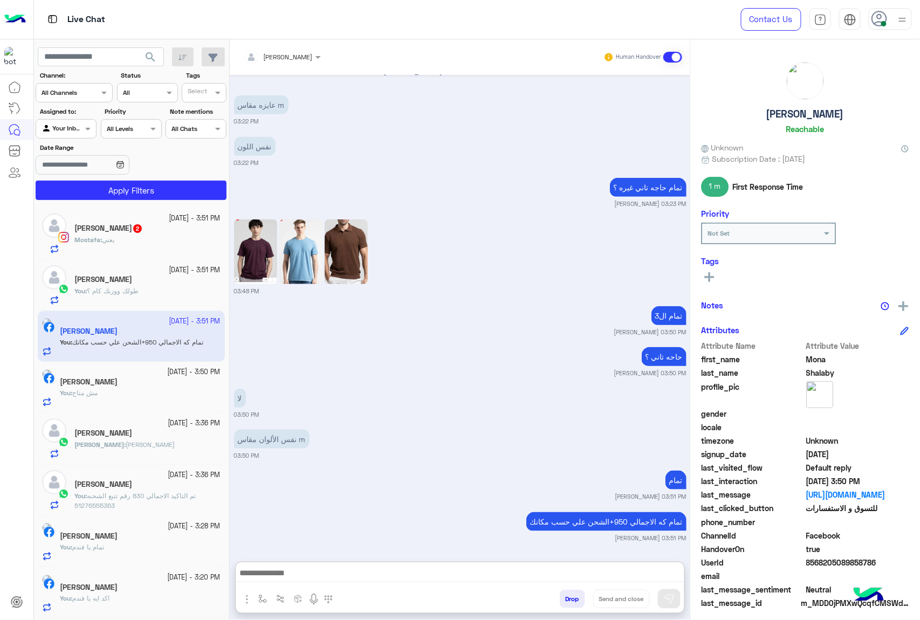
click at [144, 236] on div "Mostafa : يعني" at bounding box center [147, 244] width 146 height 19
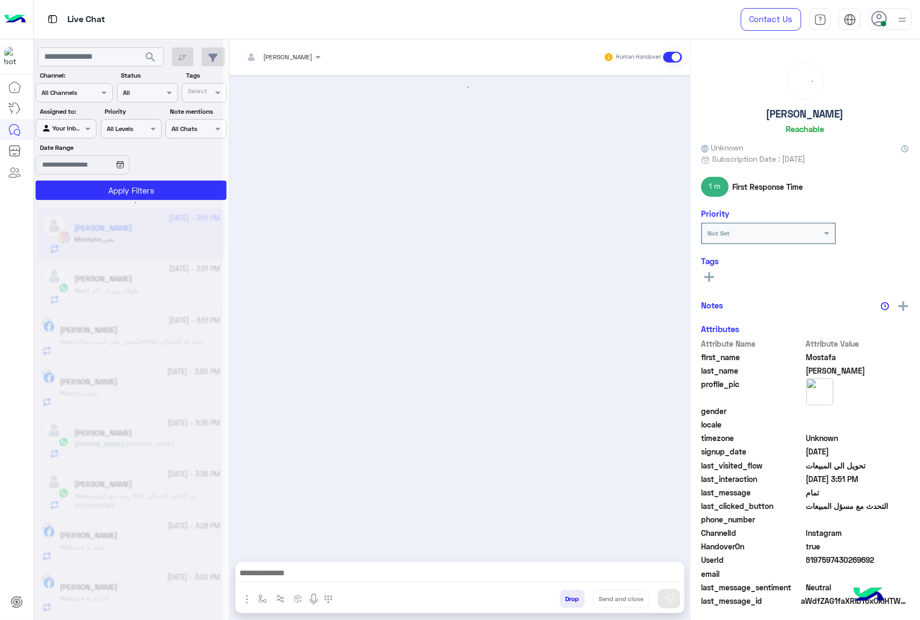
scroll to position [1297, 0]
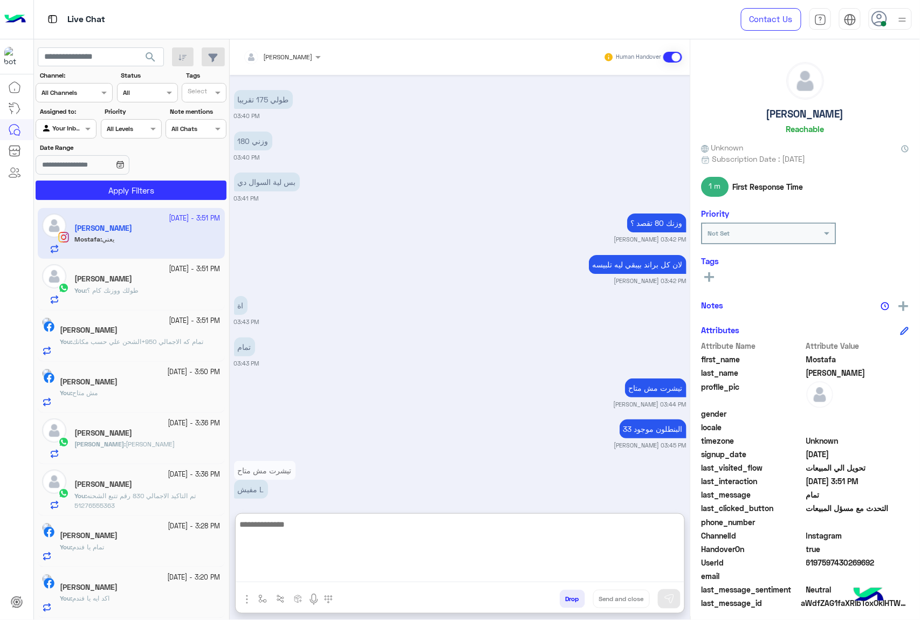
click at [299, 568] on textarea at bounding box center [460, 549] width 448 height 65
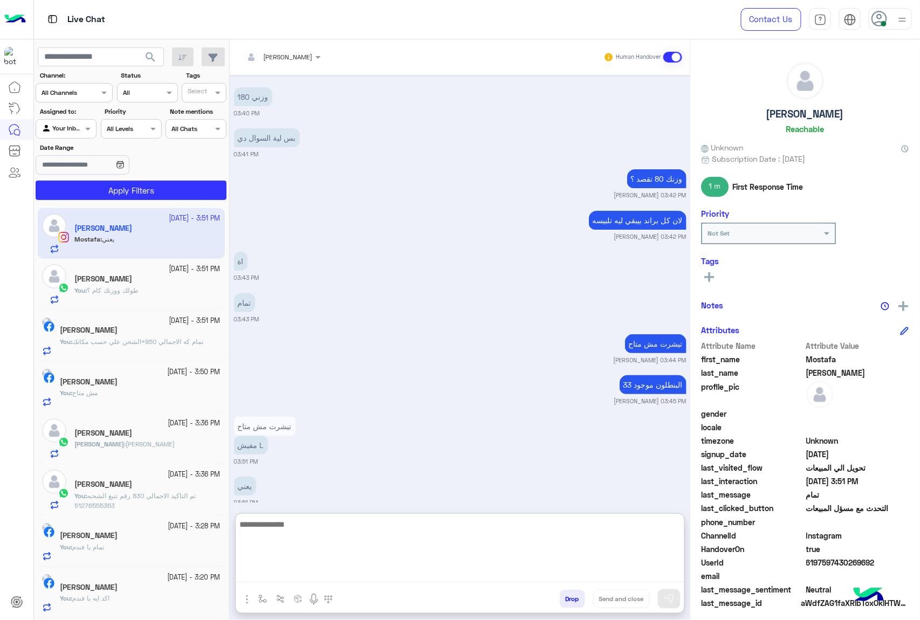
scroll to position [1346, 0]
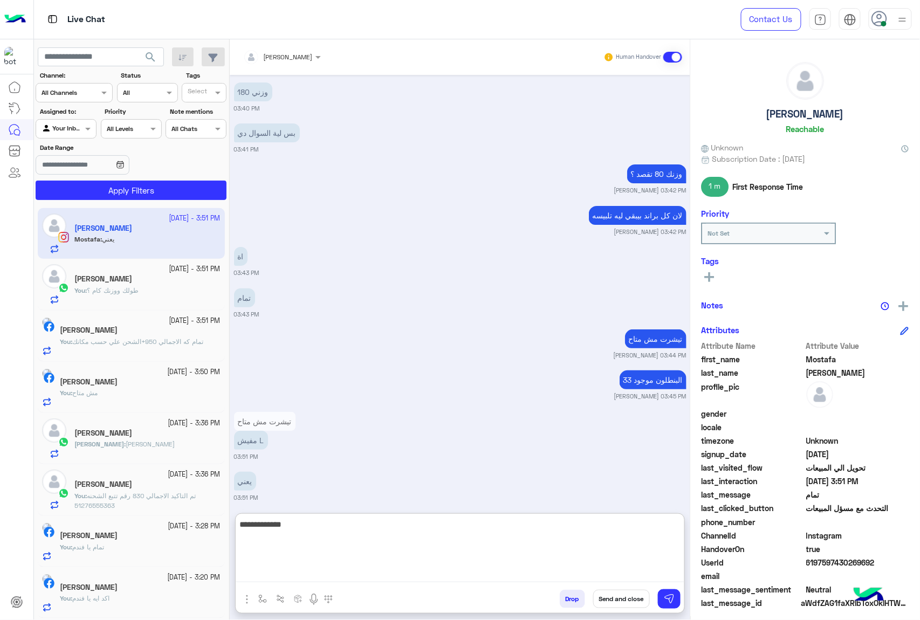
type textarea "**********"
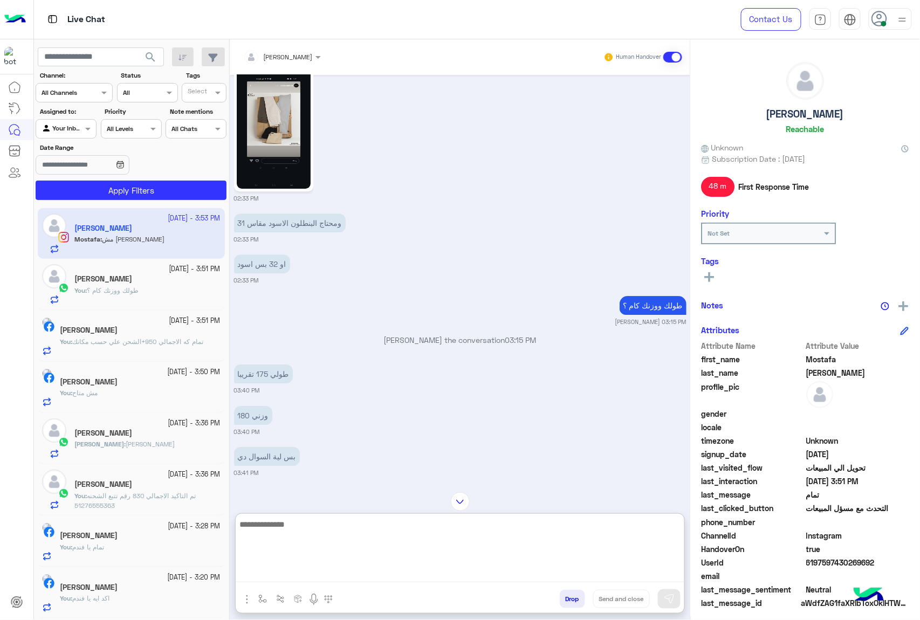
scroll to position [1038, 0]
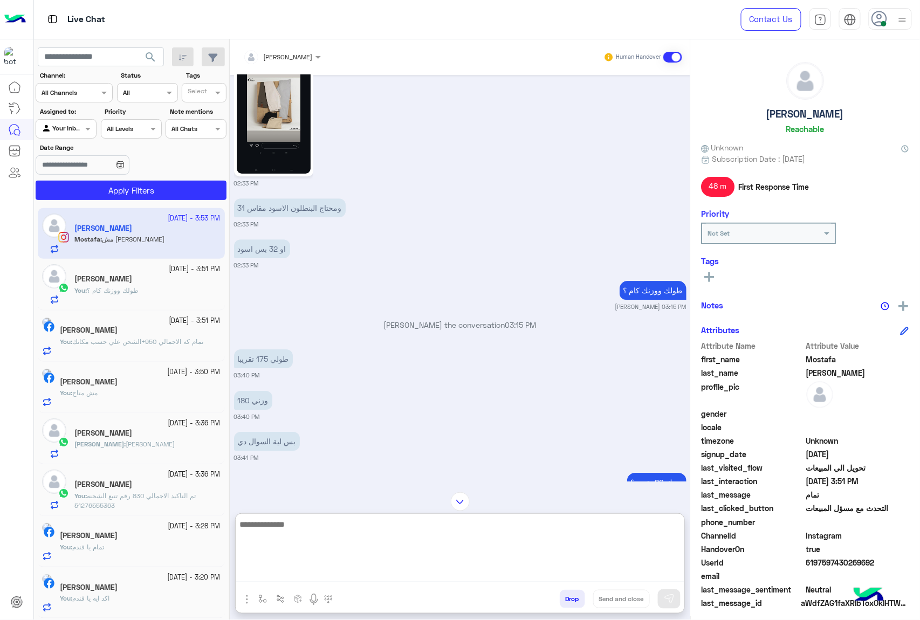
click at [266, 528] on textarea at bounding box center [460, 549] width 448 height 65
type textarea "**********"
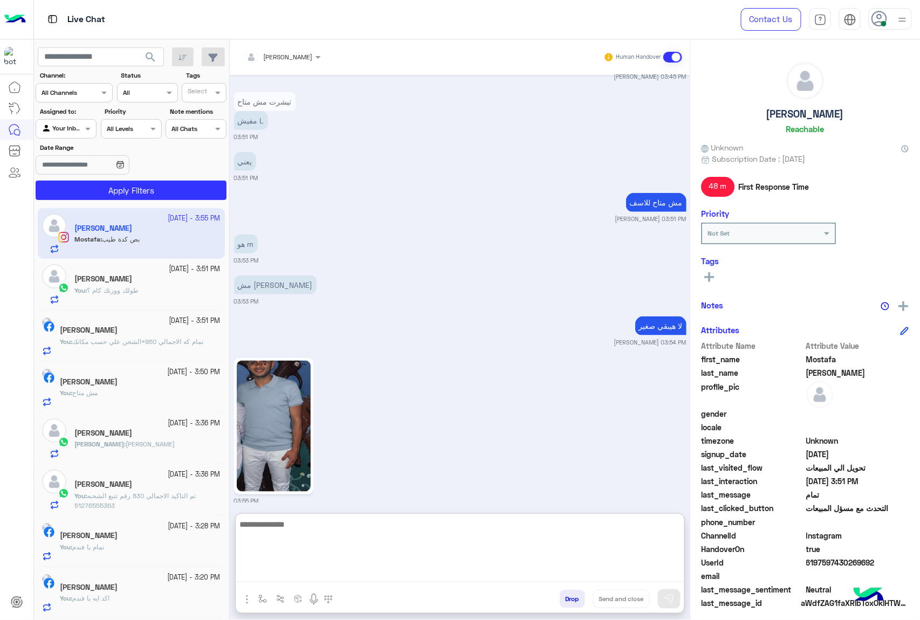
scroll to position [1666, 0]
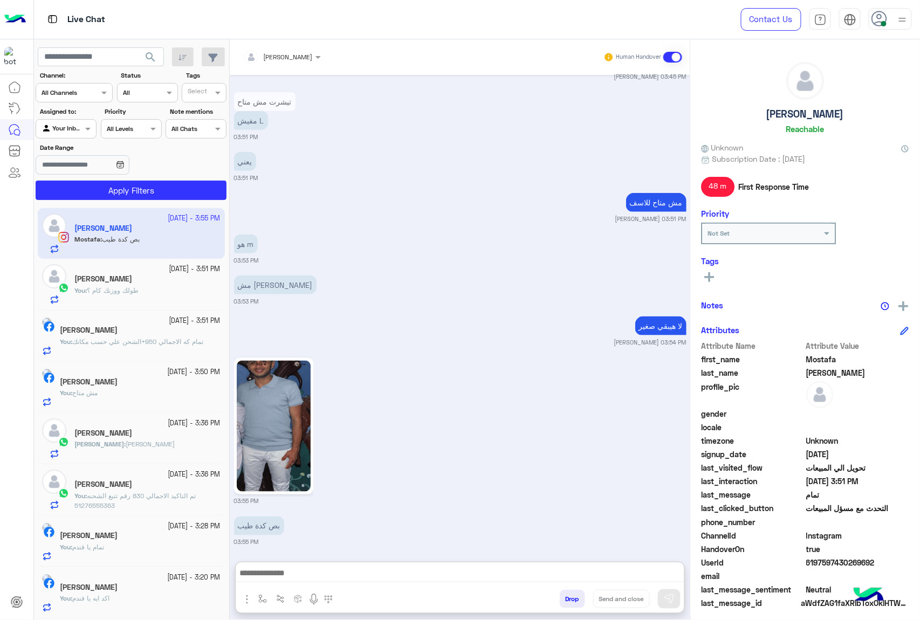
click at [272, 433] on img at bounding box center [274, 426] width 74 height 131
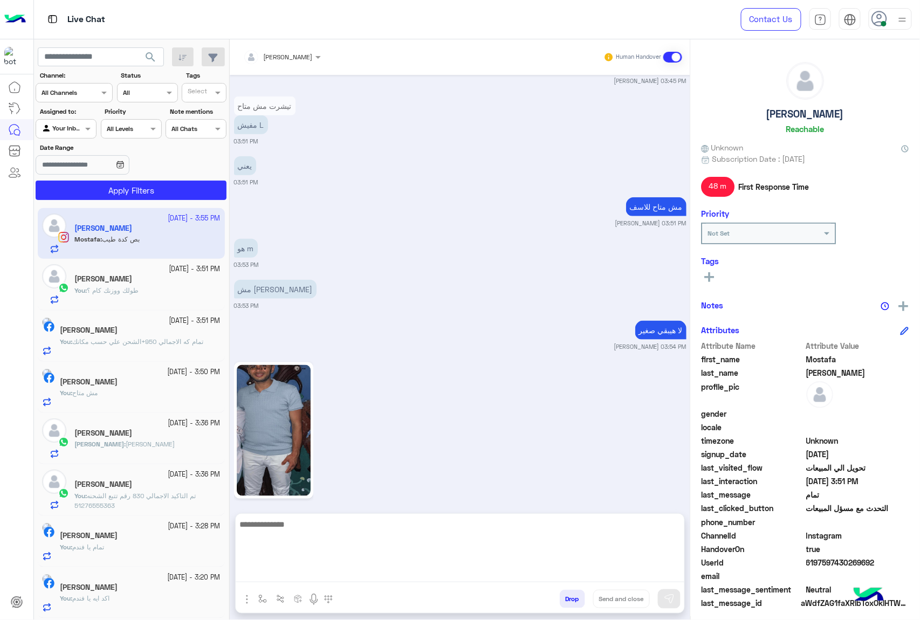
click at [268, 570] on textarea at bounding box center [460, 549] width 448 height 65
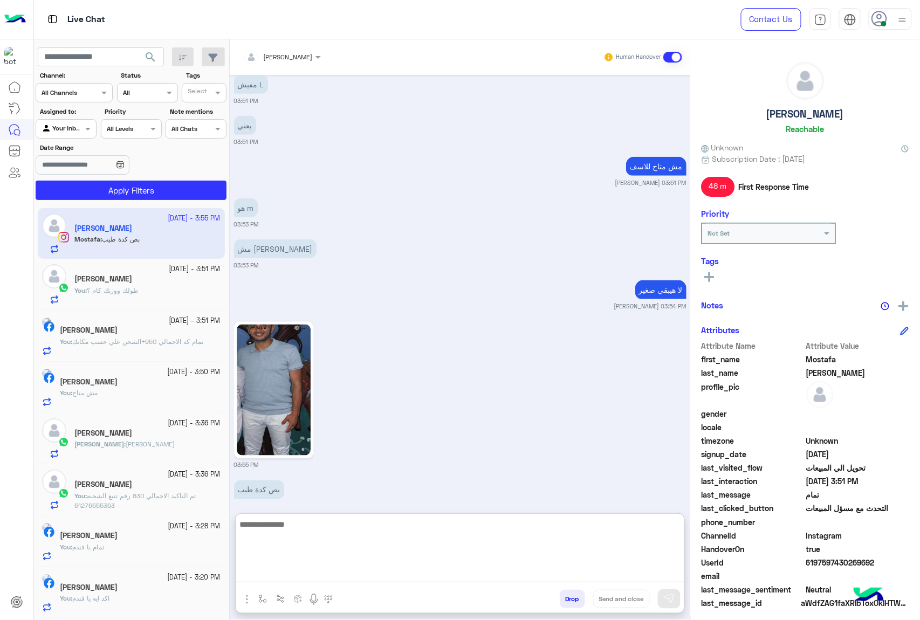
scroll to position [1710, 0]
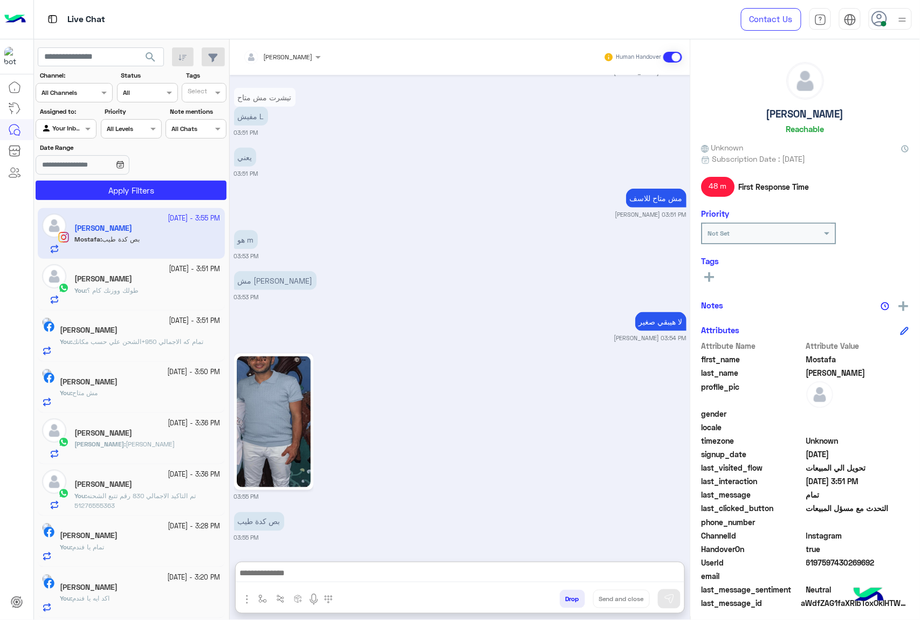
click at [257, 384] on img at bounding box center [274, 421] width 74 height 131
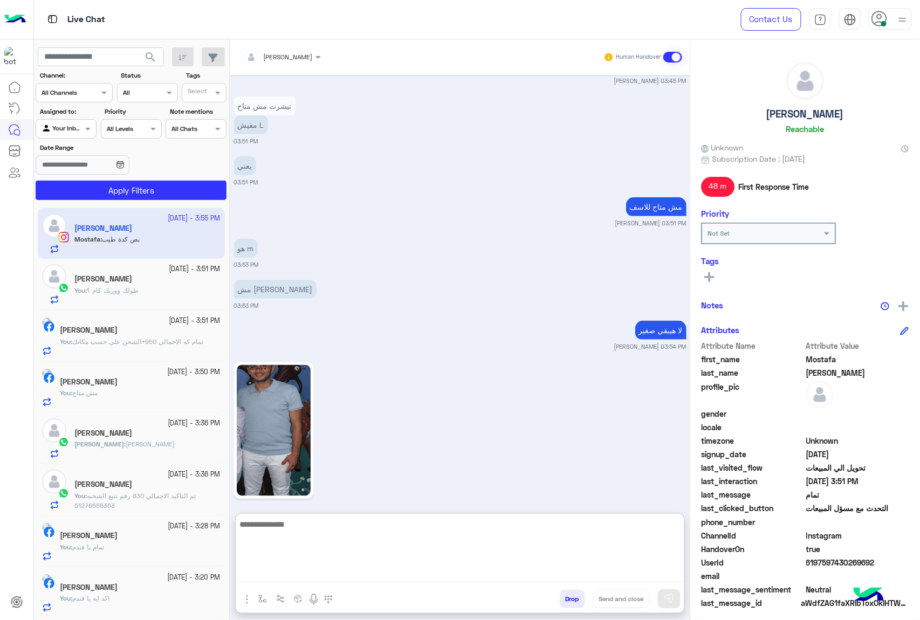
click at [307, 572] on textarea at bounding box center [460, 549] width 448 height 65
type textarea "****"
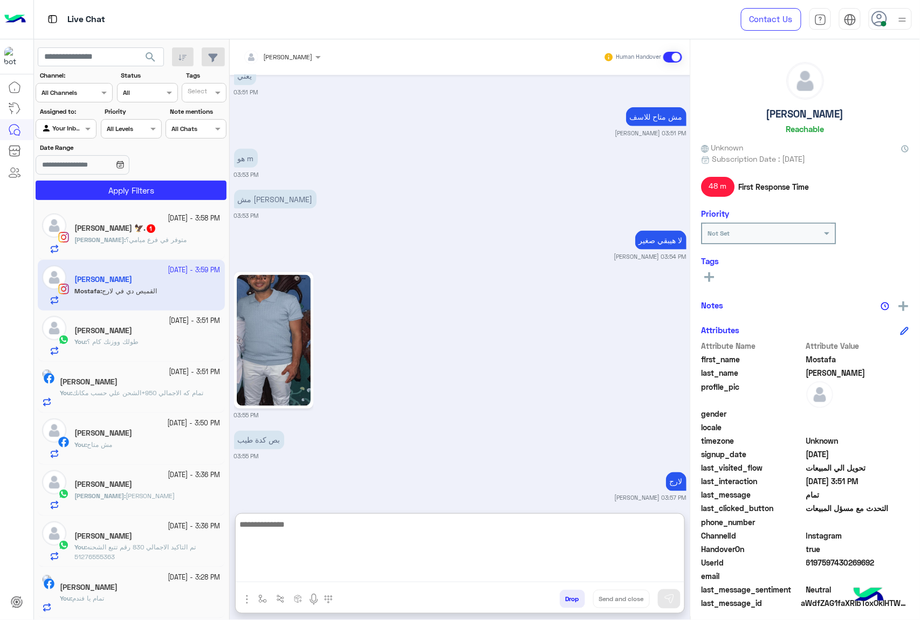
scroll to position [1792, 0]
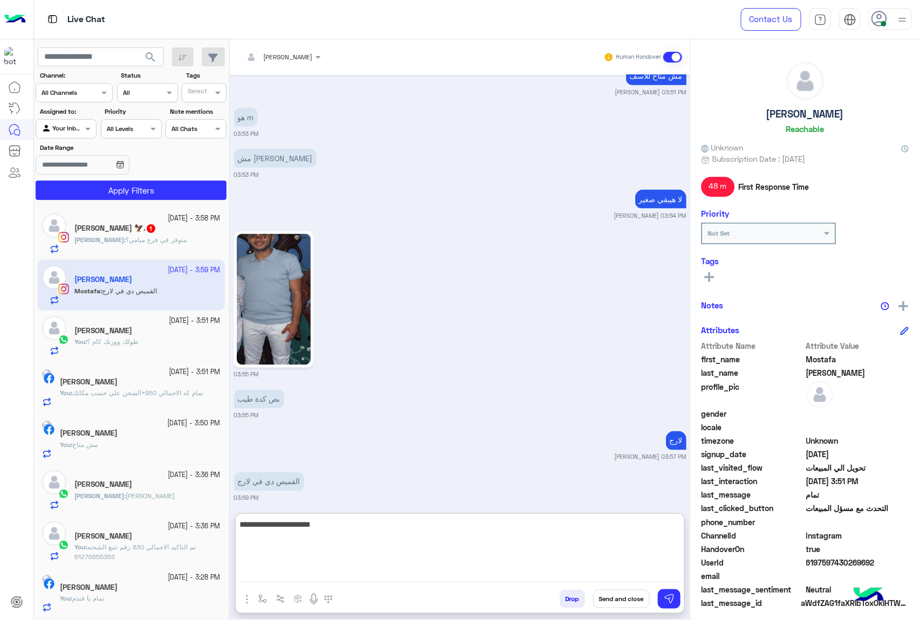
type textarea "**********"
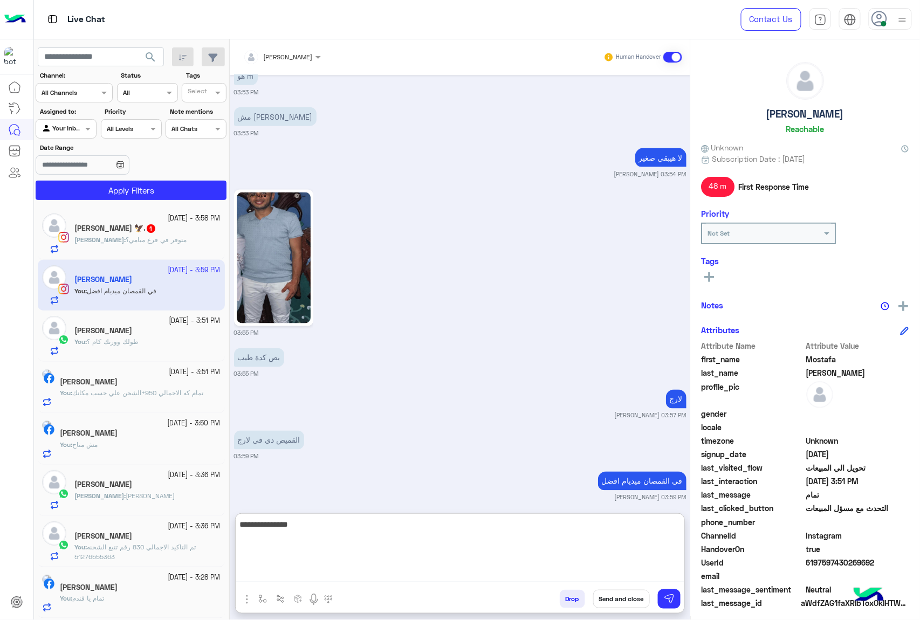
type textarea "**********"
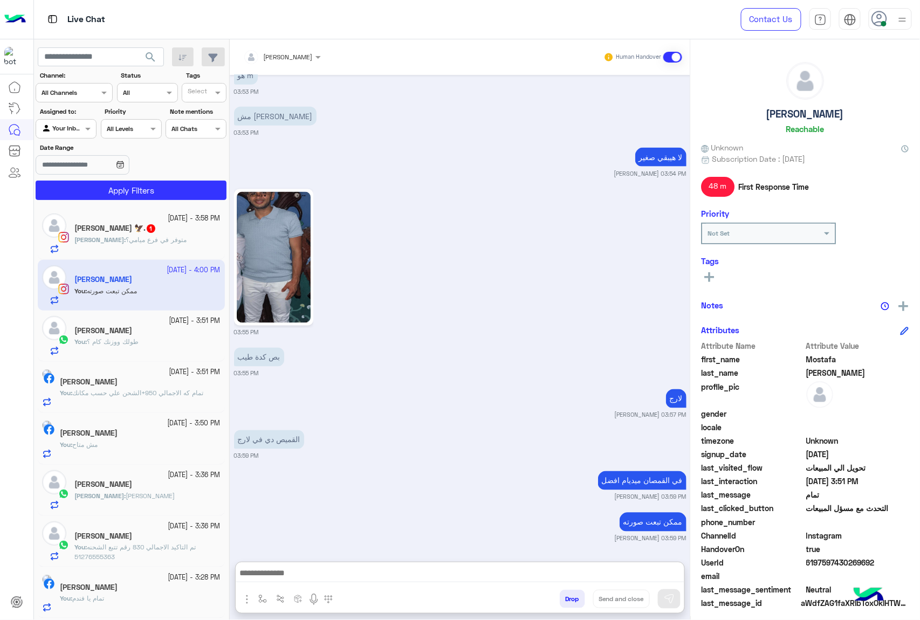
click at [156, 234] on div "[PERSON_NAME] 🦅. 1" at bounding box center [147, 229] width 146 height 11
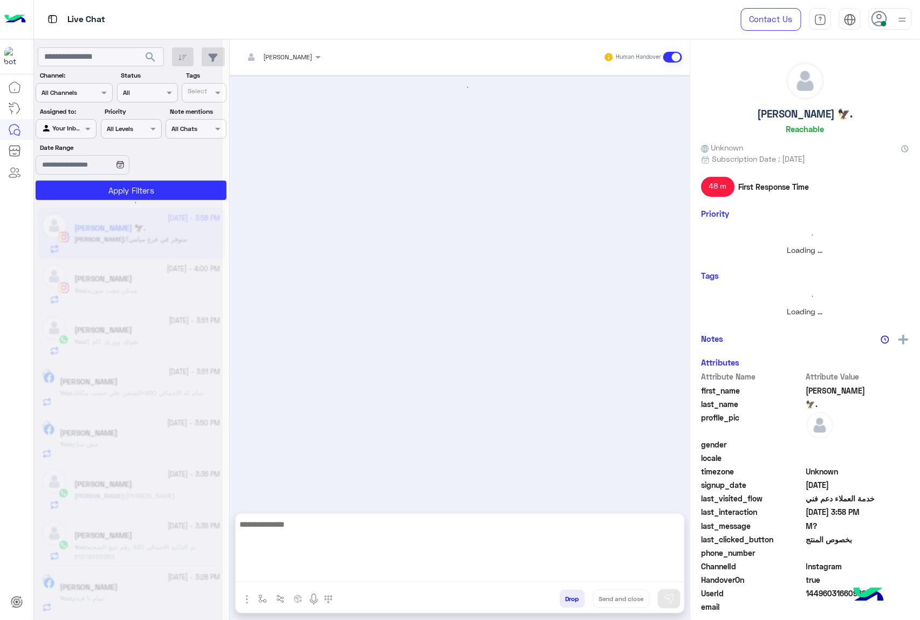
click at [316, 568] on textarea at bounding box center [460, 549] width 448 height 65
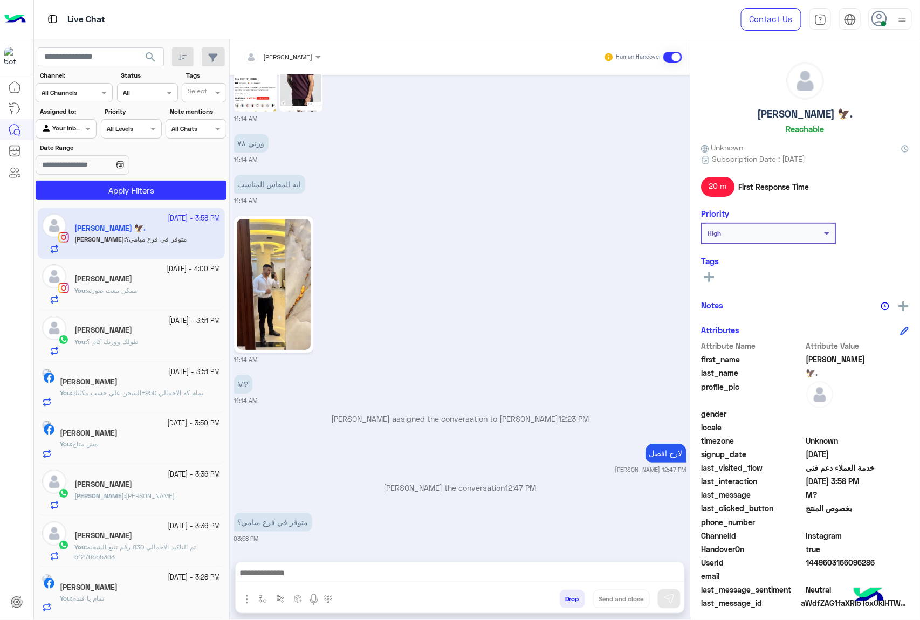
scroll to position [1249, 0]
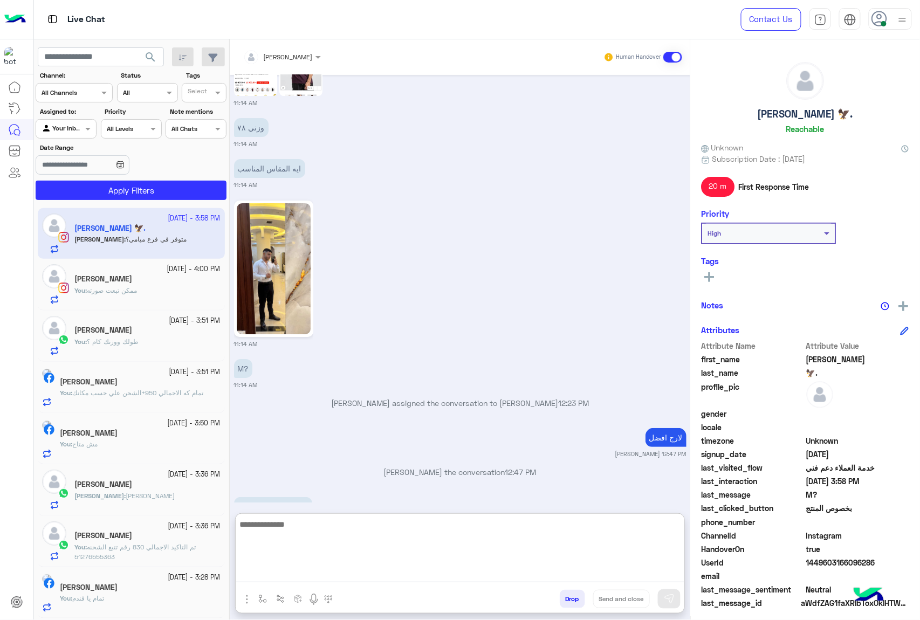
click at [295, 581] on textarea at bounding box center [460, 549] width 448 height 65
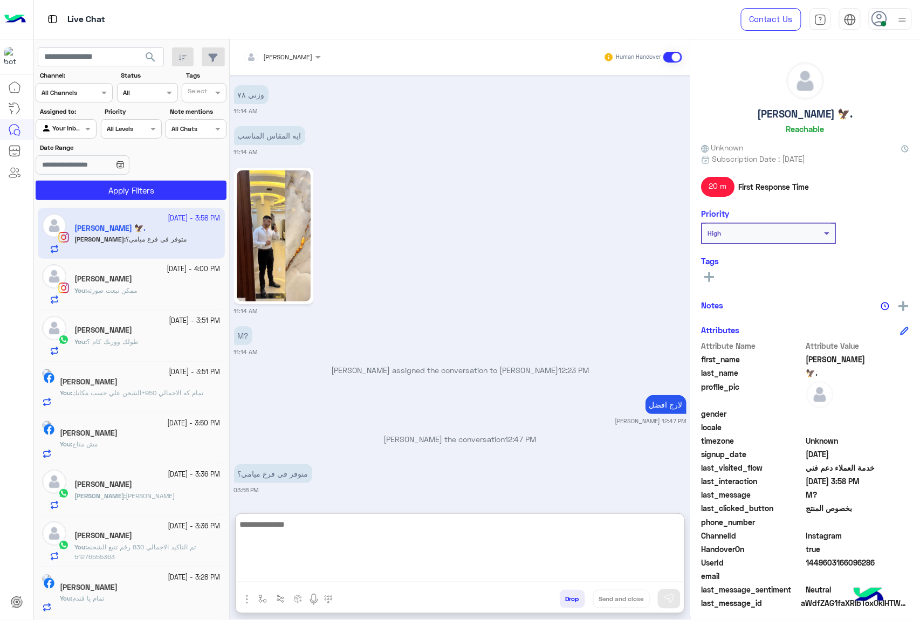
paste textarea "**********"
type textarea "**********"
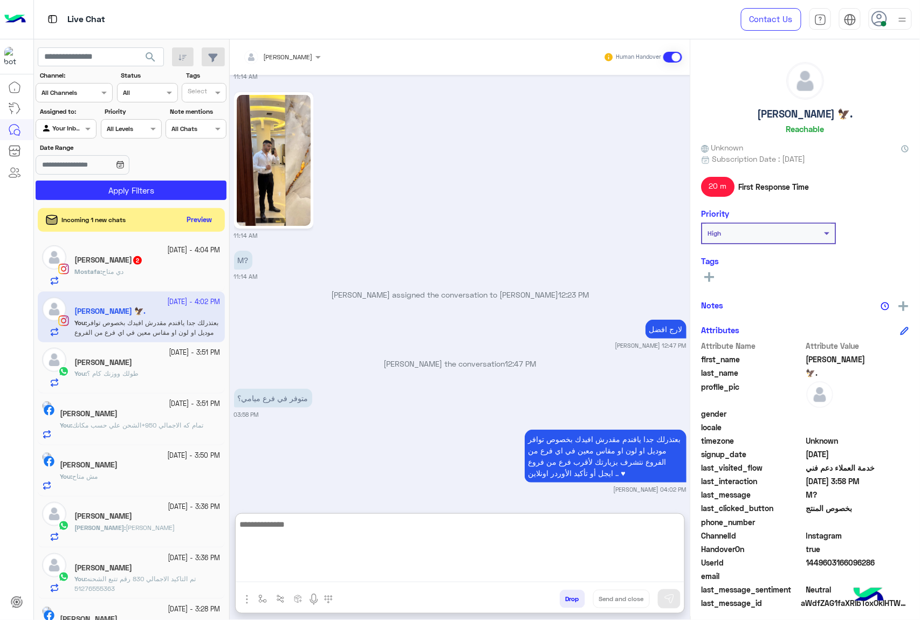
scroll to position [1373, 0]
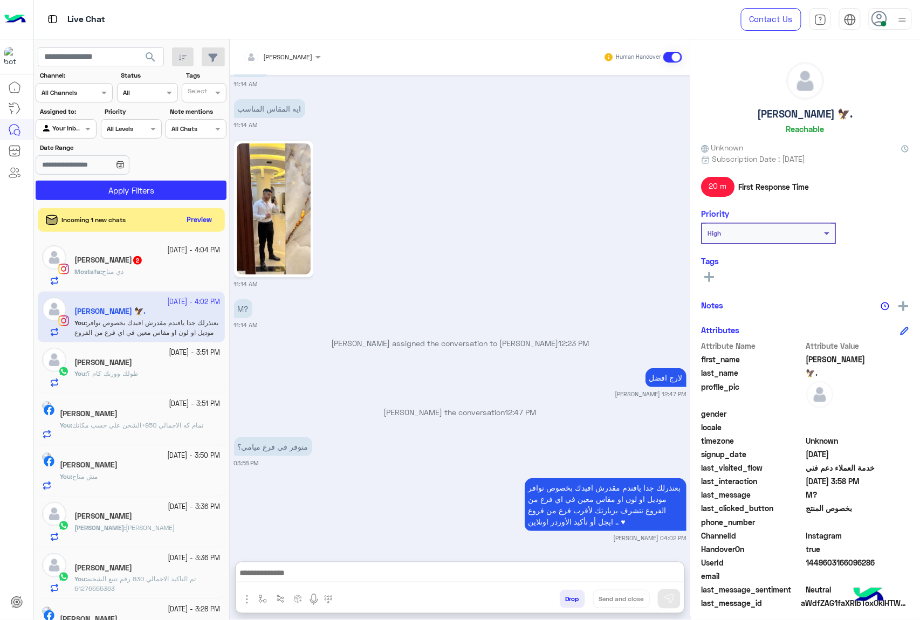
click at [177, 270] on div "Mostafa : دي متاح" at bounding box center [147, 276] width 146 height 19
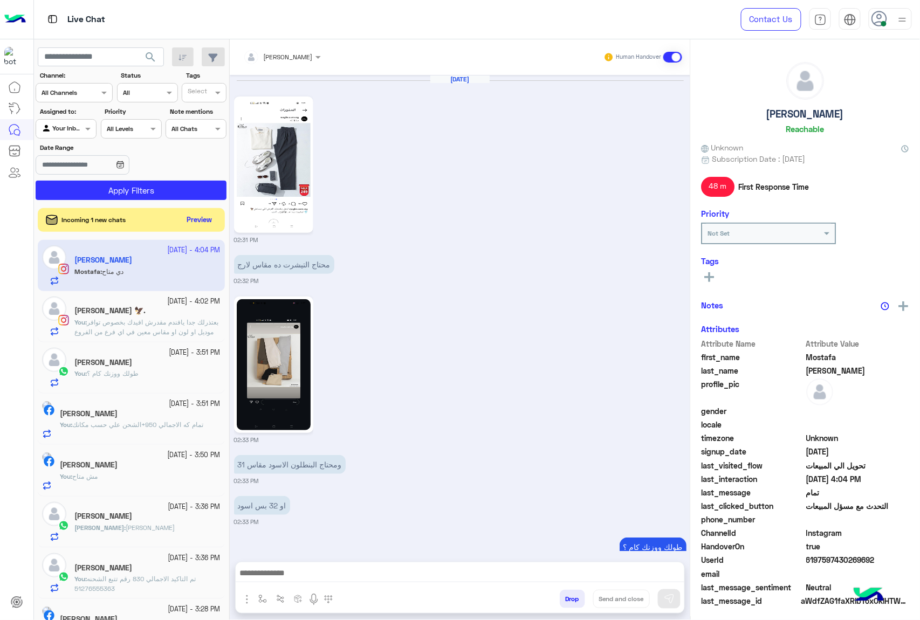
scroll to position [1254, 0]
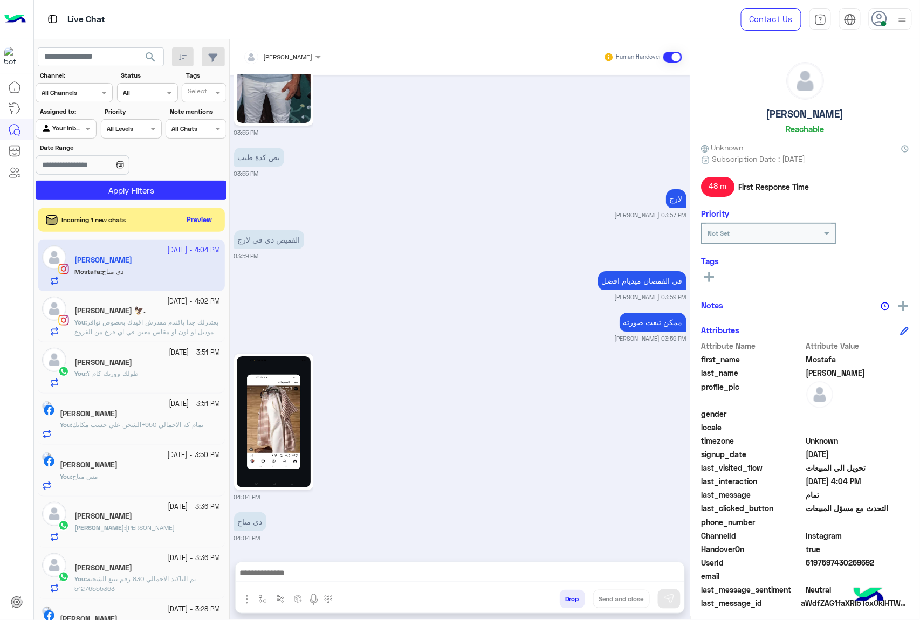
click at [274, 397] on img at bounding box center [274, 421] width 74 height 131
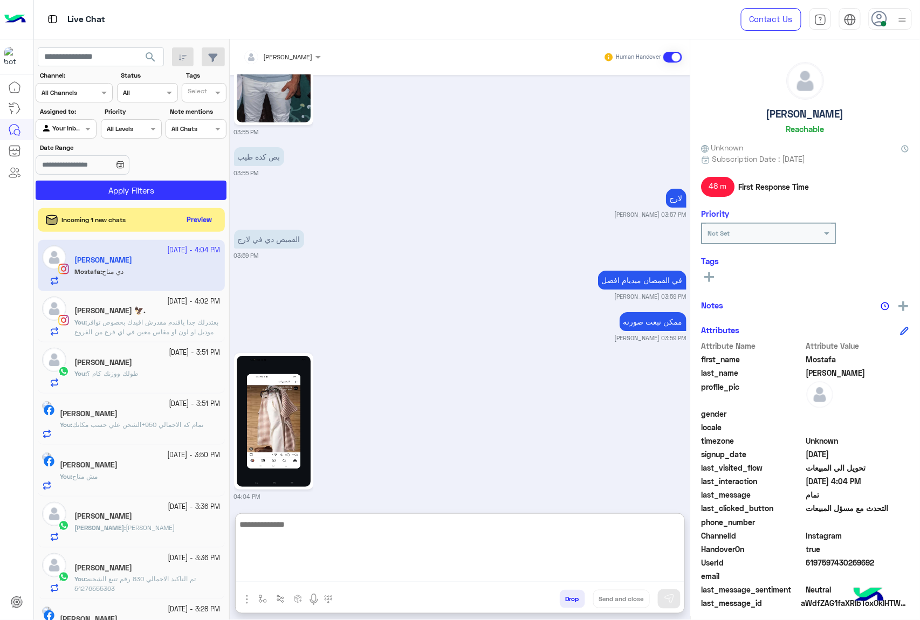
click at [296, 578] on textarea at bounding box center [460, 549] width 448 height 65
type textarea "**********"
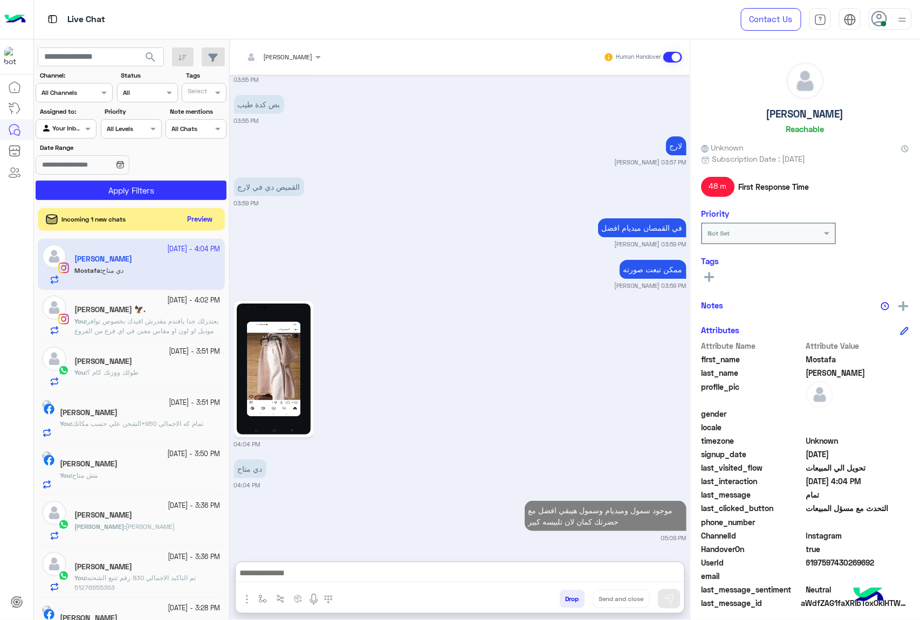
click at [197, 223] on button "Preview" at bounding box center [199, 219] width 33 height 15
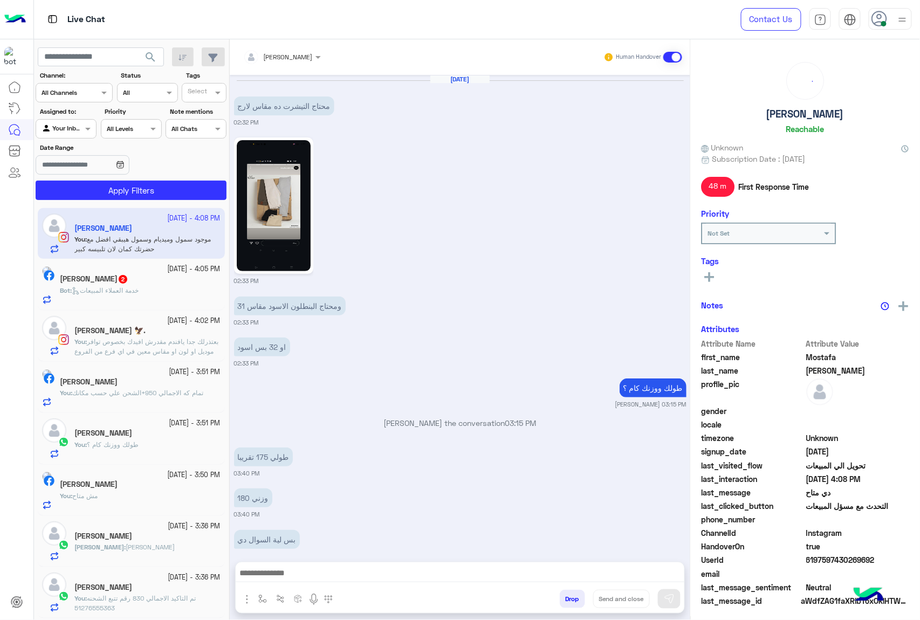
scroll to position [1148, 0]
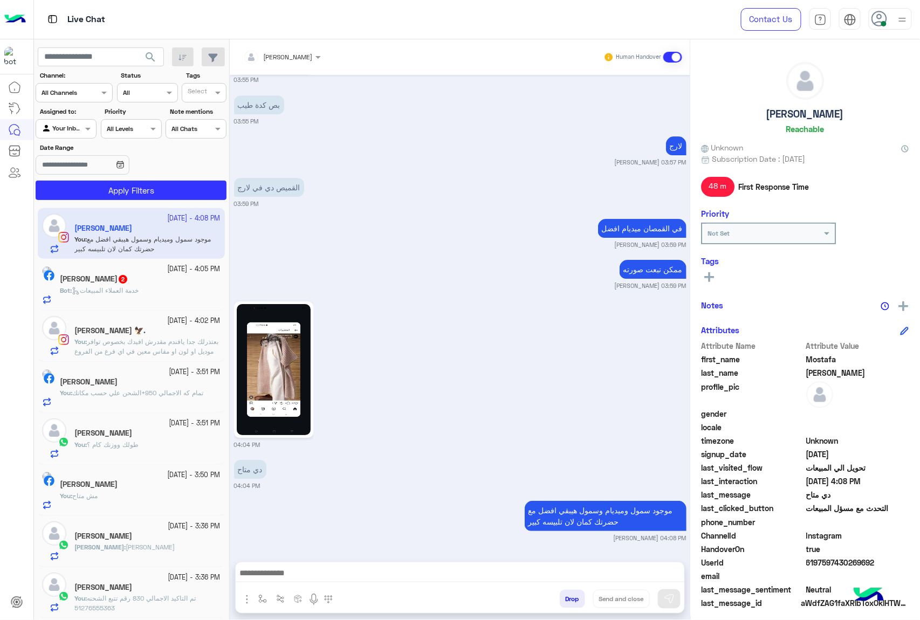
click at [128, 291] on span "خدمة العملاء المبيعات" at bounding box center [105, 290] width 67 height 8
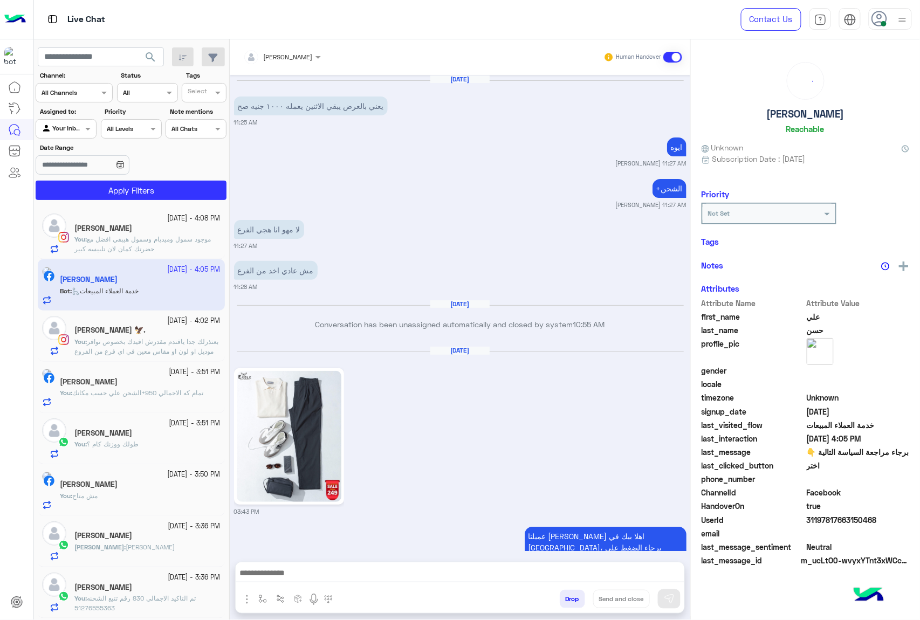
scroll to position [1715, 0]
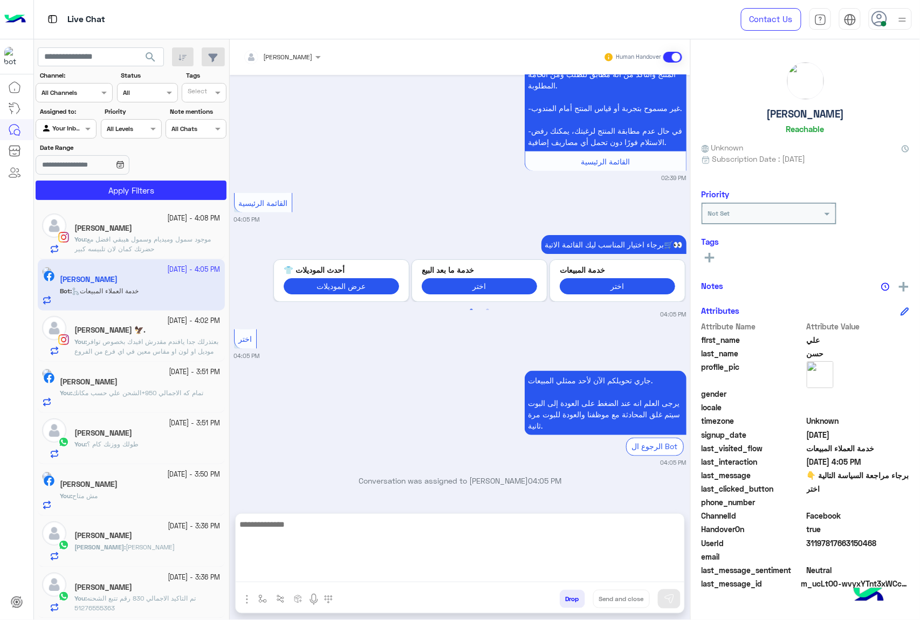
click at [278, 578] on textarea at bounding box center [460, 549] width 448 height 65
paste textarea "**********"
type textarea "**********"
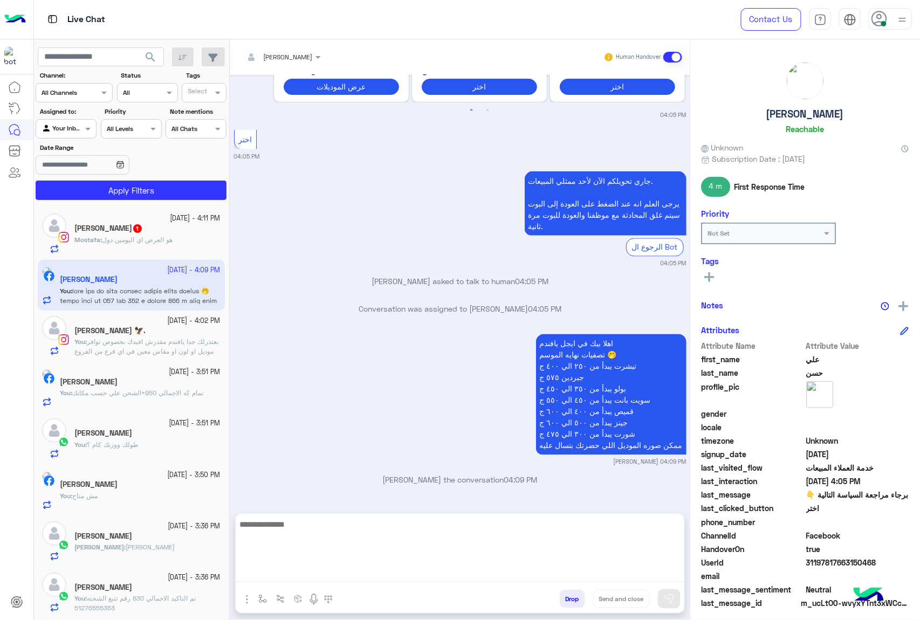
scroll to position [1885, 0]
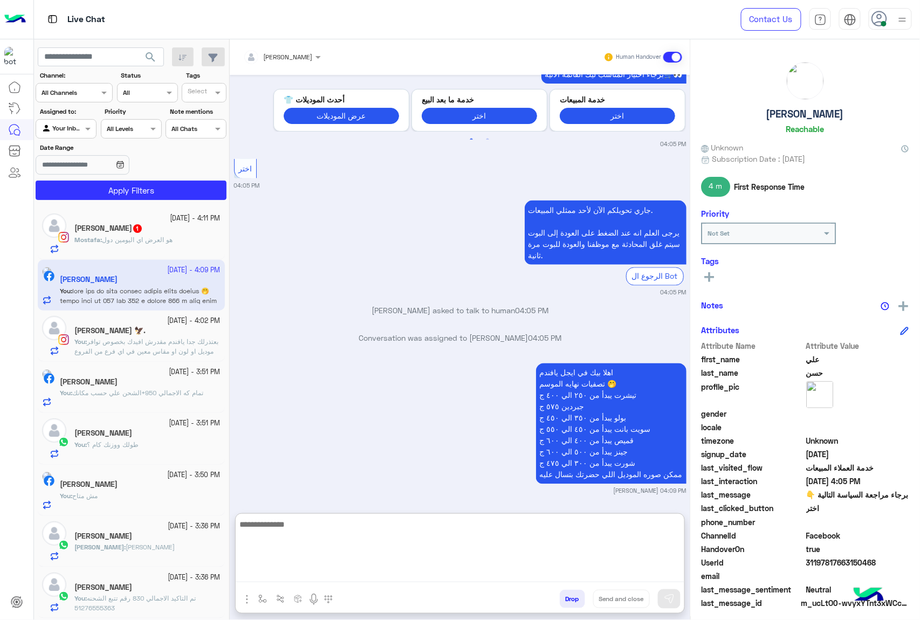
click at [138, 238] on span "هو العرض اي اليومين دول" at bounding box center [137, 240] width 71 height 8
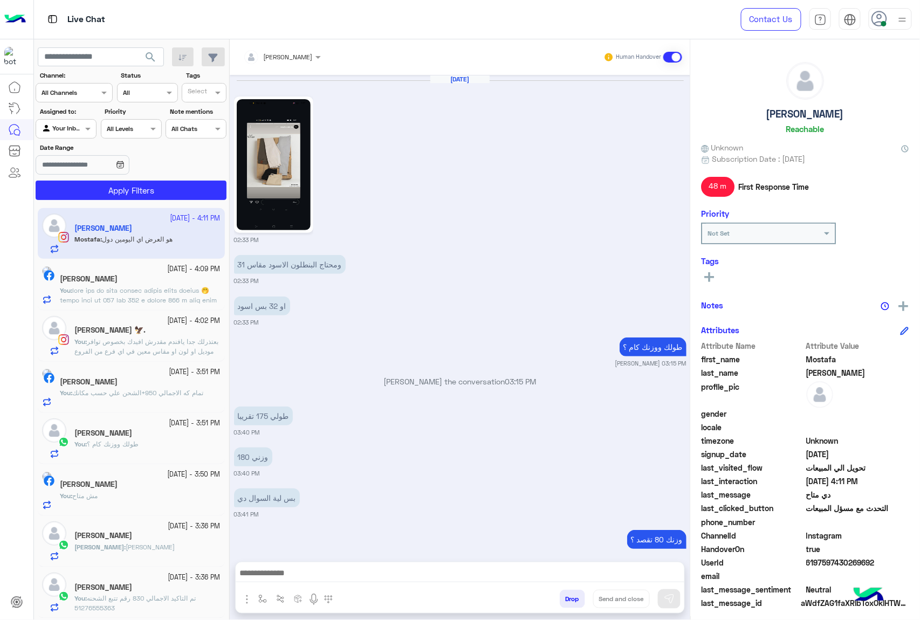
scroll to position [1148, 0]
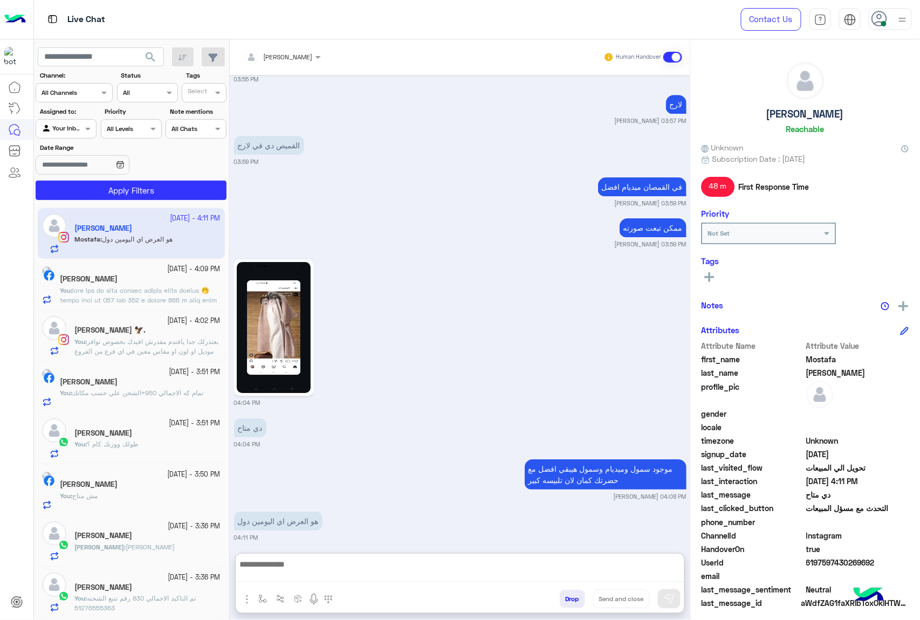
click at [294, 569] on textarea at bounding box center [460, 569] width 448 height 25
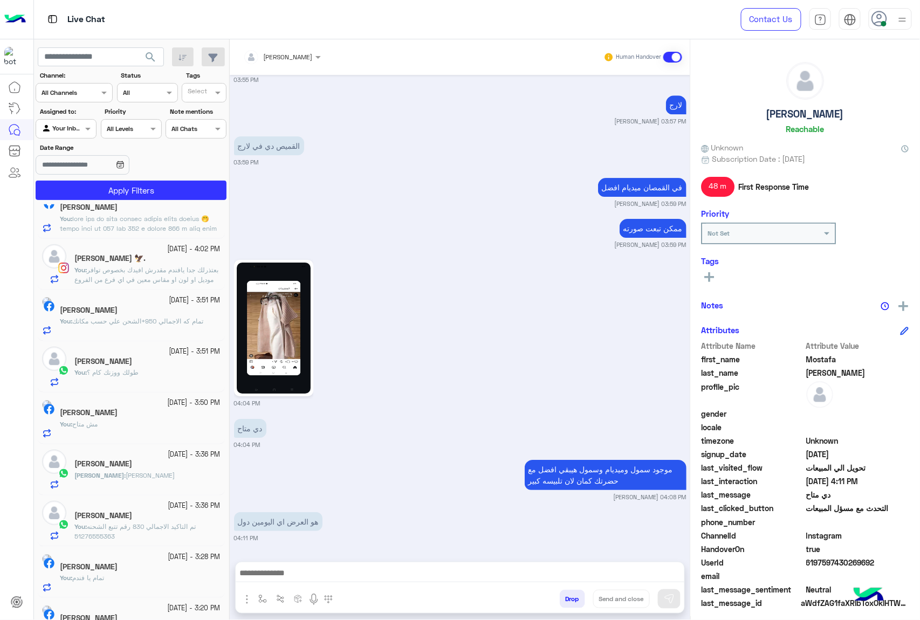
click at [348, 466] on div "موجود سمول وميديام وسمول هيبقي افضل مع حضرتك كمان لان تلبيسه كبير [PERSON_NAME]…" at bounding box center [460, 479] width 452 height 44
click at [253, 572] on textarea at bounding box center [460, 574] width 448 height 16
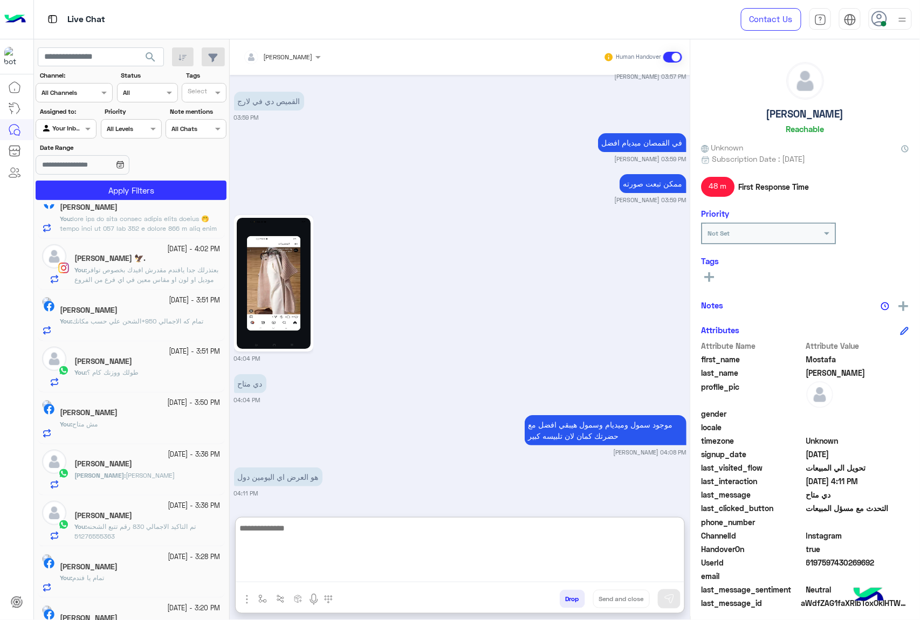
scroll to position [1197, 0]
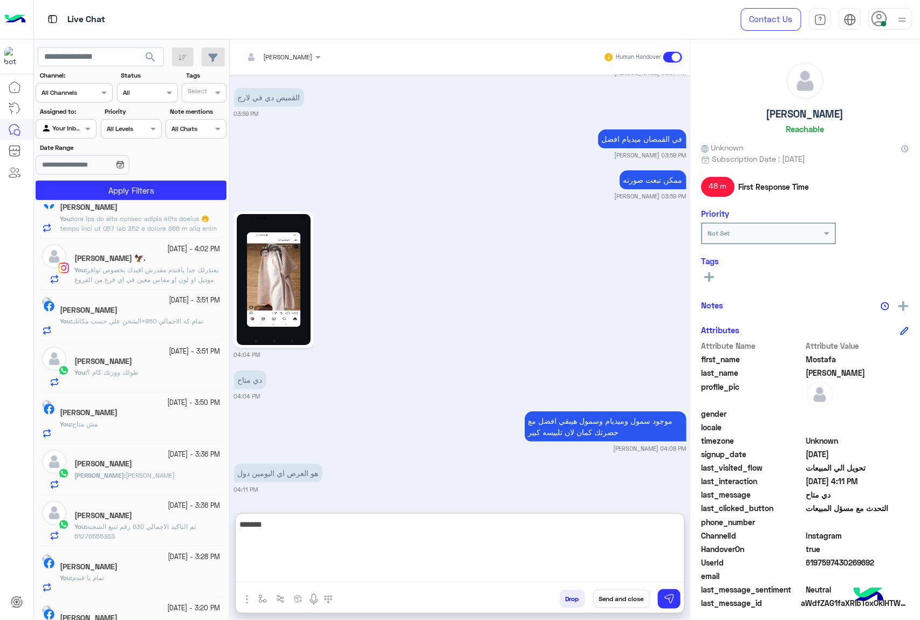
type textarea "*******"
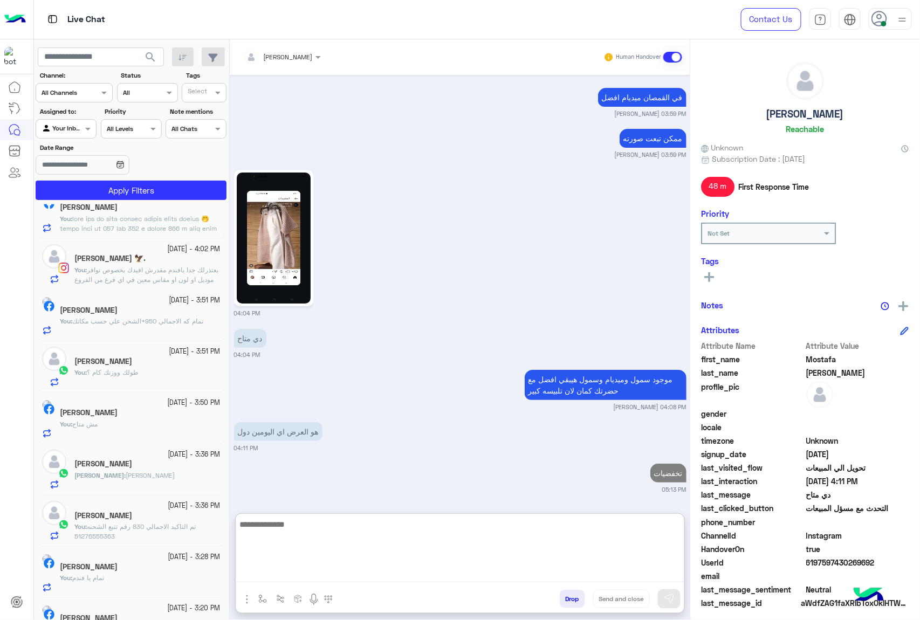
scroll to position [0, 0]
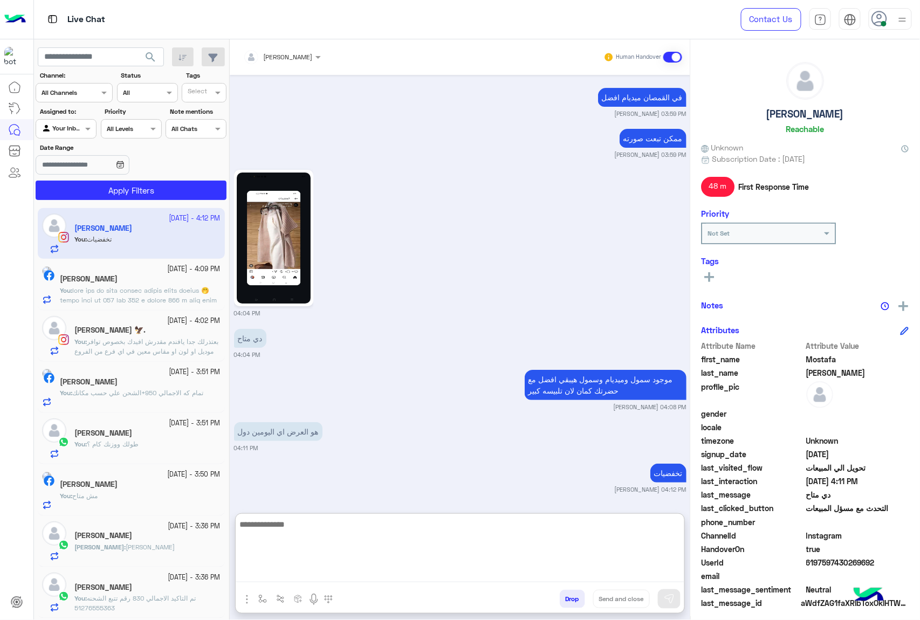
click at [115, 617] on div "[DATE] - 3:36 PM [PERSON_NAME] You : تم التاكيد الاجمالي 830 رقم تتبع الشحنه 51…" at bounding box center [131, 592] width 187 height 51
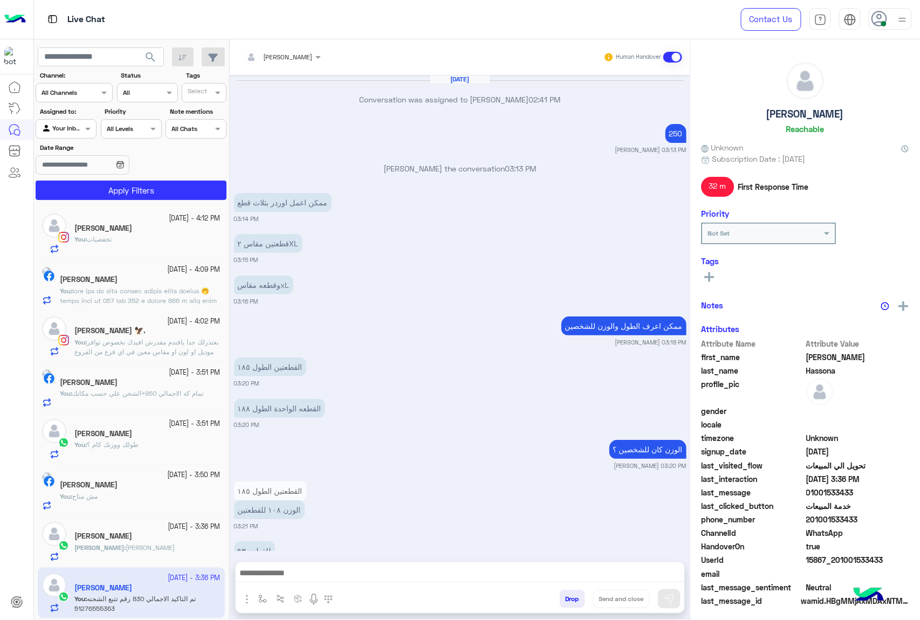
scroll to position [939, 0]
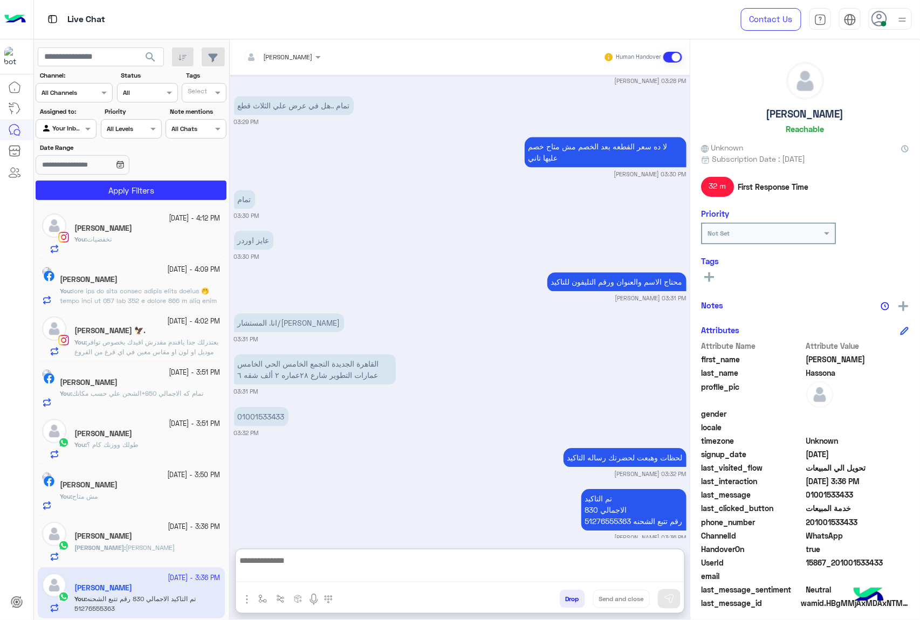
click at [286, 576] on textarea at bounding box center [460, 568] width 448 height 29
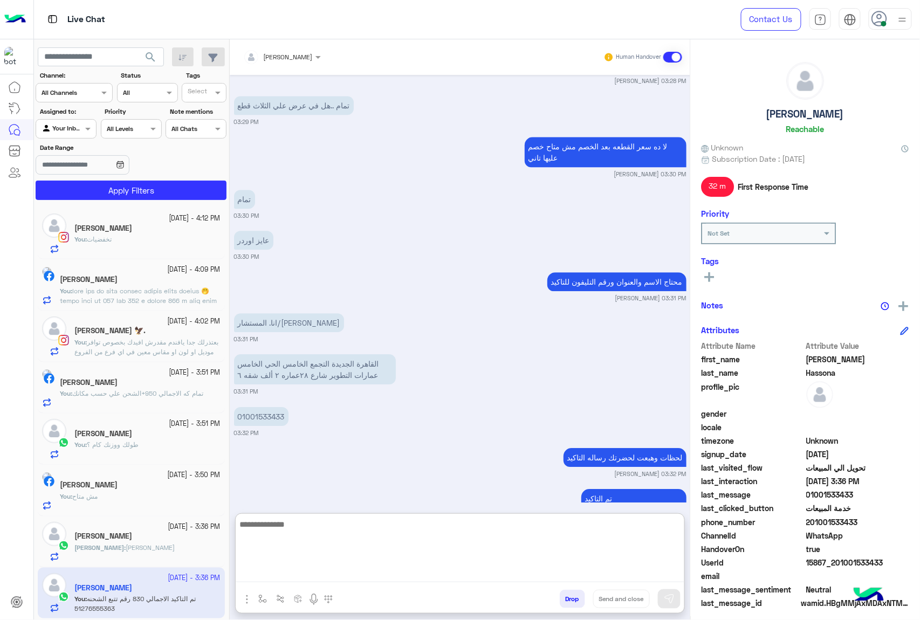
paste textarea "**********"
click at [674, 524] on textarea "**********" at bounding box center [460, 549] width 448 height 65
type textarea "**********"
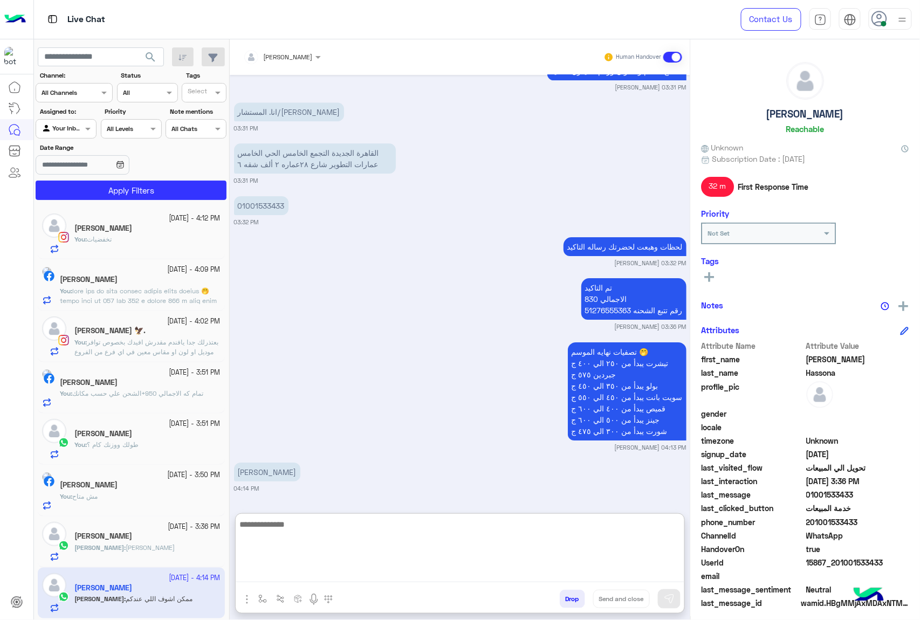
scroll to position [1191, 0]
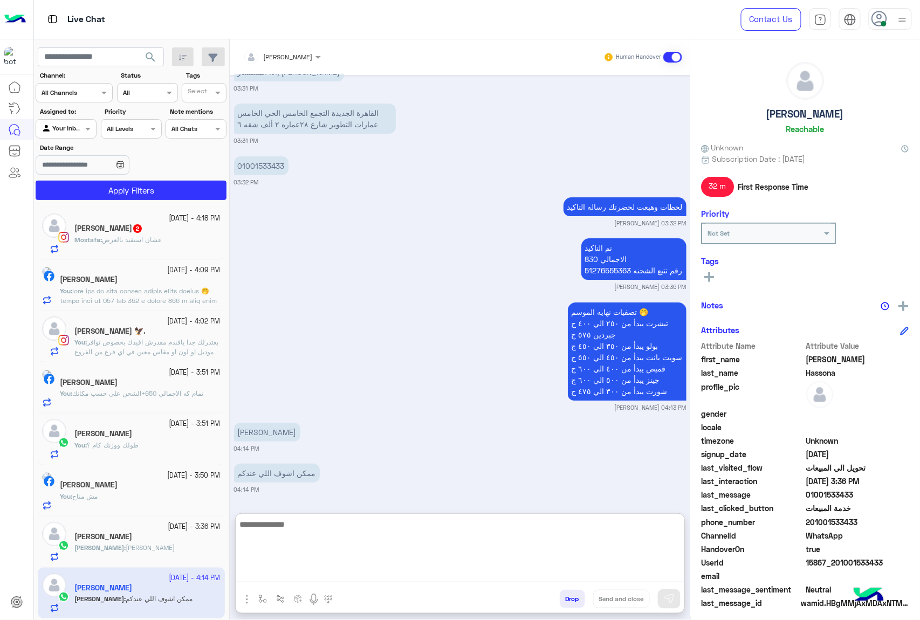
click at [332, 535] on textarea at bounding box center [460, 549] width 448 height 65
paste textarea "**********"
type textarea "**********"
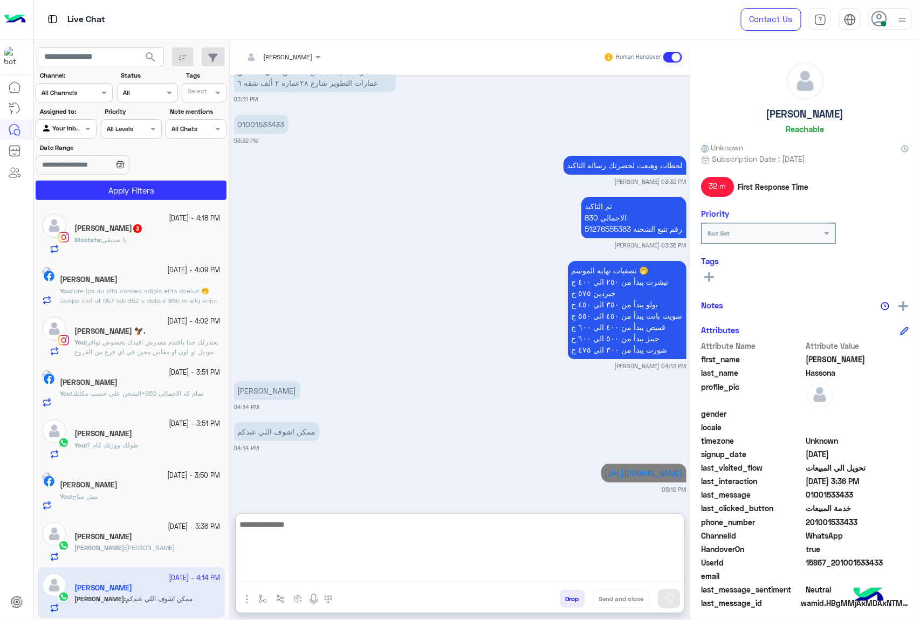
click at [110, 216] on div "[DATE] - 4:18 PM" at bounding box center [147, 218] width 146 height 10
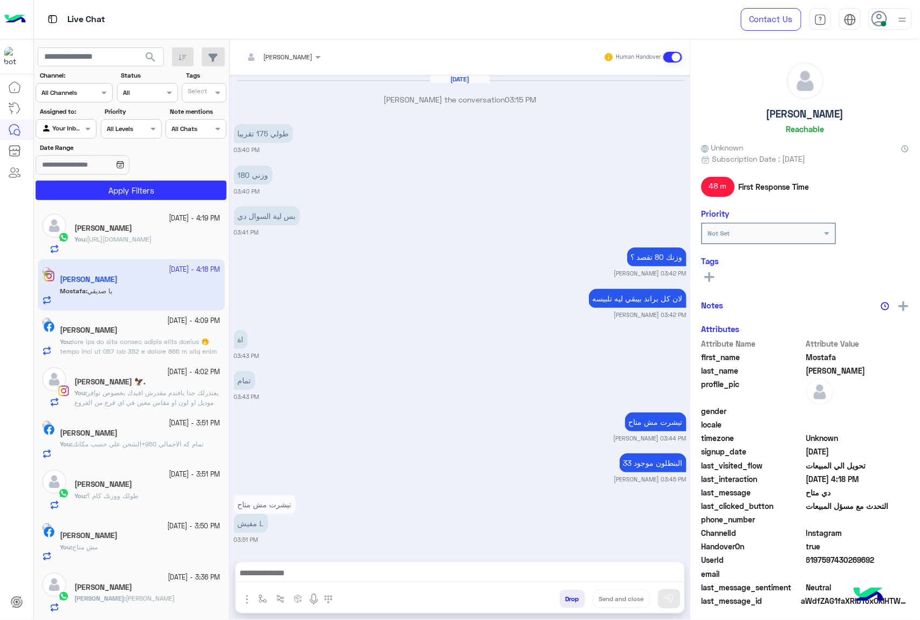
scroll to position [1030, 0]
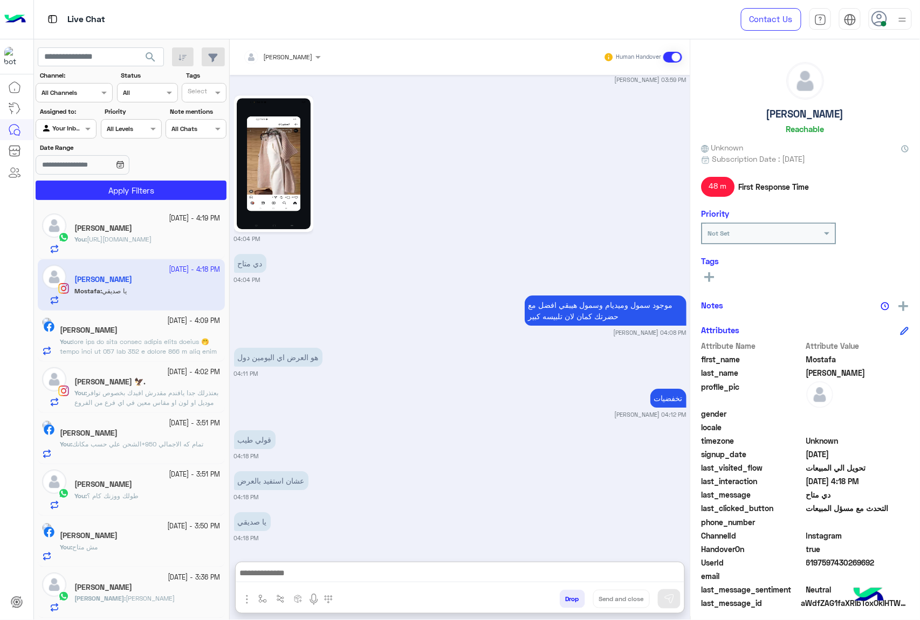
click at [302, 574] on textarea at bounding box center [460, 574] width 448 height 16
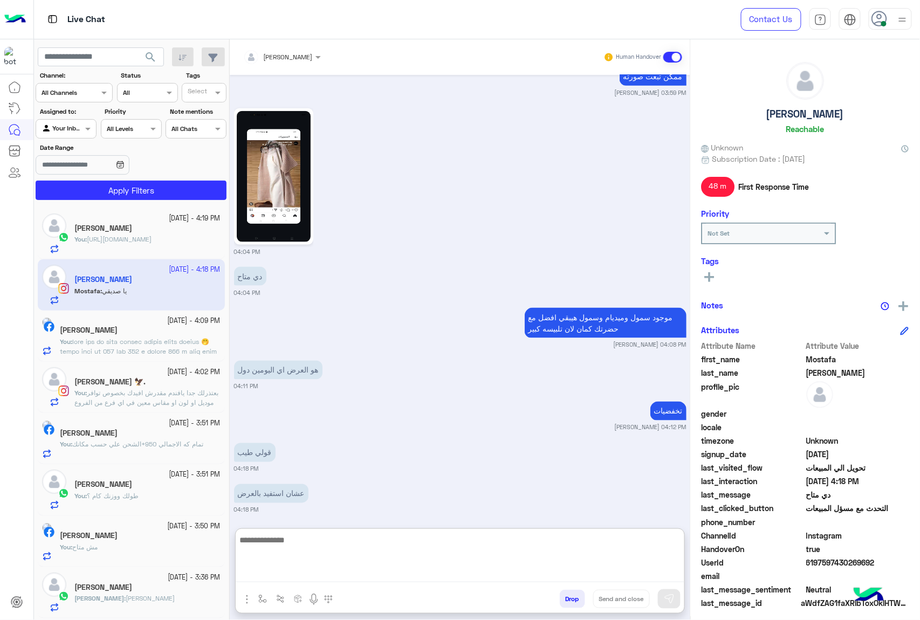
scroll to position [3223, 0]
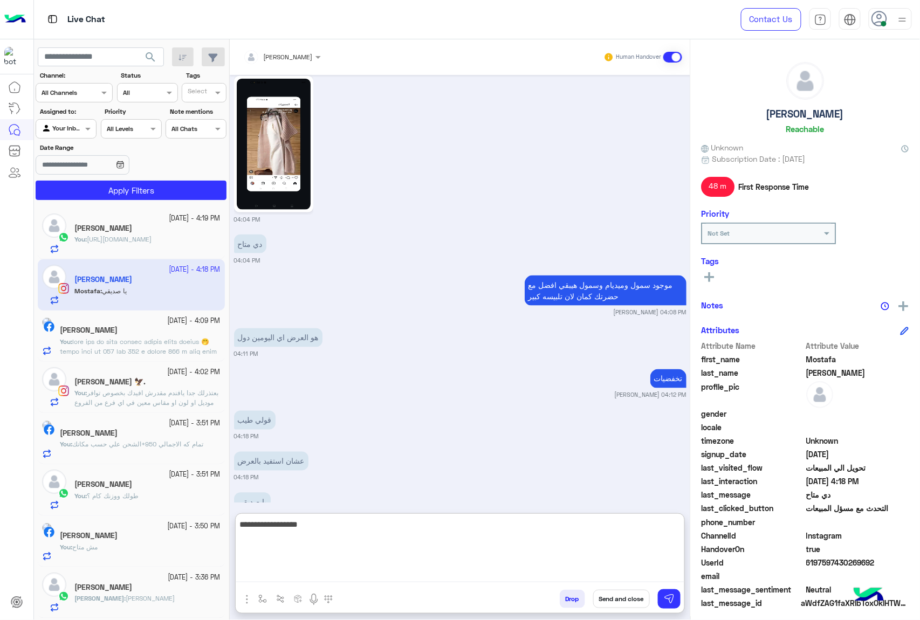
type textarea "**********"
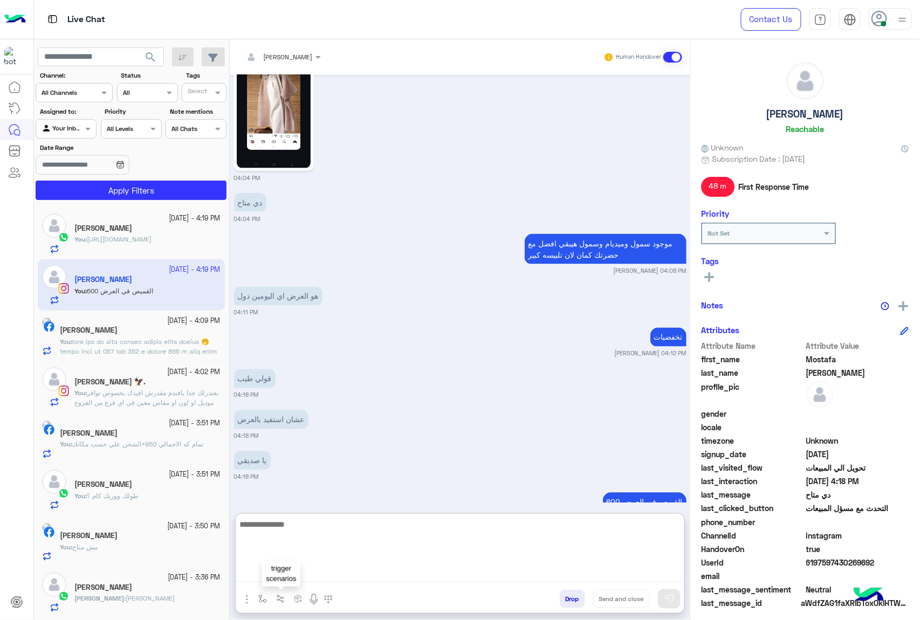
scroll to position [3265, 0]
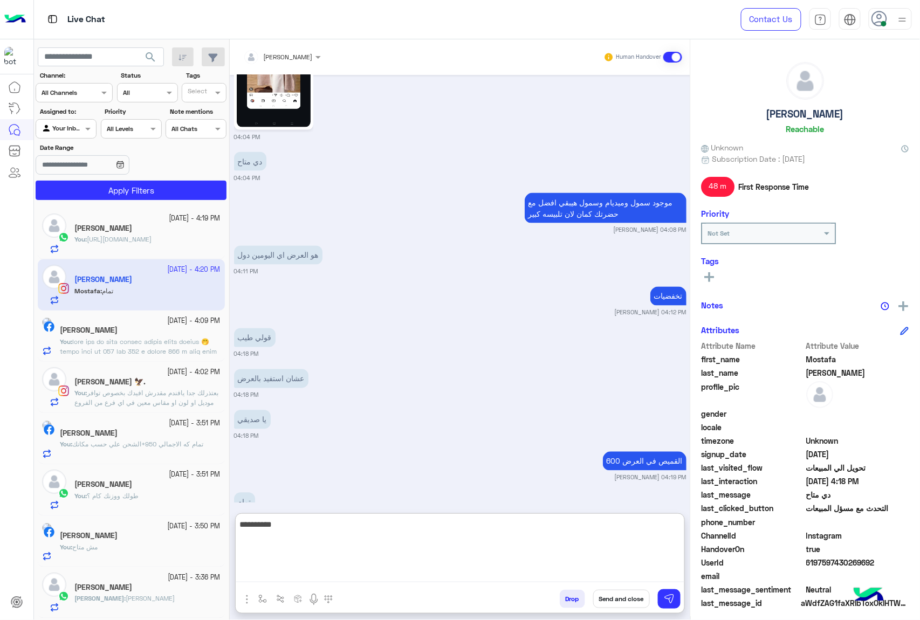
type textarea "**********"
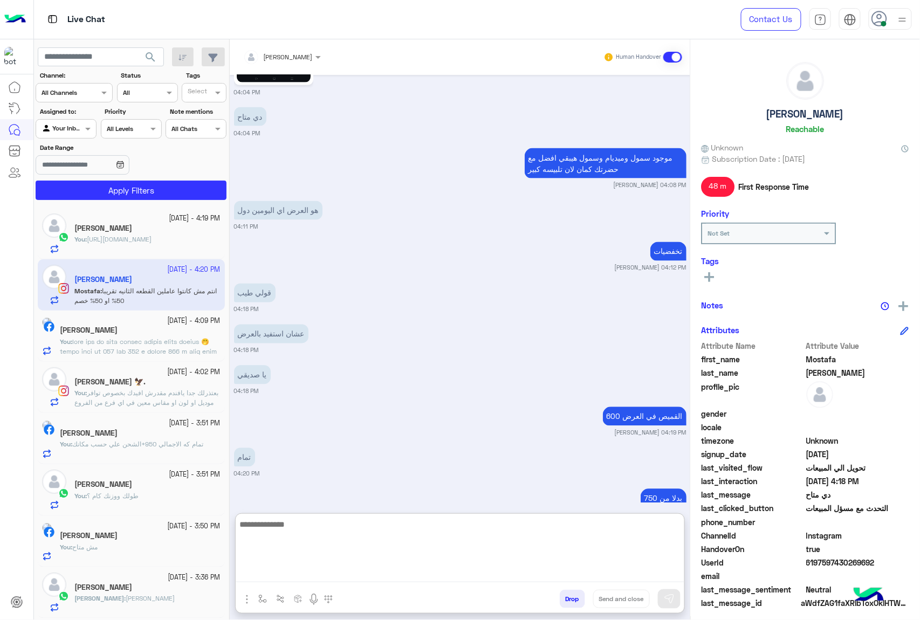
scroll to position [3399, 0]
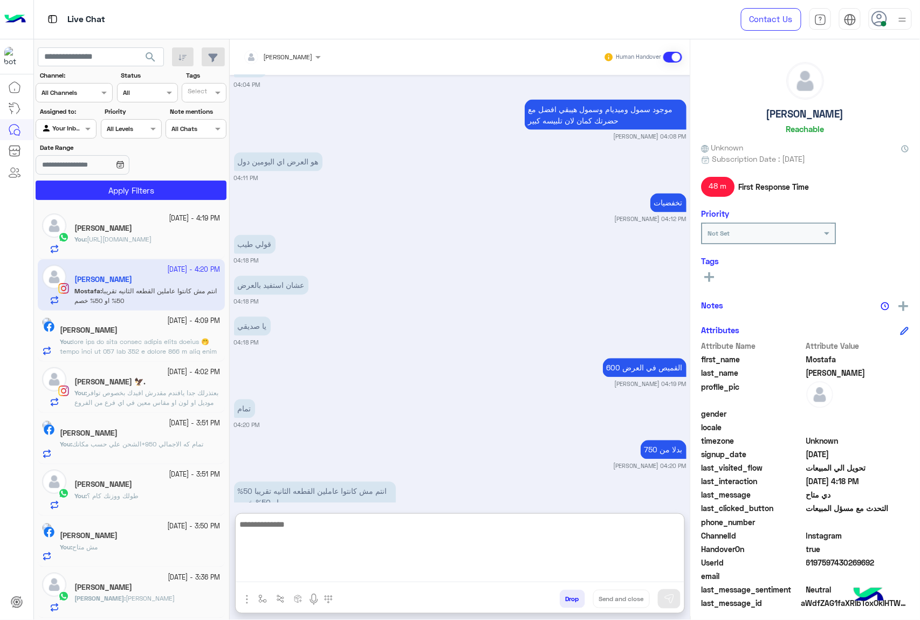
click at [347, 524] on textarea at bounding box center [460, 549] width 448 height 65
type textarea "**********"
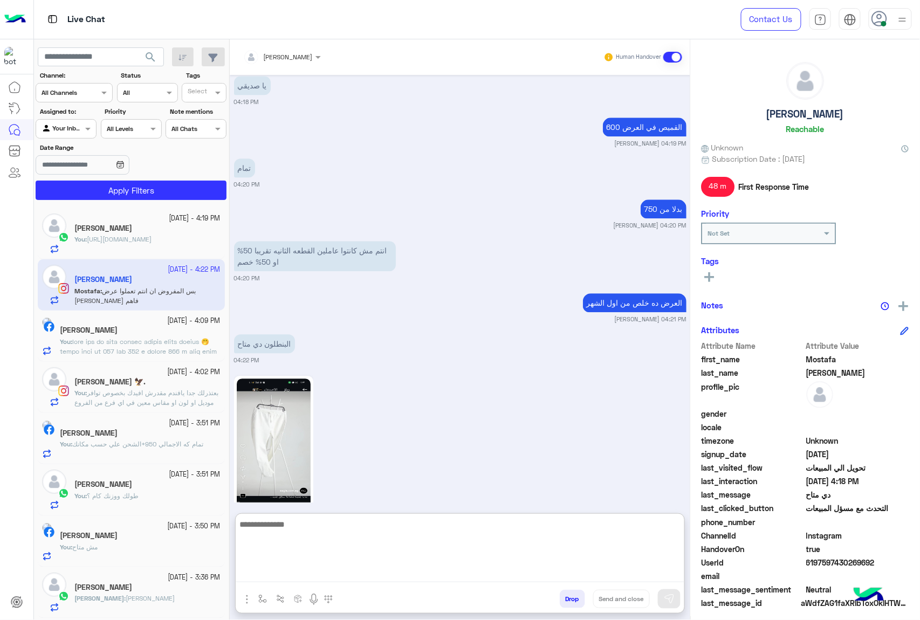
scroll to position [3694, 0]
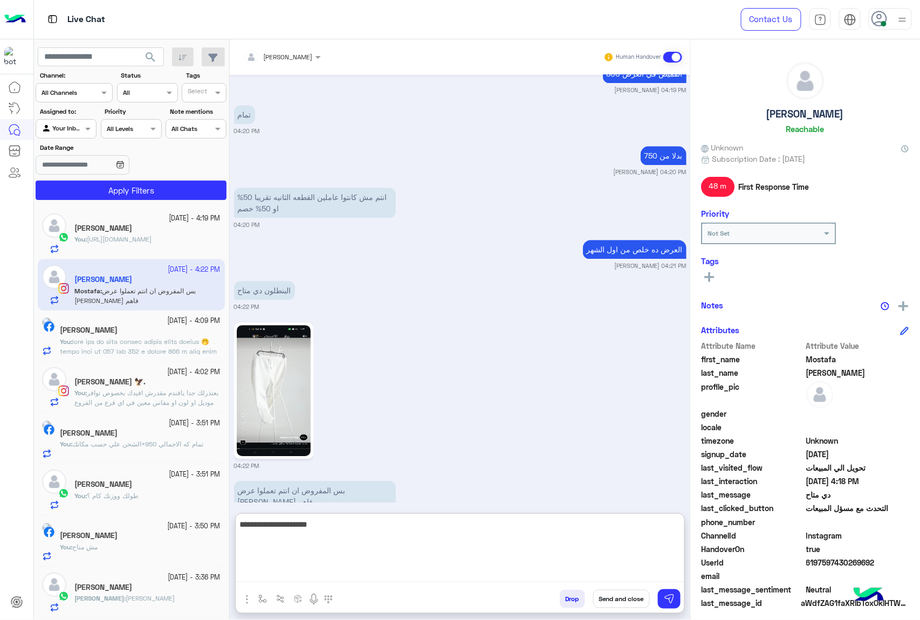
type textarea "**********"
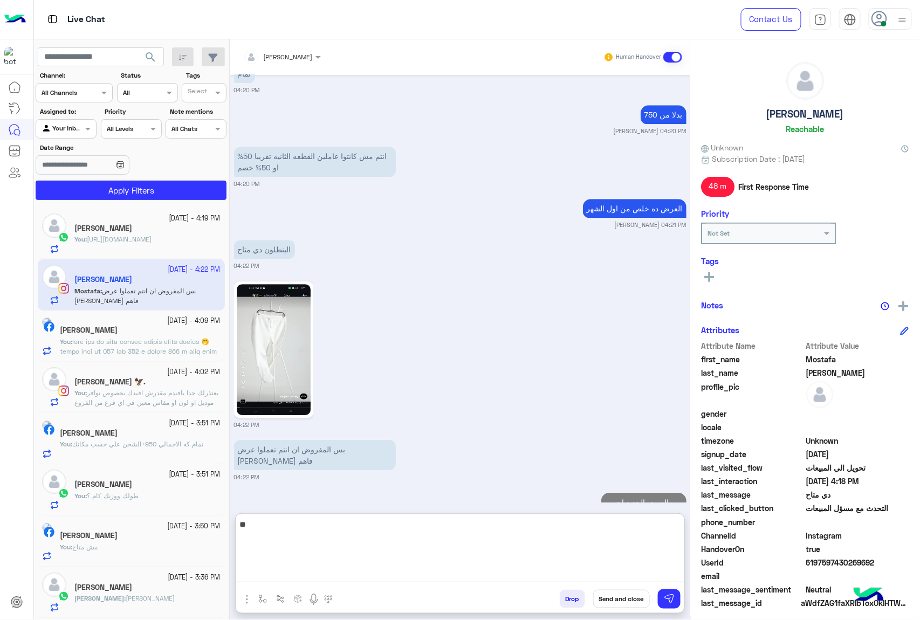
type textarea "*"
type textarea "**********"
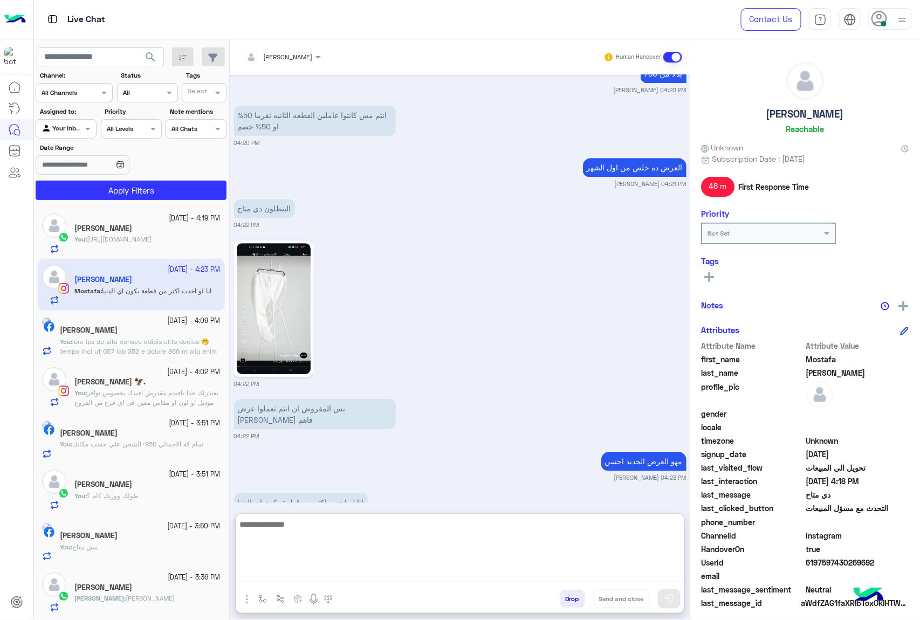
scroll to position [3816, 0]
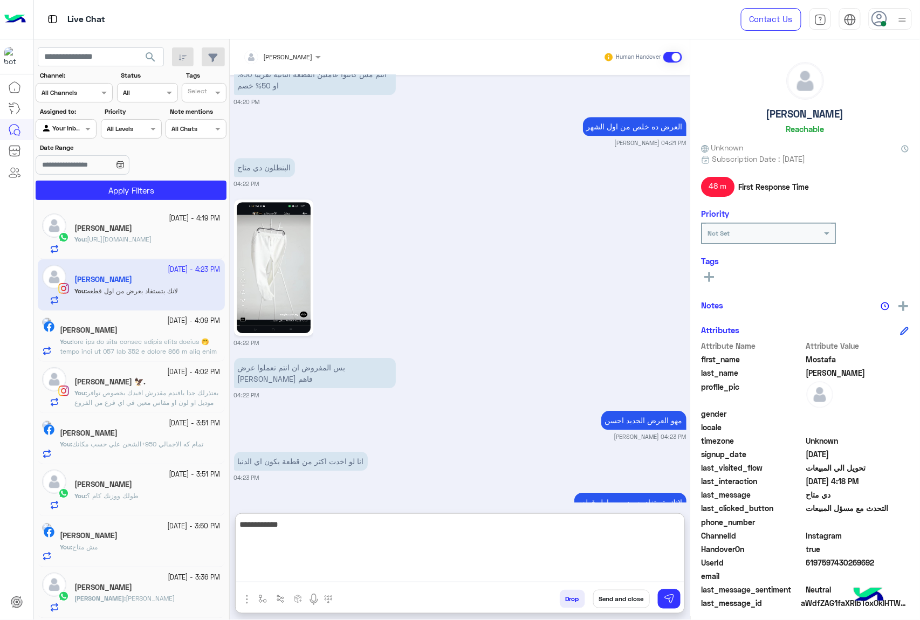
type textarea "**********"
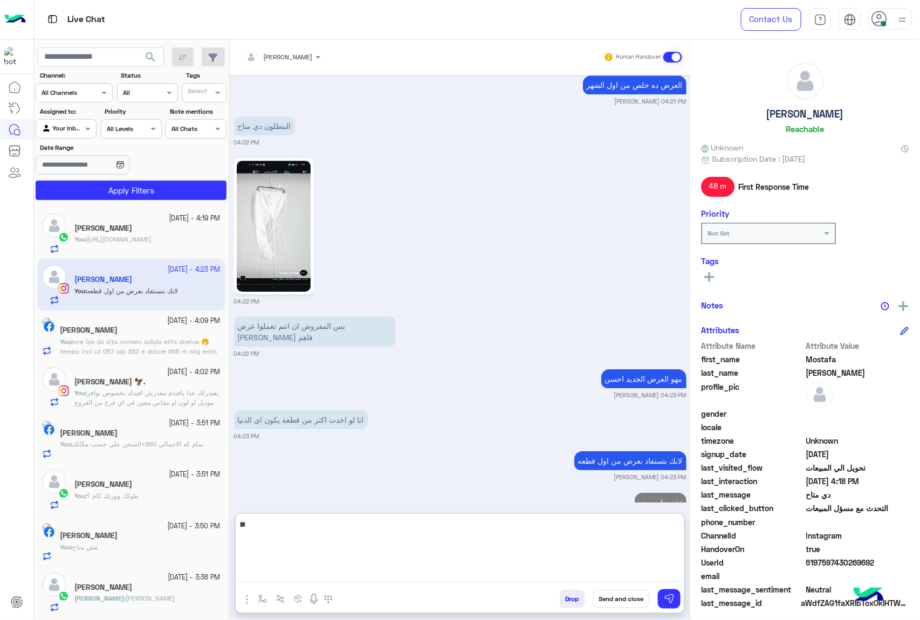
type textarea "*"
type textarea "**********"
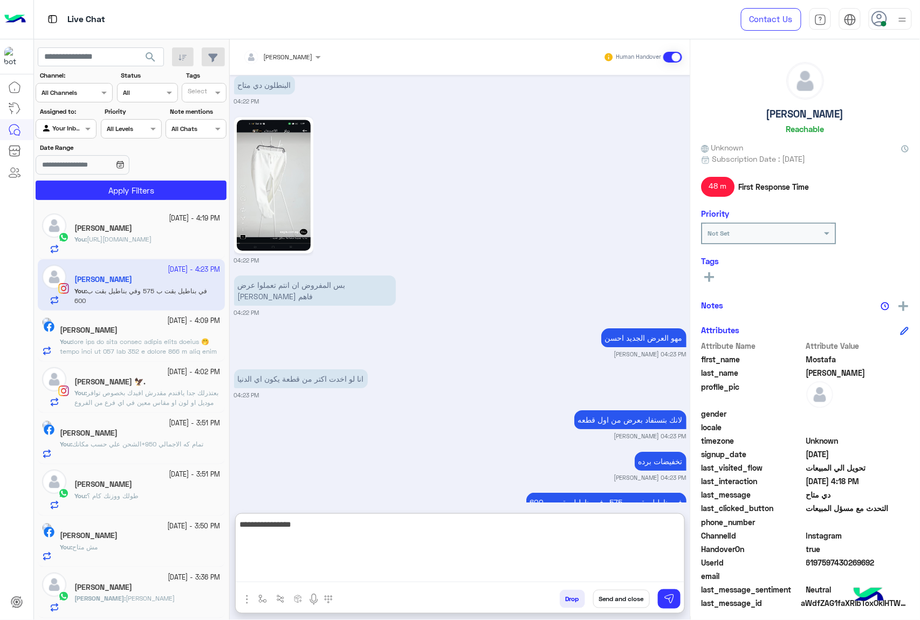
type textarea "**********"
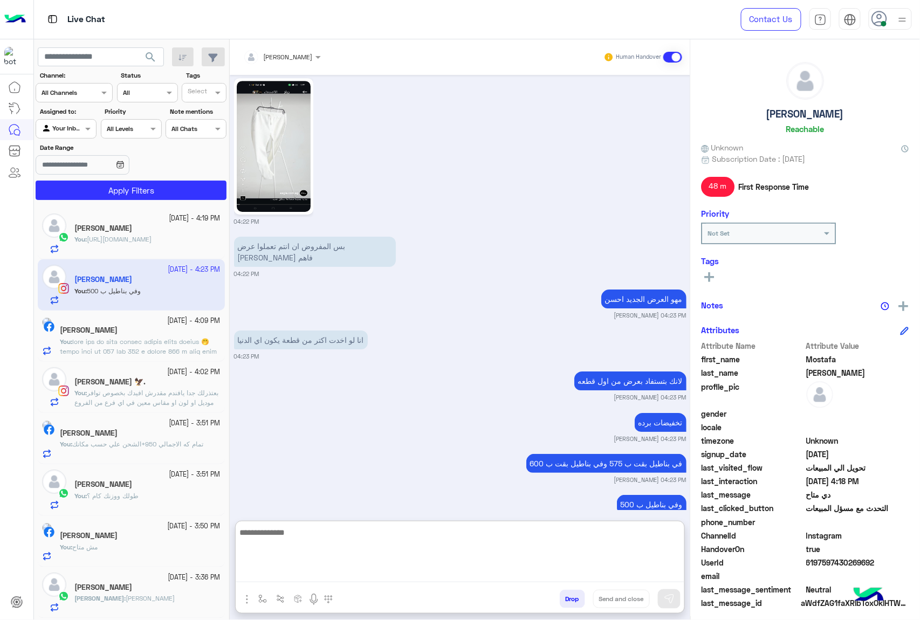
scroll to position [3940, 0]
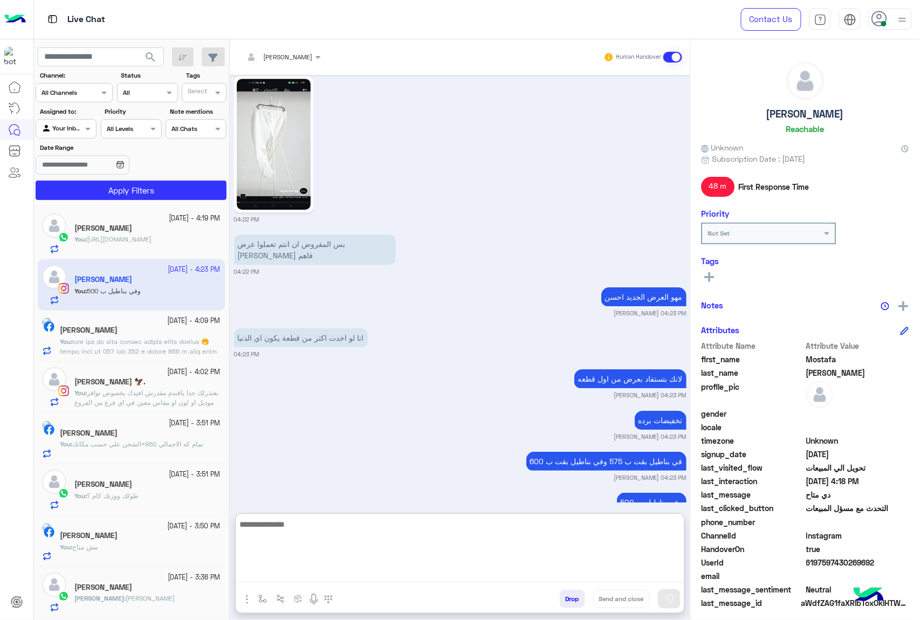
paste textarea "**********"
type textarea "**********"
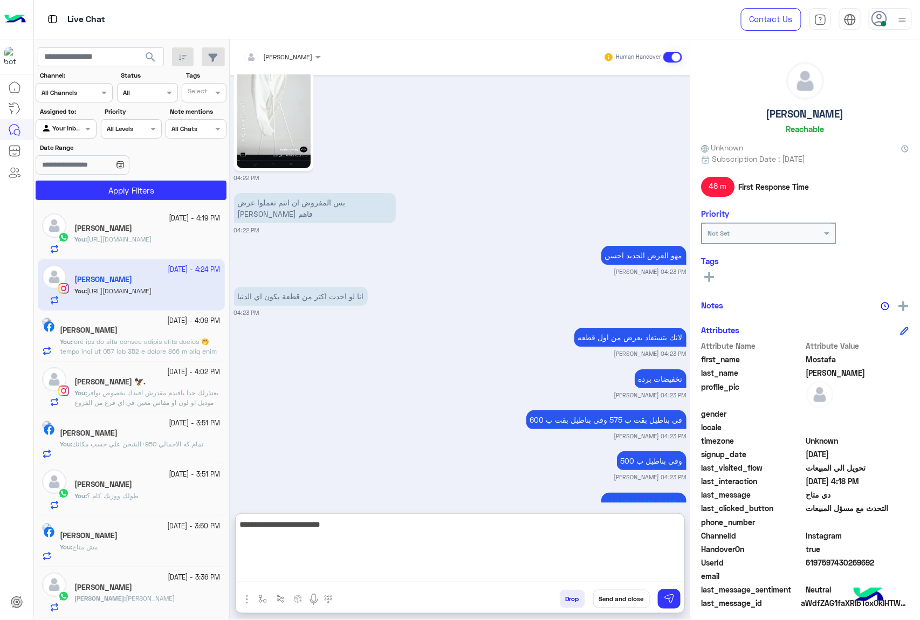
type textarea "**********"
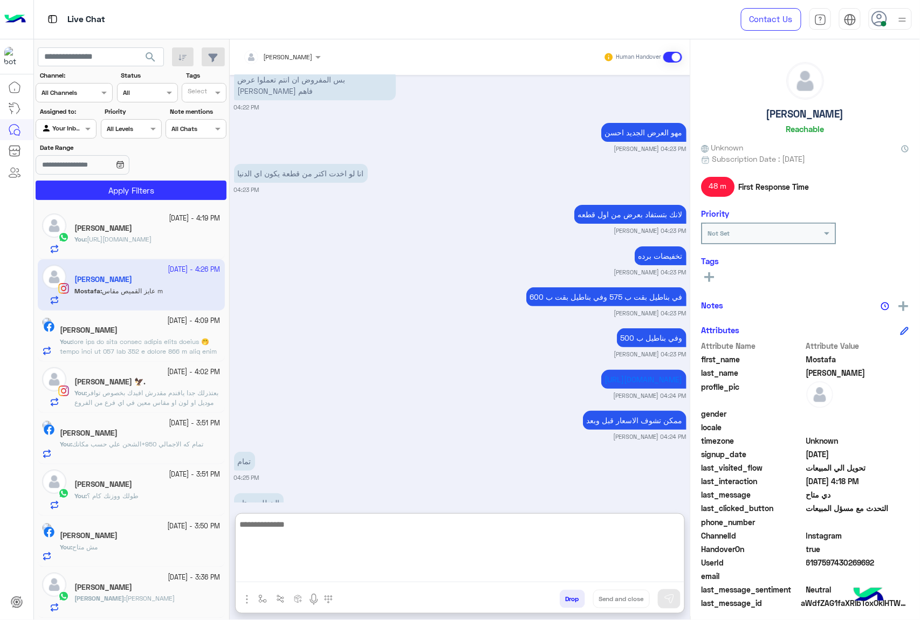
scroll to position [4146, 0]
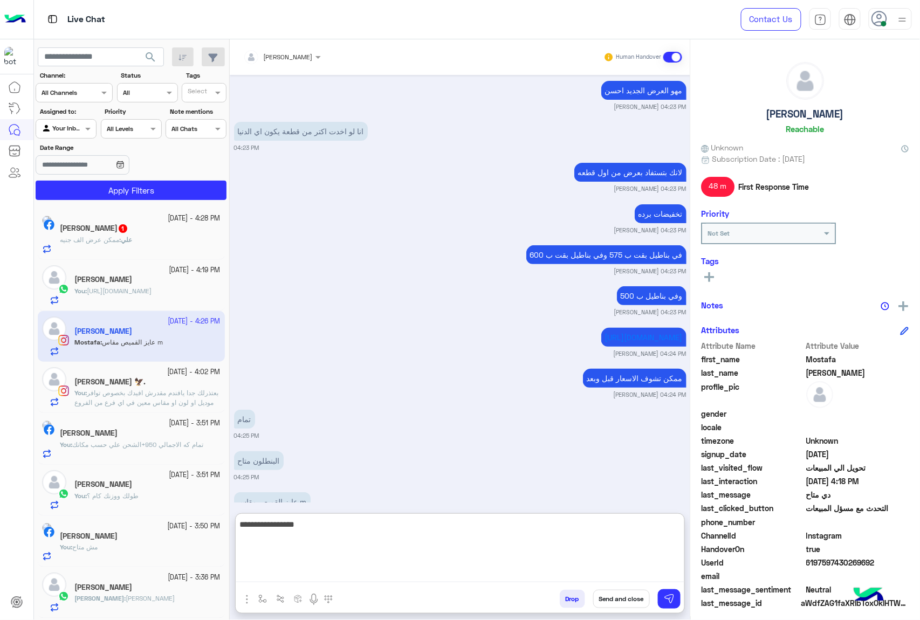
type textarea "**********"
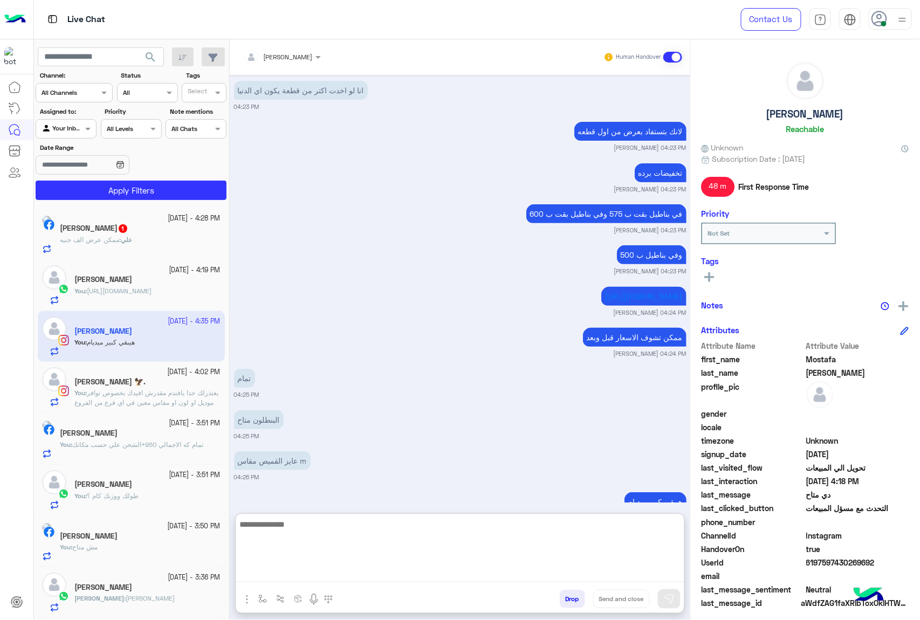
click at [315, 527] on textarea at bounding box center [460, 549] width 448 height 65
type textarea "**********"
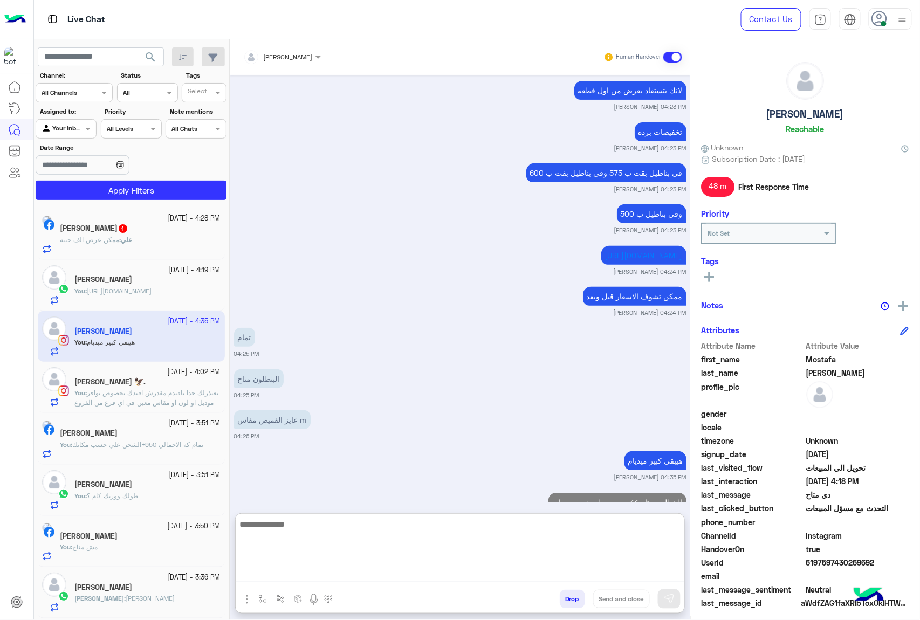
click at [127, 229] on div "[PERSON_NAME] 1" at bounding box center [140, 229] width 161 height 11
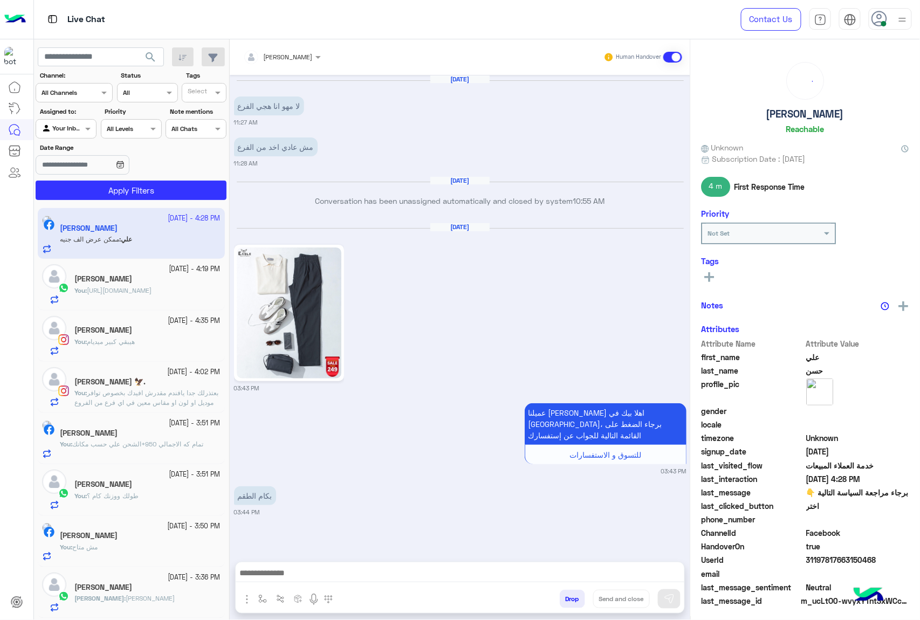
scroll to position [1803, 0]
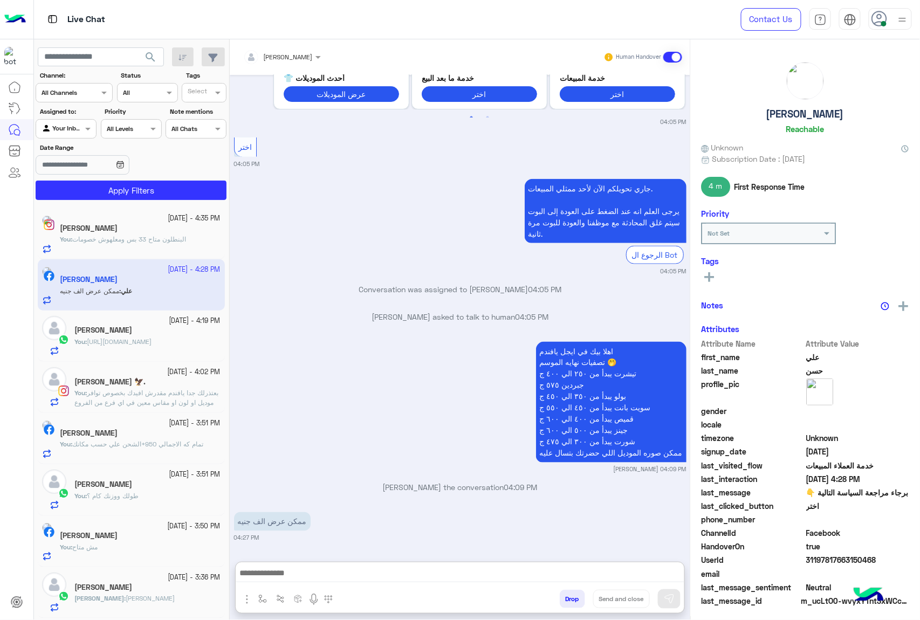
click at [309, 574] on textarea at bounding box center [460, 574] width 448 height 16
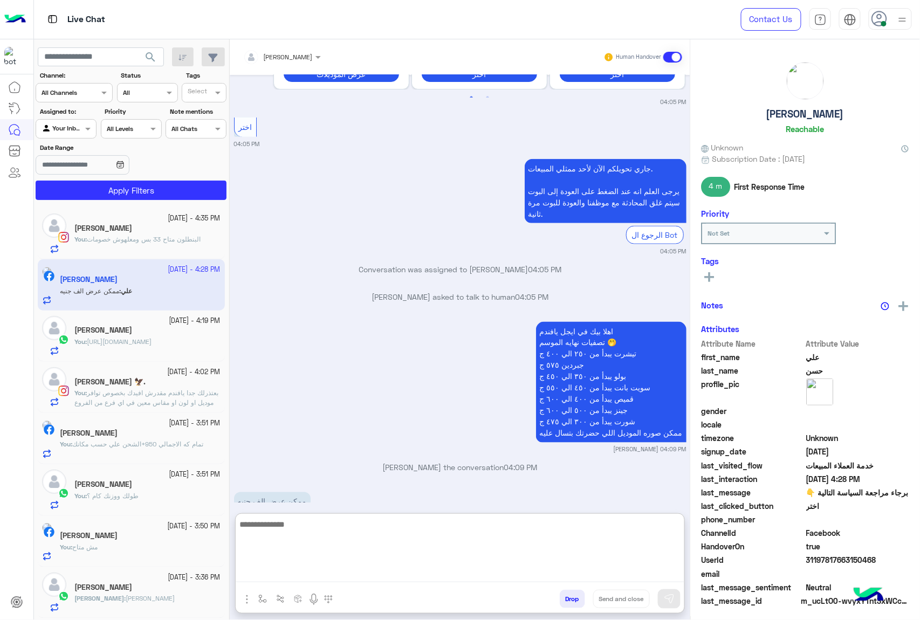
scroll to position [1852, 0]
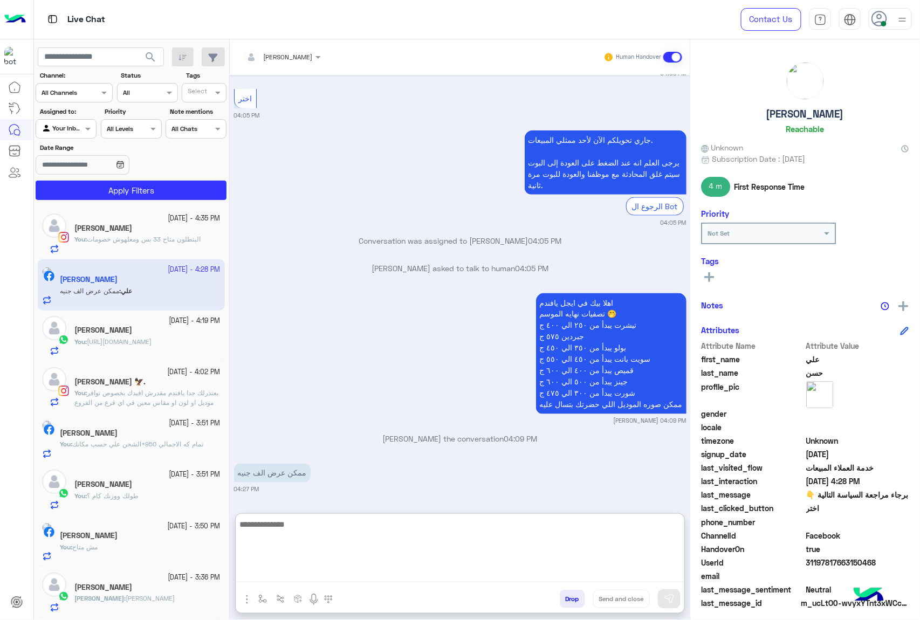
paste textarea "**********"
type textarea "**********"
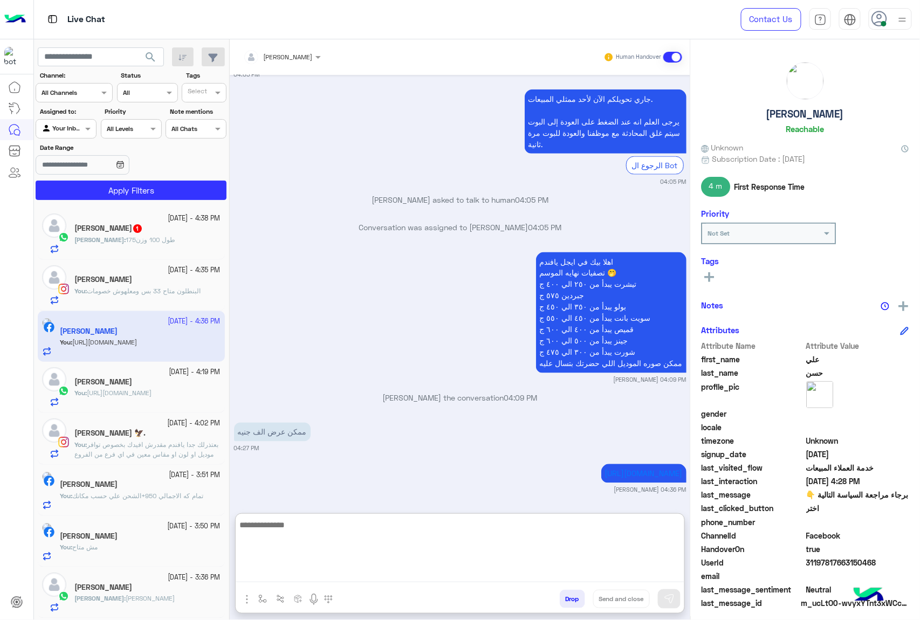
scroll to position [1893, 0]
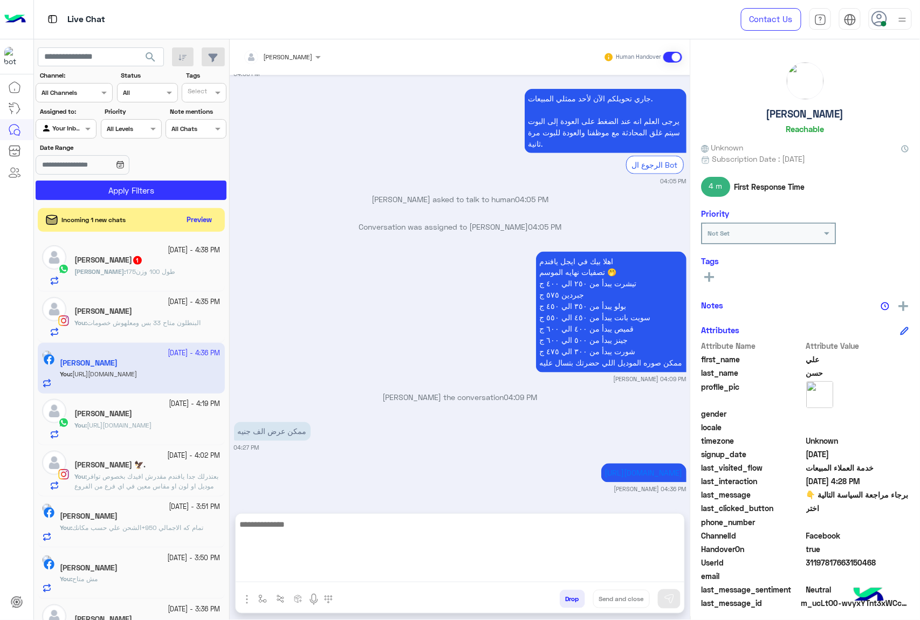
click at [154, 285] on div "عادل : 175طول 100 وزن" at bounding box center [147, 276] width 146 height 19
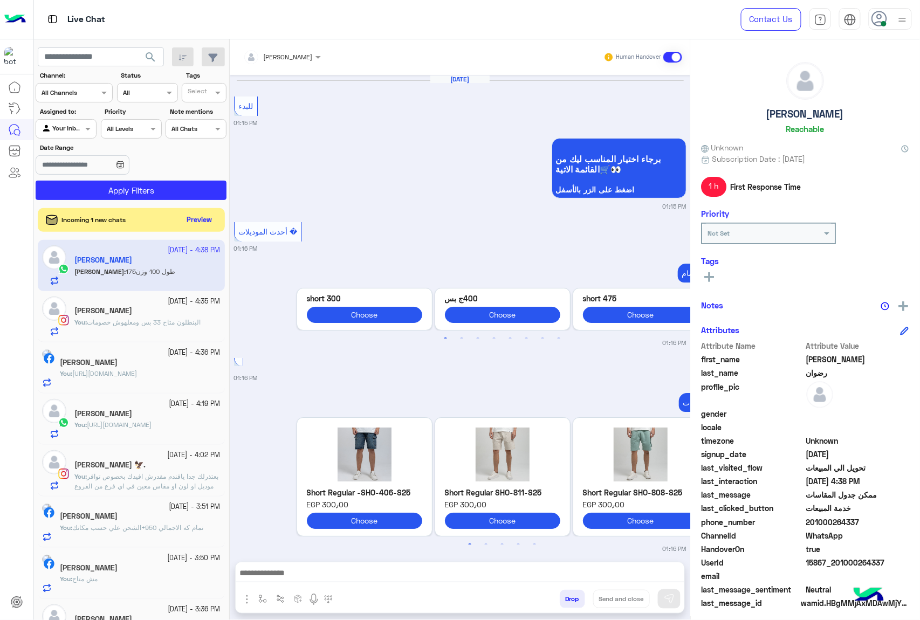
scroll to position [1193, 0]
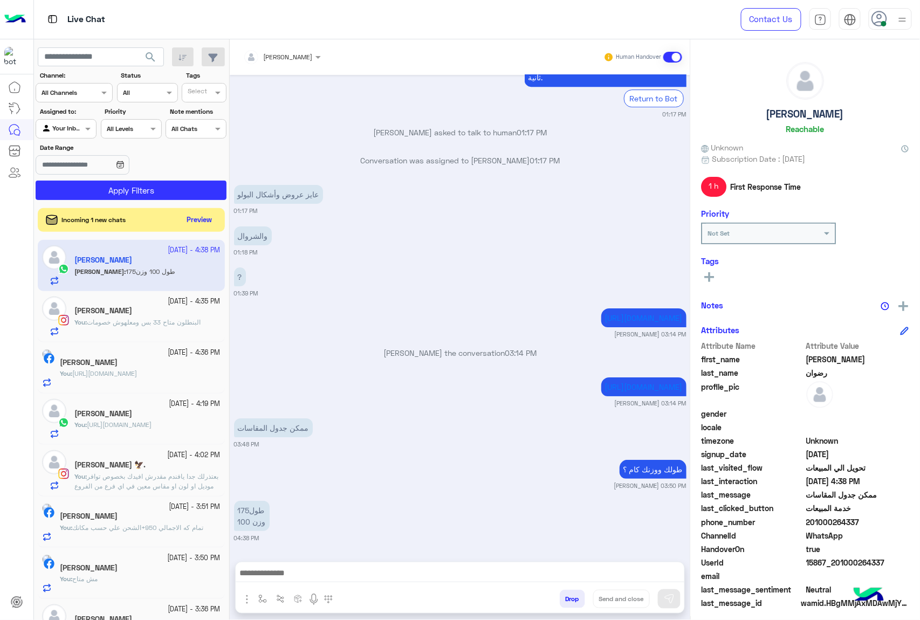
click at [309, 562] on div at bounding box center [460, 575] width 448 height 27
click at [305, 568] on textarea at bounding box center [460, 574] width 448 height 16
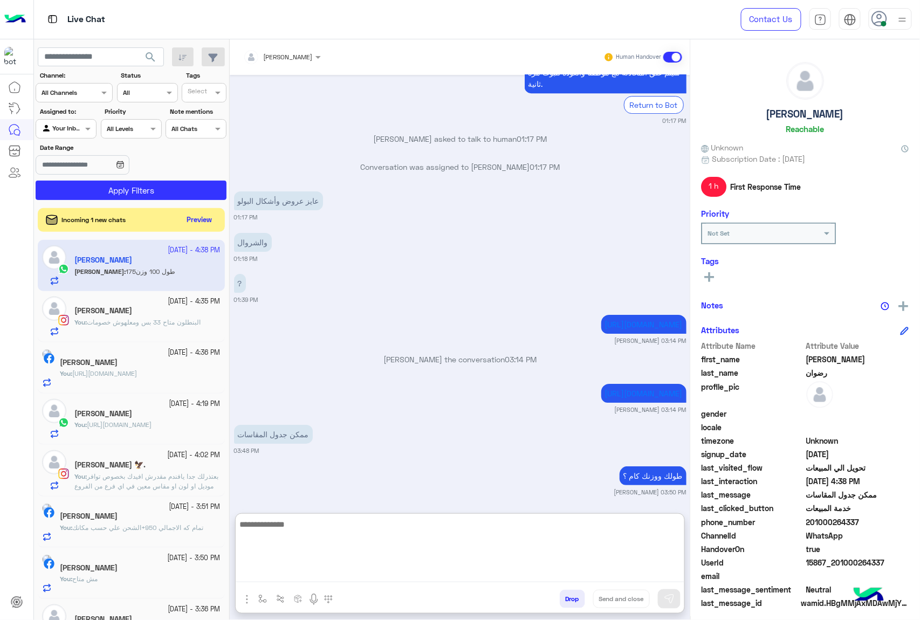
scroll to position [1242, 0]
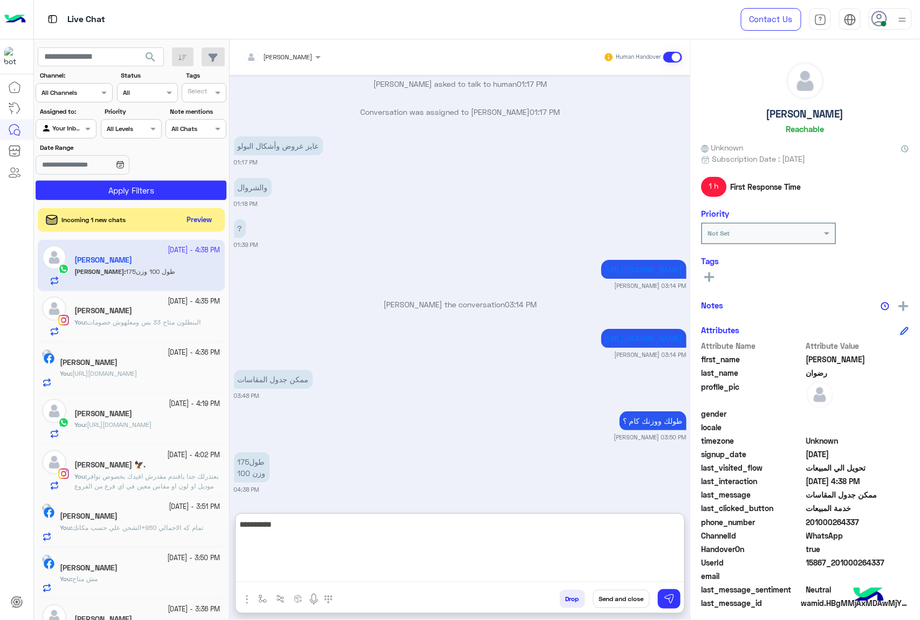
type textarea "**********"
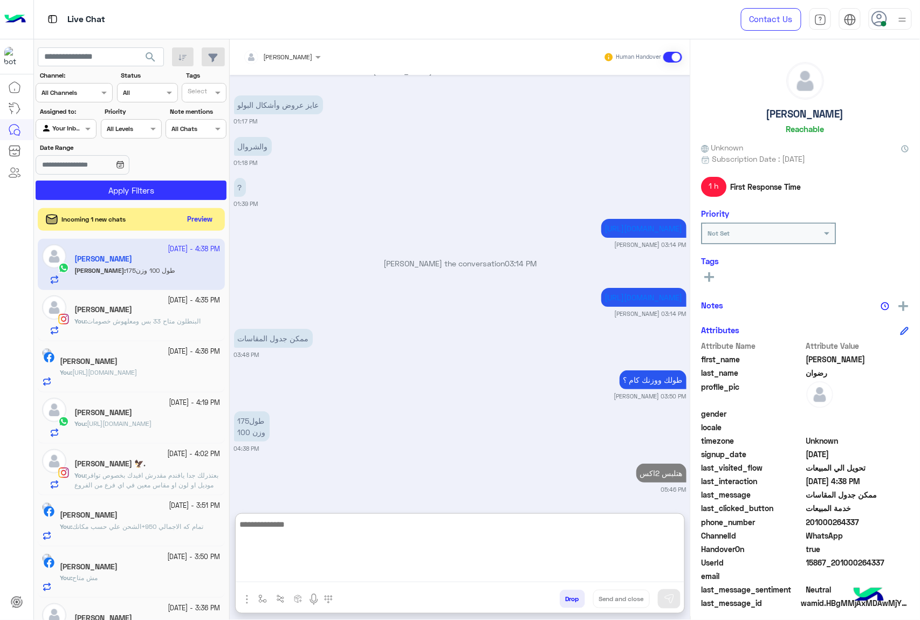
click at [189, 222] on button "Preview" at bounding box center [199, 219] width 33 height 15
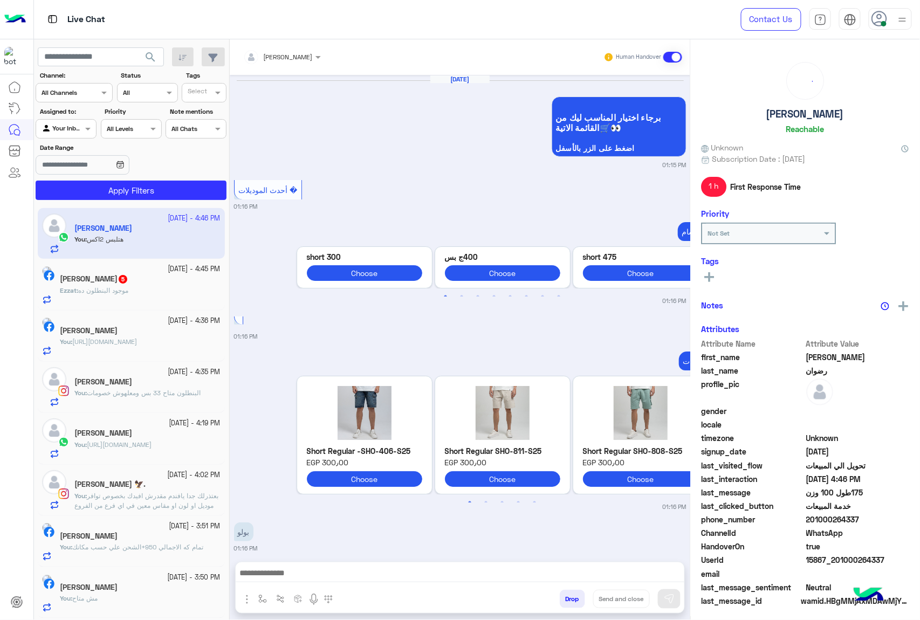
scroll to position [1193, 0]
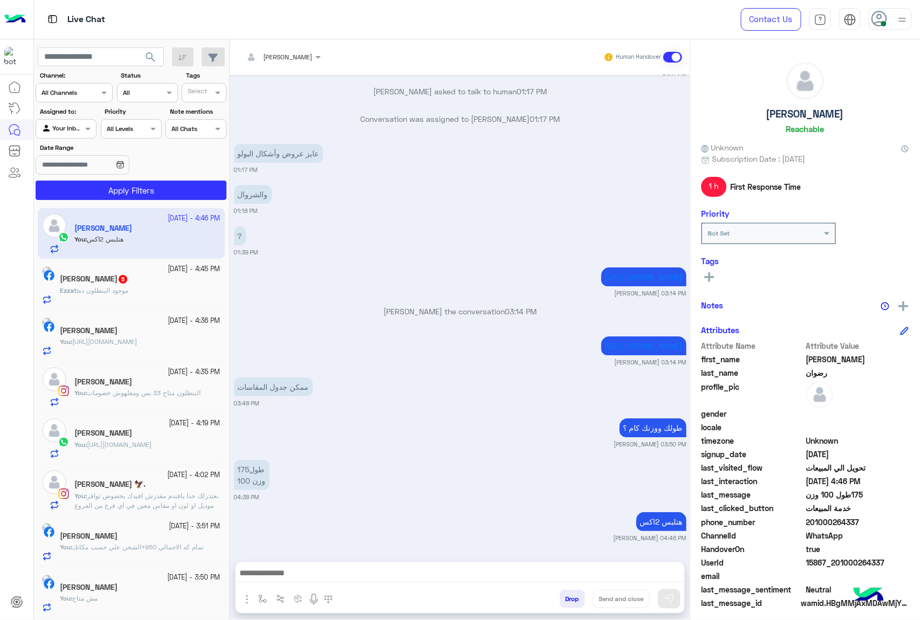
click at [371, 575] on textarea at bounding box center [460, 574] width 448 height 16
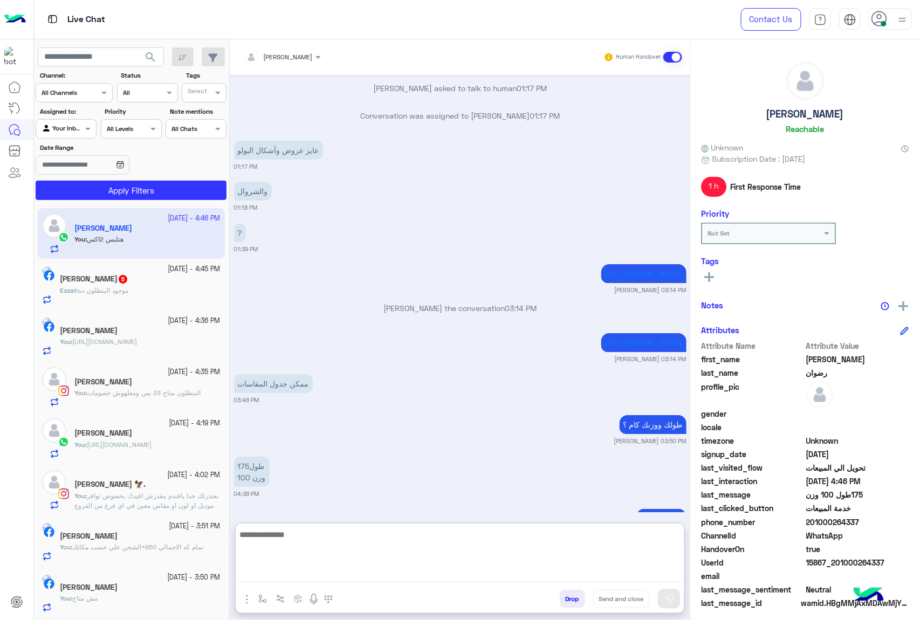
paste textarea "**********"
type textarea "**********"
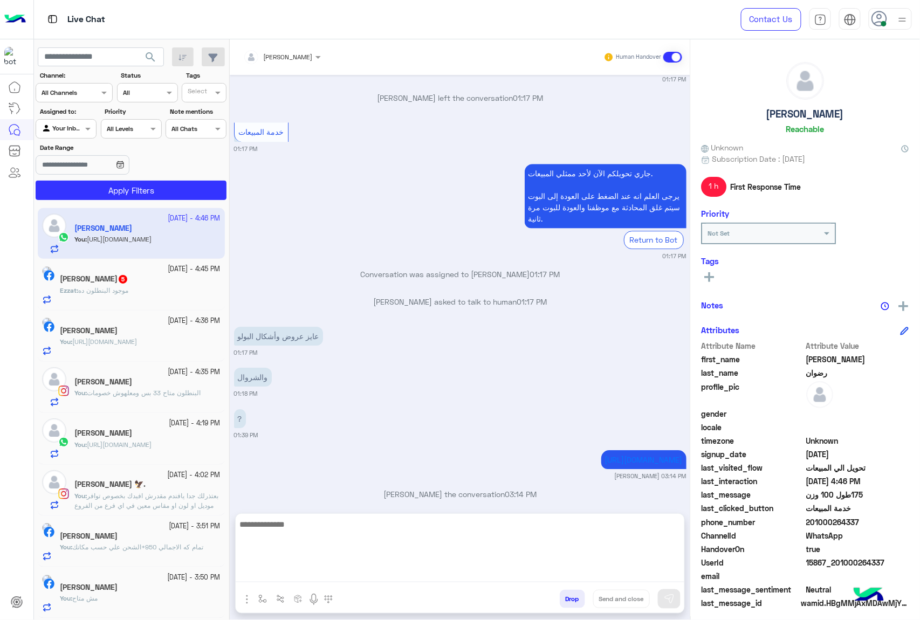
scroll to position [1245, 0]
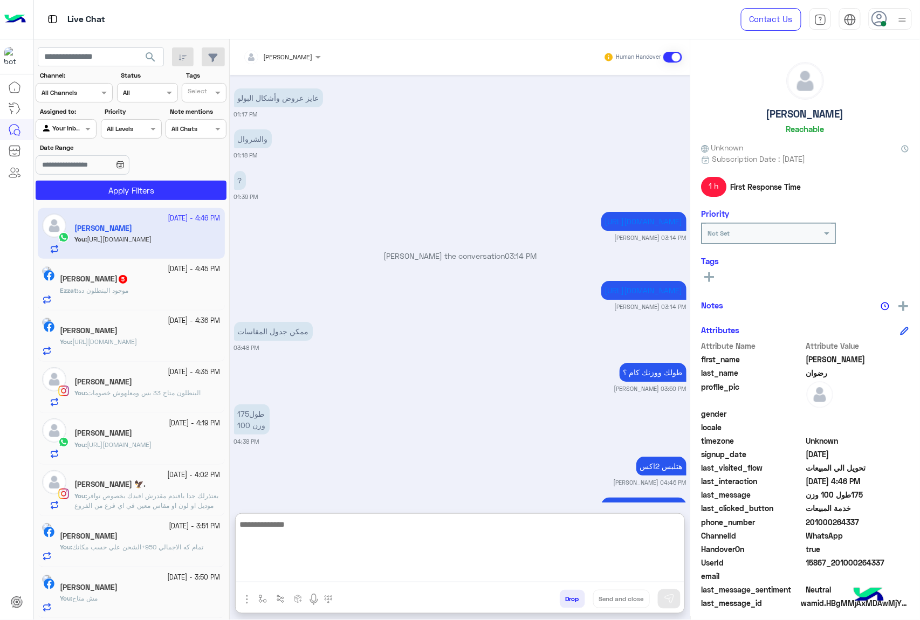
paste textarea "**********"
type textarea "**********"
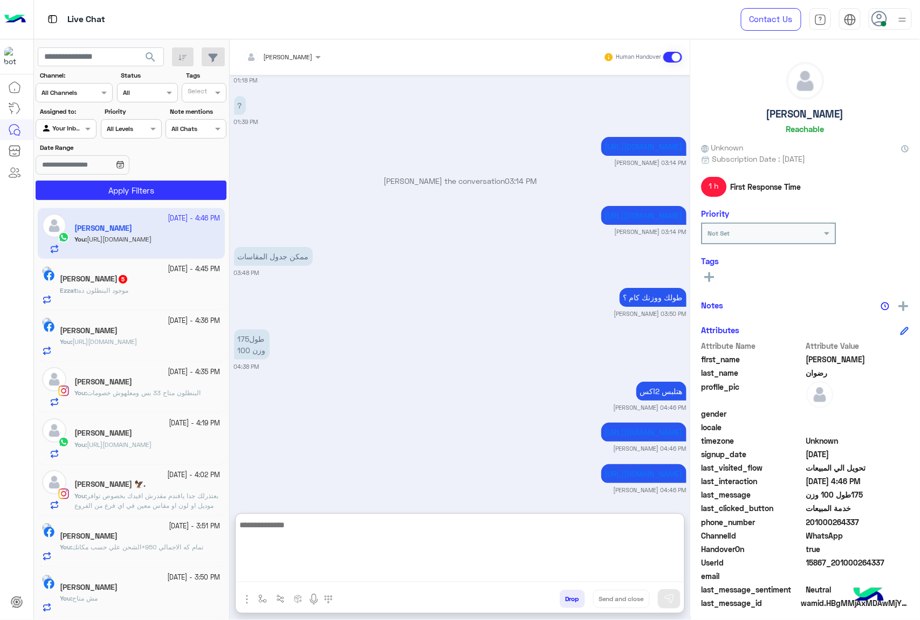
scroll to position [1336, 0]
click at [106, 288] on span "موجود البنطلون ده" at bounding box center [103, 290] width 50 height 8
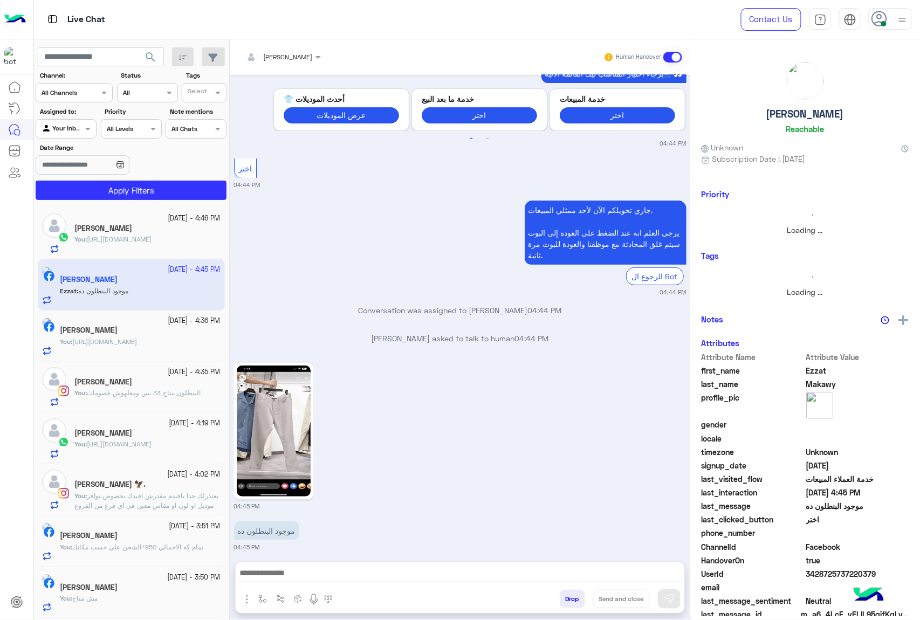
click at [294, 574] on textarea at bounding box center [460, 574] width 448 height 16
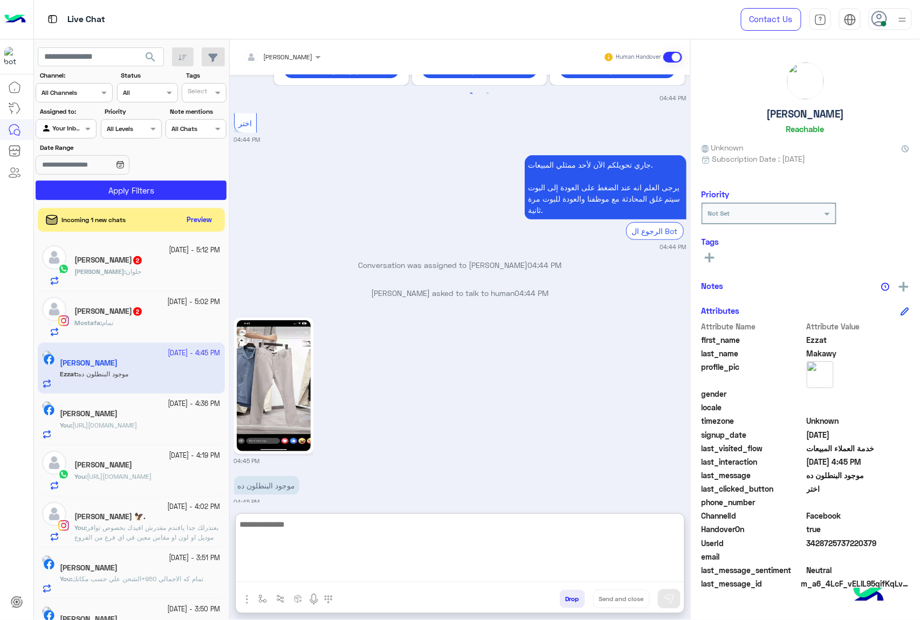
scroll to position [1487, 0]
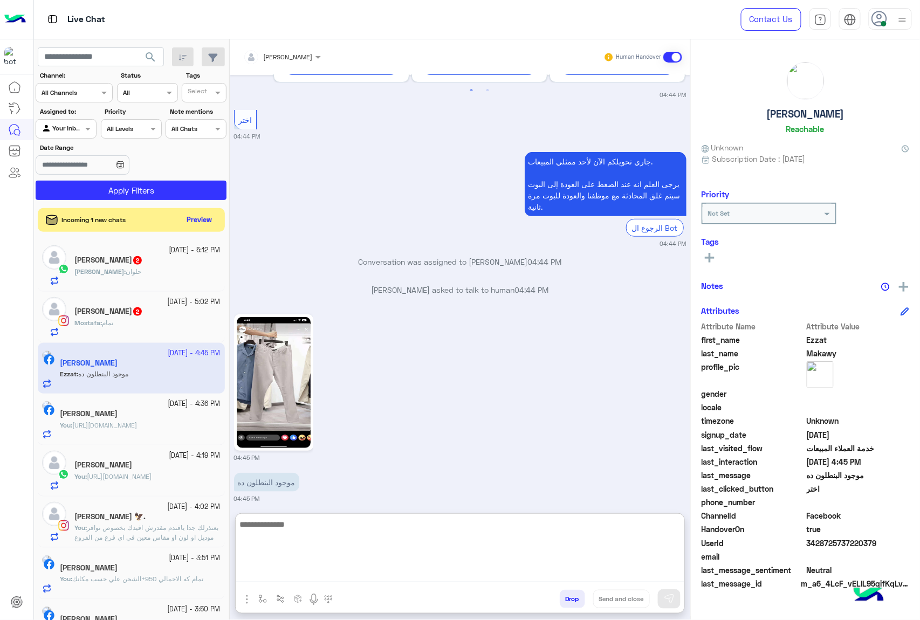
click at [288, 376] on img at bounding box center [274, 382] width 74 height 131
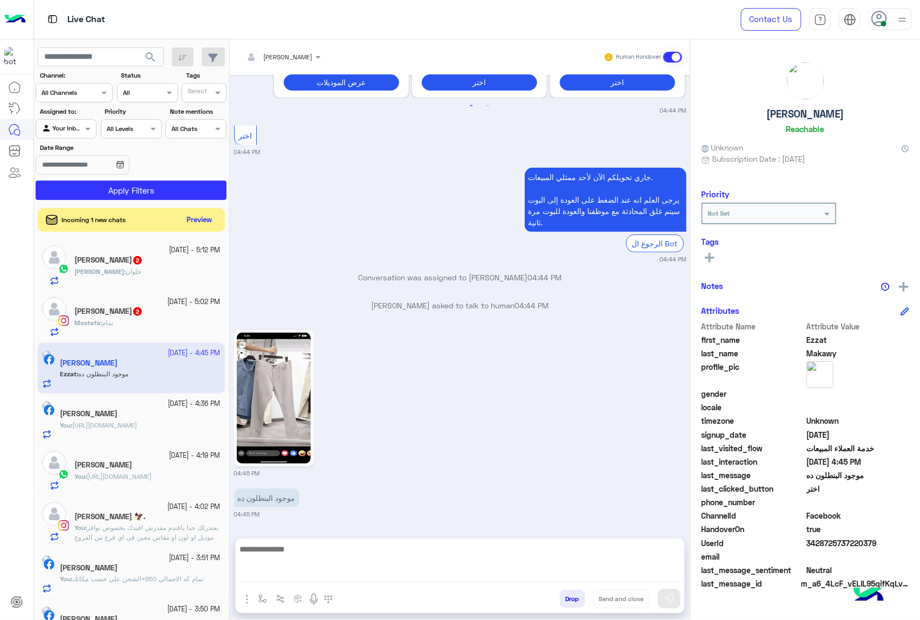
scroll to position [1438, 0]
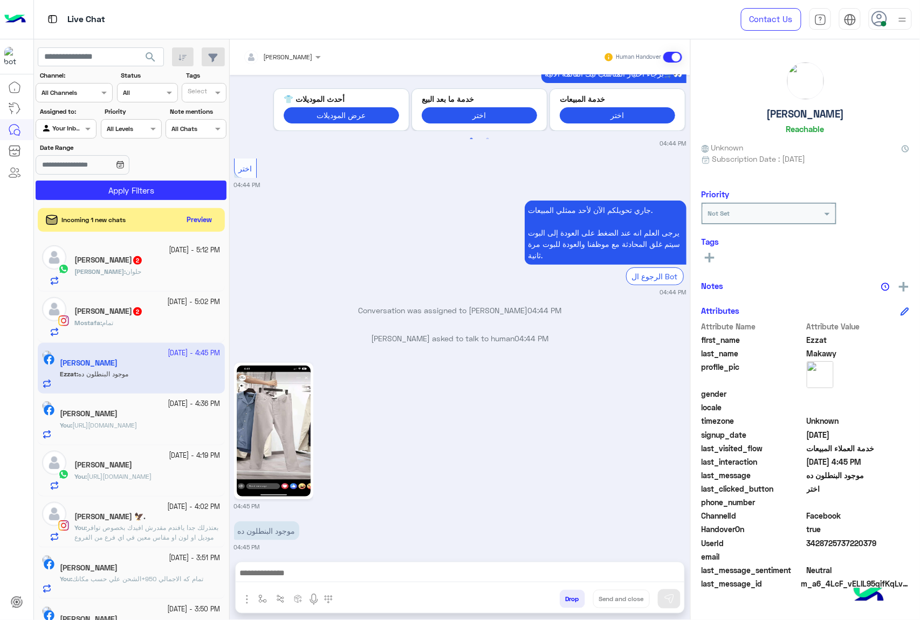
click at [287, 570] on textarea at bounding box center [460, 574] width 448 height 16
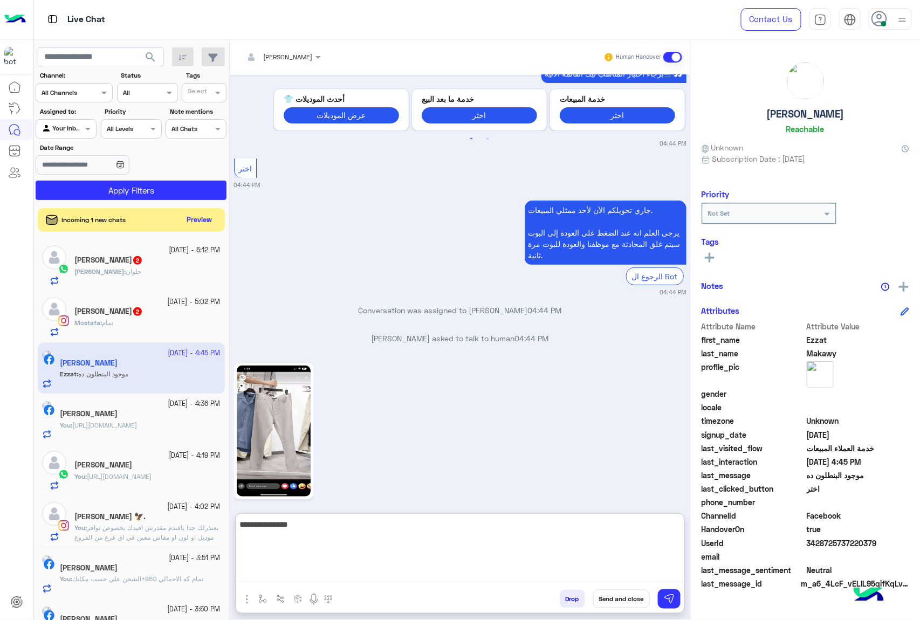
type textarea "**********"
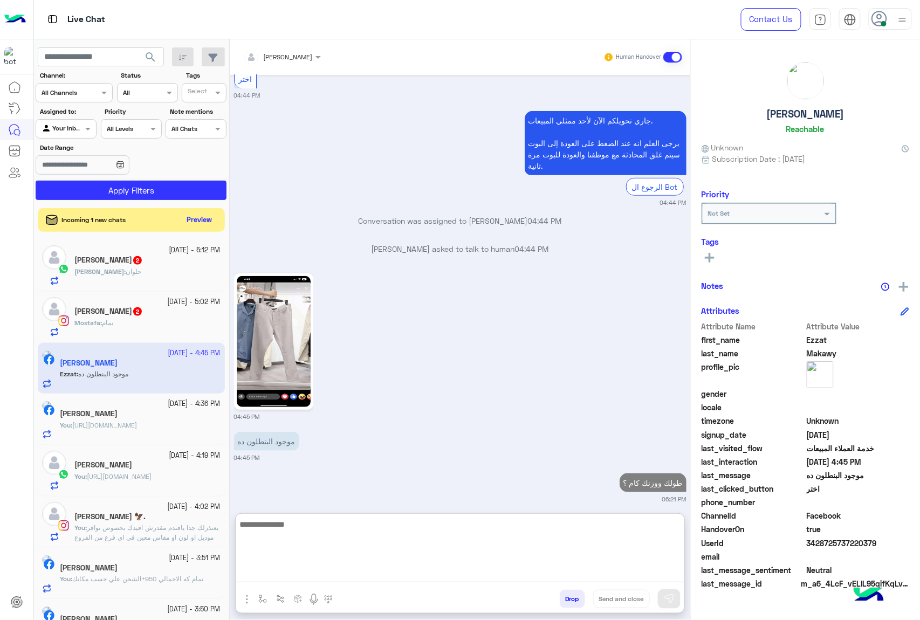
click at [148, 321] on div "Mostafa : تمام" at bounding box center [147, 327] width 146 height 19
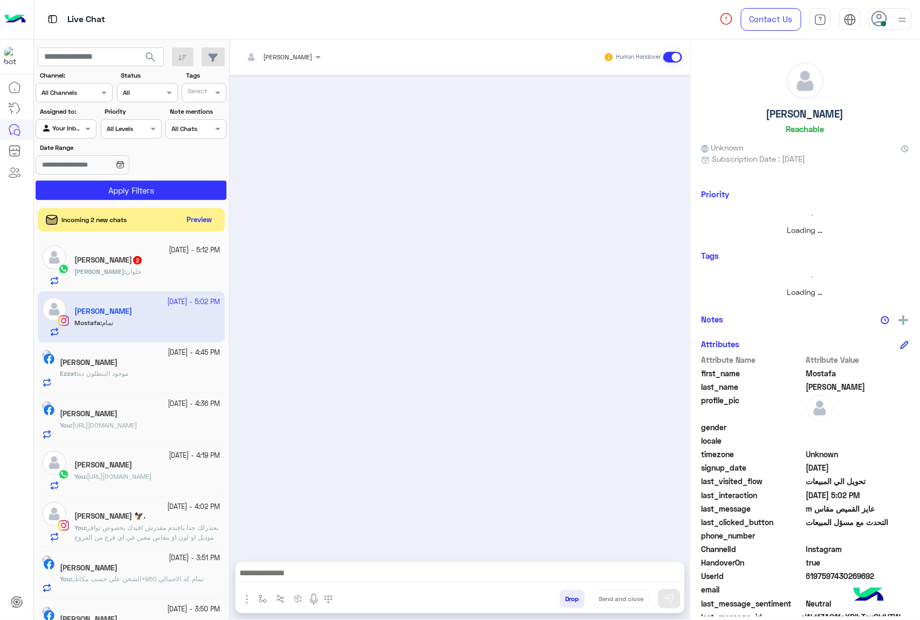
click at [203, 211] on div "Incoming 2 new chats Preview" at bounding box center [131, 220] width 187 height 24
click at [199, 220] on button "Preview" at bounding box center [199, 219] width 33 height 15
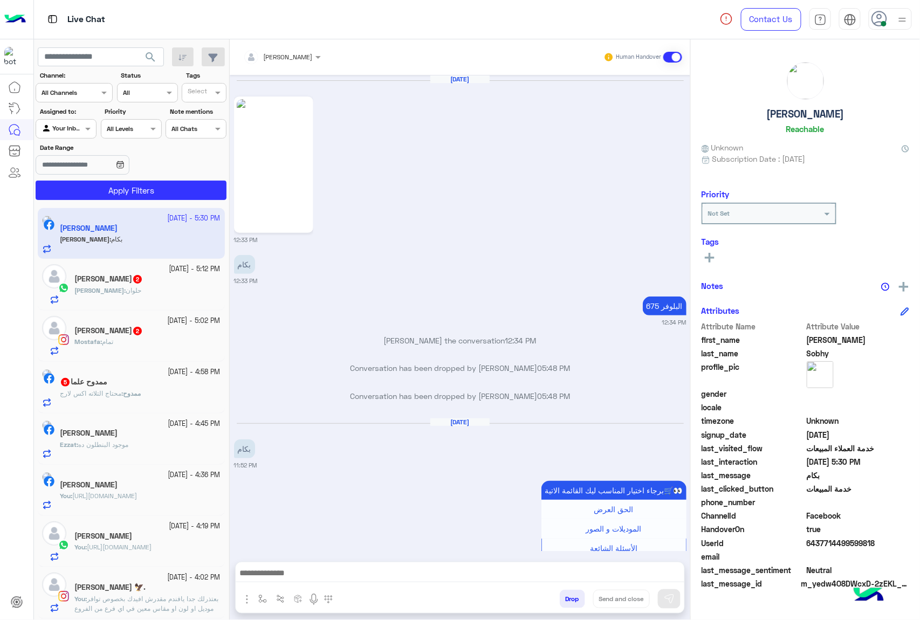
scroll to position [1611, 0]
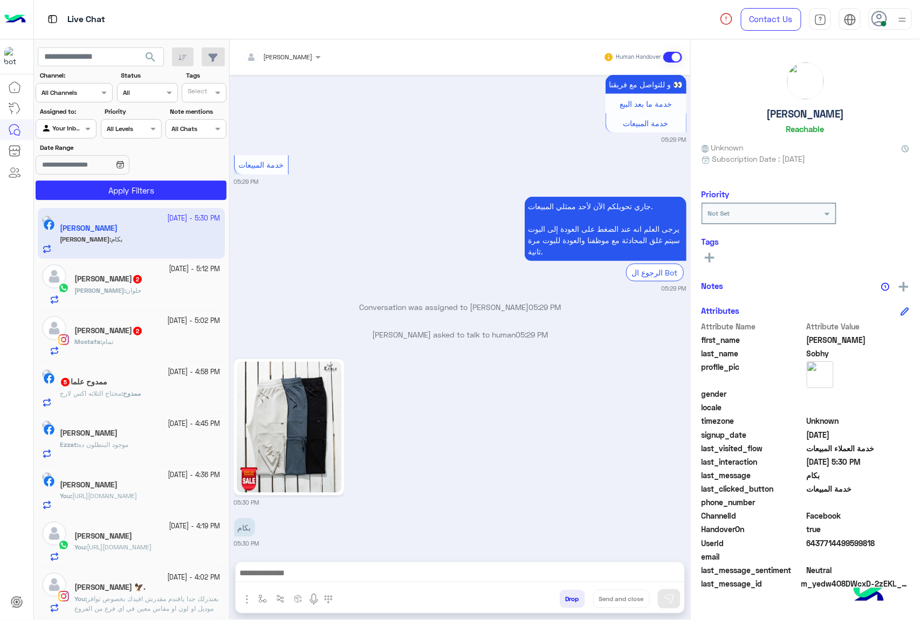
click at [289, 581] on textarea at bounding box center [460, 574] width 448 height 16
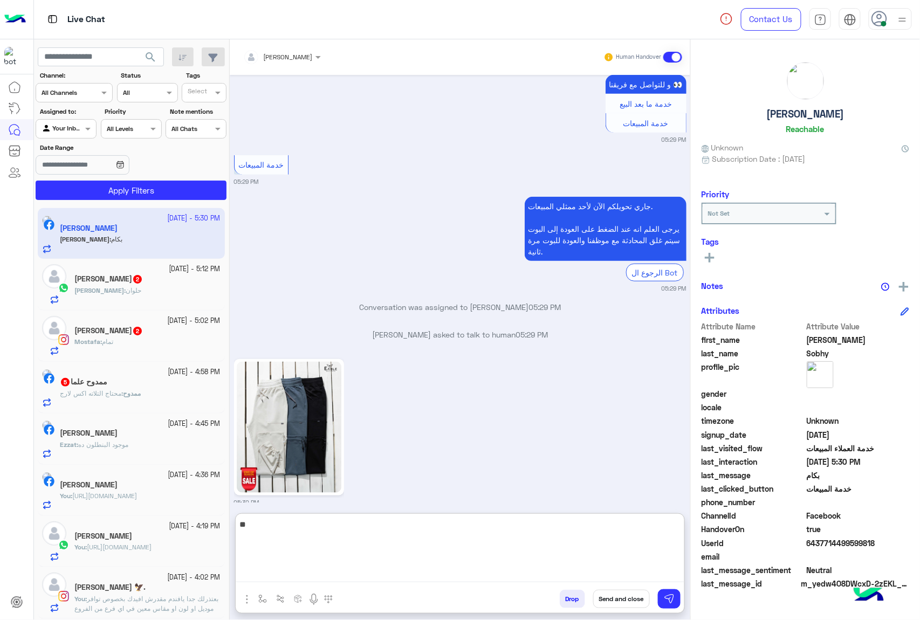
type textarea "***"
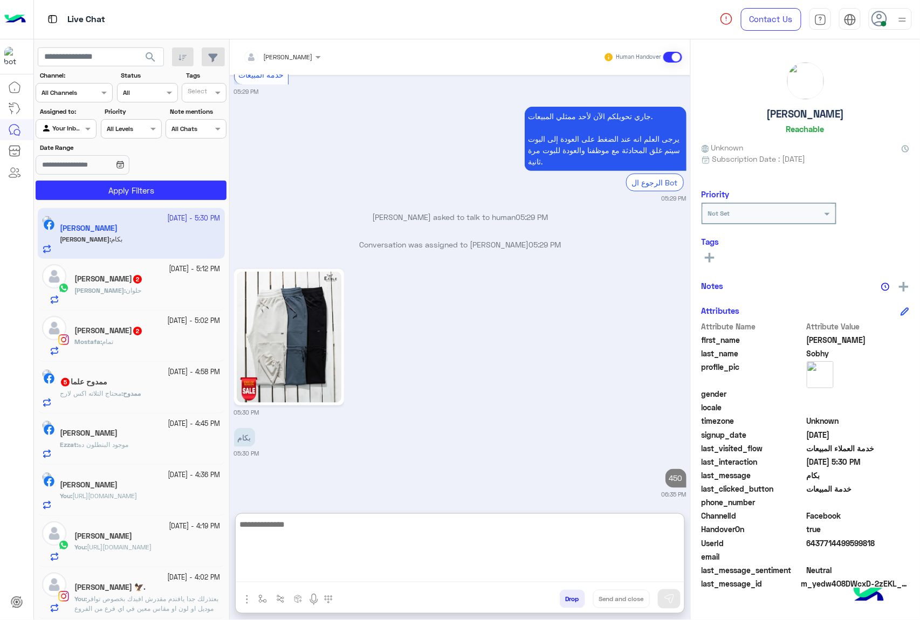
scroll to position [1729, 0]
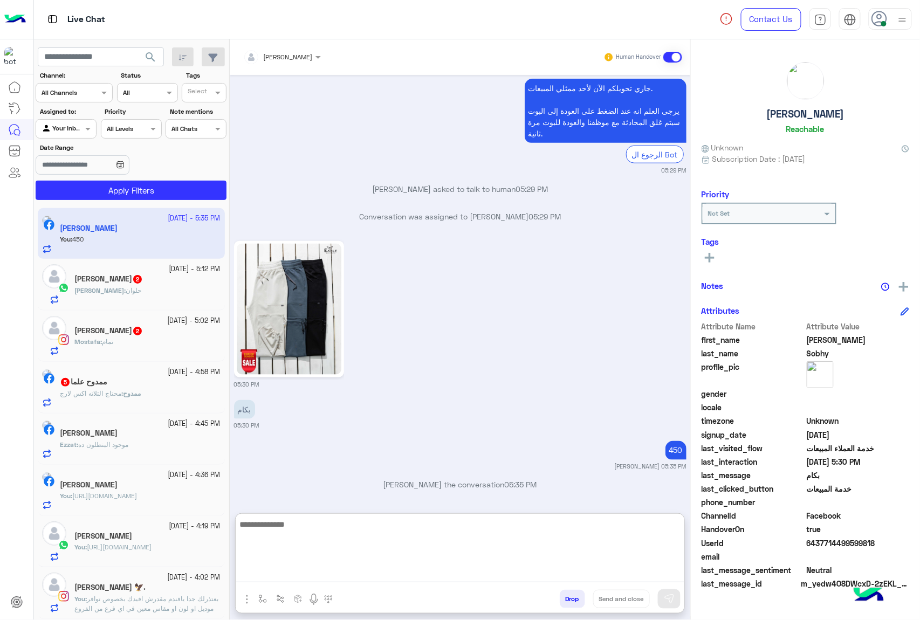
click at [139, 397] on b "ممدوح :" at bounding box center [130, 393] width 19 height 8
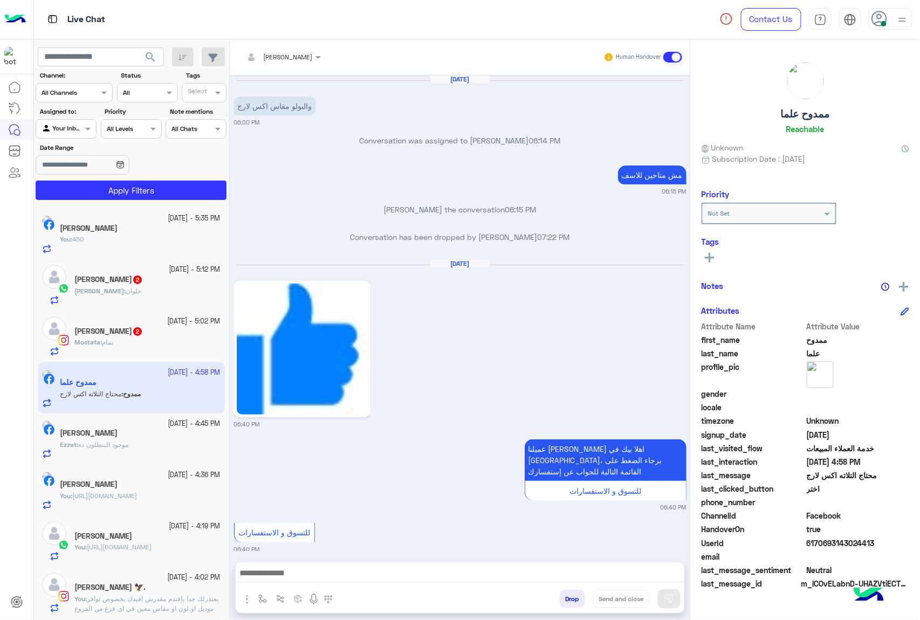
scroll to position [1469, 0]
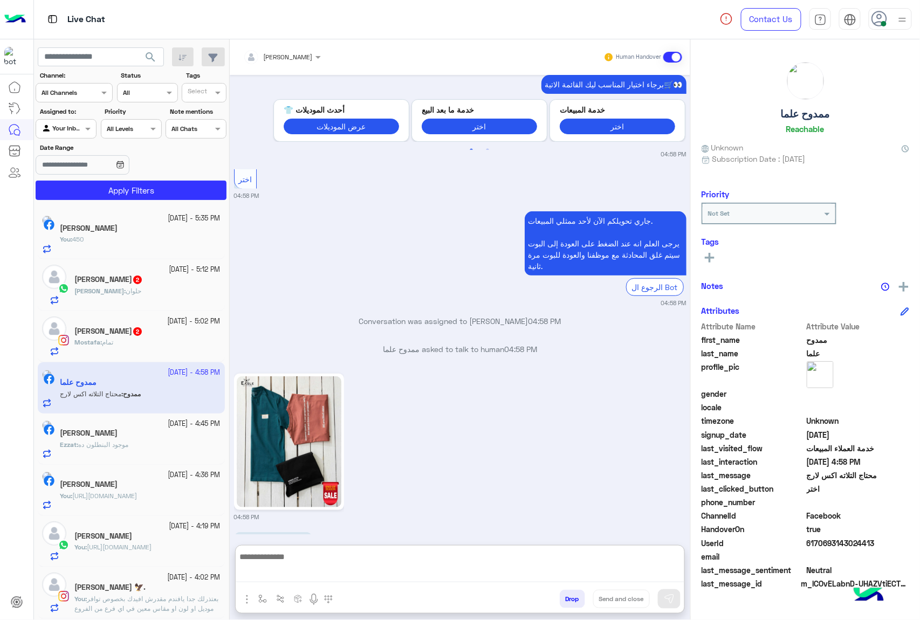
click at [277, 571] on textarea at bounding box center [460, 566] width 448 height 33
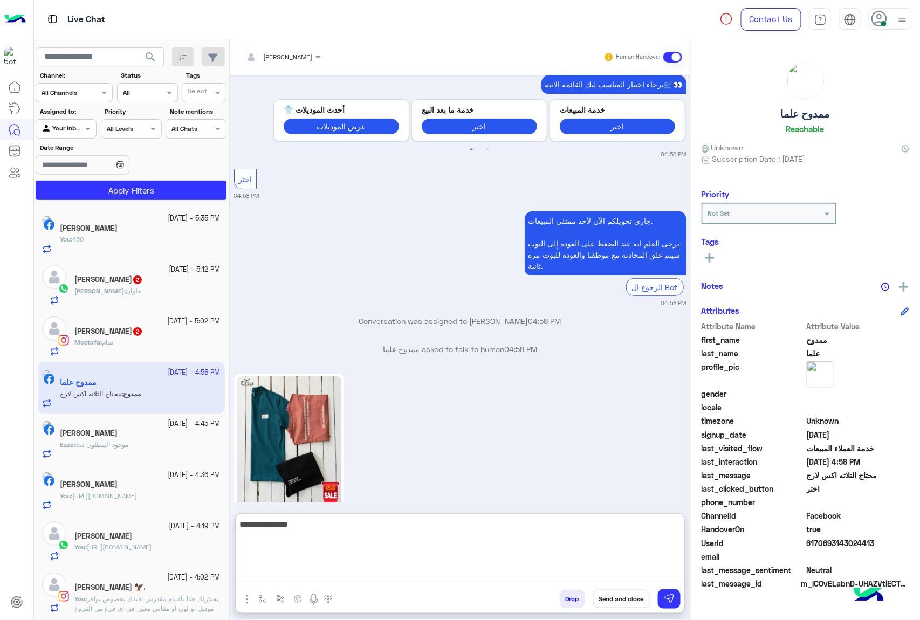
type textarea "**********"
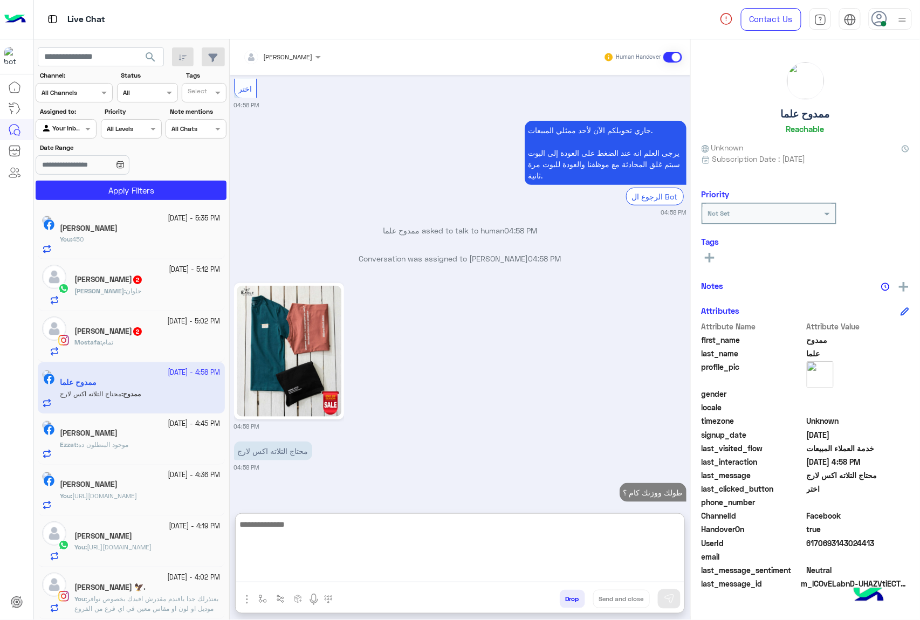
click at [106, 339] on span "تمام" at bounding box center [107, 342] width 11 height 8
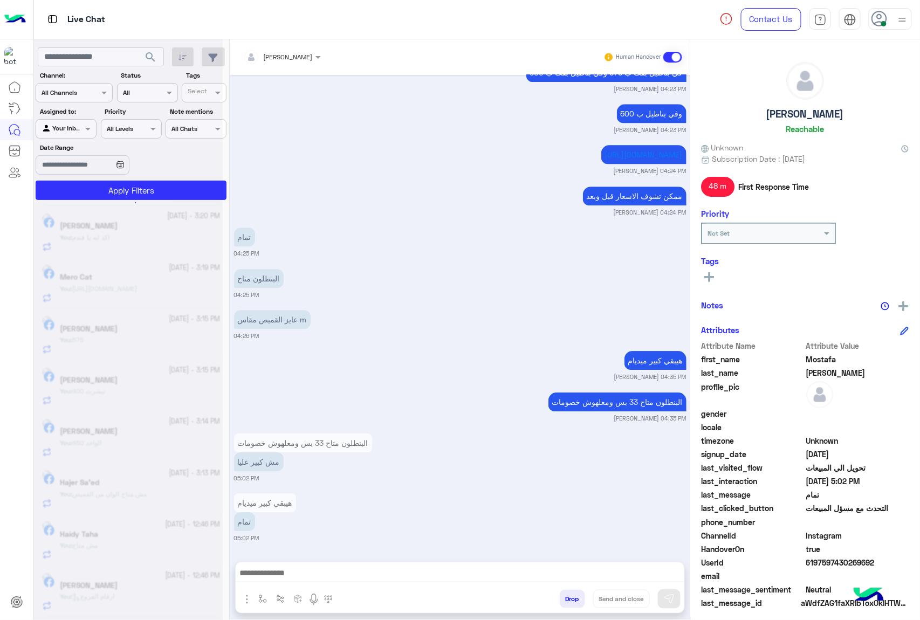
scroll to position [5, 0]
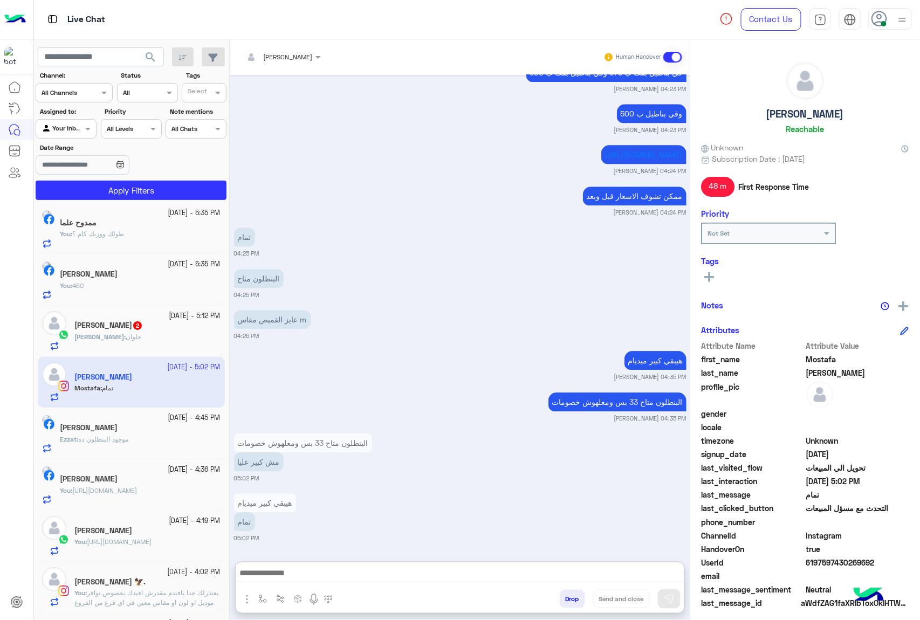
click at [340, 572] on textarea at bounding box center [460, 574] width 448 height 16
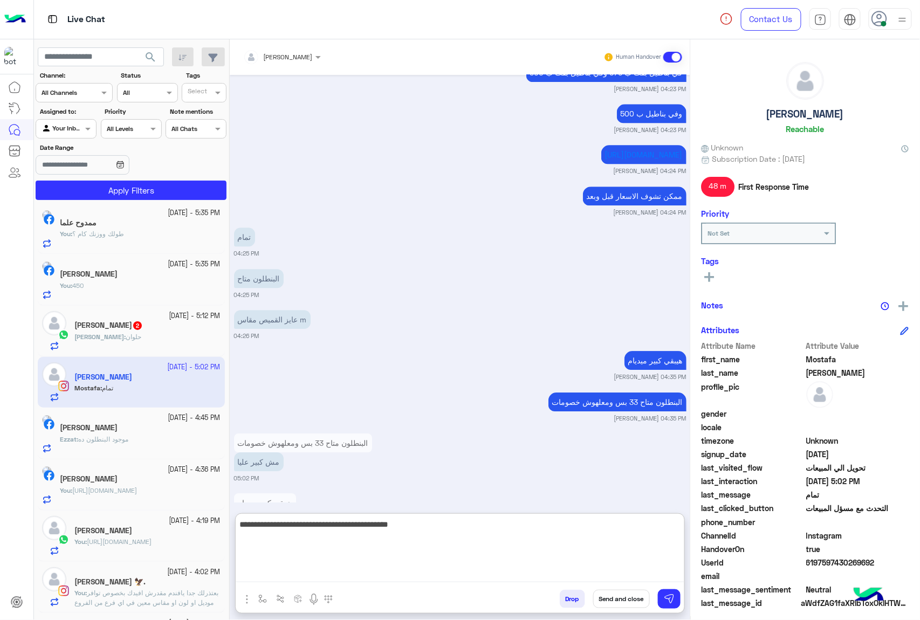
type textarea "**********"
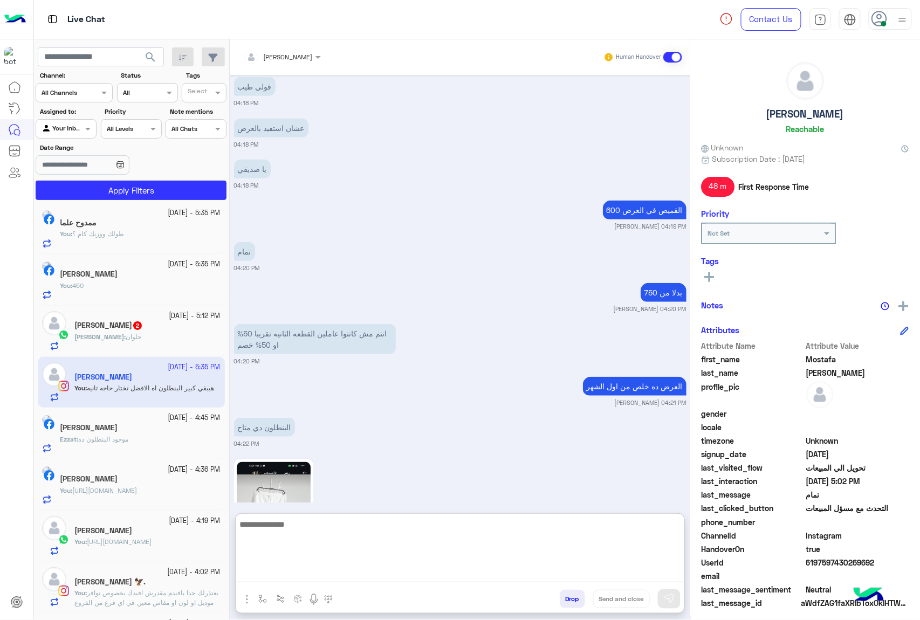
scroll to position [1058, 0]
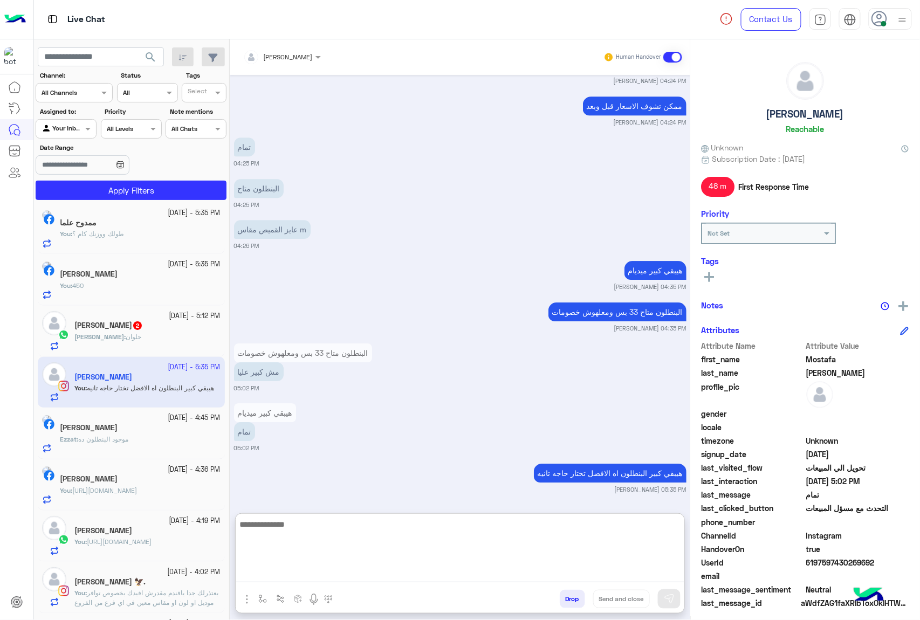
click at [127, 331] on div "[PERSON_NAME] 2" at bounding box center [147, 326] width 146 height 11
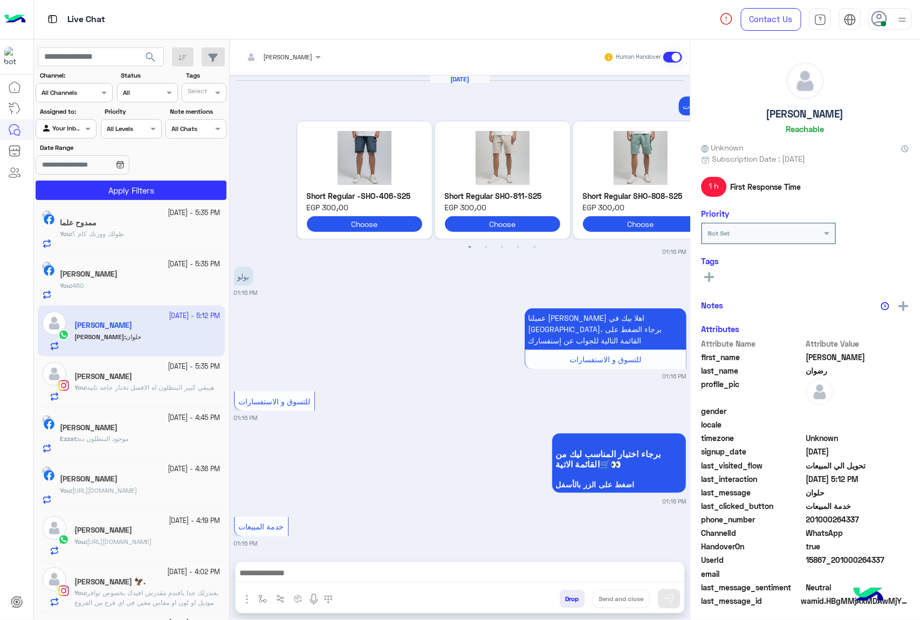
scroll to position [1113, 0]
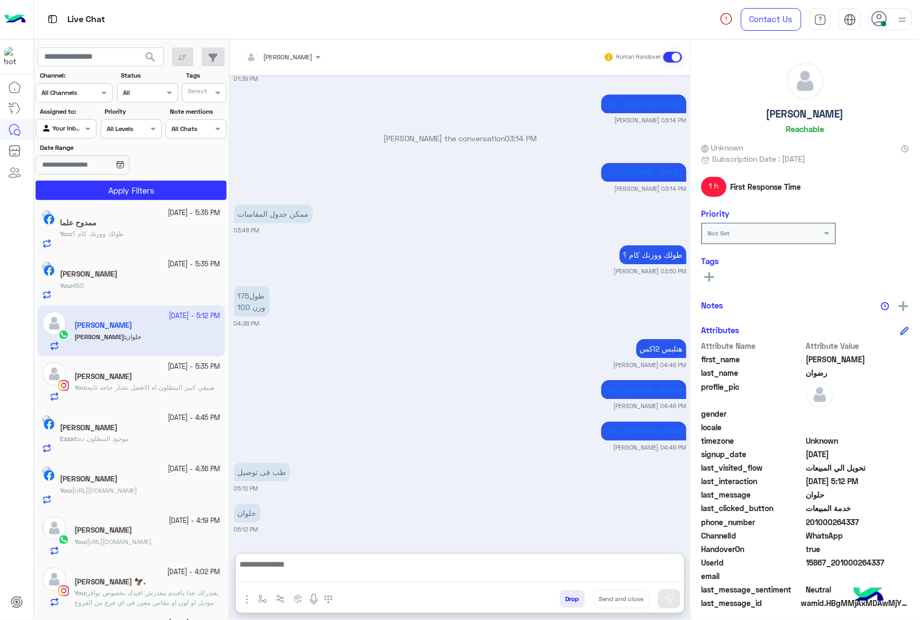
click at [281, 575] on textarea at bounding box center [460, 569] width 448 height 25
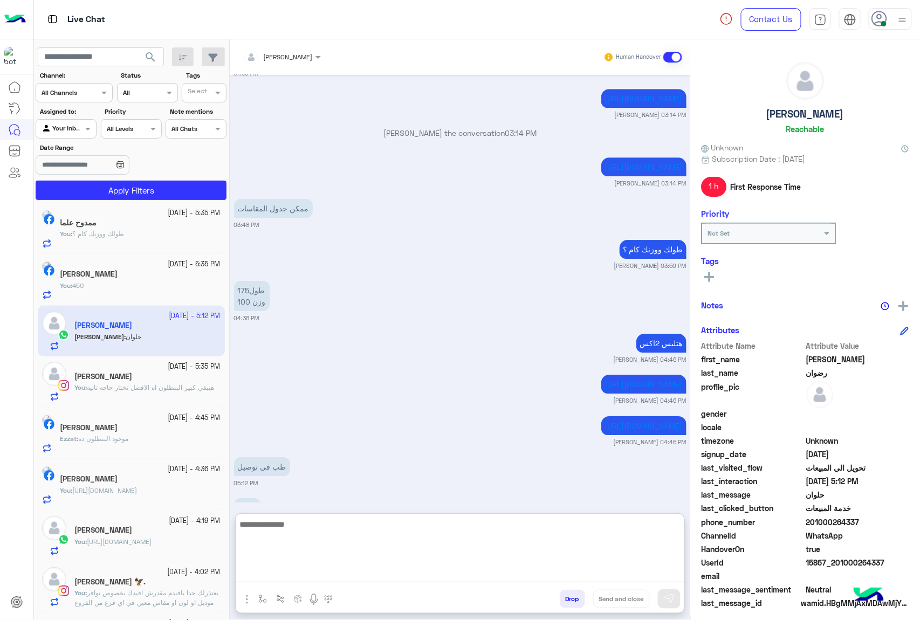
type textarea "*"
type textarea "**********"
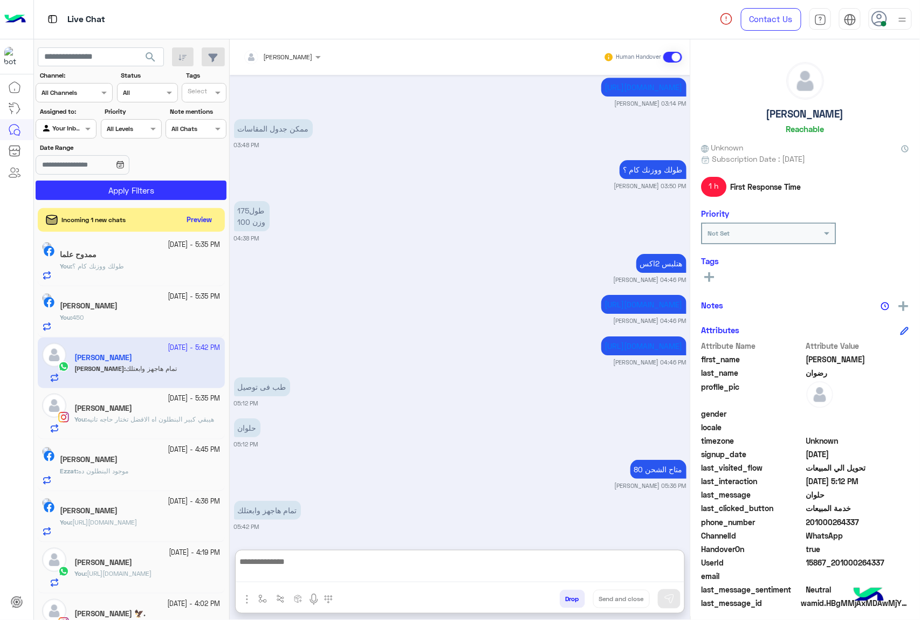
scroll to position [1203, 0]
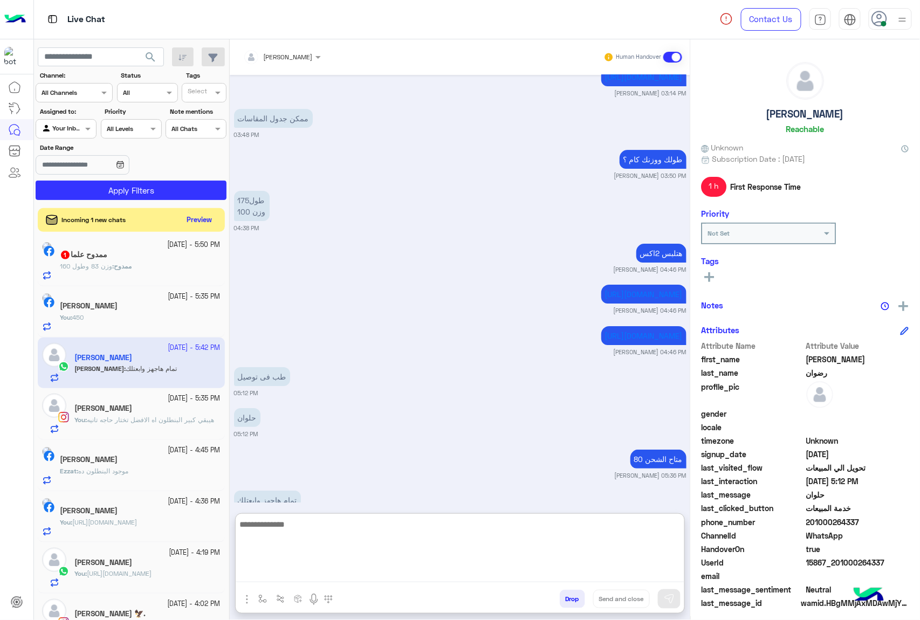
click at [110, 270] on span "وزن 83 وطول 160" at bounding box center [86, 266] width 52 height 8
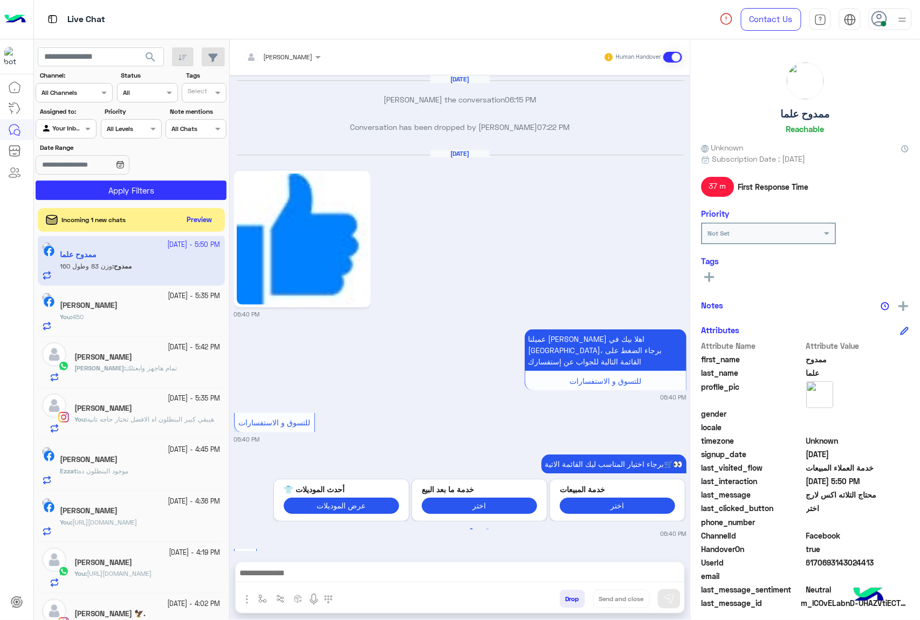
scroll to position [1469, 0]
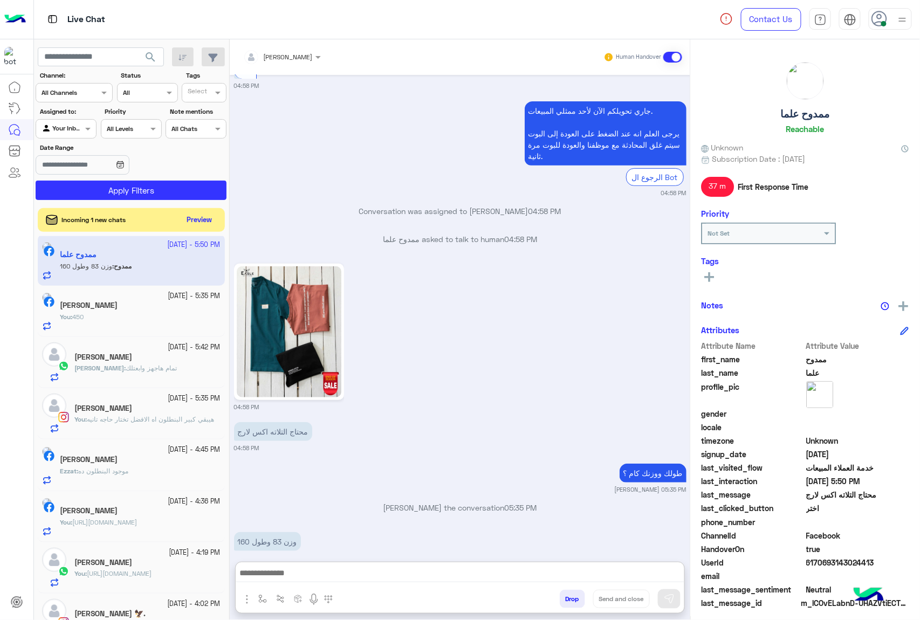
click at [335, 578] on textarea at bounding box center [460, 574] width 448 height 16
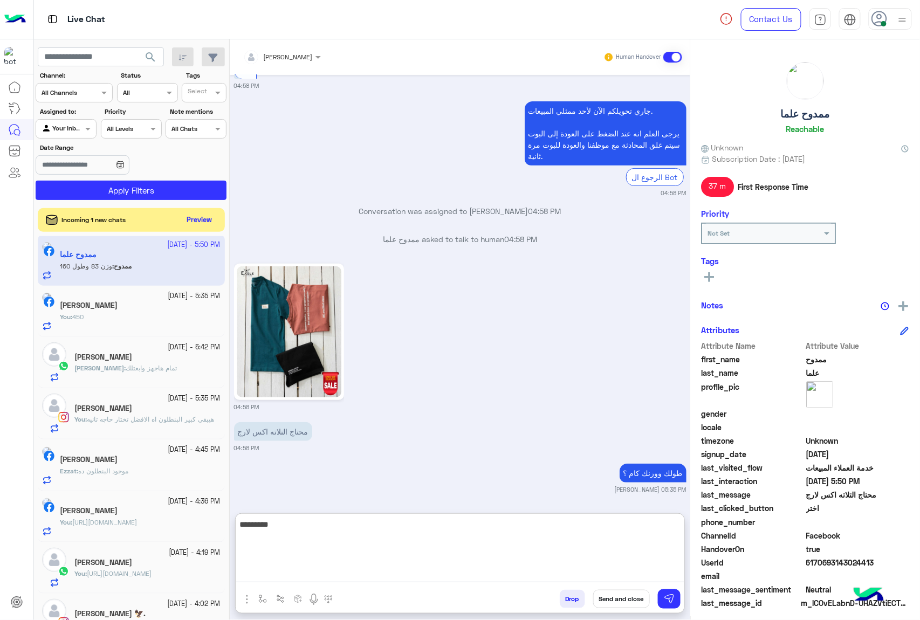
type textarea "*********"
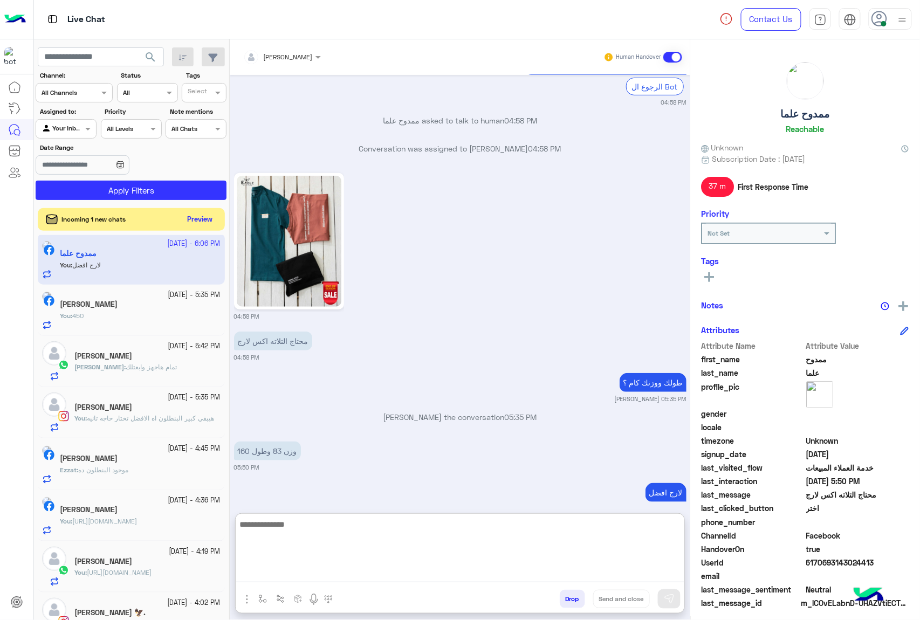
click at [194, 224] on button "Preview" at bounding box center [199, 219] width 33 height 15
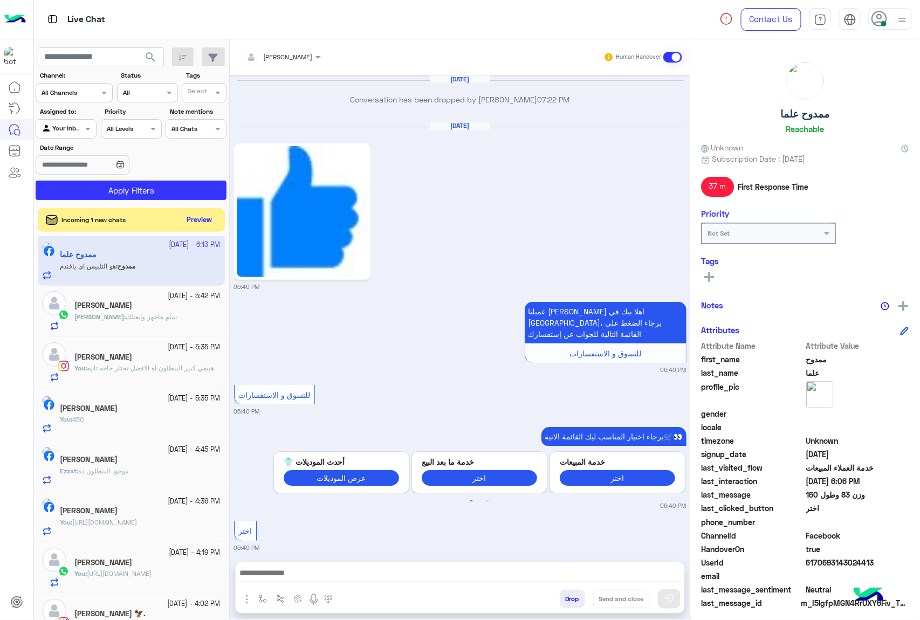
scroll to position [1566, 0]
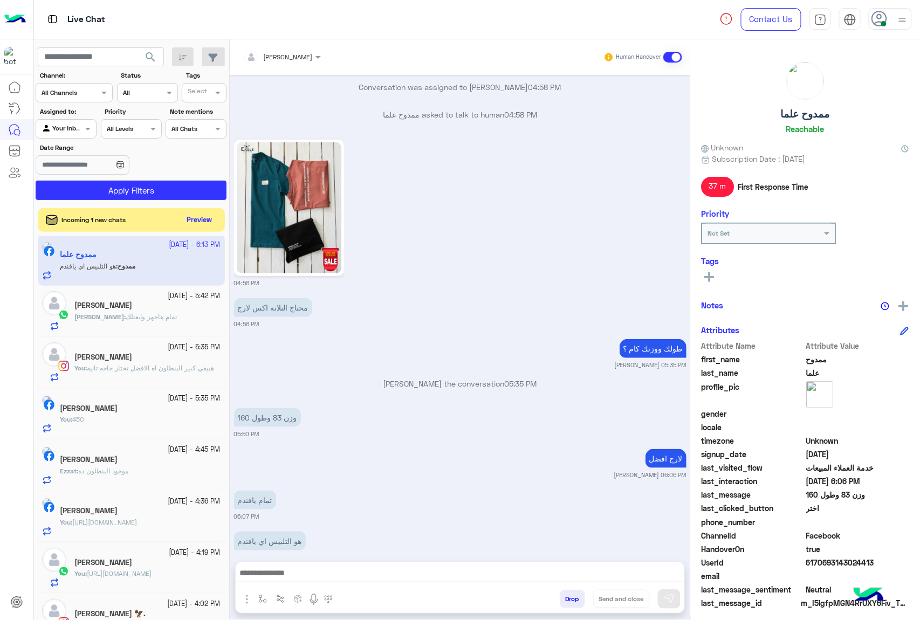
click at [564, 593] on button "Drop" at bounding box center [572, 599] width 25 height 18
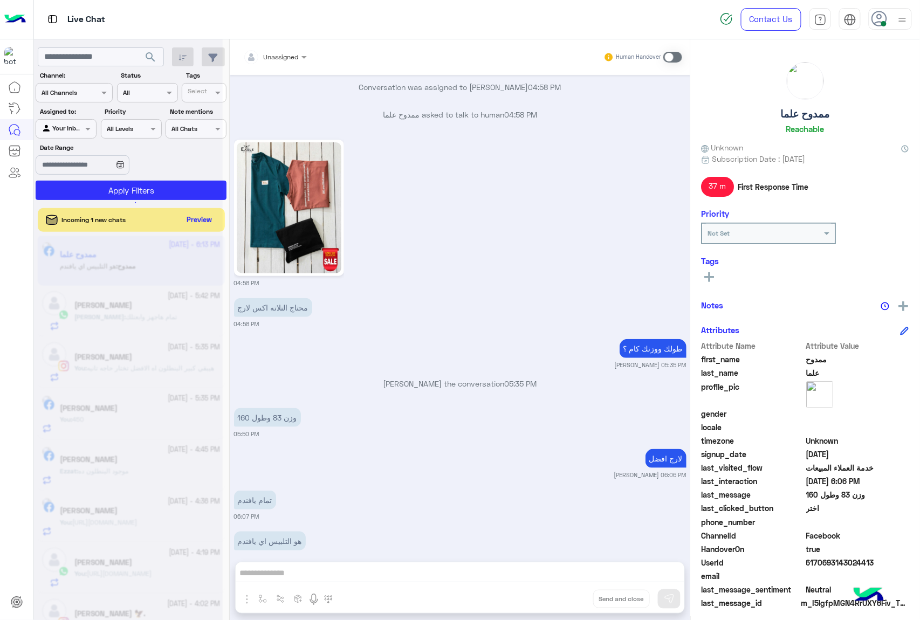
click at [564, 593] on div "Unassigned Human Handover [DATE] Conversation has been dropped by [PERSON_NAME]…" at bounding box center [460, 331] width 460 height 585
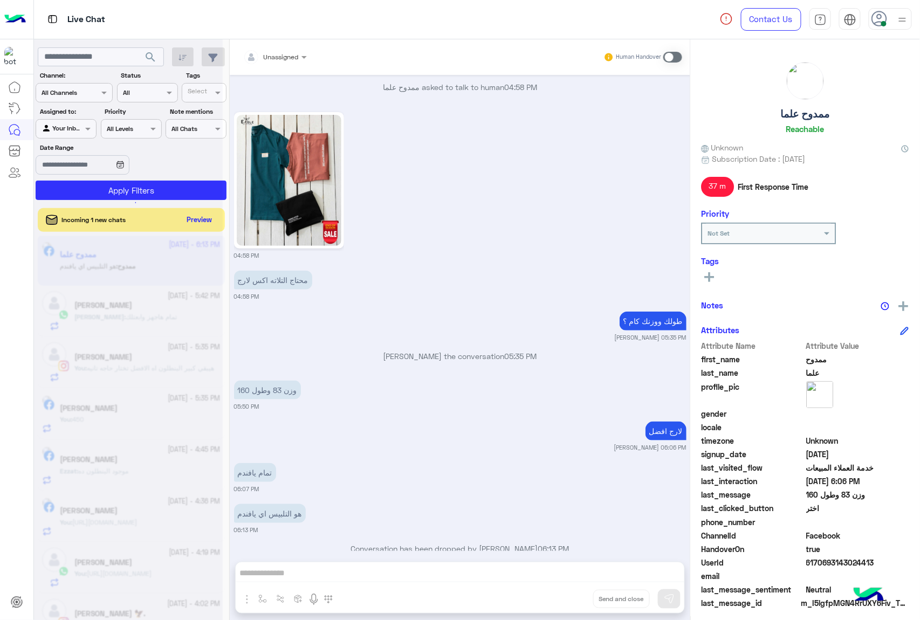
click at [564, 593] on div "Unassigned Human Handover [DATE] Conversation has been dropped by [PERSON_NAME]…" at bounding box center [460, 331] width 460 height 585
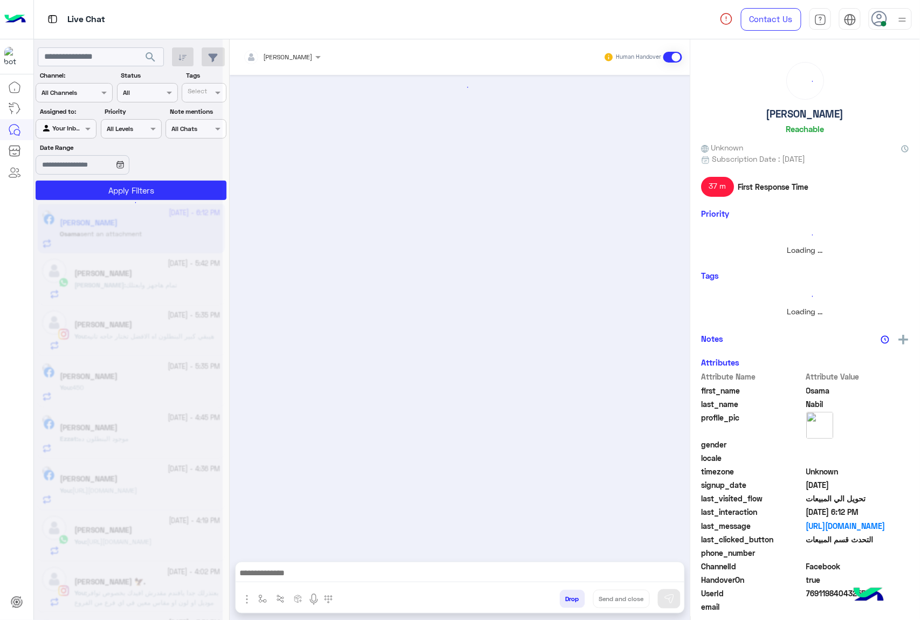
click at [564, 593] on button "Drop" at bounding box center [572, 599] width 25 height 18
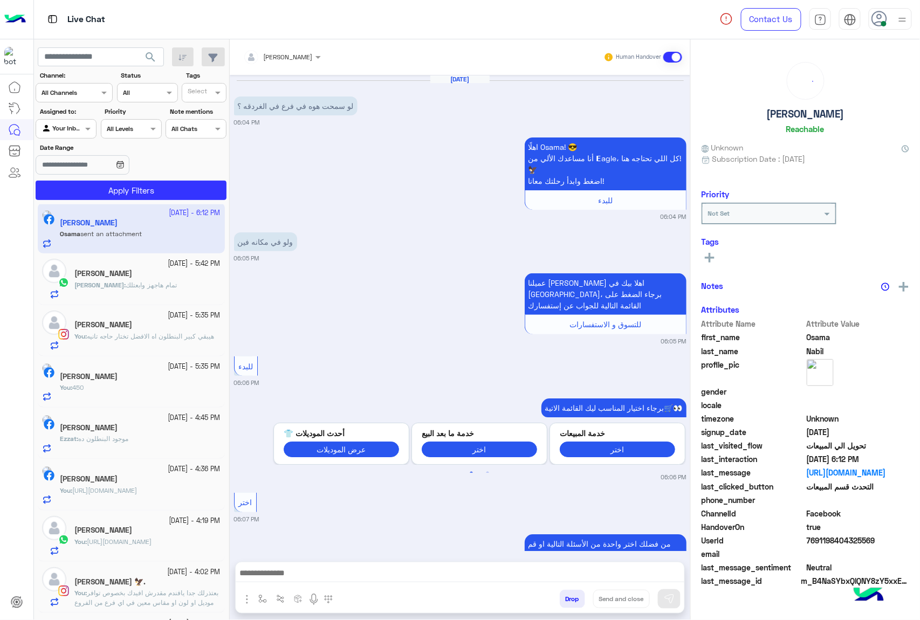
click at [564, 593] on button "Drop" at bounding box center [572, 599] width 25 height 18
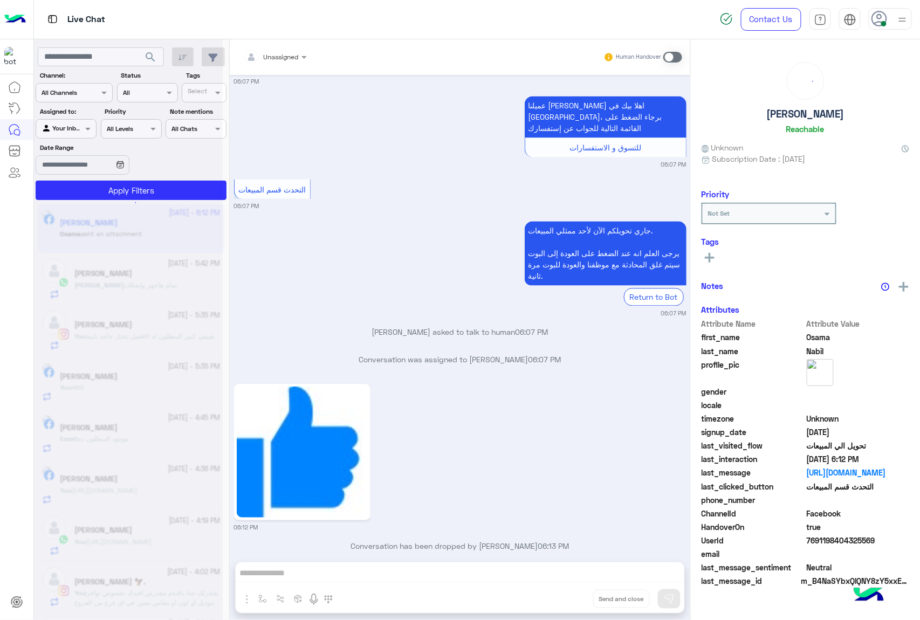
click at [564, 593] on div "Unassigned Human Handover [DATE] لو سمحت هوه في فرع في الغردقه ؟ 06:04 PM اهلًا…" at bounding box center [460, 331] width 460 height 585
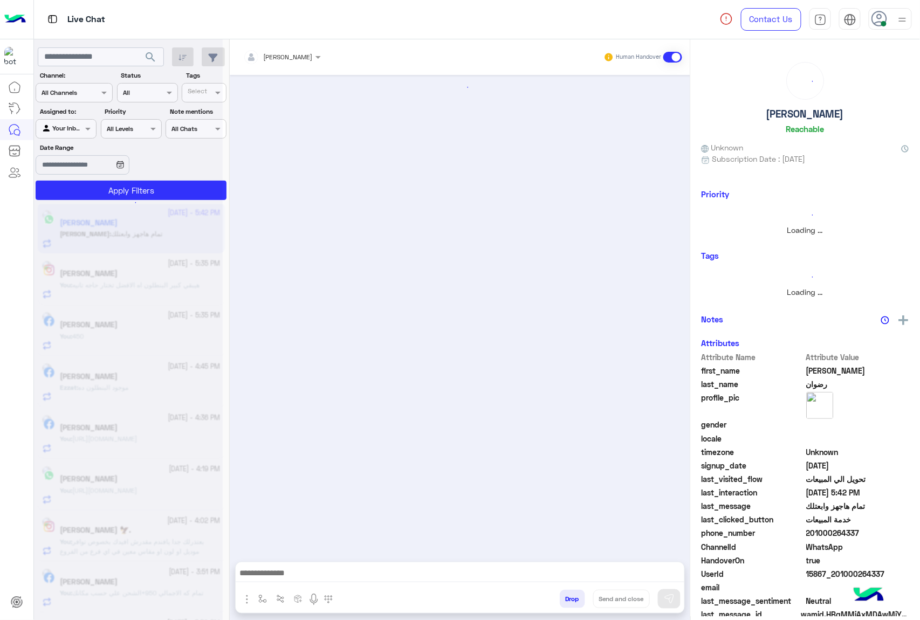
click at [564, 593] on button "Drop" at bounding box center [572, 599] width 25 height 18
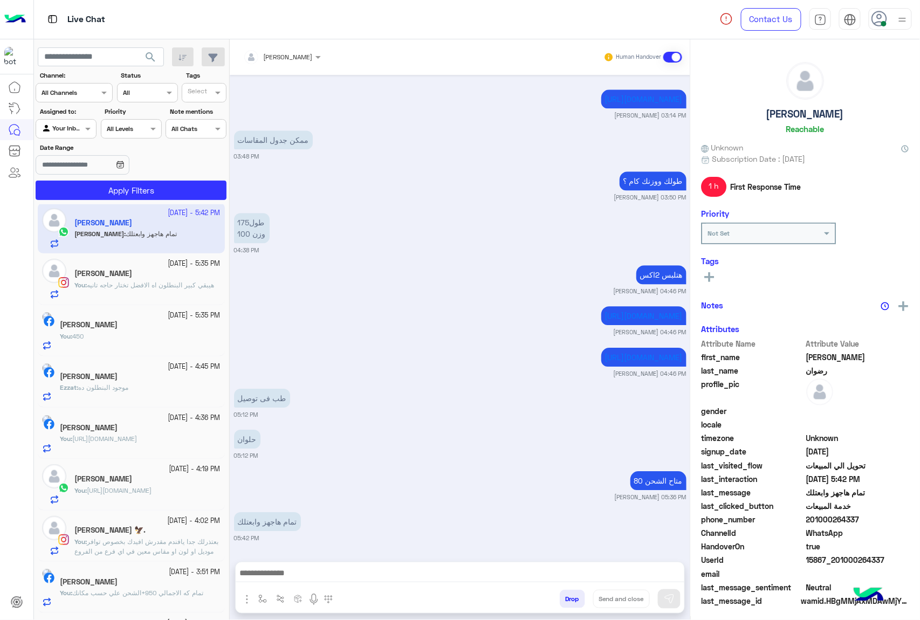
click at [564, 593] on button "Drop" at bounding box center [572, 599] width 25 height 18
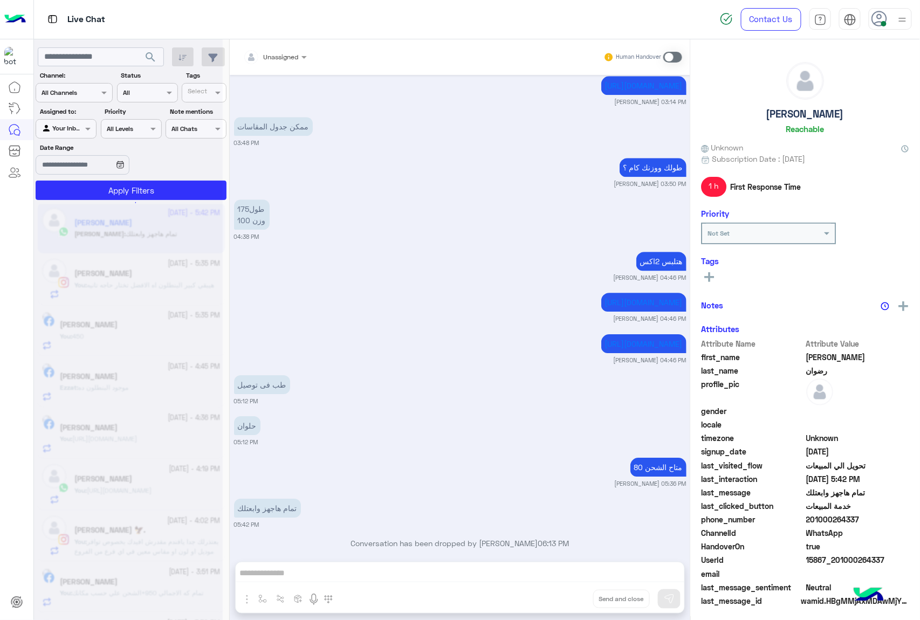
scroll to position [1038, 0]
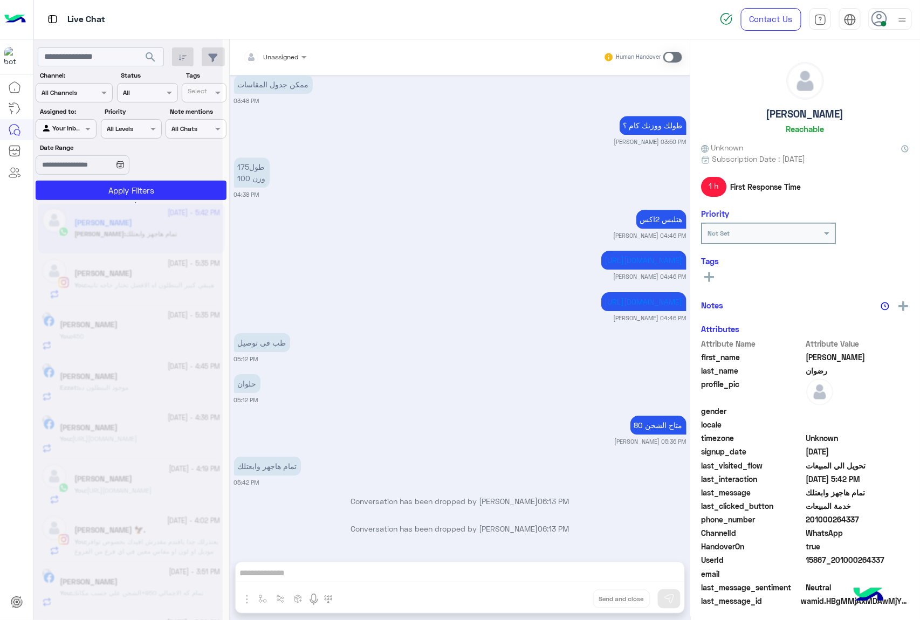
click at [564, 593] on div "Unassigned Human Handover [DATE] عميلنا [PERSON_NAME] اهلا بيك في [GEOGRAPHIC_D…" at bounding box center [460, 331] width 460 height 585
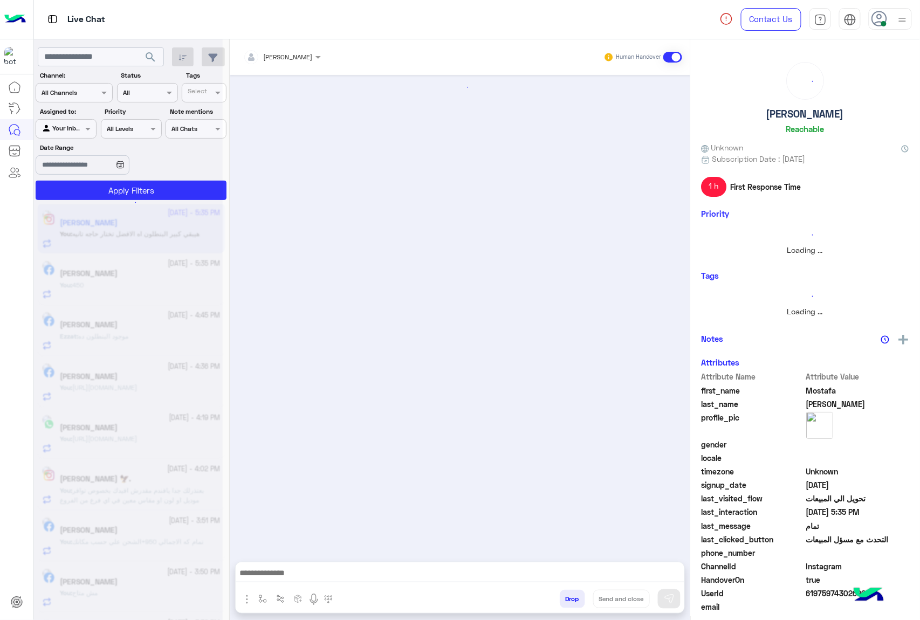
click at [564, 593] on div "[PERSON_NAME] Human Handover Attachements Images Drop Send and close" at bounding box center [460, 331] width 460 height 585
click at [564, 593] on button "Drop" at bounding box center [572, 599] width 25 height 18
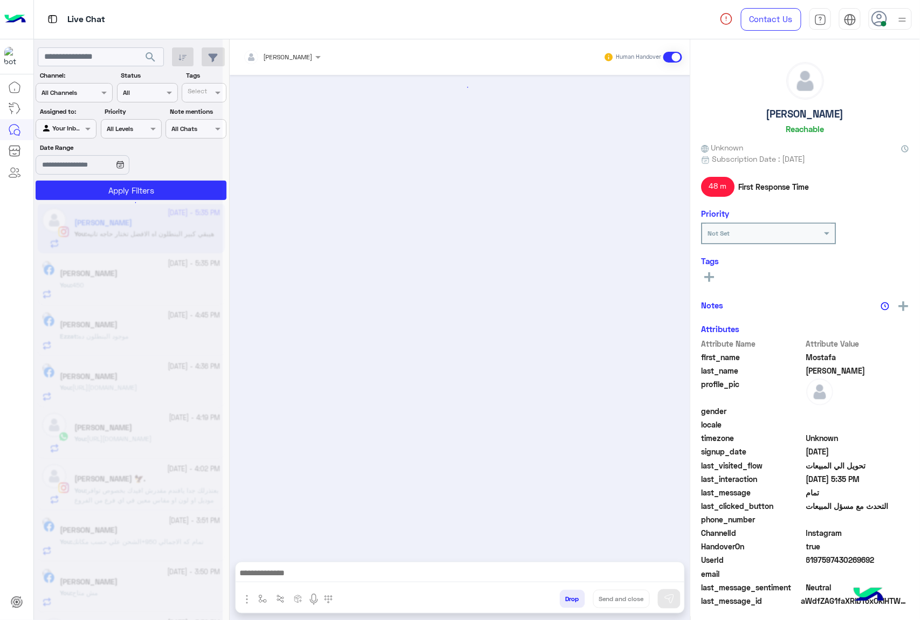
click at [564, 593] on button "Drop" at bounding box center [572, 599] width 25 height 18
click at [564, 593] on div "[PERSON_NAME] Human Handover Attachements Images Drop Send and close" at bounding box center [460, 331] width 460 height 585
click at [564, 593] on div "Unassigned Human Handover [DATE] Conversation has been dropped by [PERSON_NAME]…" at bounding box center [460, 331] width 460 height 585
click at [0, 0] on button "Drop" at bounding box center [0, 0] width 0 height 0
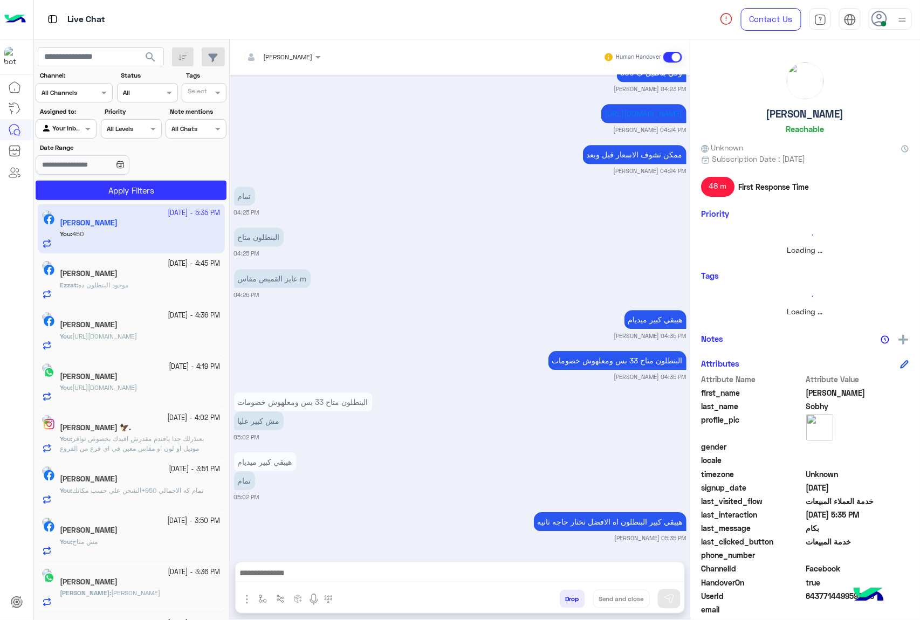
click at [564, 593] on button "Drop" at bounding box center [572, 599] width 25 height 18
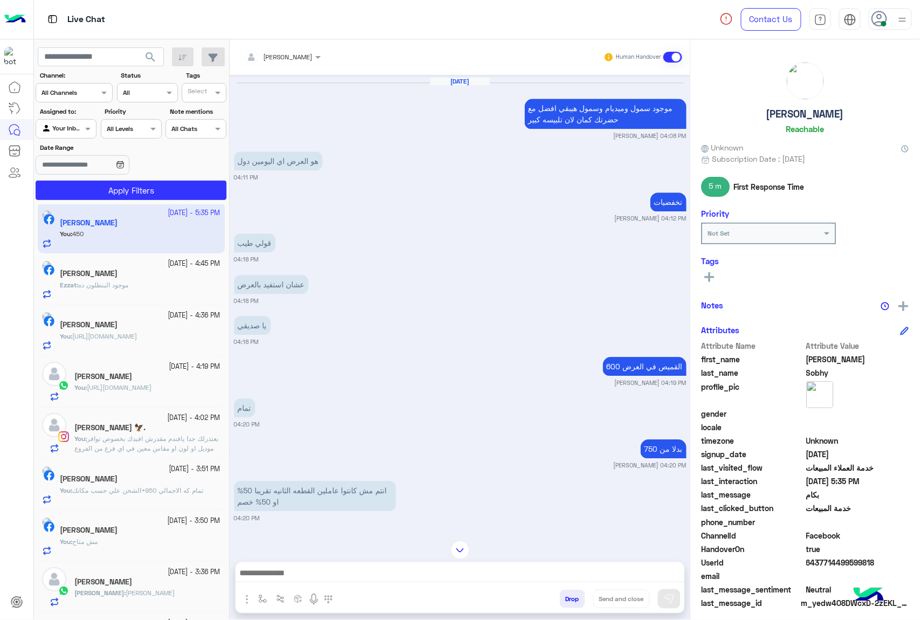
click at [564, 593] on div "[PERSON_NAME] Human Handover [DATE] 675 البلوفر 12:34 PM [PERSON_NAME] the conv…" at bounding box center [460, 331] width 460 height 585
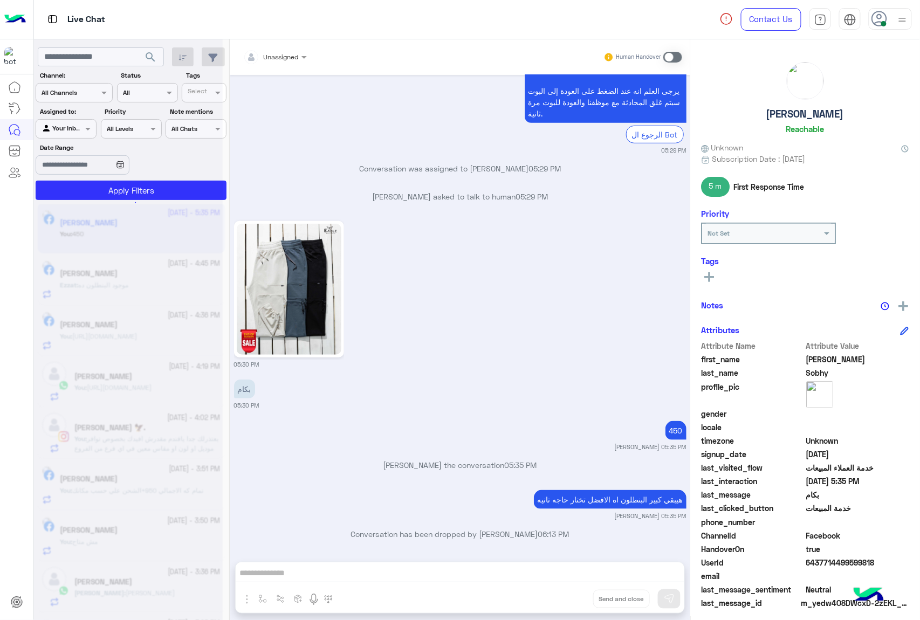
scroll to position [2959, 0]
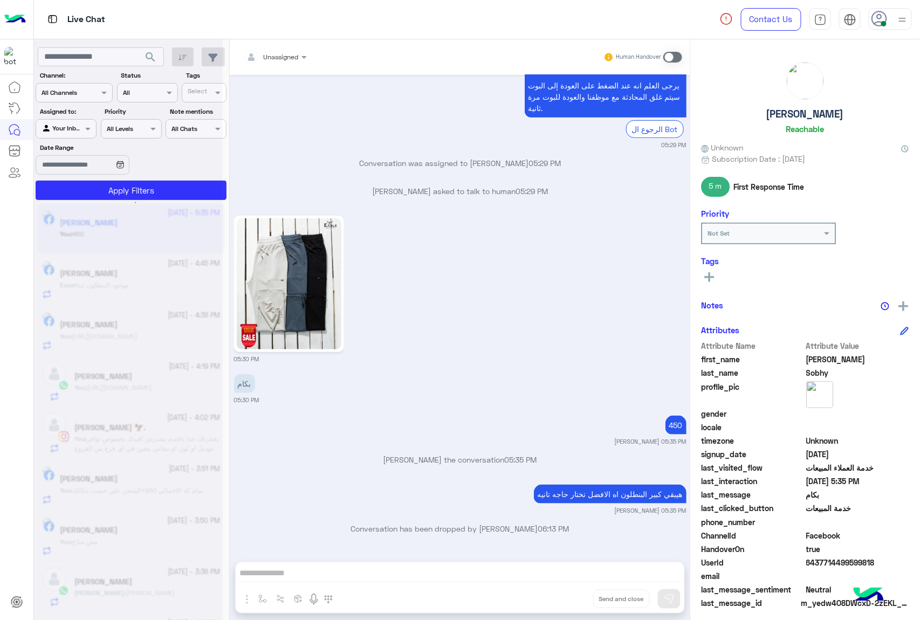
click at [564, 593] on div "Unassigned Human Handover [DATE] 675 البلوفر 12:34 PM [PERSON_NAME] the convers…" at bounding box center [460, 331] width 460 height 585
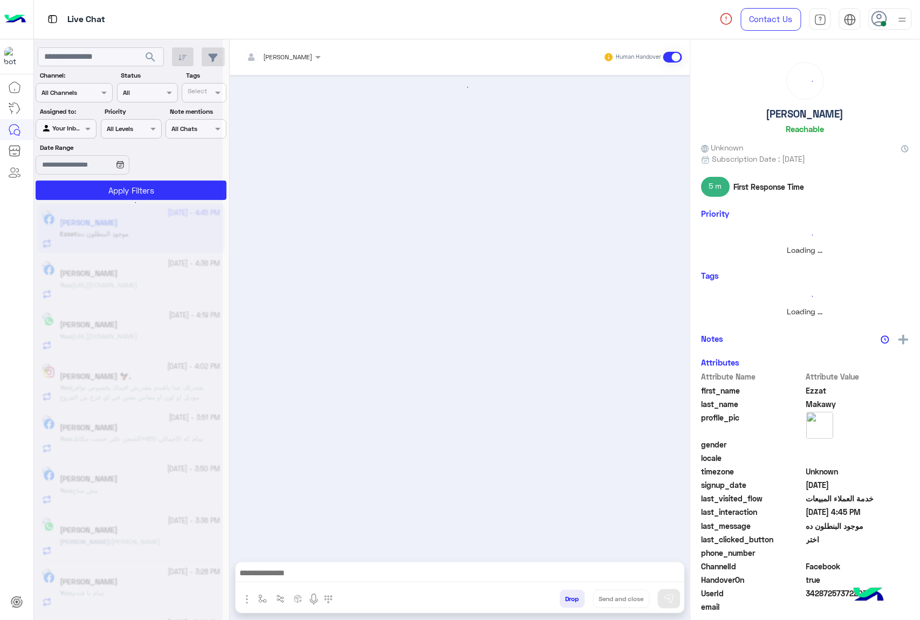
click at [564, 593] on button "Drop" at bounding box center [572, 599] width 25 height 18
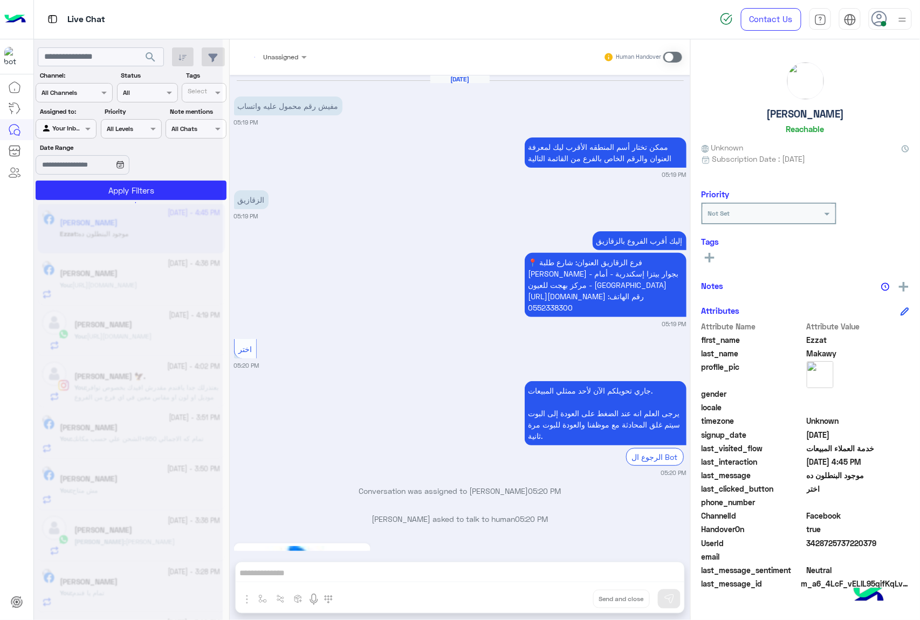
scroll to position [1493, 0]
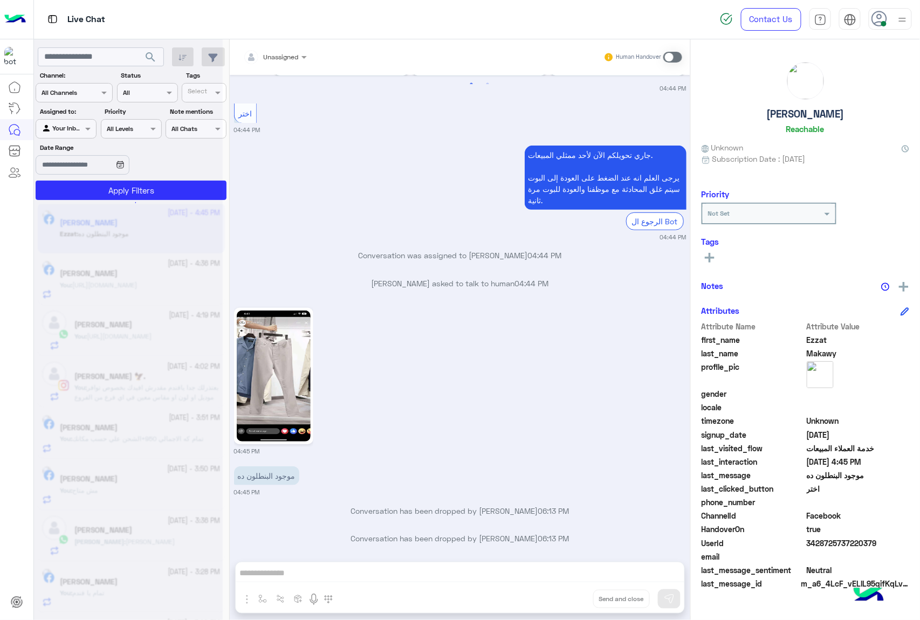
click at [564, 593] on div "Unassigned Human Handover [DATE] مفيش رقم محمول عليه واتساب 05:19 PM ممكن تختار…" at bounding box center [460, 331] width 460 height 585
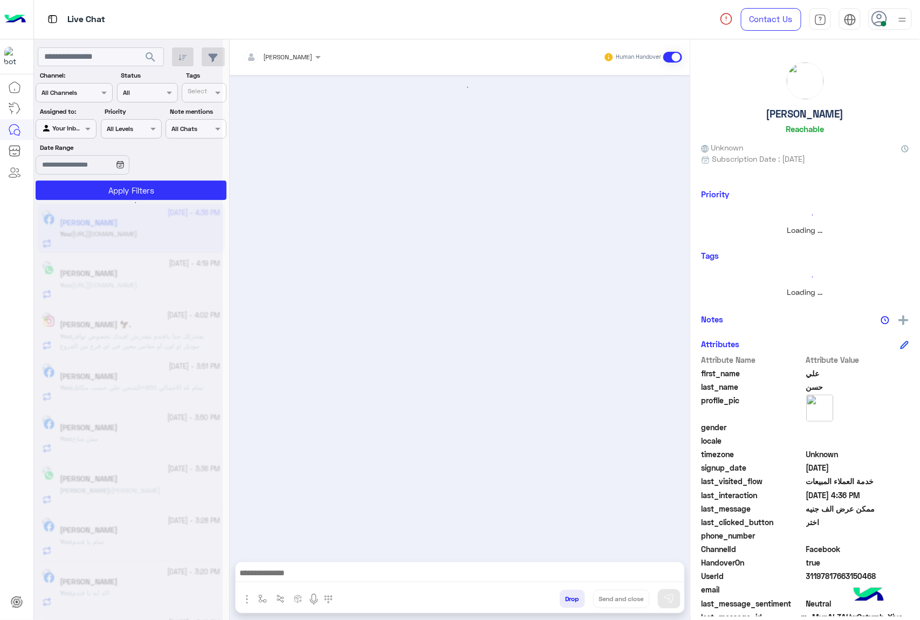
click at [564, 593] on button "Drop" at bounding box center [572, 599] width 25 height 18
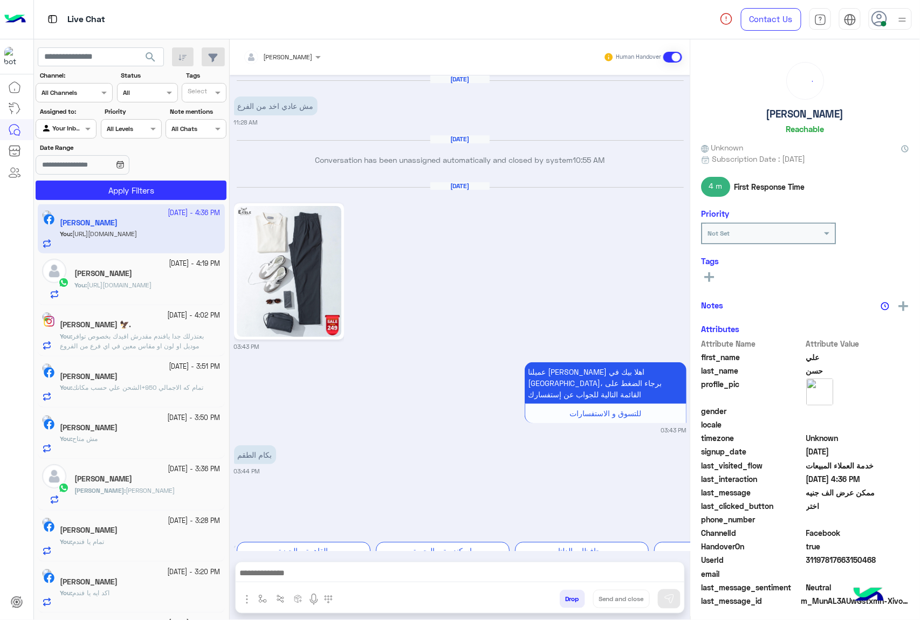
click at [564, 593] on button "Drop" at bounding box center [572, 599] width 25 height 18
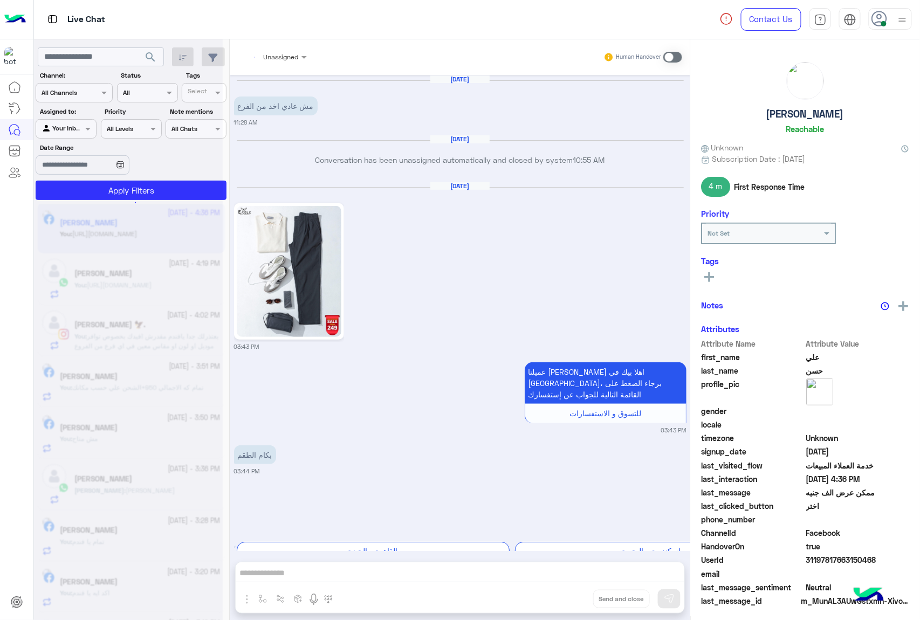
scroll to position [1831, 0]
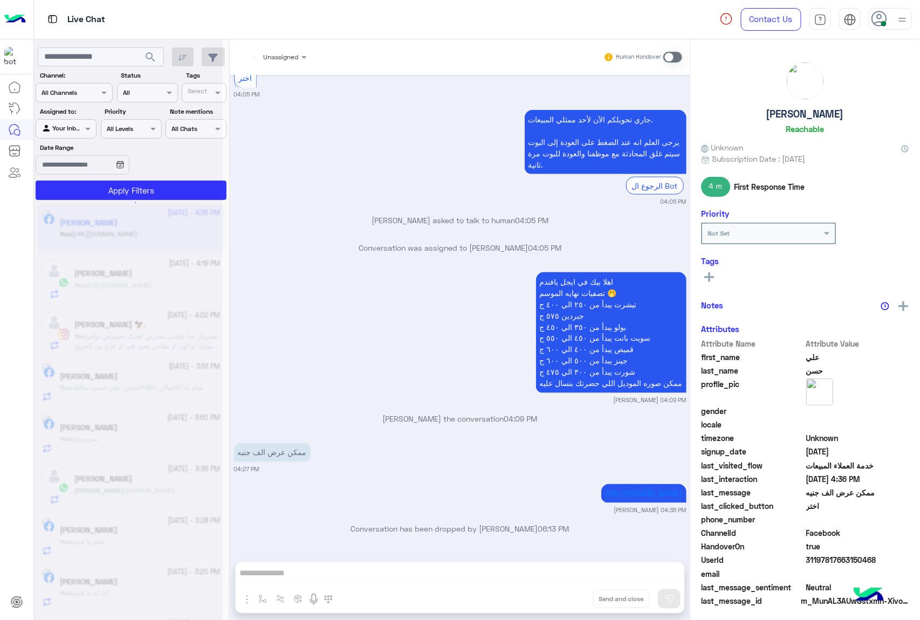
click at [564, 593] on div "Unassigned Human Handover [DATE] مش عادي اخد من الفرع 11:28 AM [DATE] Conversat…" at bounding box center [460, 331] width 460 height 585
click at [0, 0] on button "Drop" at bounding box center [0, 0] width 0 height 0
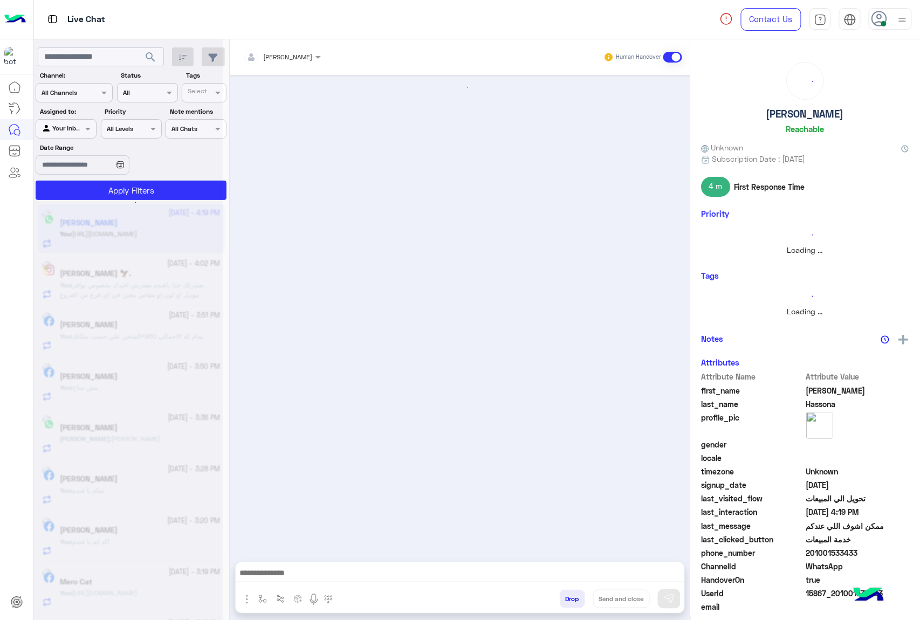
click at [564, 593] on button "Drop" at bounding box center [572, 599] width 25 height 18
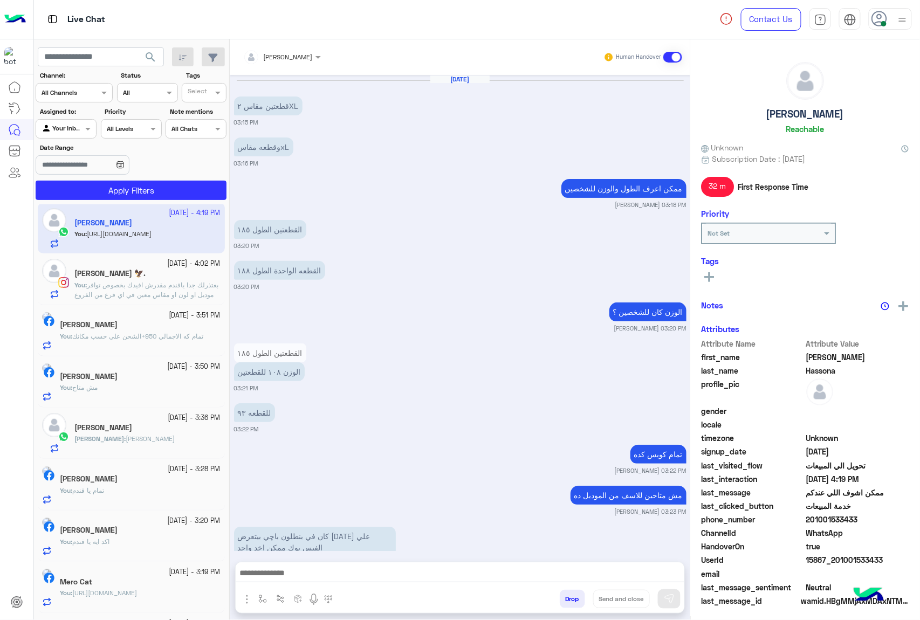
scroll to position [1101, 0]
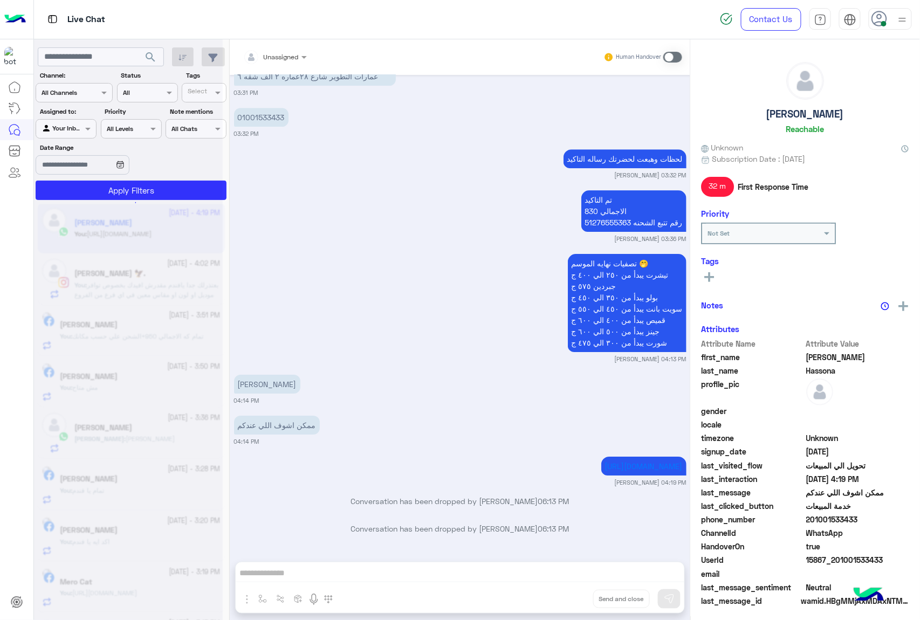
click at [564, 593] on div "Unassigned Human Handover [DATE] قطعتين مقاس ٢XL 03:15 PM وقطعه مقاسxL 03:16 PM…" at bounding box center [460, 331] width 460 height 585
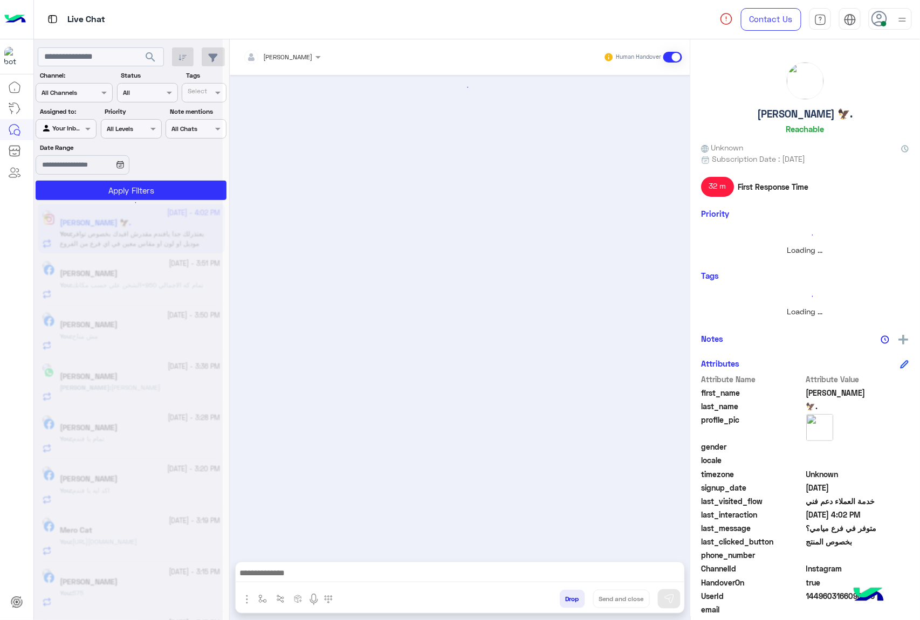
click at [564, 593] on button "Drop" at bounding box center [572, 599] width 25 height 18
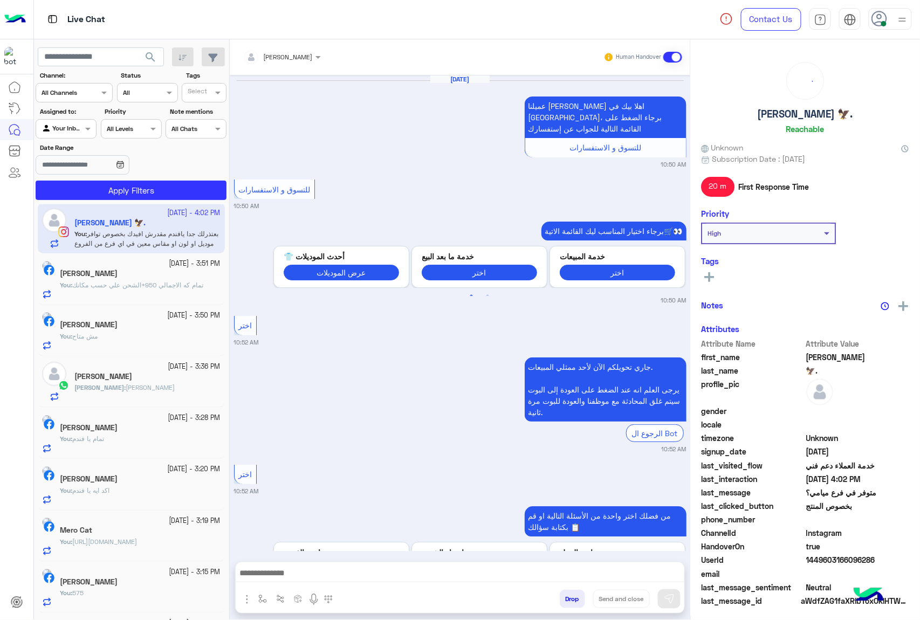
click at [564, 593] on button "Drop" at bounding box center [572, 599] width 25 height 18
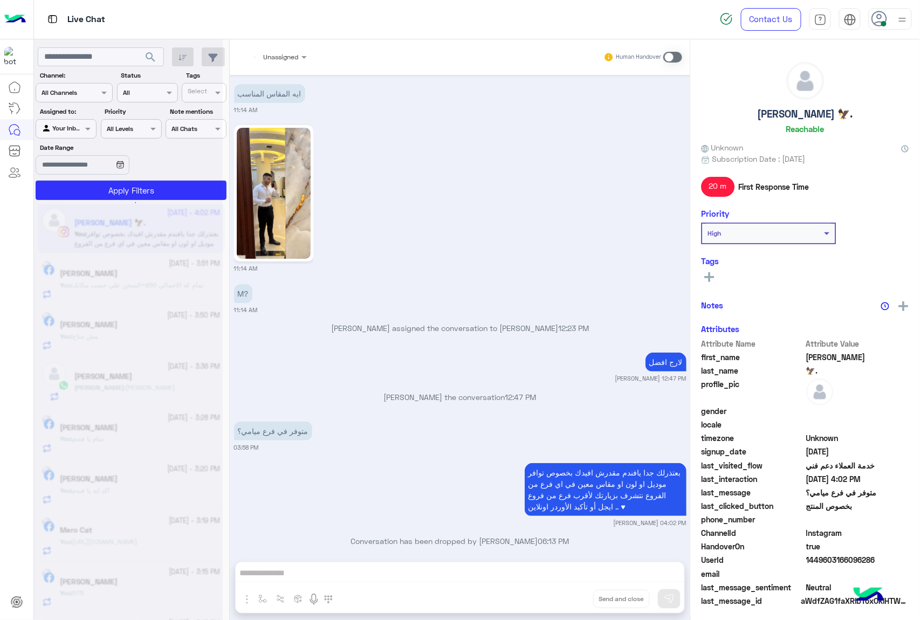
scroll to position [1311, 0]
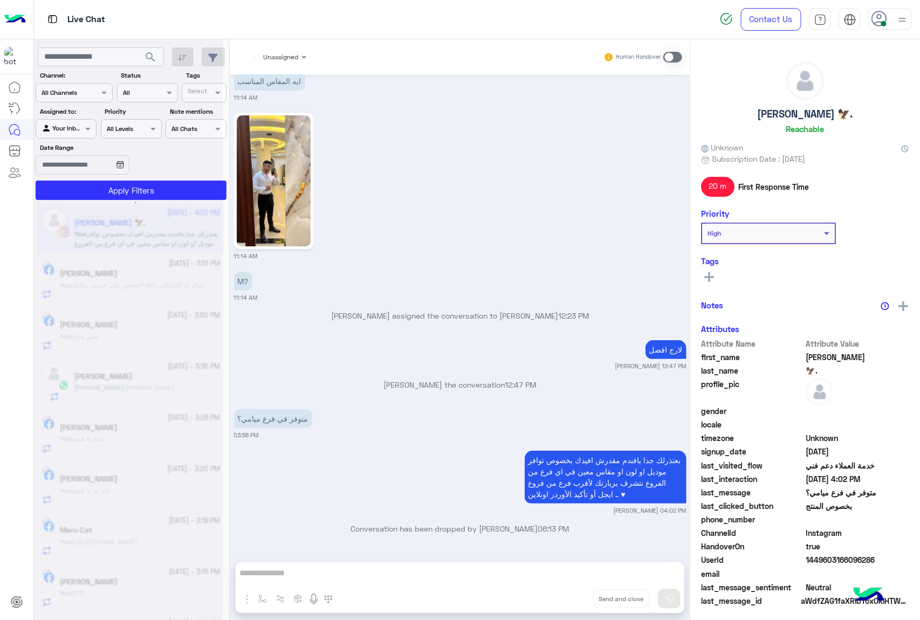
click at [564, 593] on div "Unassigned Human Handover [DATE] عميلنا [PERSON_NAME] اهلا بيك في [GEOGRAPHIC_D…" at bounding box center [460, 331] width 460 height 585
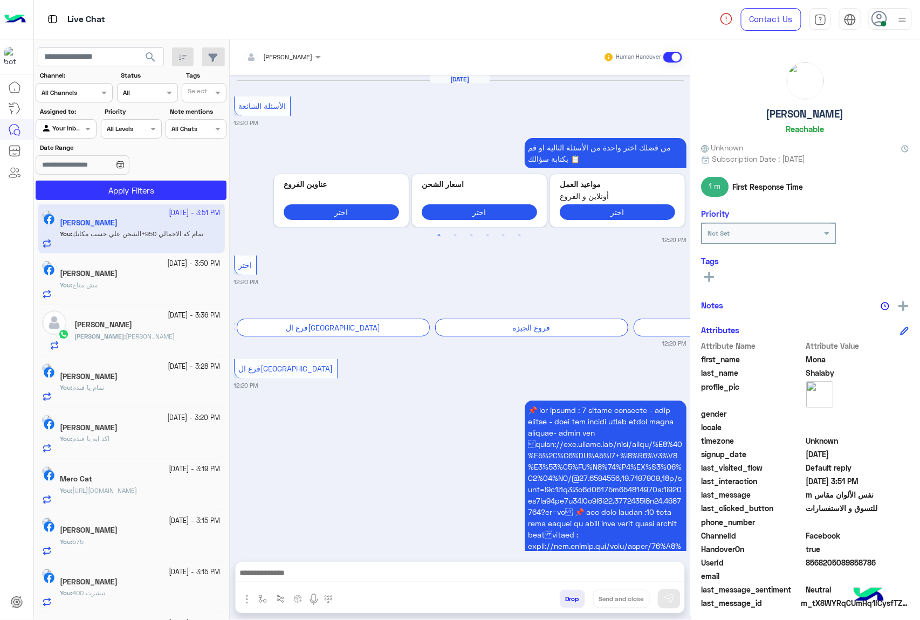
scroll to position [1409, 0]
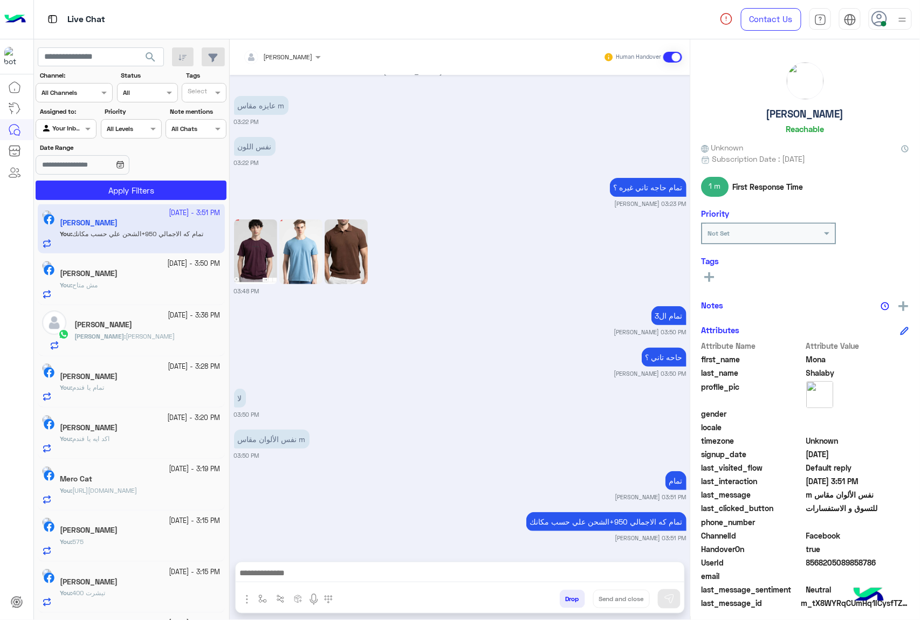
click at [577, 596] on button "Drop" at bounding box center [572, 599] width 25 height 18
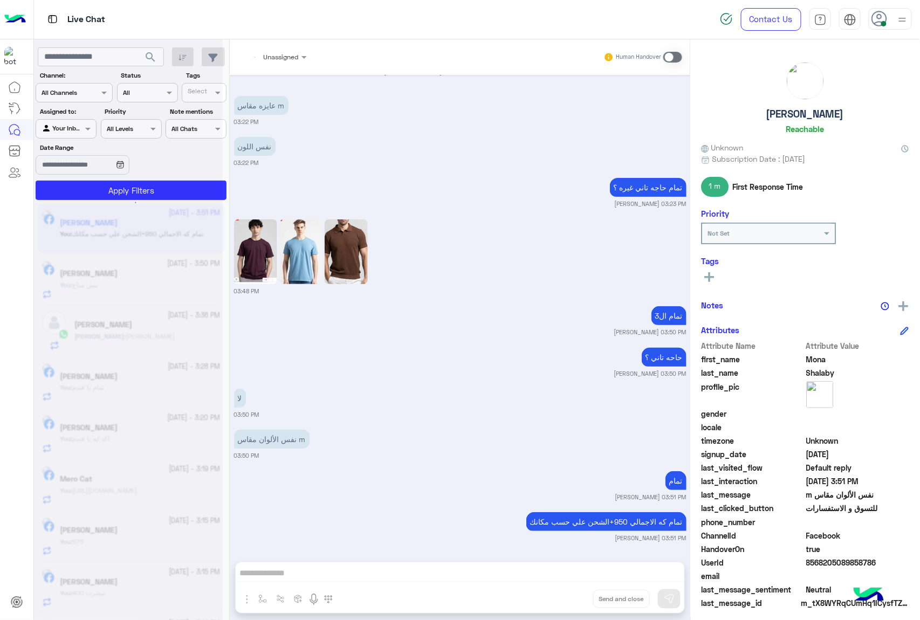
click at [577, 596] on div "Unassigned Human Handover [DATE] الأسئلة الشائعة 12:20 PM من فضلك اختر واحدة من…" at bounding box center [460, 331] width 460 height 585
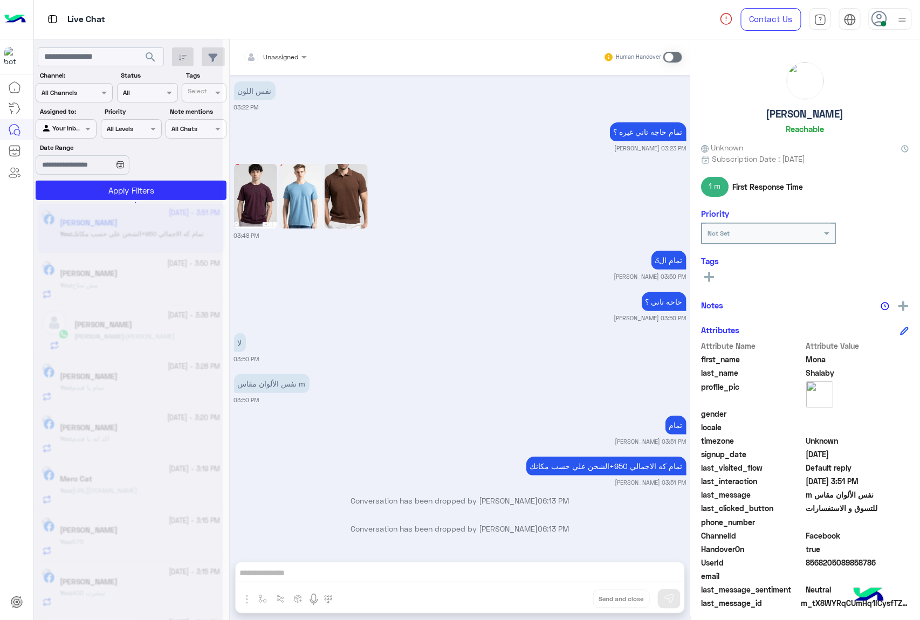
click at [576, 596] on div "Unassigned Human Handover [DATE] الأسئلة الشائعة 12:20 PM من فضلك اختر واحدة من…" at bounding box center [460, 331] width 460 height 585
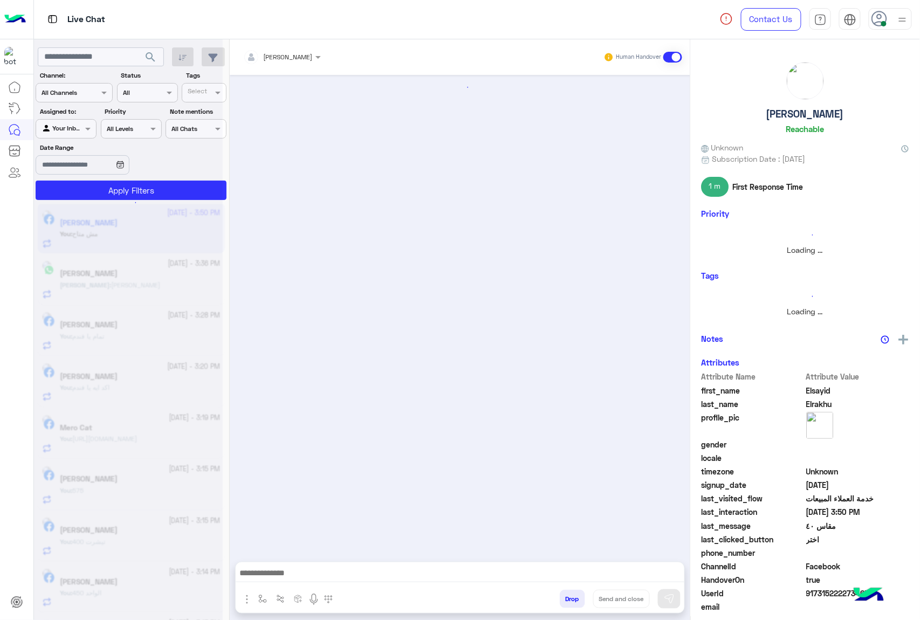
click at [576, 596] on button "Drop" at bounding box center [572, 599] width 25 height 18
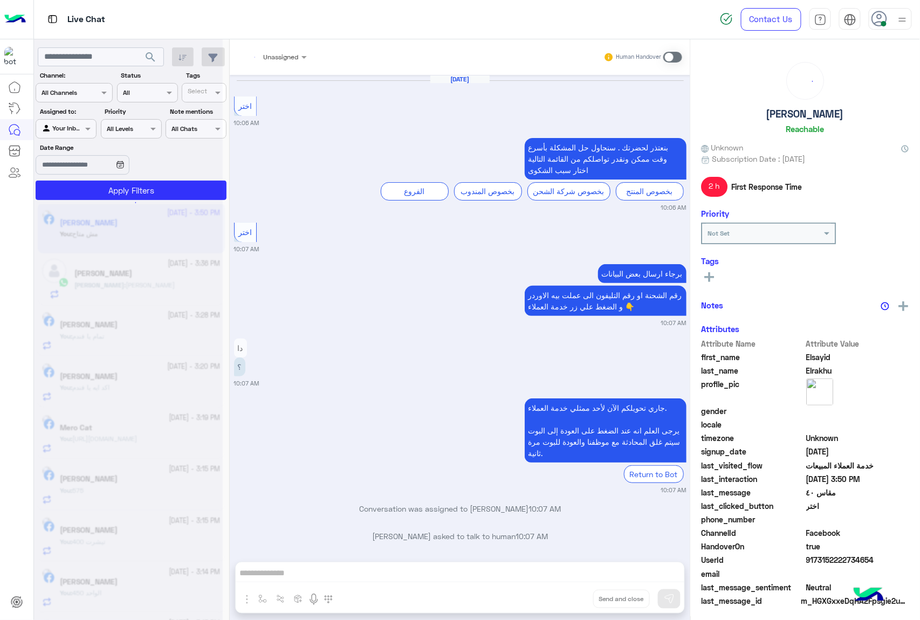
click at [576, 596] on div "Unassigned Human Handover [DATE] اختر 10:06 AM بنعتذر لحضرت[PERSON_NAME] . سنحا…" at bounding box center [460, 331] width 460 height 585
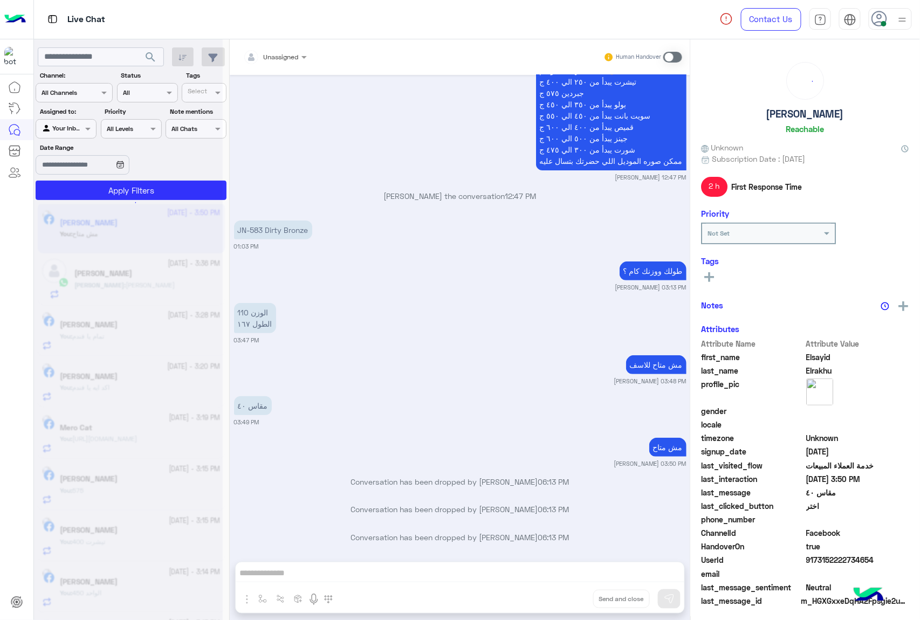
click at [0, 0] on button "Drop" at bounding box center [0, 0] width 0 height 0
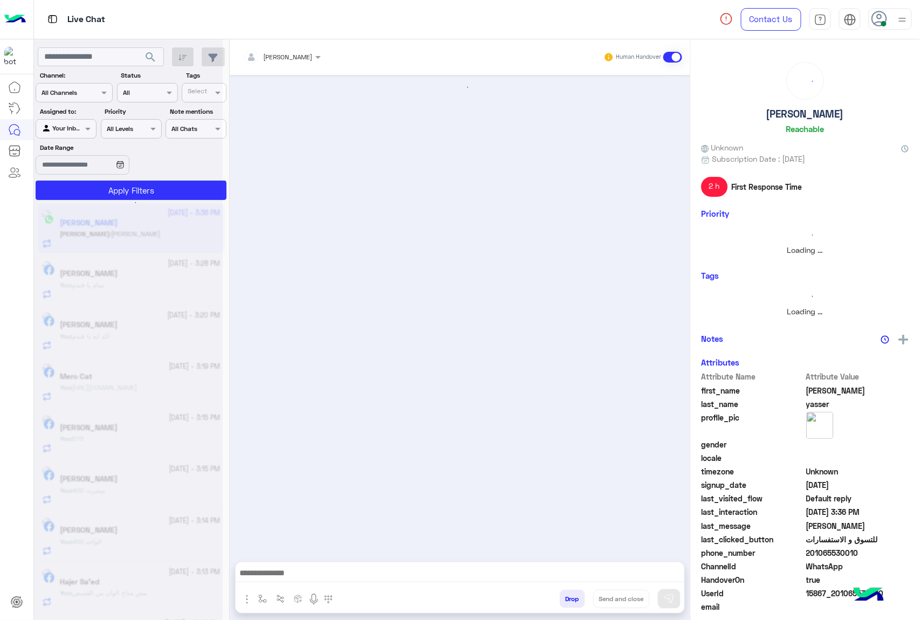
click at [576, 596] on button "Drop" at bounding box center [572, 599] width 25 height 18
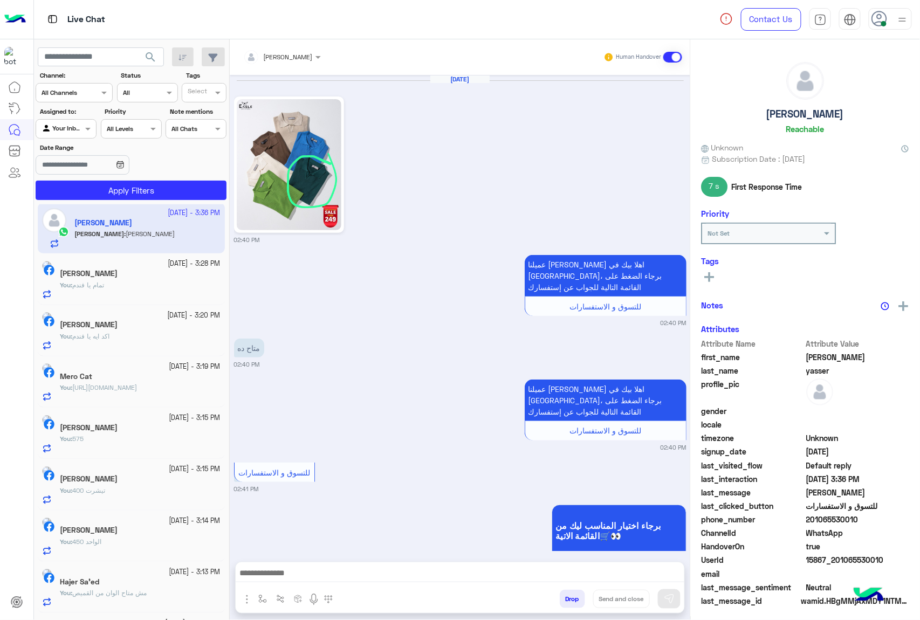
click at [576, 596] on button "Drop" at bounding box center [572, 599] width 25 height 18
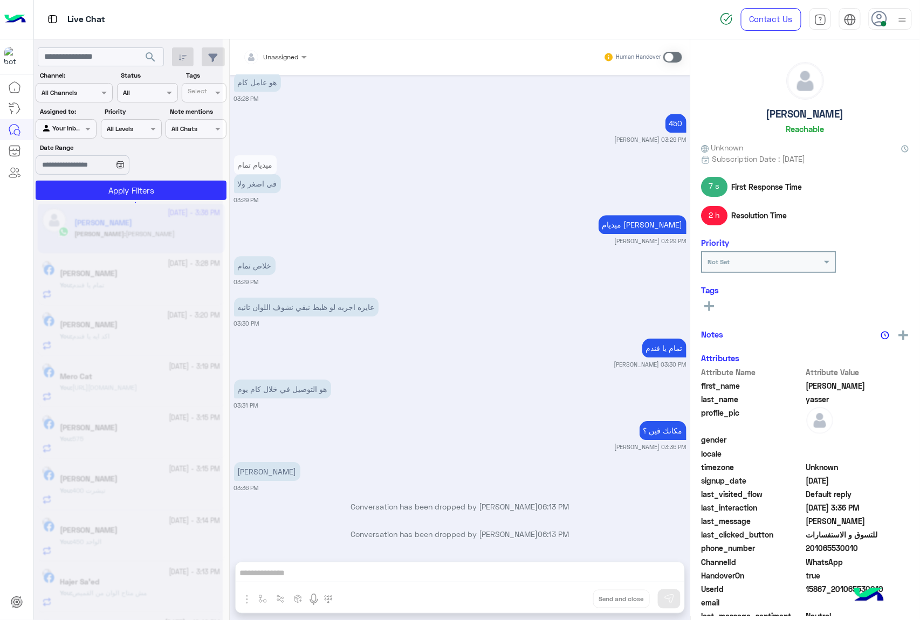
scroll to position [1007, 0]
click at [576, 596] on div "Unassigned Human Handover [DATE] 02:40 PM عميلنا [PERSON_NAME] اهلا بيك في [GEO…" at bounding box center [460, 331] width 460 height 585
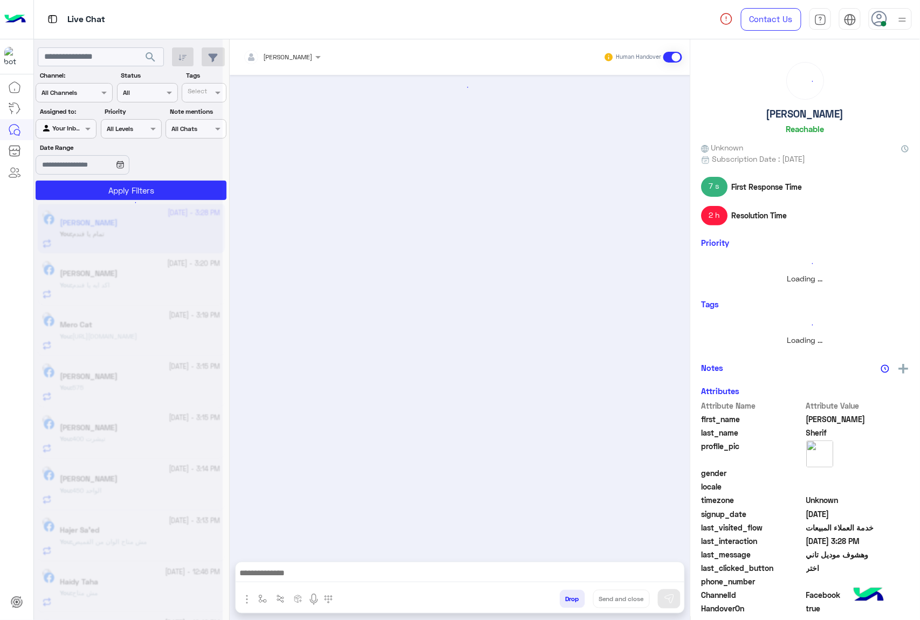
click at [576, 596] on button "Drop" at bounding box center [572, 599] width 25 height 18
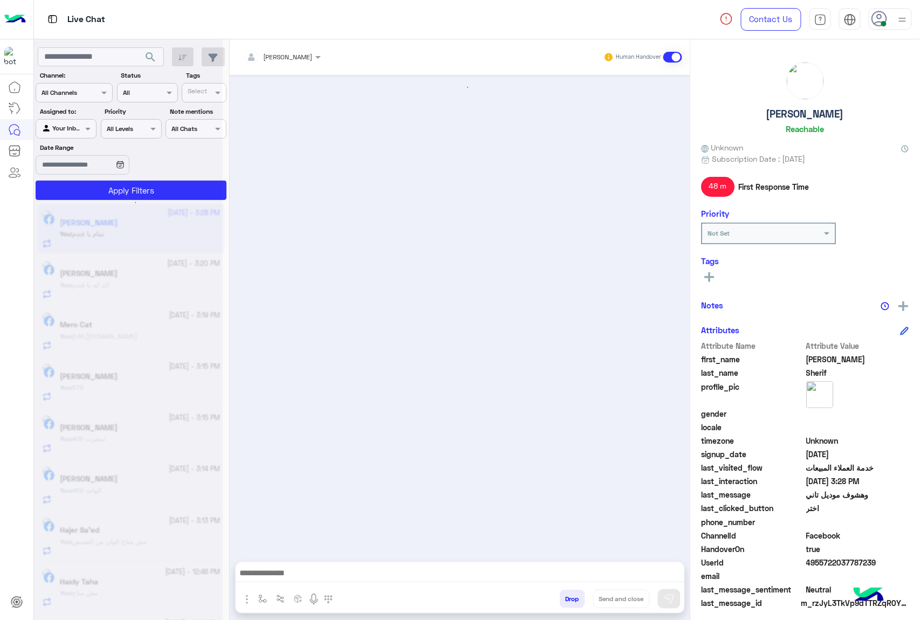
click at [576, 596] on button "Drop" at bounding box center [572, 599] width 25 height 18
click at [576, 596] on div "Unassigned Human Handover Attachements Images Drop Send and close" at bounding box center [460, 331] width 460 height 585
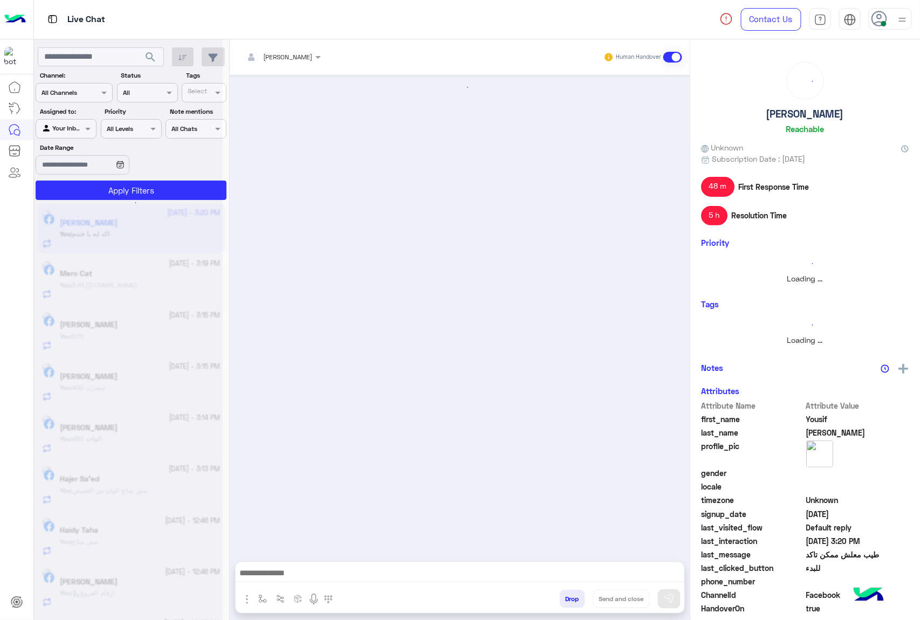
click at [576, 596] on button "Drop" at bounding box center [572, 599] width 25 height 18
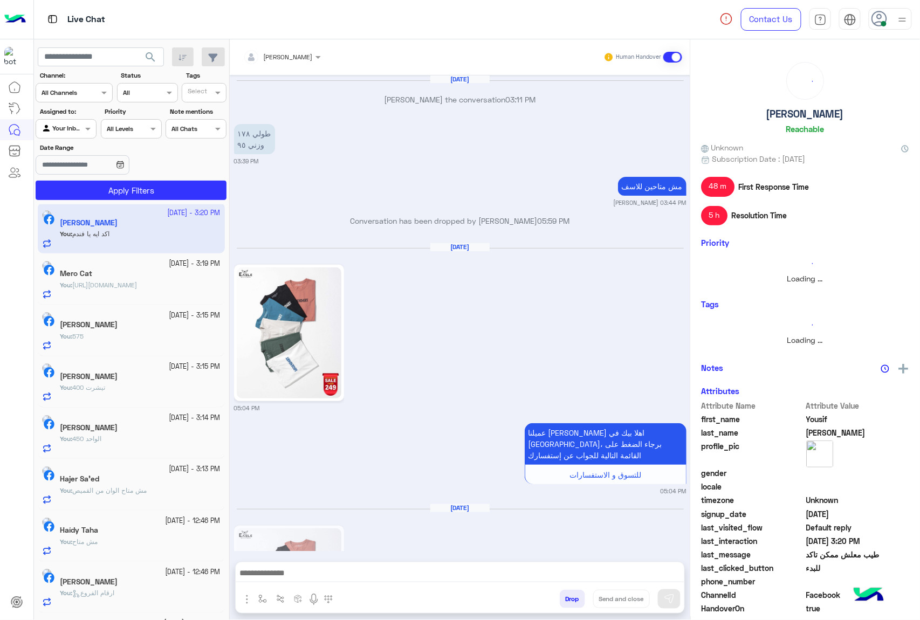
click at [576, 596] on button "Drop" at bounding box center [572, 599] width 25 height 18
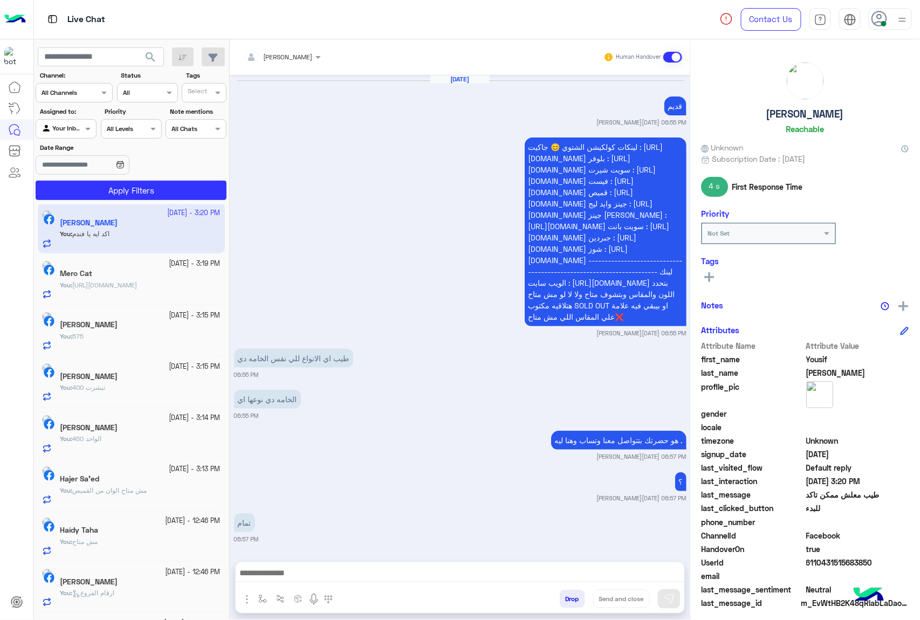
click at [576, 596] on button "Drop" at bounding box center [572, 599] width 25 height 18
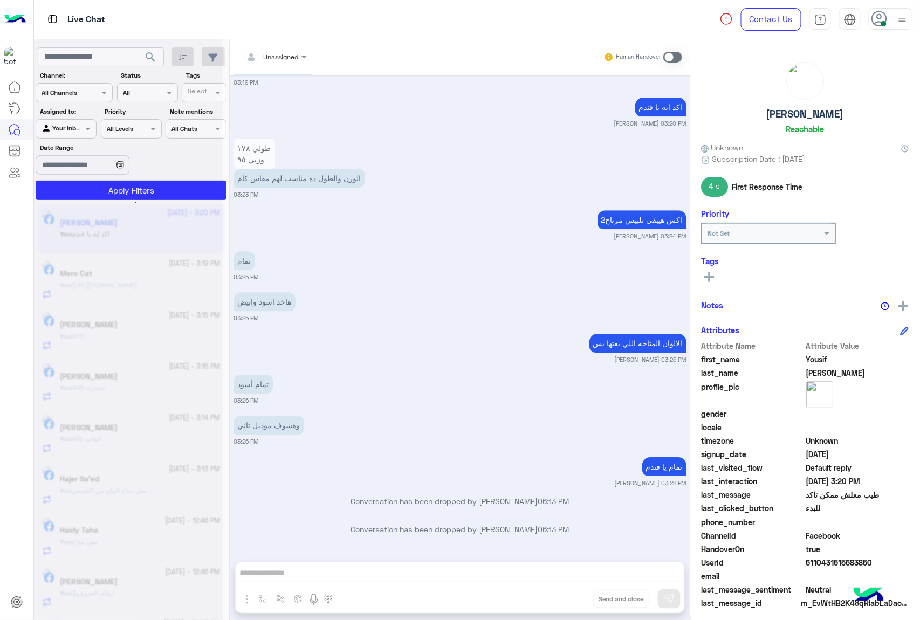
scroll to position [3785, 0]
click at [576, 596] on div "Unassigned Human Handover [DATE] قديم [PERSON_NAME][DATE] 06:55 PM [PERSON_NAME…" at bounding box center [460, 331] width 460 height 585
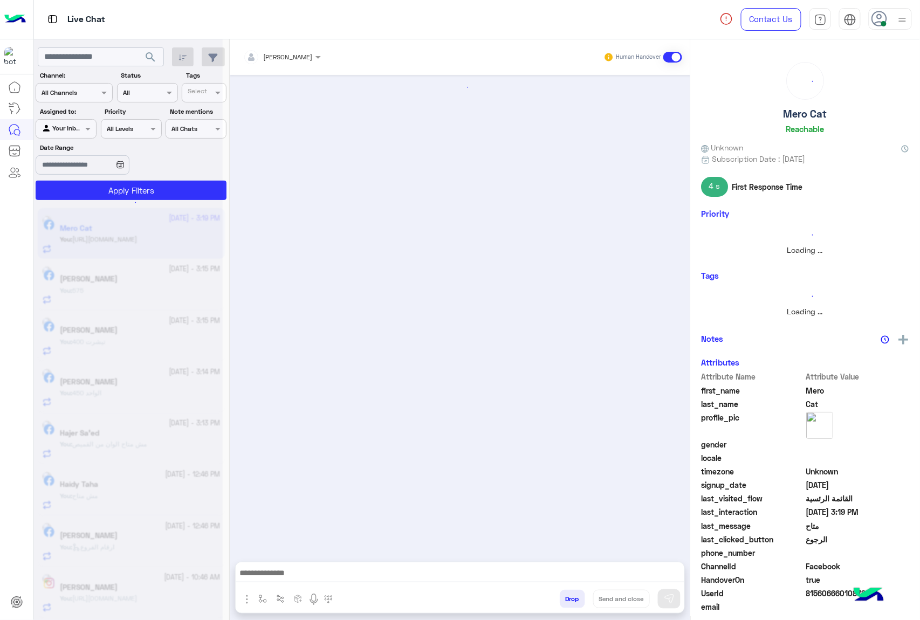
click at [576, 596] on button "Drop" at bounding box center [572, 599] width 25 height 18
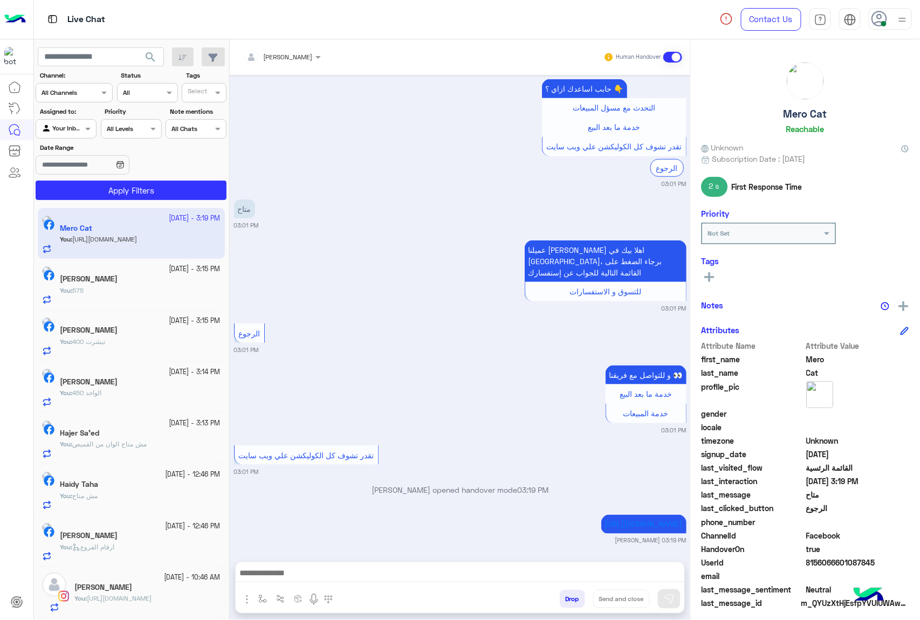
click at [576, 596] on div "[PERSON_NAME] Human Handover [DATE] هي دي طريقة التعامل مع العملاء 08:13 PM عمي…" at bounding box center [460, 331] width 460 height 585
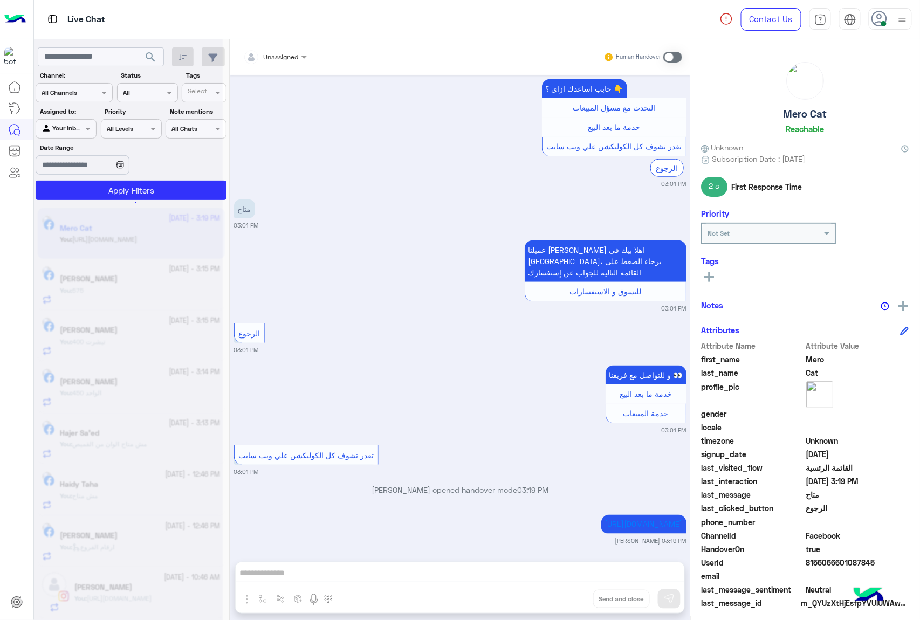
click at [0, 0] on button "Drop" at bounding box center [0, 0] width 0 height 0
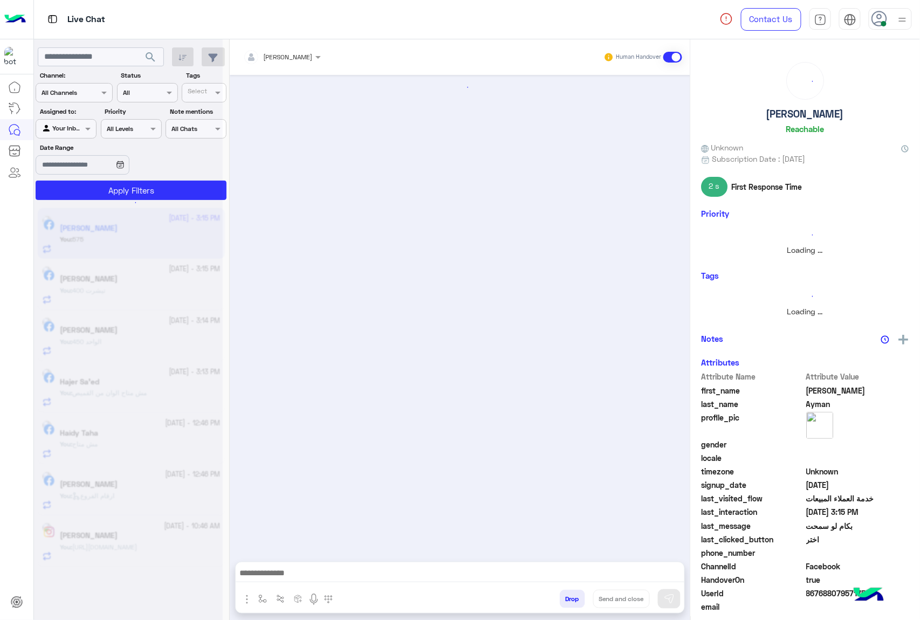
click at [576, 596] on button "Drop" at bounding box center [572, 599] width 25 height 18
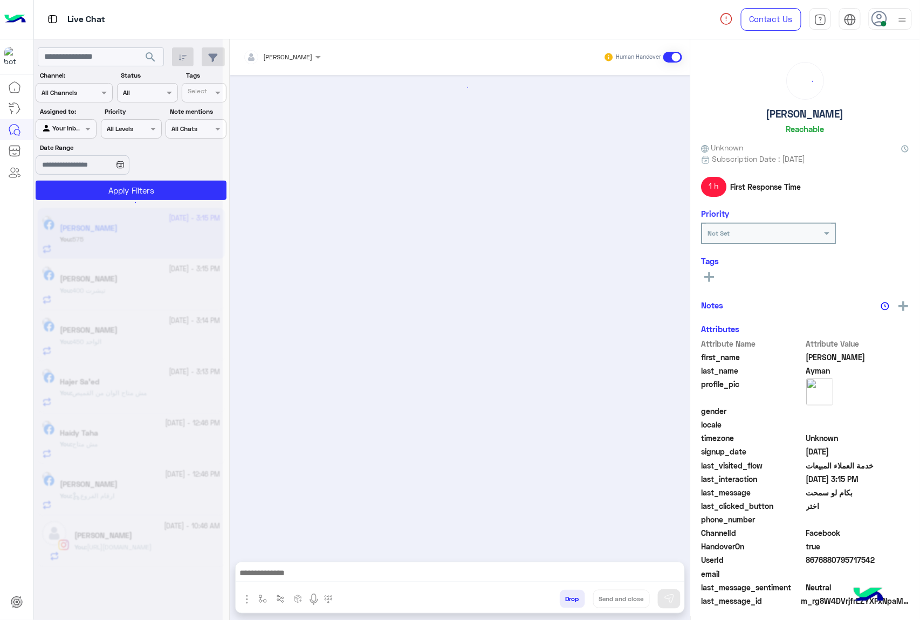
click at [577, 598] on button "Drop" at bounding box center [572, 599] width 25 height 18
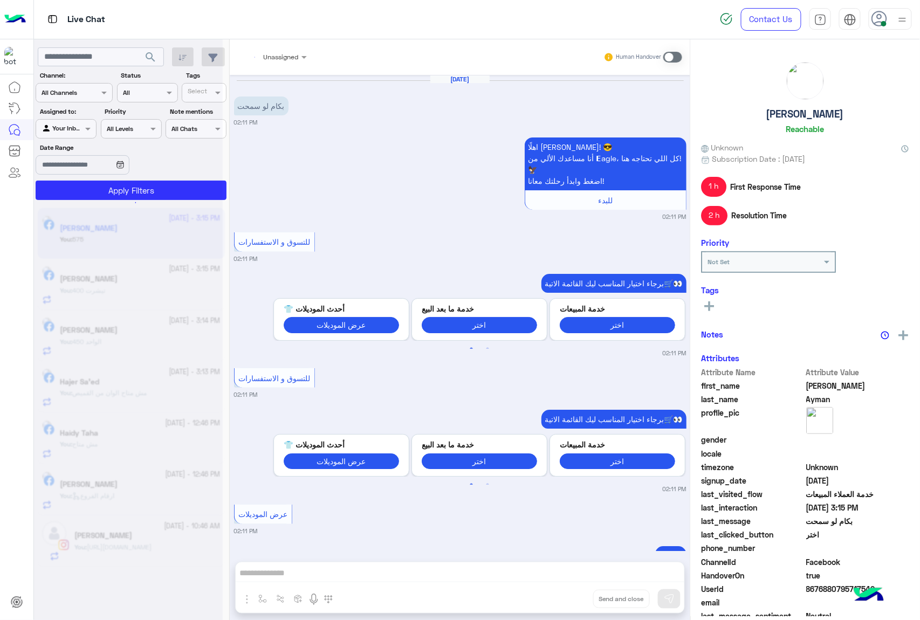
click at [577, 598] on div "Unassigned Human Handover [DATE] بكام لو سمحت 02:11 PM اهلًا [PERSON_NAME]! 😎 أ…" at bounding box center [460, 331] width 460 height 585
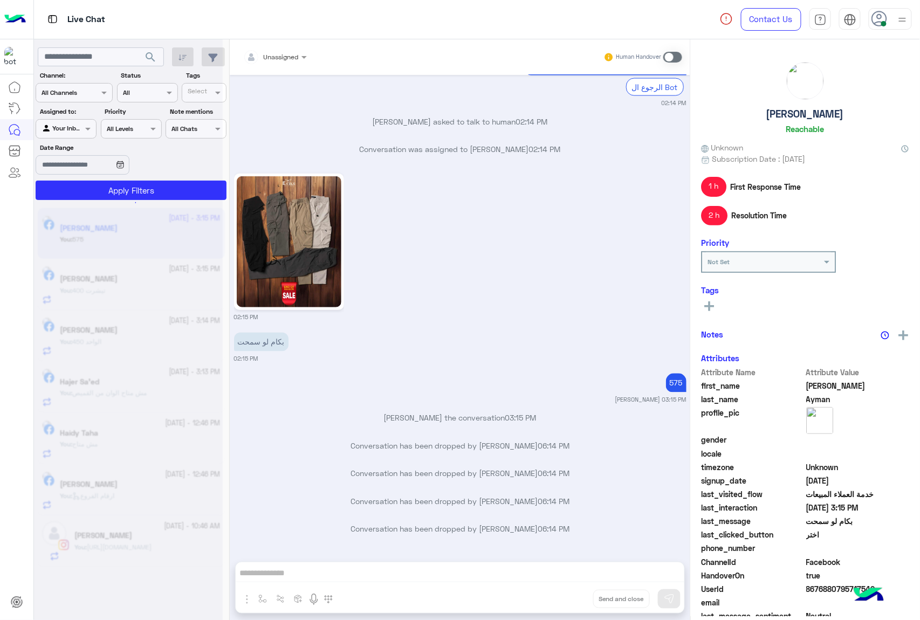
click at [577, 598] on div "Unassigned Human Handover [DATE] بكام لو سمحت 02:11 PM اهلًا [PERSON_NAME]! 😎 أ…" at bounding box center [460, 331] width 460 height 585
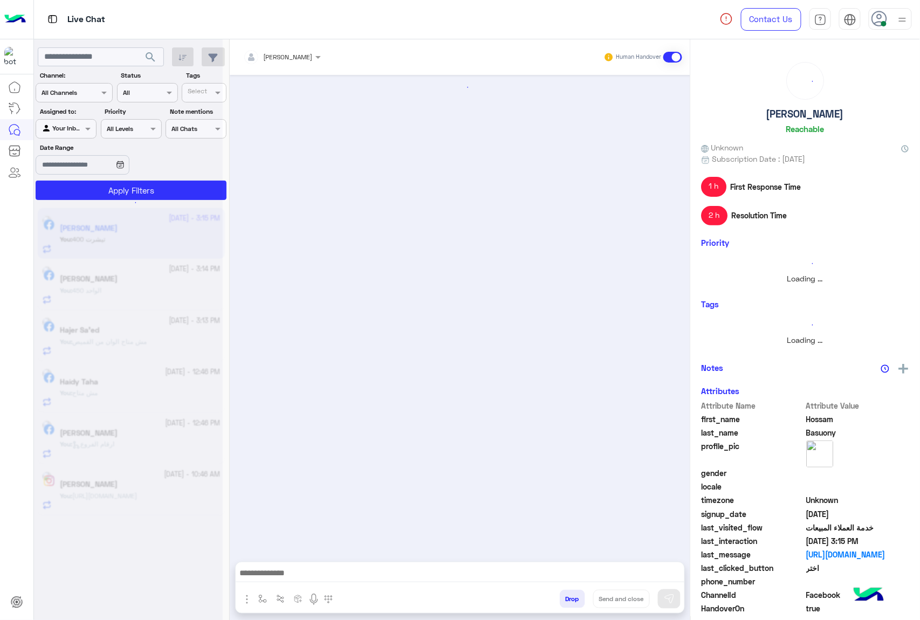
click at [577, 598] on button "Drop" at bounding box center [572, 599] width 25 height 18
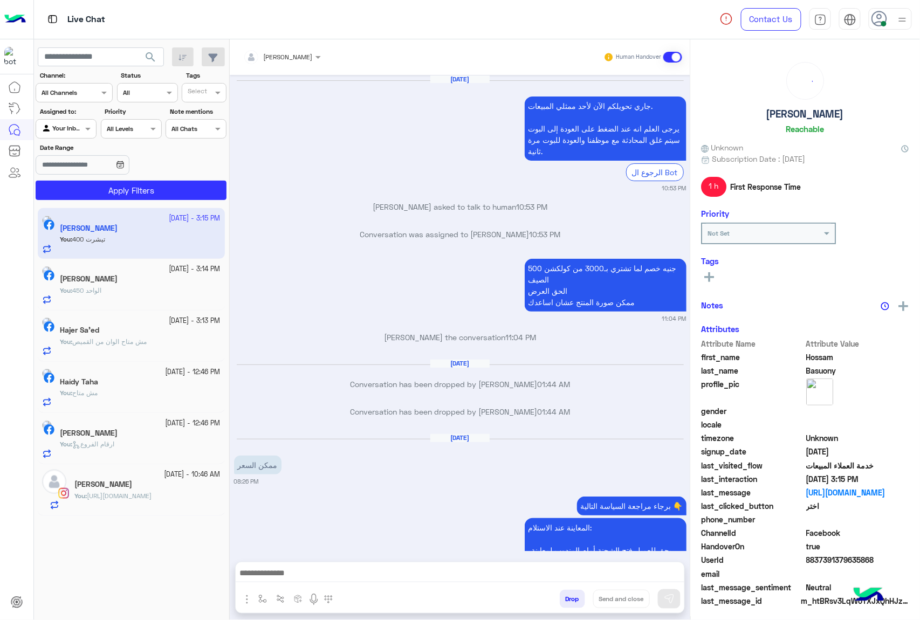
click at [577, 598] on div "[PERSON_NAME] Human Handover [DATE] جاري تحويلكم الآن لأحد ممثلي المبيعات. يرجى…" at bounding box center [460, 331] width 460 height 585
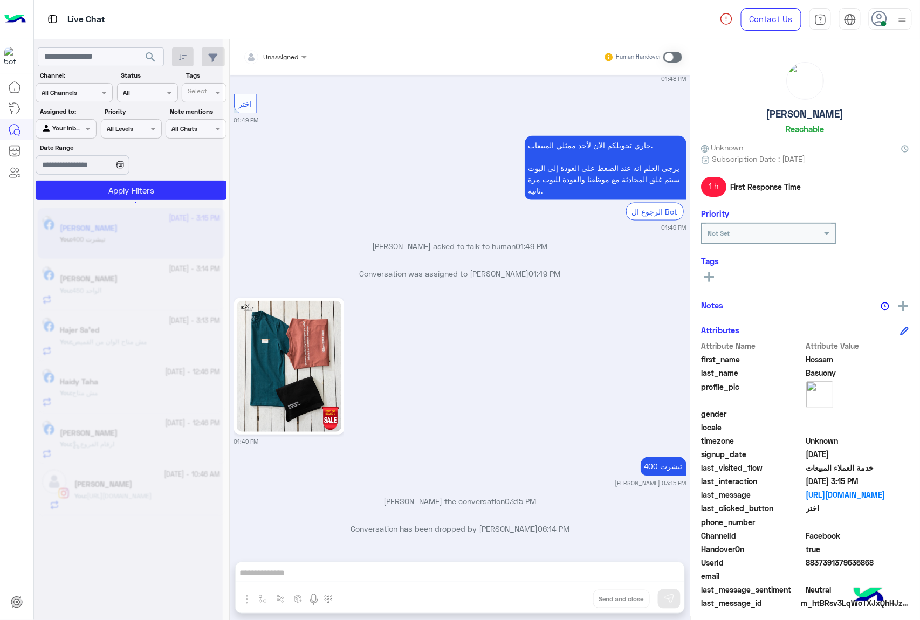
click at [577, 598] on div "Unassigned Human Handover [DATE] جاري تحويلكم الآن لأحد ممثلي المبيعات. يرجى ال…" at bounding box center [460, 331] width 460 height 585
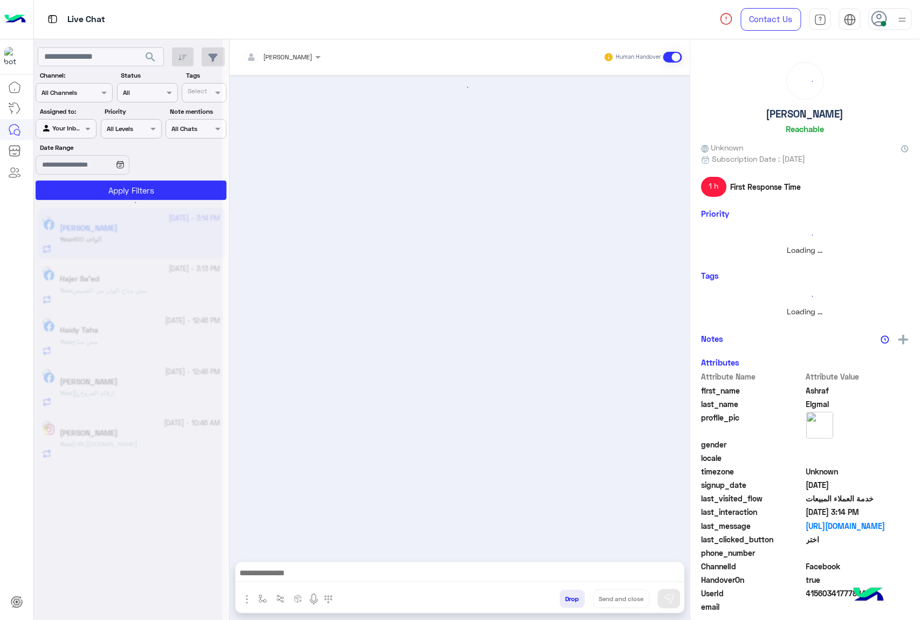
click at [577, 598] on button "Drop" at bounding box center [572, 599] width 25 height 18
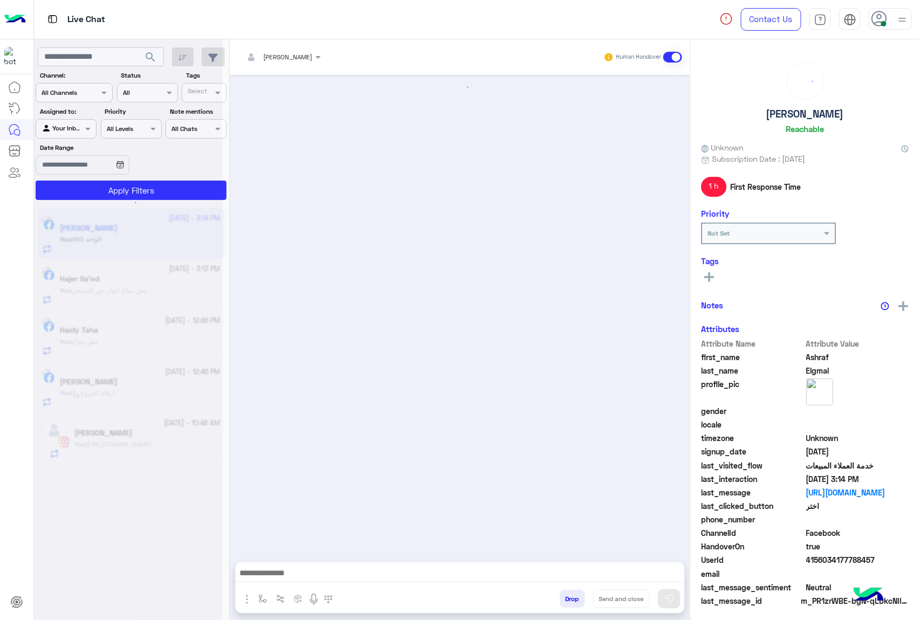
click at [577, 598] on button "Drop" at bounding box center [572, 599] width 25 height 18
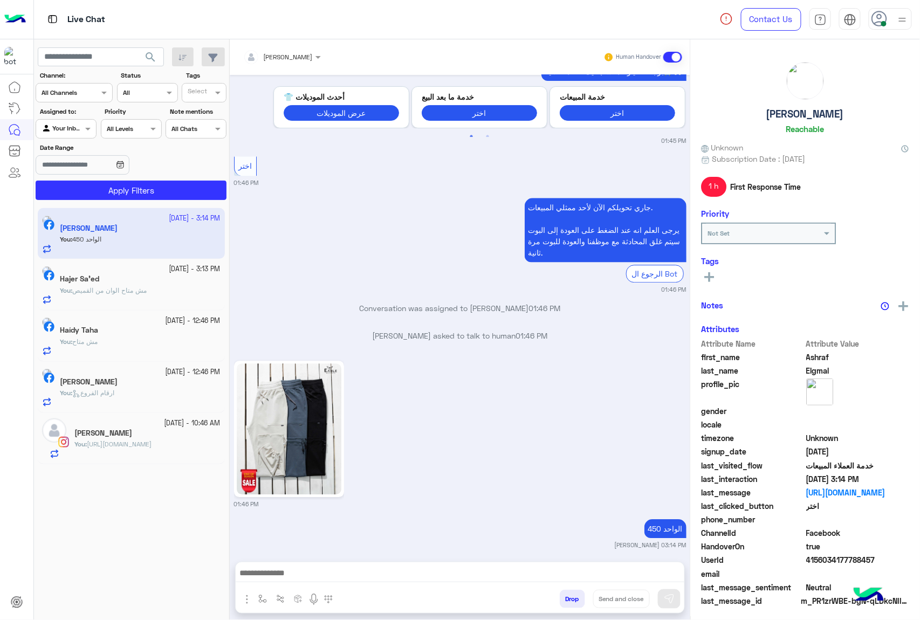
click at [578, 594] on div "[PERSON_NAME] Human Handover [DATE] [PERSON_NAME] 09:19 AM [PERSON_NAME] the co…" at bounding box center [460, 331] width 460 height 585
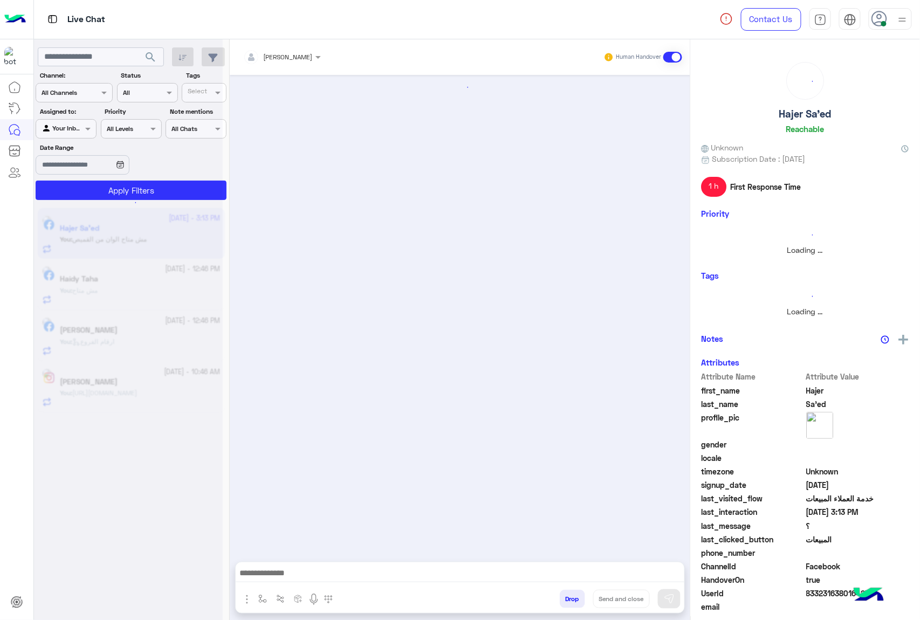
click at [578, 594] on button "Drop" at bounding box center [572, 599] width 25 height 18
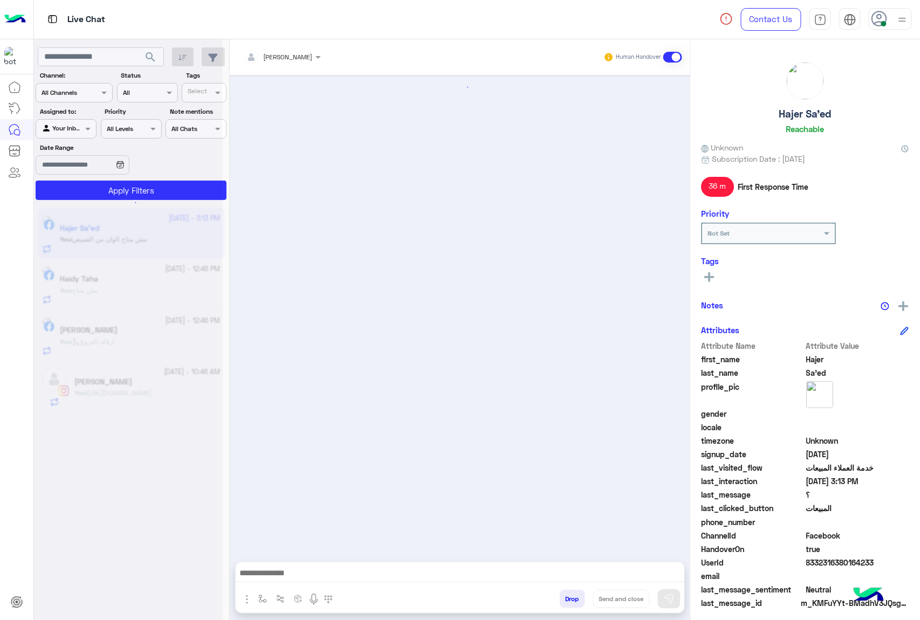
click at [578, 594] on div "[PERSON_NAME] Human Handover Attachements Images Drop Send and close" at bounding box center [460, 331] width 460 height 585
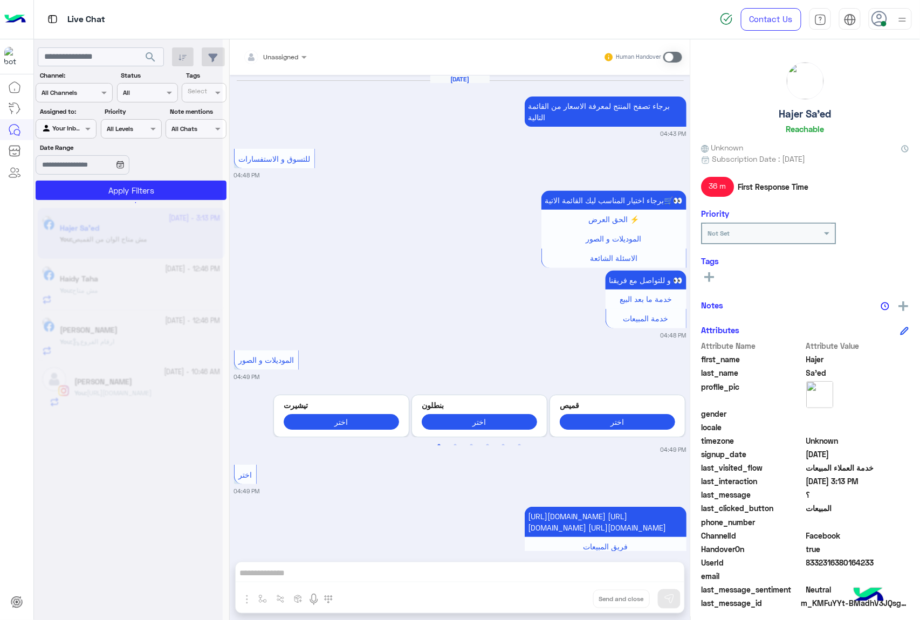
click at [578, 594] on div "Unassigned Human Handover [DATE] برجاء تصفح المنتج لمعرفة الاسعار من القائمة ال…" at bounding box center [460, 331] width 460 height 585
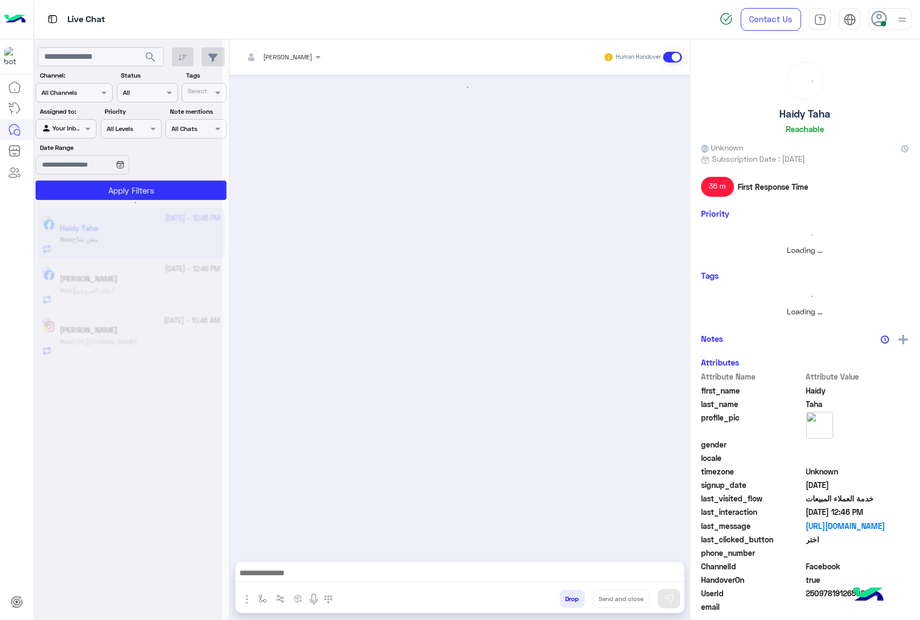
click at [578, 594] on button "Drop" at bounding box center [572, 599] width 25 height 18
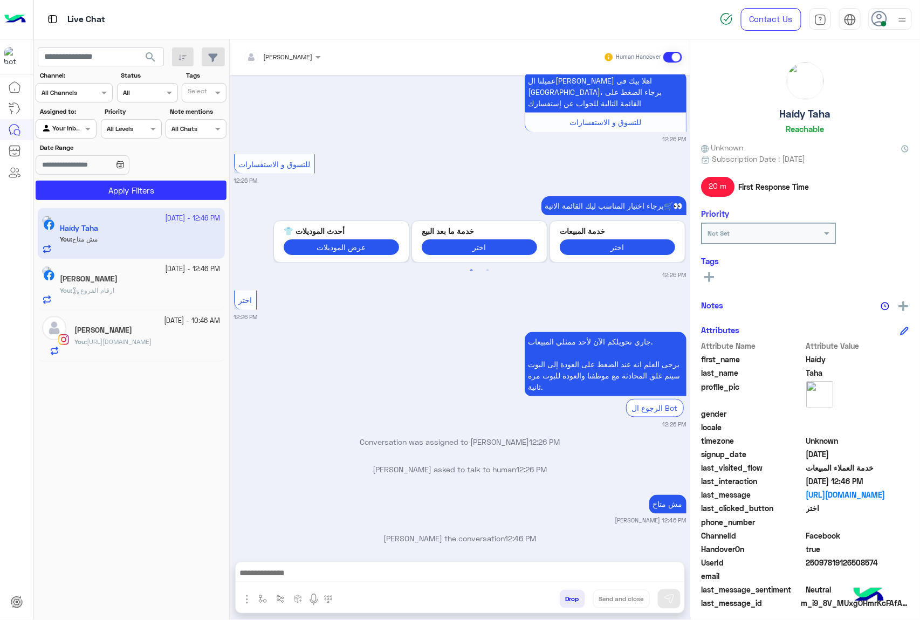
click at [578, 594] on button "Drop" at bounding box center [572, 599] width 25 height 18
click at [578, 594] on div "[PERSON_NAME] Human Handover [DATE] GetStarted 12:25 PM اهلًا Haídy! 😎 أنا مساع…" at bounding box center [460, 331] width 460 height 585
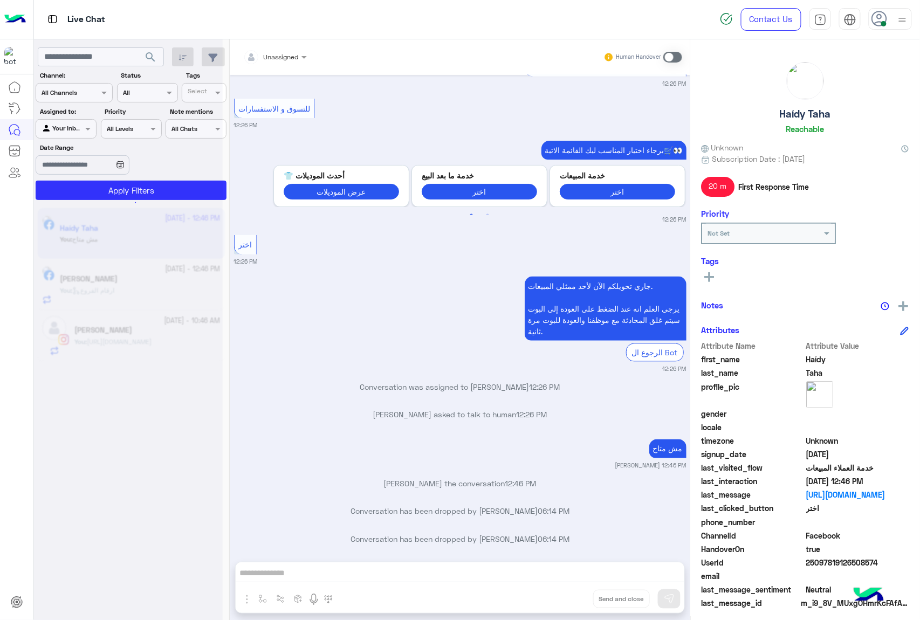
click at [578, 594] on div "Unassigned Human Handover [DATE] GetStarted 12:25 PM اهلًا Haídy! 😎 أنا مساعدك …" at bounding box center [460, 331] width 460 height 585
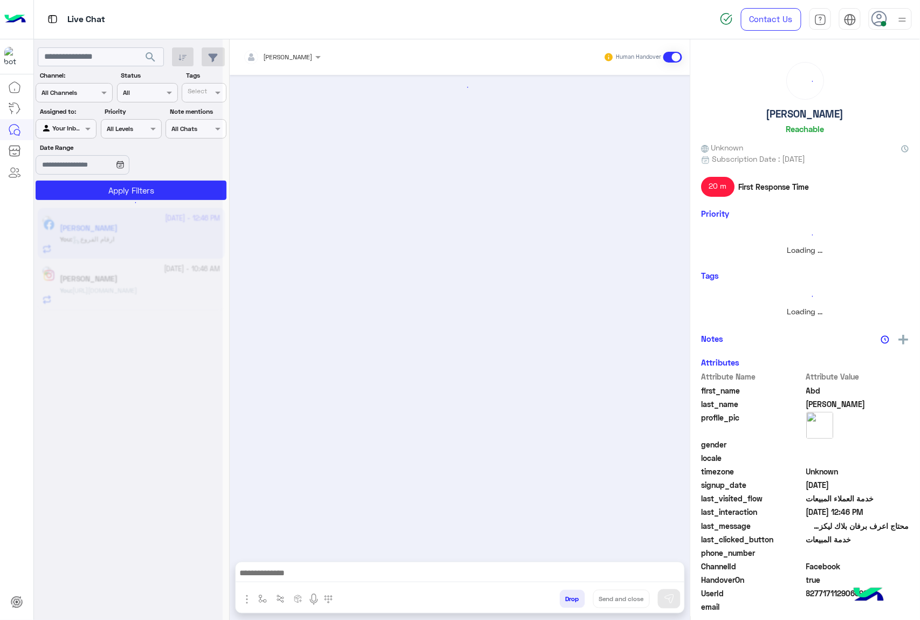
click at [578, 594] on button "Drop" at bounding box center [572, 599] width 25 height 18
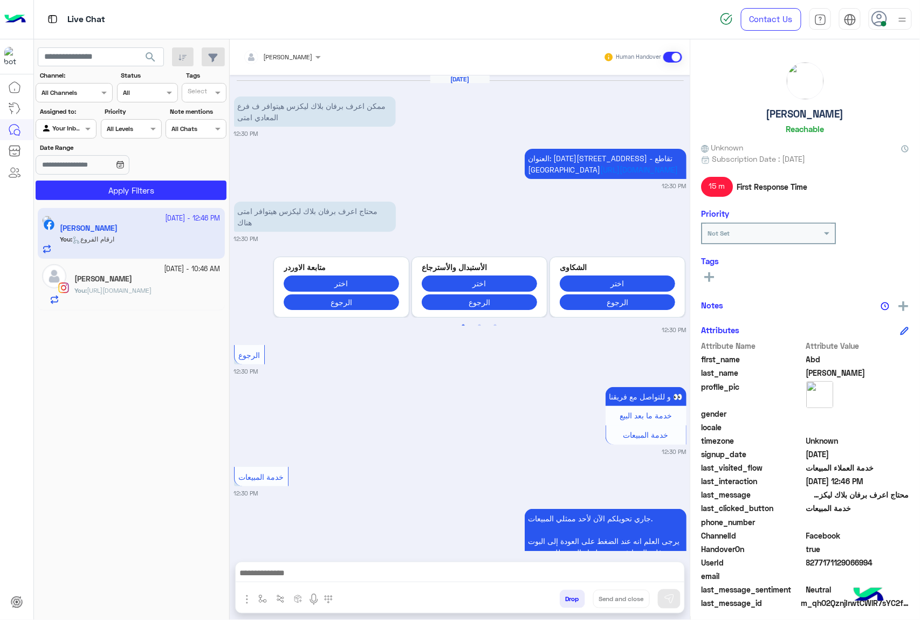
click at [578, 594] on button "Drop" at bounding box center [572, 599] width 25 height 18
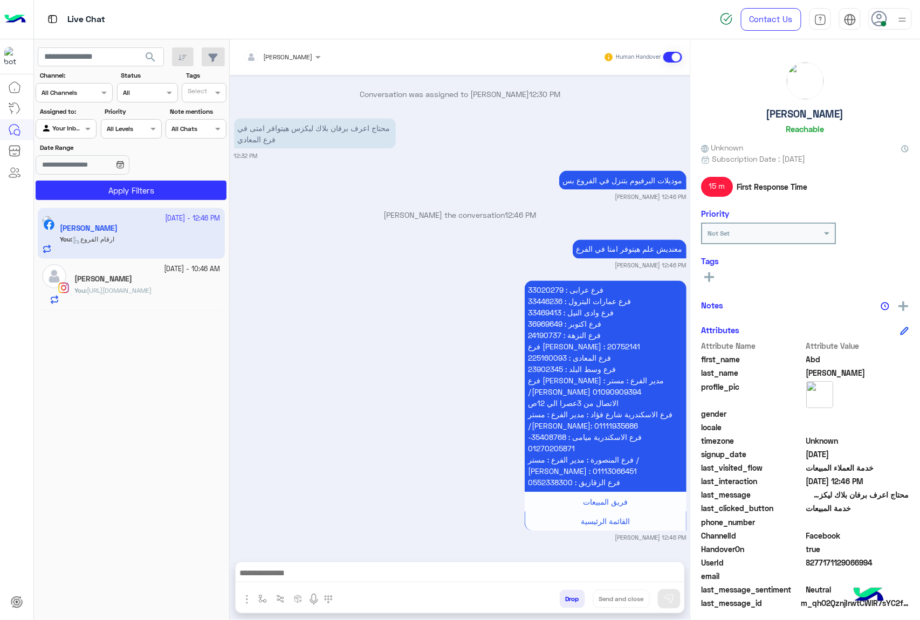
click at [578, 594] on button "Drop" at bounding box center [572, 599] width 25 height 18
click at [578, 594] on div "[PERSON_NAME] Human Handover [DATE] ممكن اعرف برفان بلاك ليكزس هيتوافر ف فرع ال…" at bounding box center [460, 331] width 460 height 585
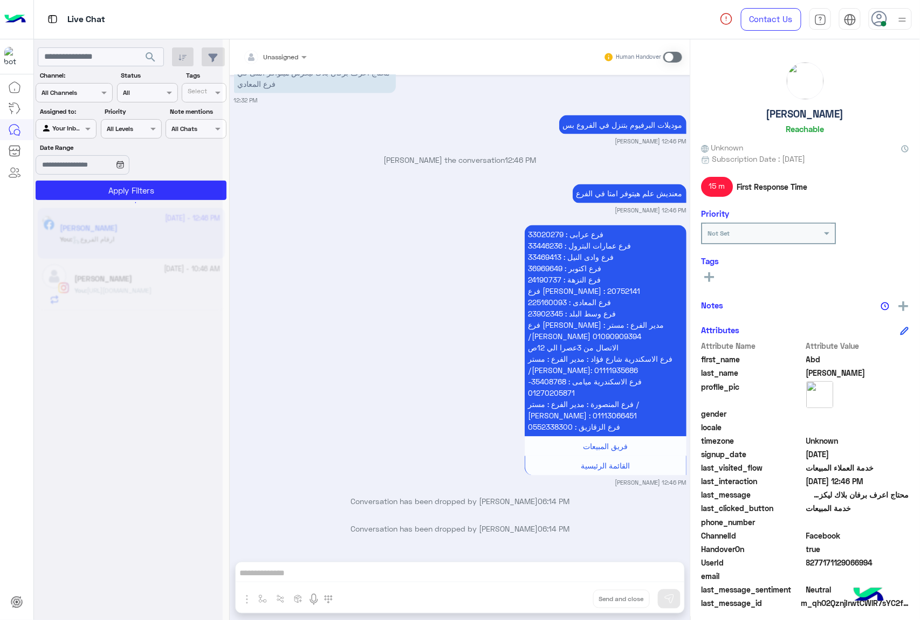
click at [578, 594] on div "Unassigned Human Handover [DATE] ممكن اعرف برفان بلاك ليكزس هيتوافر ف فرع المعا…" at bounding box center [460, 331] width 460 height 585
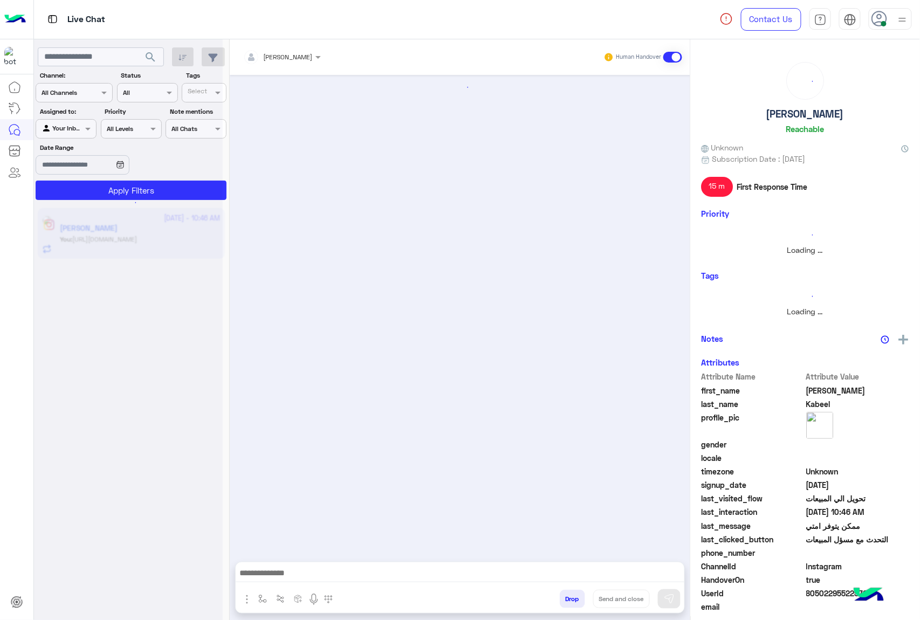
click at [578, 594] on button "Drop" at bounding box center [572, 599] width 25 height 18
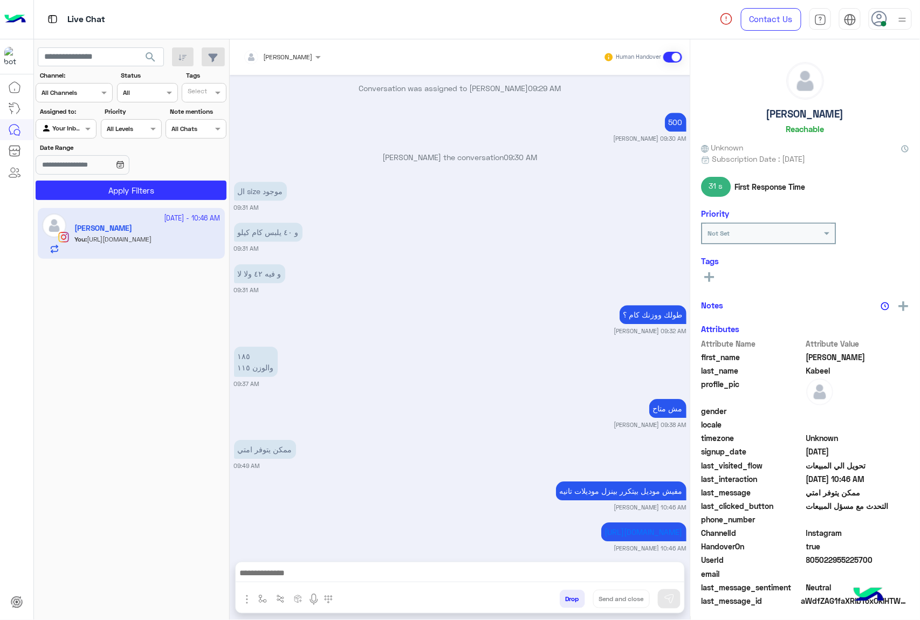
click at [578, 594] on div "[PERSON_NAME] Human Handover [DATE] صباح الخير 09:19 AM صباح الخير 🌞 اهلًا [PER…" at bounding box center [460, 331] width 460 height 585
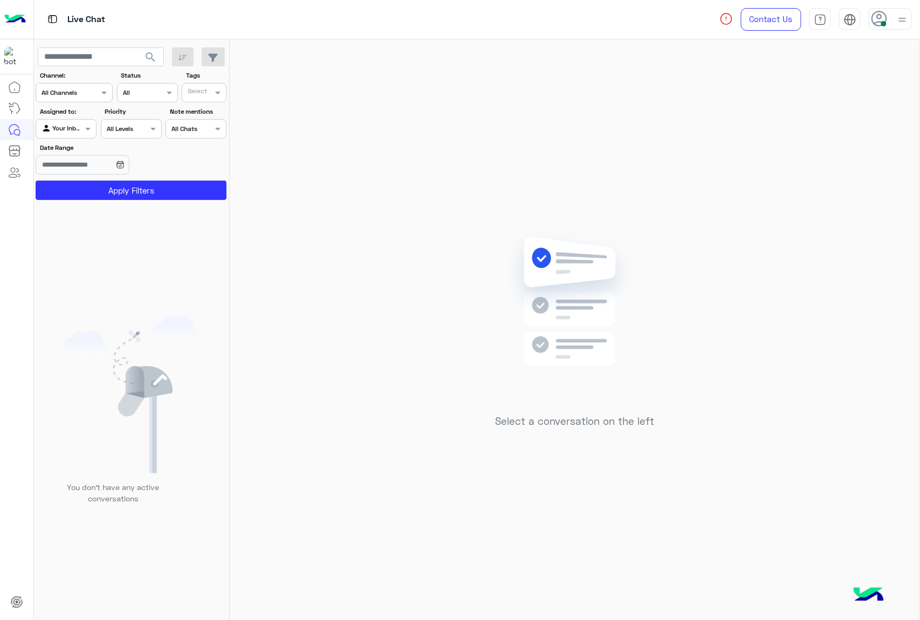
click at [882, 22] on span at bounding box center [883, 23] width 5 height 5
click at [531, 135] on div "Select a conversation on the left" at bounding box center [574, 331] width 689 height 585
